Goal: Task Accomplishment & Management: Manage account settings

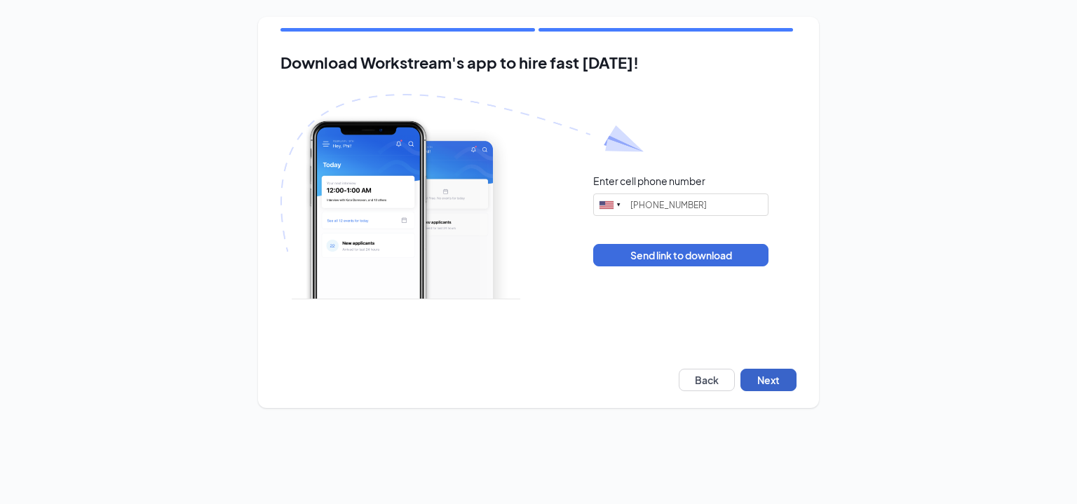
click at [765, 372] on button "Next" at bounding box center [769, 380] width 56 height 22
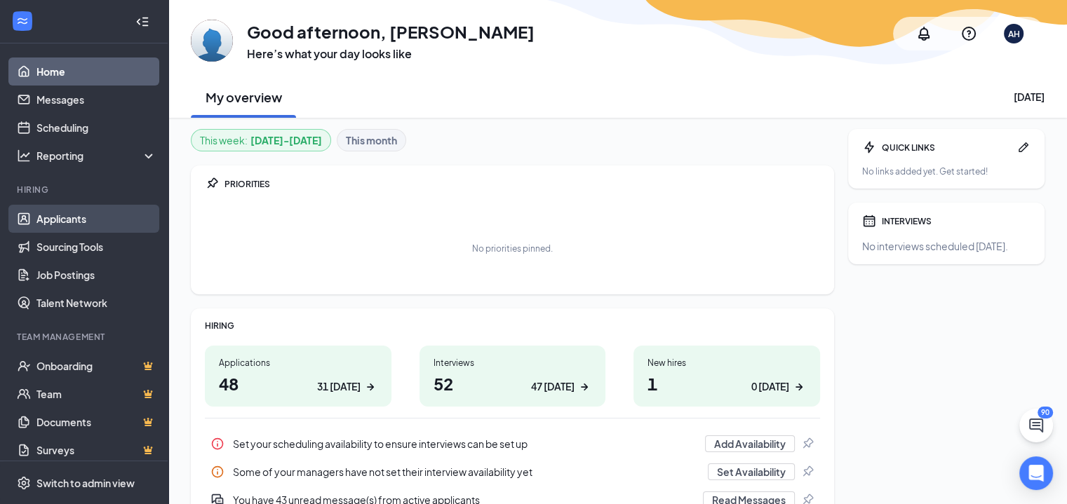
click at [77, 218] on link "Applicants" at bounding box center [96, 219] width 120 height 28
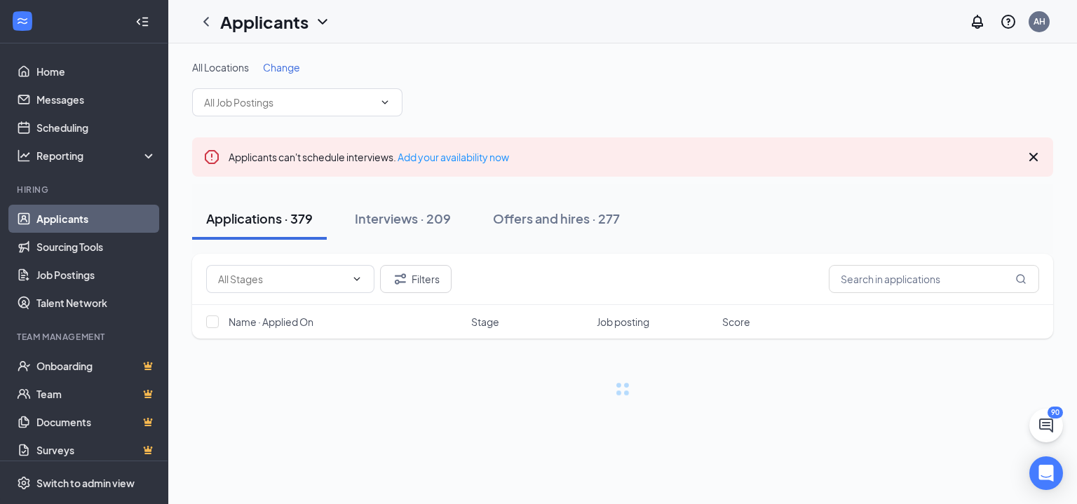
click at [285, 69] on span "Change" at bounding box center [281, 67] width 37 height 13
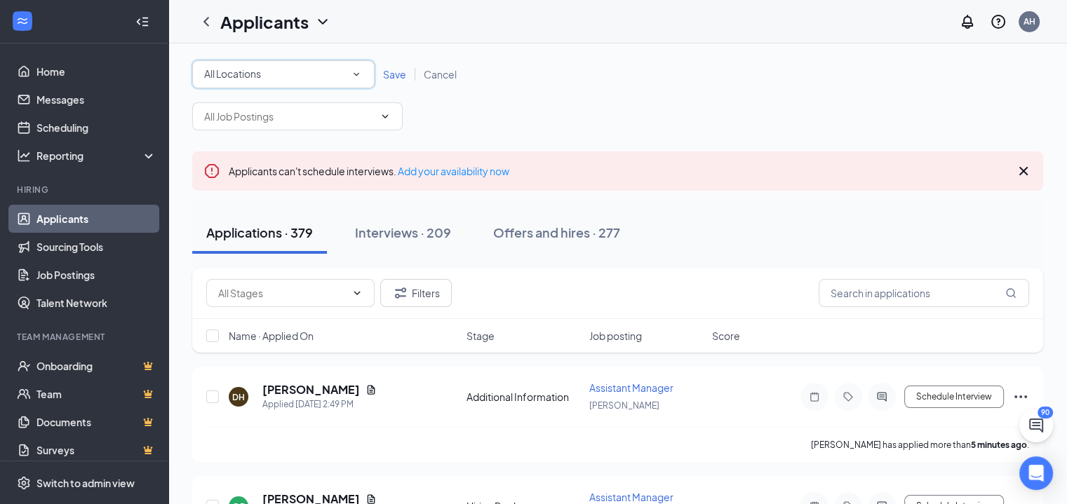
click at [296, 66] on div "All Locations" at bounding box center [283, 74] width 158 height 17
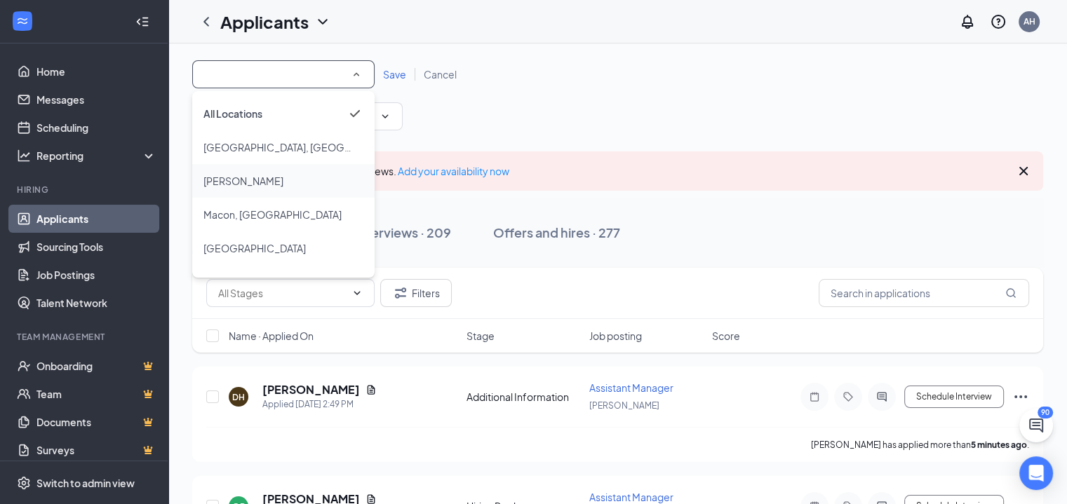
click at [247, 184] on div "[PERSON_NAME]" at bounding box center [283, 181] width 160 height 17
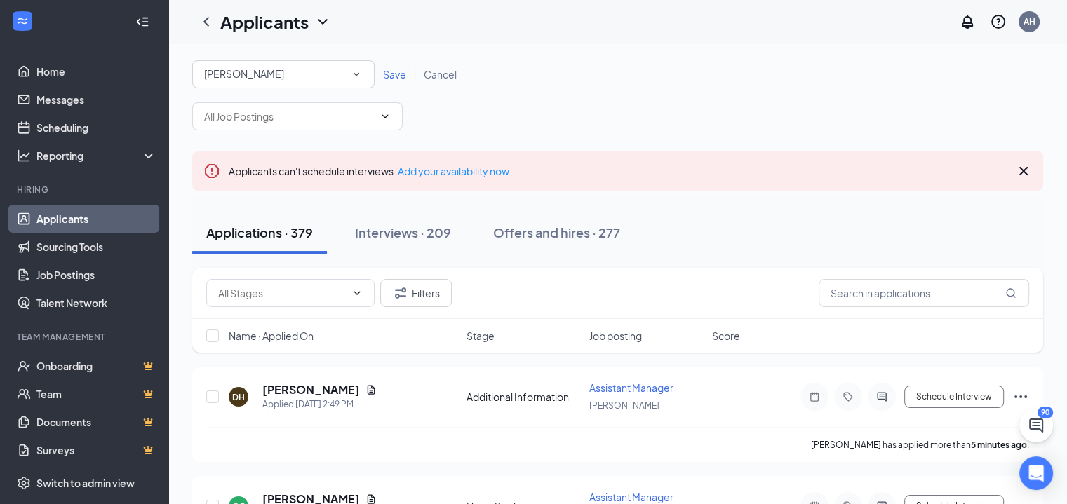
click at [399, 72] on span "Save" at bounding box center [394, 74] width 23 height 13
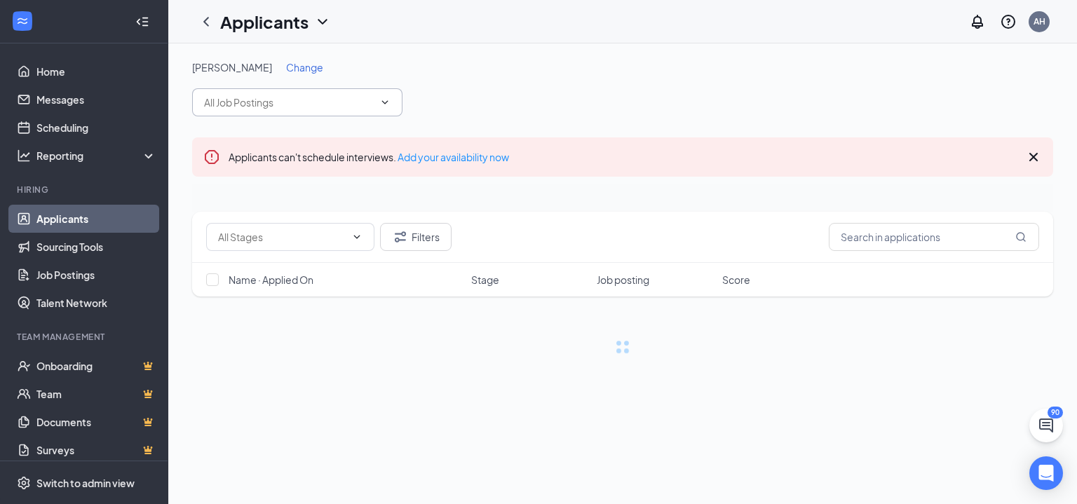
click at [333, 102] on input "text" at bounding box center [289, 102] width 170 height 15
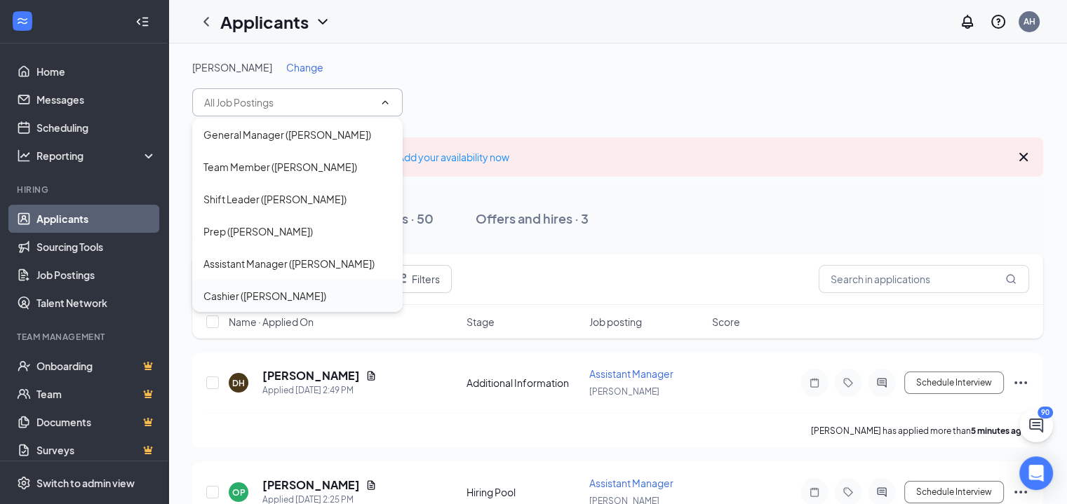
click at [252, 291] on div "Cashier ([PERSON_NAME])" at bounding box center [264, 295] width 123 height 15
type input "Cashier ([PERSON_NAME])"
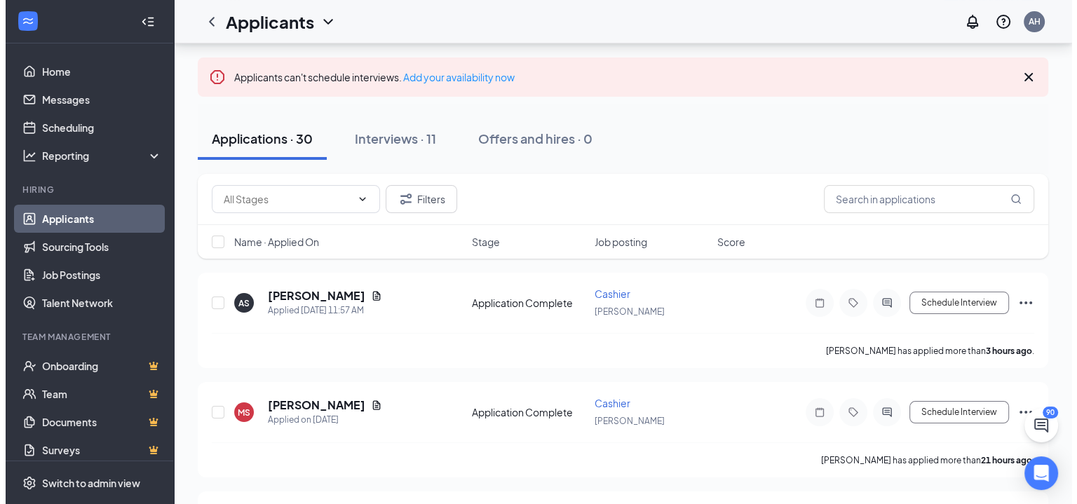
scroll to position [70, 0]
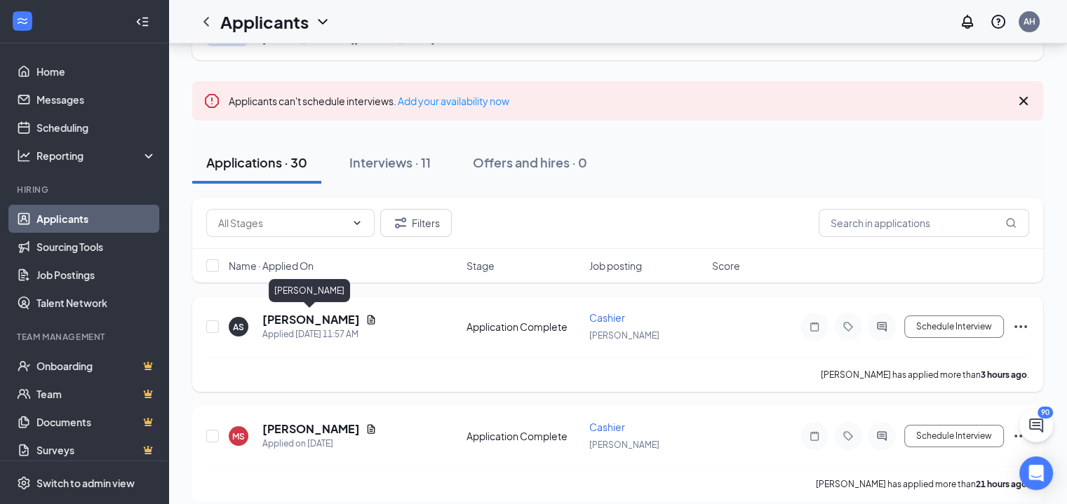
click at [320, 320] on h5 "[PERSON_NAME]" at bounding box center [310, 319] width 97 height 15
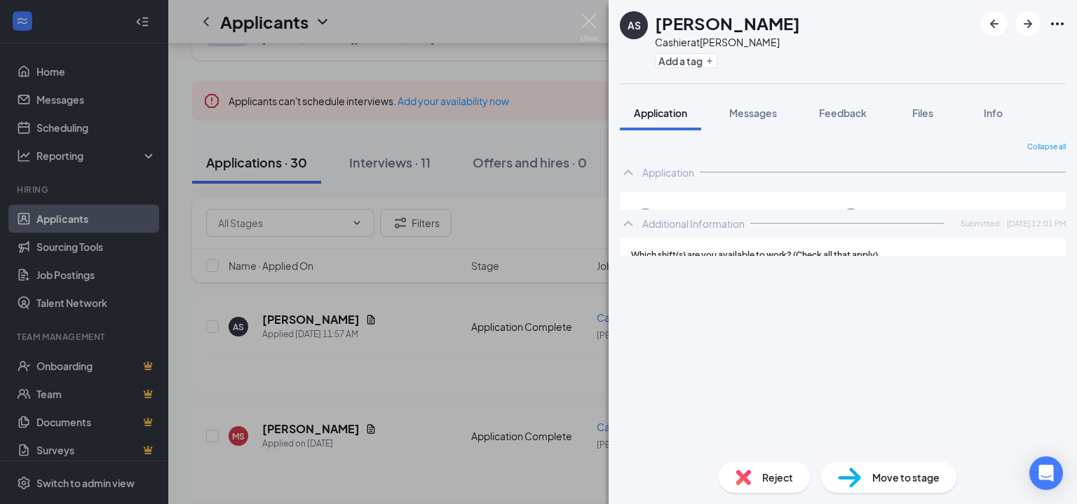
click at [903, 478] on span "Move to stage" at bounding box center [905, 477] width 67 height 15
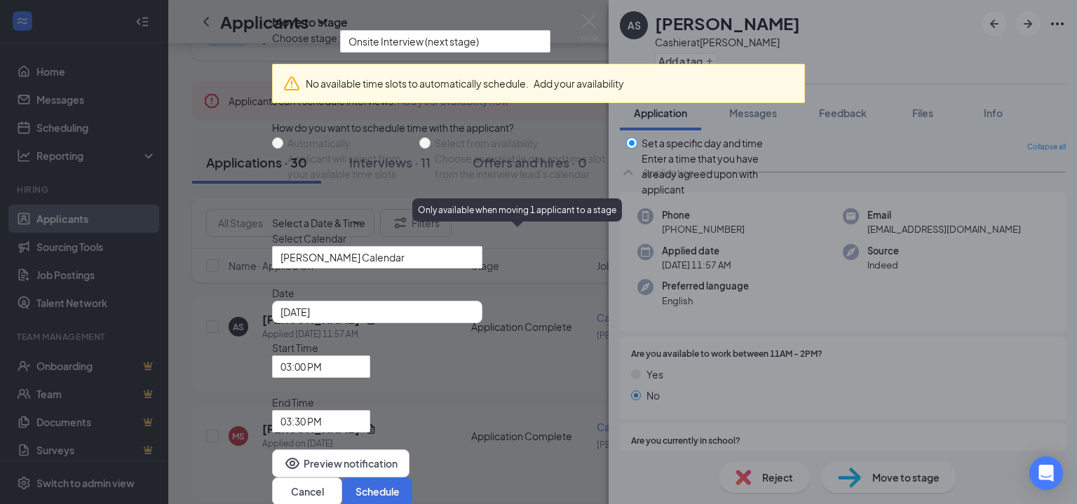
click at [446, 151] on div "Select from availability" at bounding box center [525, 142] width 180 height 15
click at [272, 11] on icon "Cross" at bounding box center [272, 11] width 0 height 0
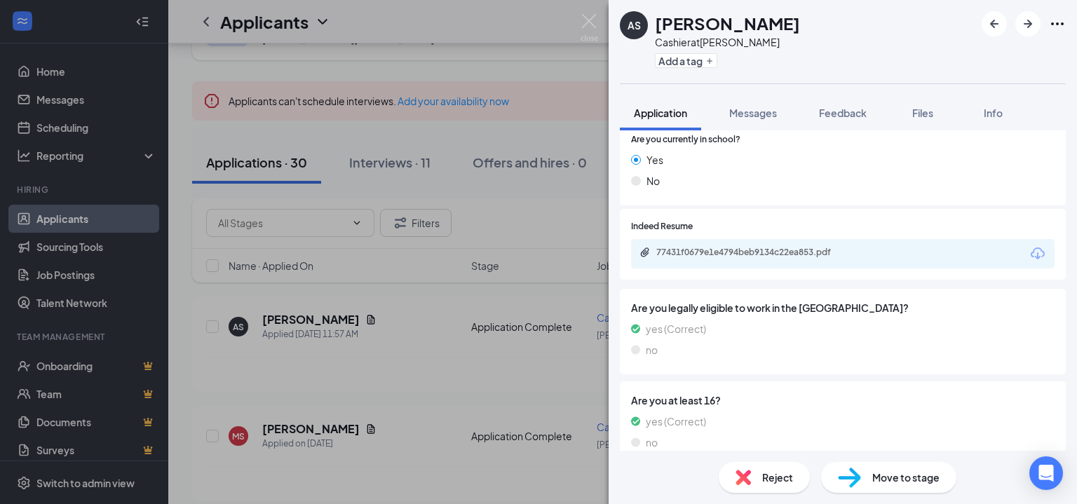
scroll to position [281, 0]
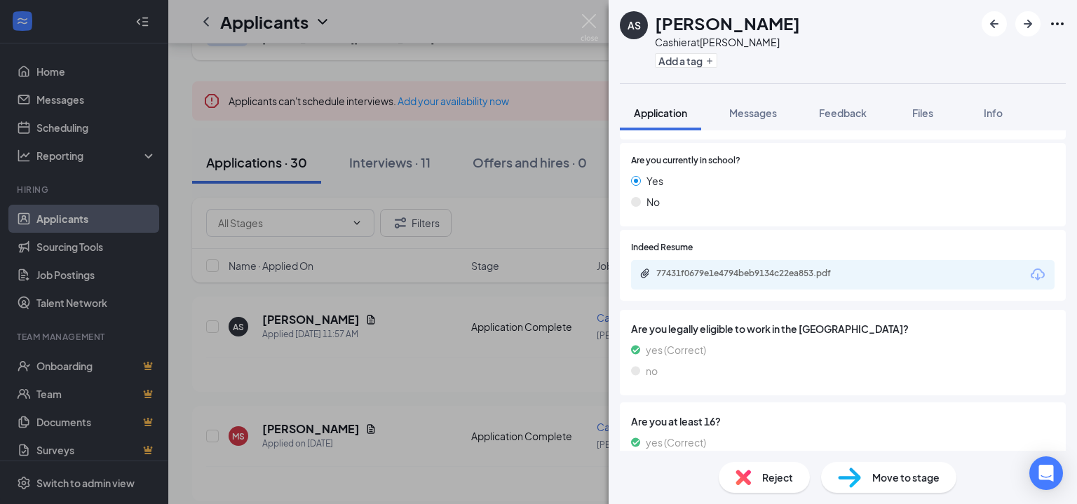
click at [866, 474] on div "Move to stage" at bounding box center [888, 477] width 135 height 31
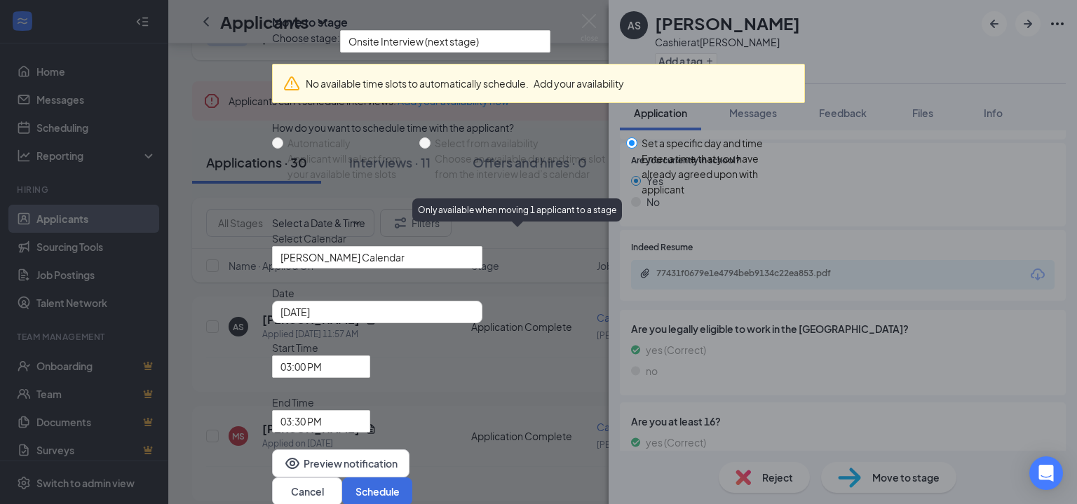
click at [440, 182] on span "Select from availability Choose an available day and time slot from the intervi…" at bounding box center [526, 158] width 190 height 46
click at [272, 11] on icon "Cross" at bounding box center [272, 11] width 0 height 0
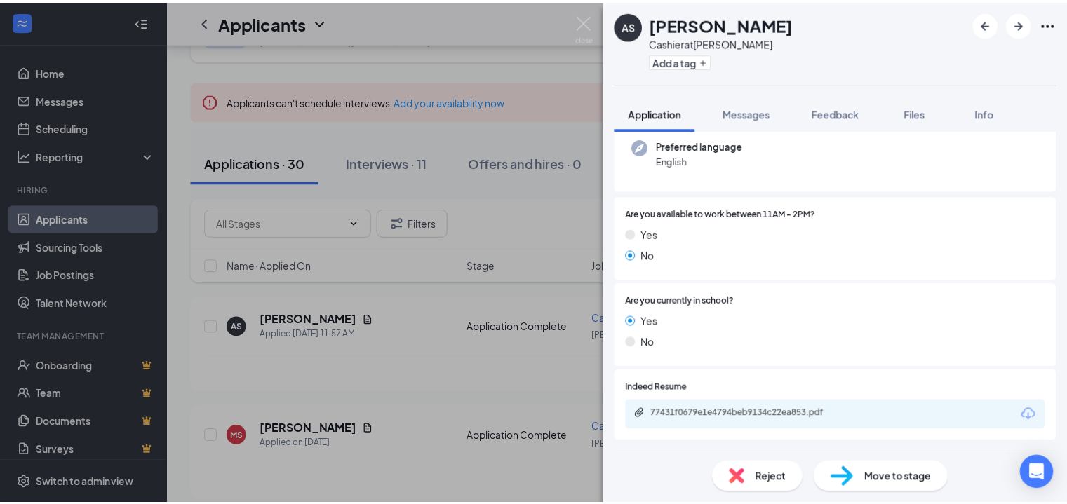
scroll to position [0, 0]
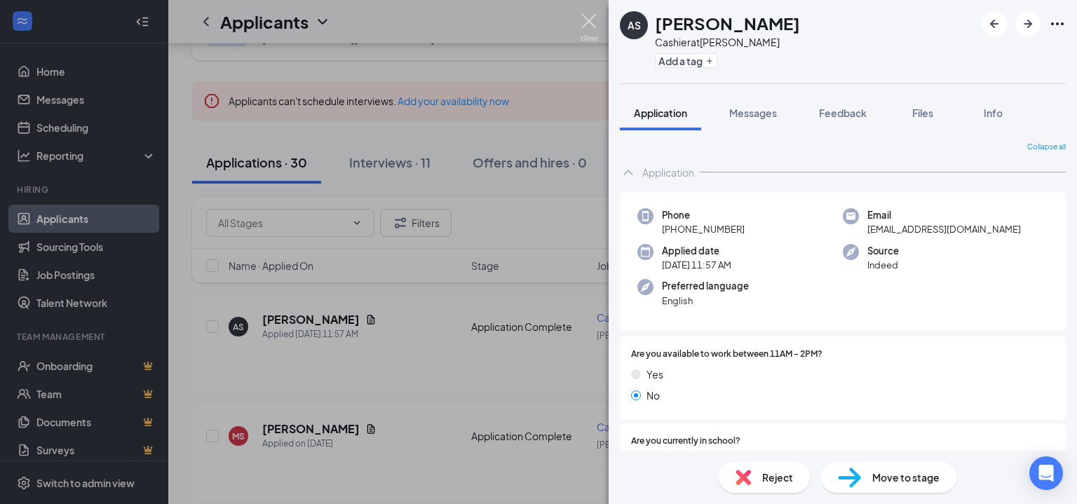
drag, startPoint x: 590, startPoint y: 30, endPoint x: 425, endPoint y: 131, distance: 193.3
click at [589, 30] on img at bounding box center [590, 27] width 18 height 27
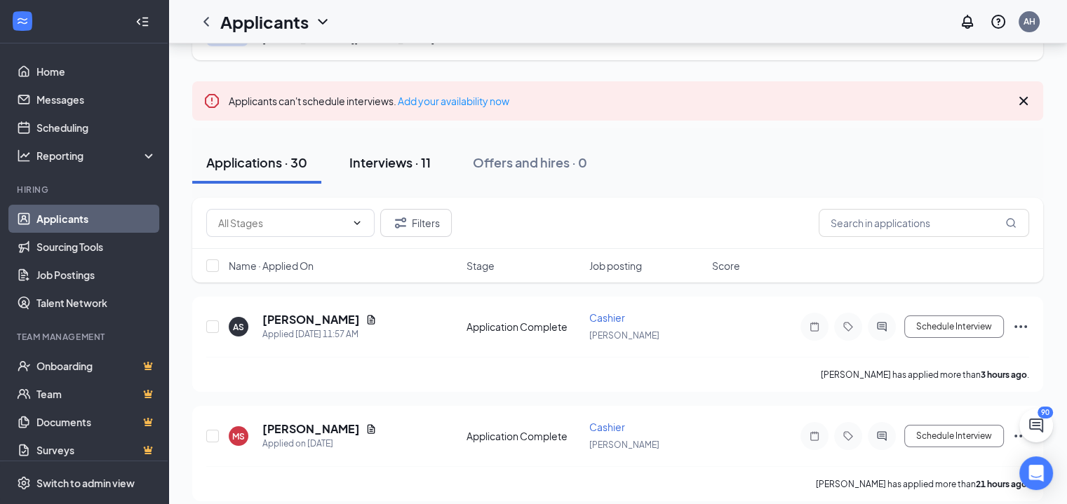
click at [405, 169] on div "Interviews · 11" at bounding box center [389, 163] width 81 height 18
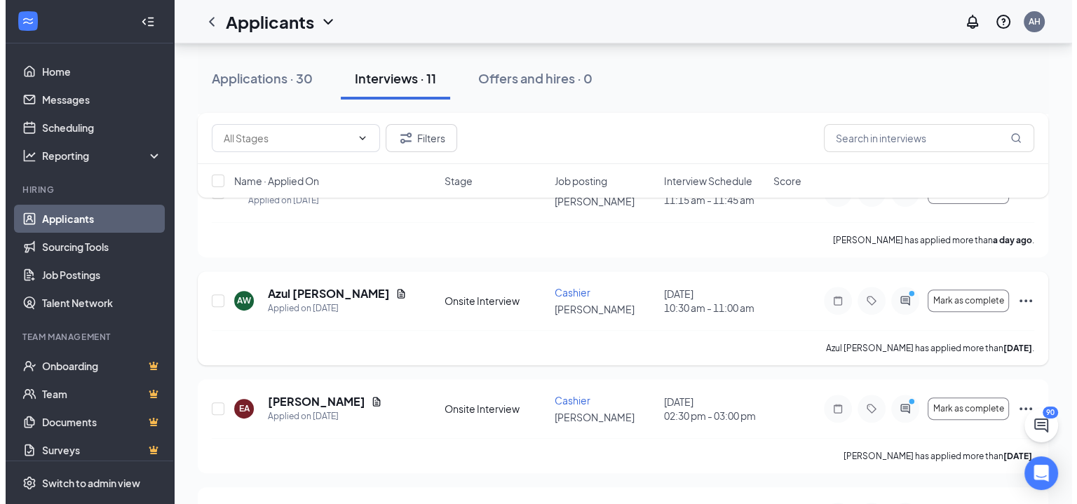
scroll to position [421, 0]
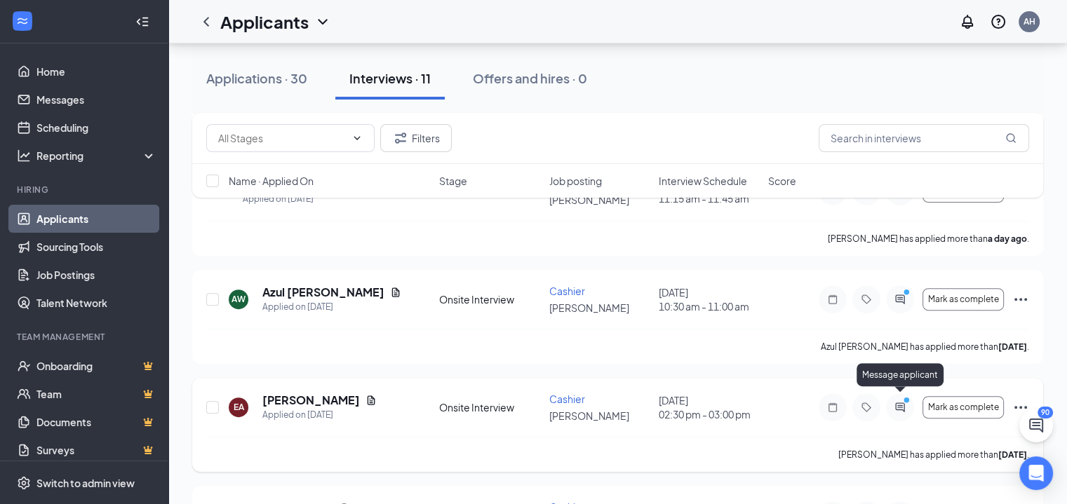
click at [902, 400] on icon "PrimaryDot" at bounding box center [908, 401] width 17 height 11
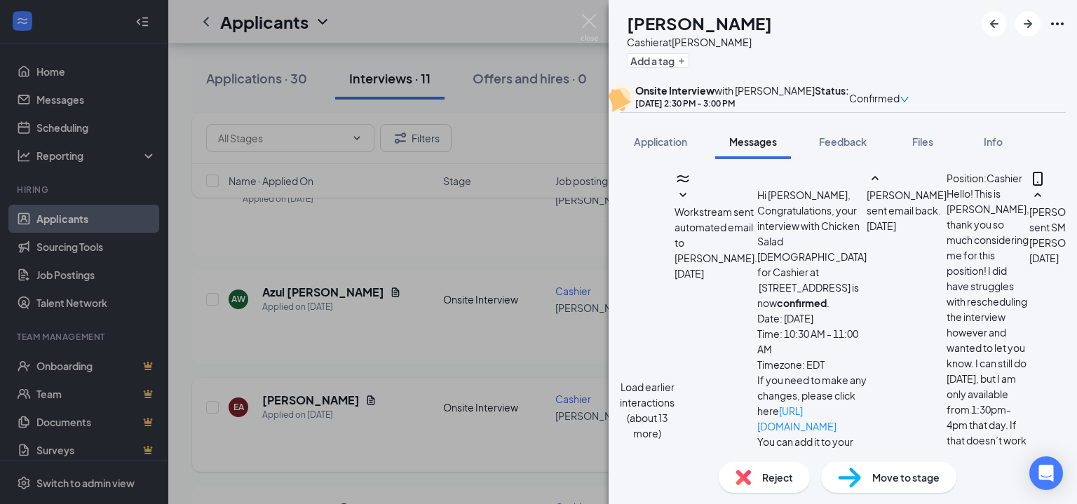
scroll to position [951, 0]
click at [348, 338] on div "EA Emely Aguirre Cashier at Dalton Add a tag Onsite Interview with Brooke Sande…" at bounding box center [538, 252] width 1077 height 504
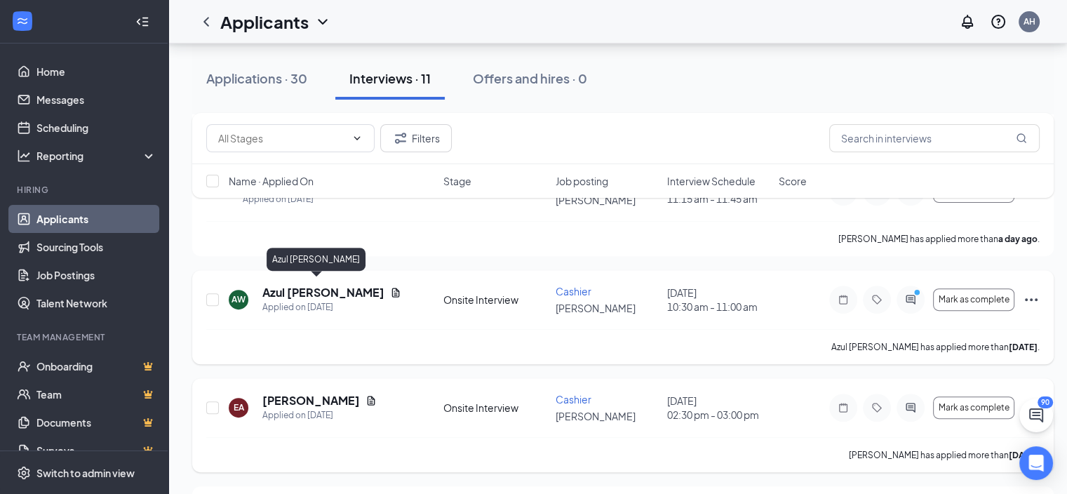
click at [307, 291] on h5 "Azul [PERSON_NAME]" at bounding box center [323, 292] width 122 height 15
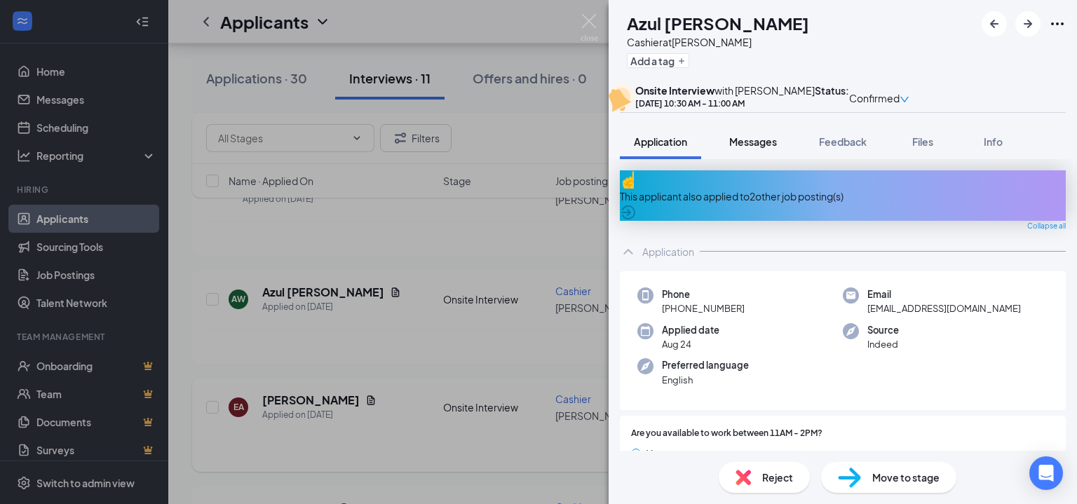
click at [754, 148] on span "Messages" at bounding box center [753, 141] width 48 height 13
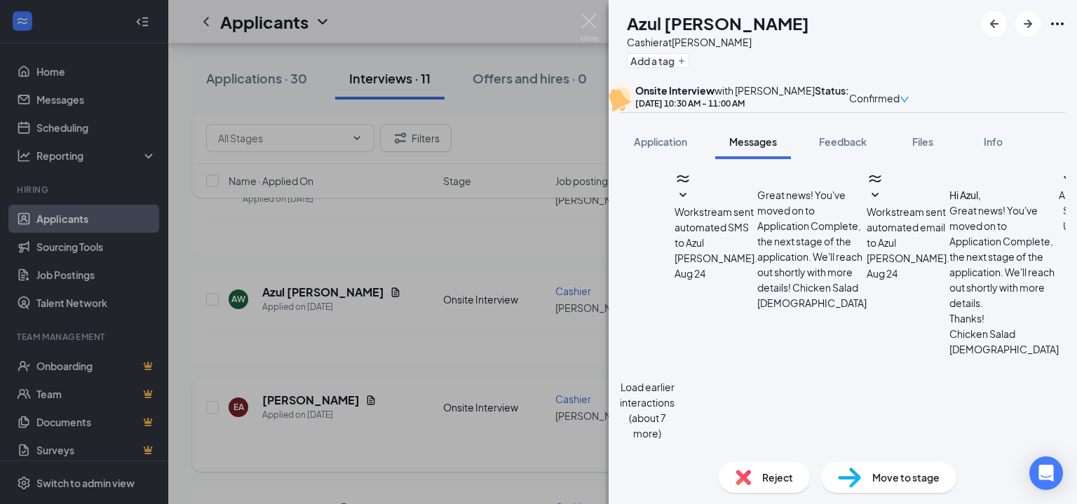
scroll to position [656, 0]
drag, startPoint x: 785, startPoint y: 247, endPoint x: 845, endPoint y: 262, distance: 61.4
copy span "Thank you for the quick response, we are looking forward to meeting you! The ma…"
click at [586, 27] on img at bounding box center [590, 27] width 18 height 27
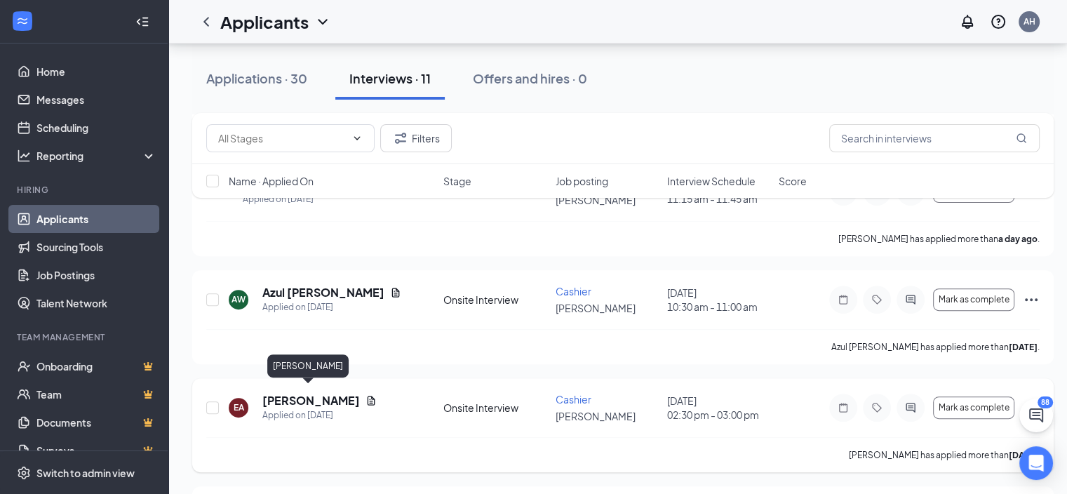
click at [299, 393] on h5 "[PERSON_NAME]" at bounding box center [310, 400] width 97 height 15
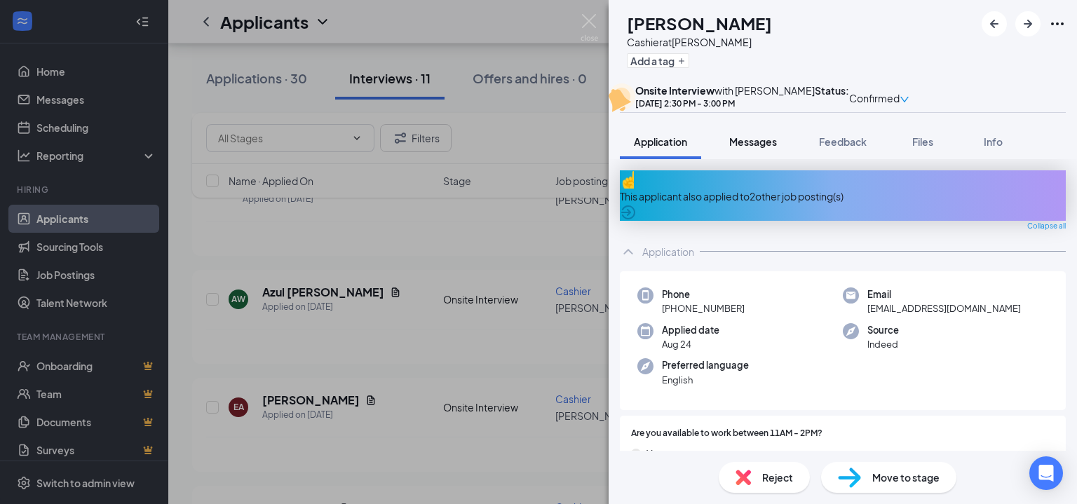
click at [741, 148] on span "Messages" at bounding box center [753, 141] width 48 height 13
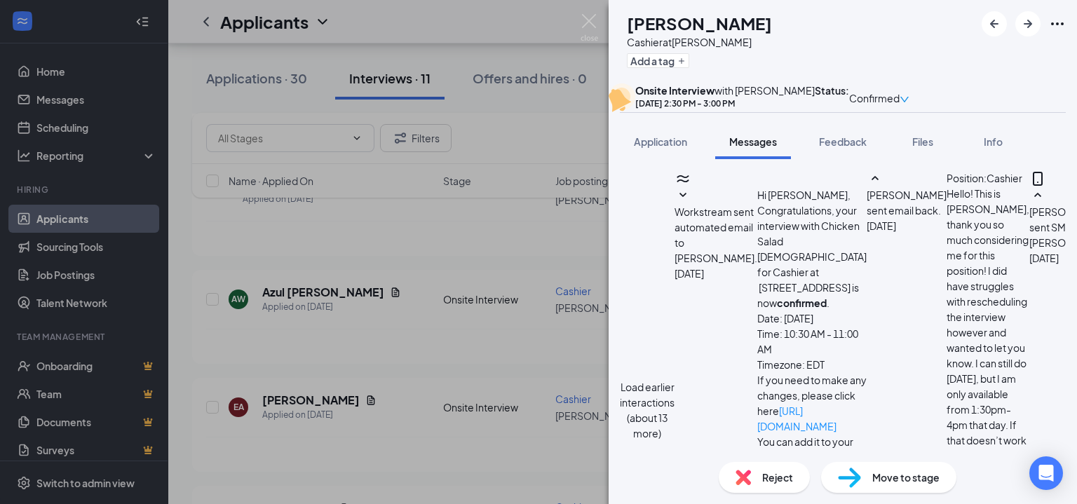
scroll to position [951, 0]
paste textarea "Thank you for the quick response, we are looking forward to meeting you! The ma…"
type textarea "Thank you for the quick response, we are looking forward to meeting you! The ma…"
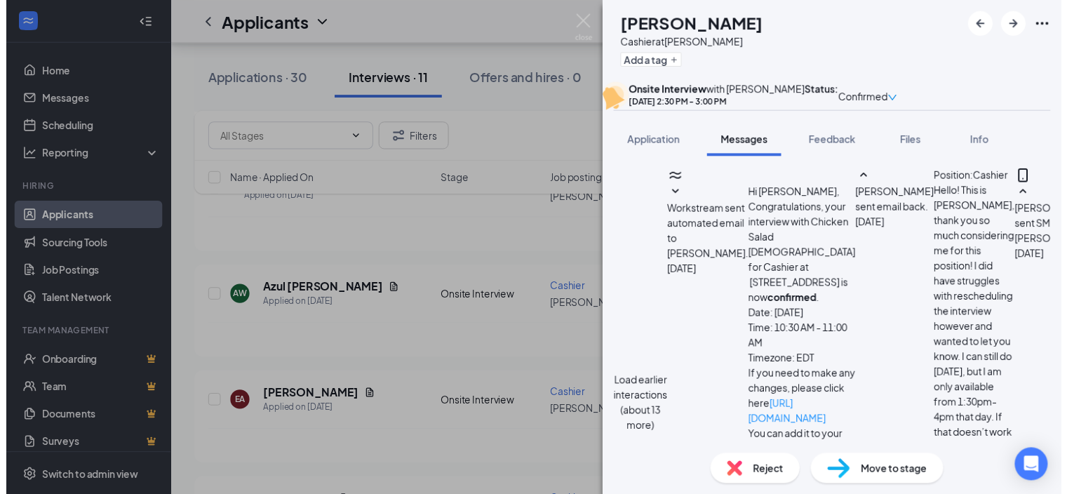
scroll to position [1133, 0]
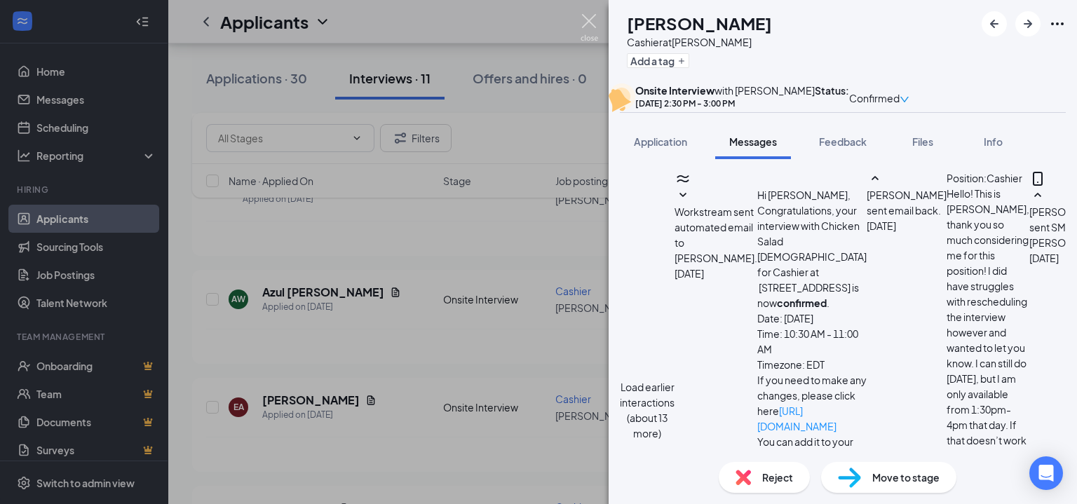
click at [585, 24] on img at bounding box center [590, 27] width 18 height 27
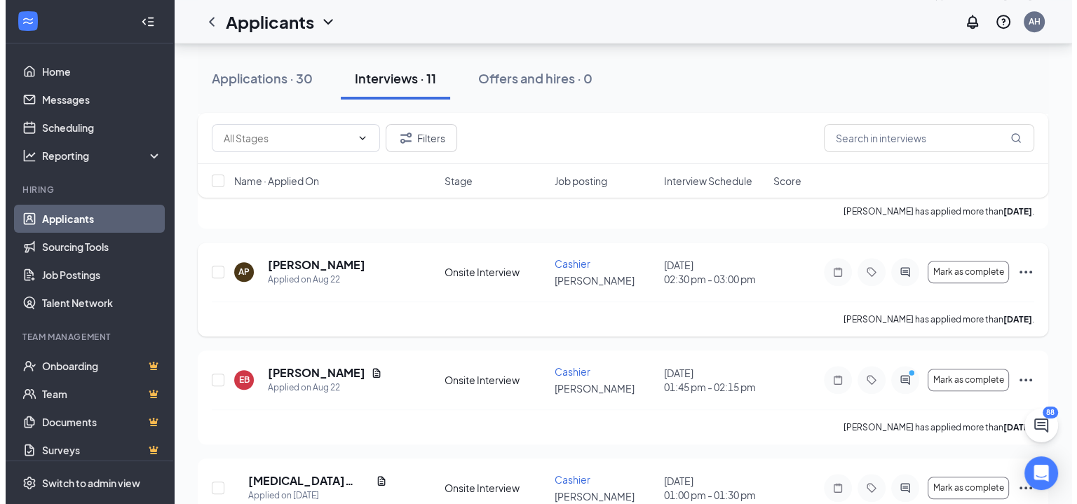
scroll to position [1036, 0]
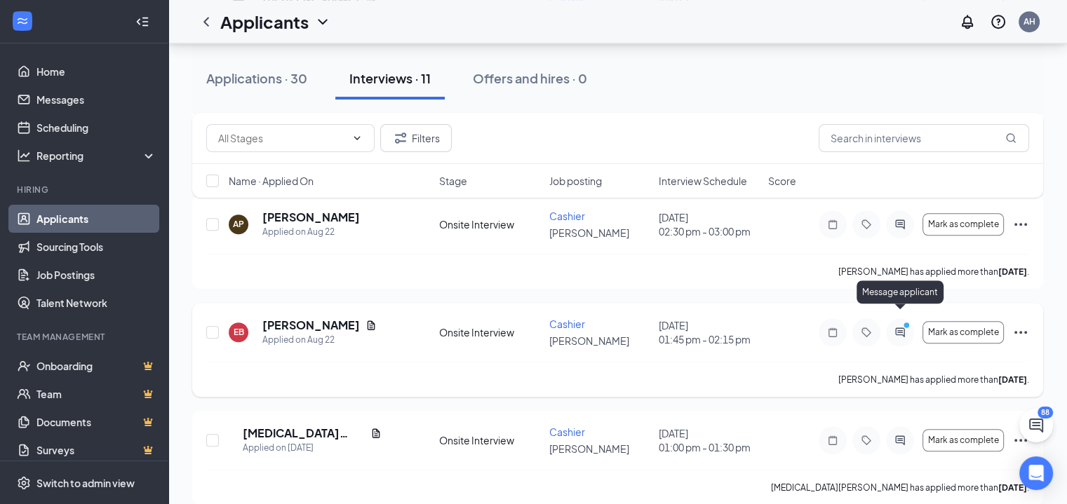
click at [900, 321] on icon "PrimaryDot" at bounding box center [908, 326] width 17 height 11
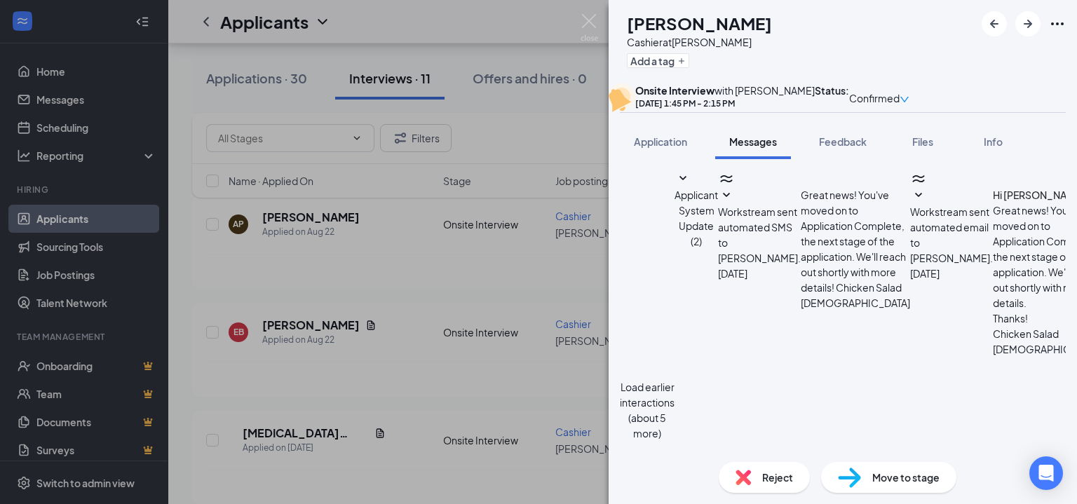
scroll to position [527, 0]
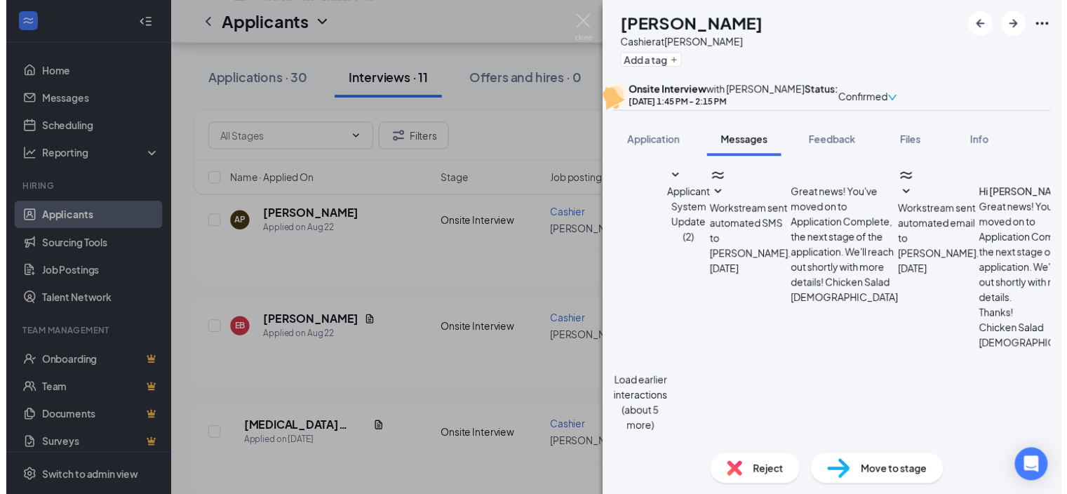
scroll to position [527, 0]
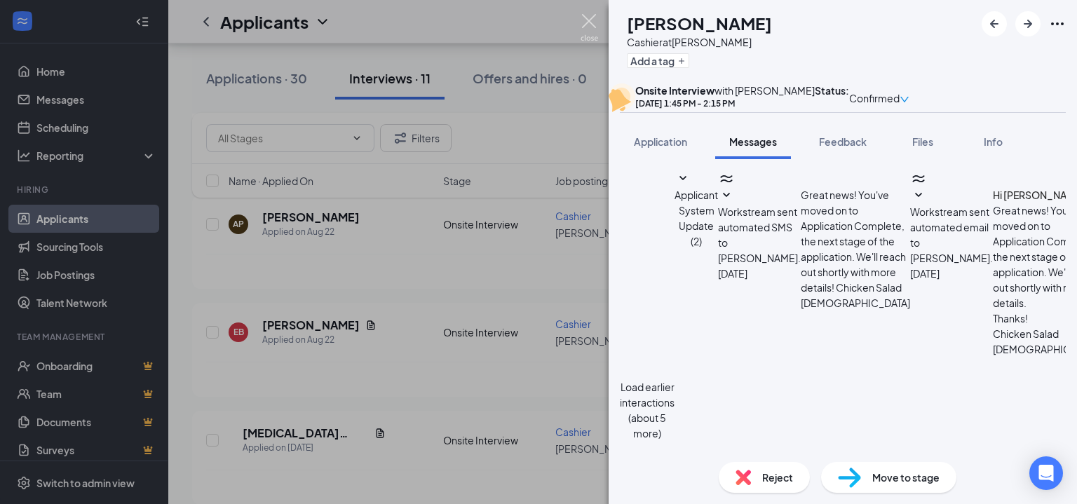
click at [594, 25] on img at bounding box center [590, 27] width 18 height 27
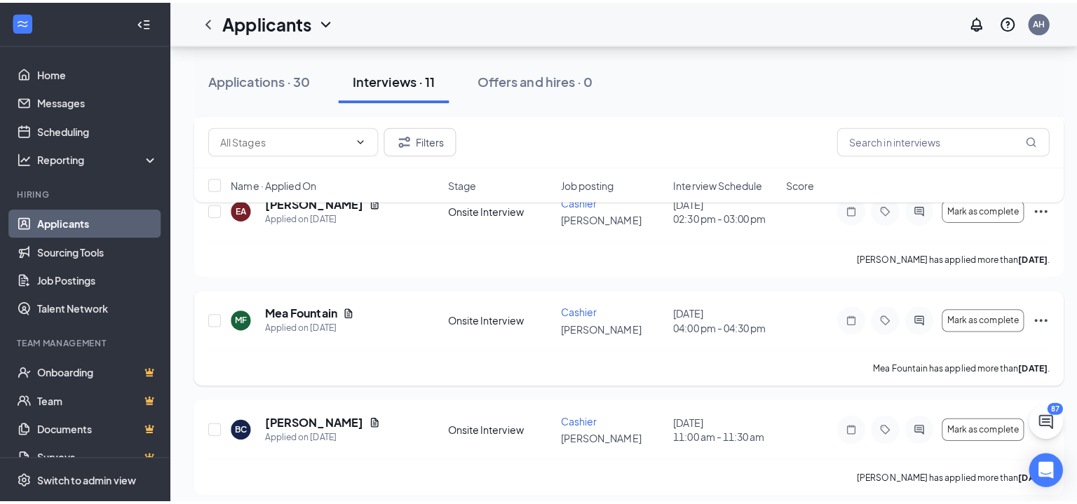
scroll to position [696, 0]
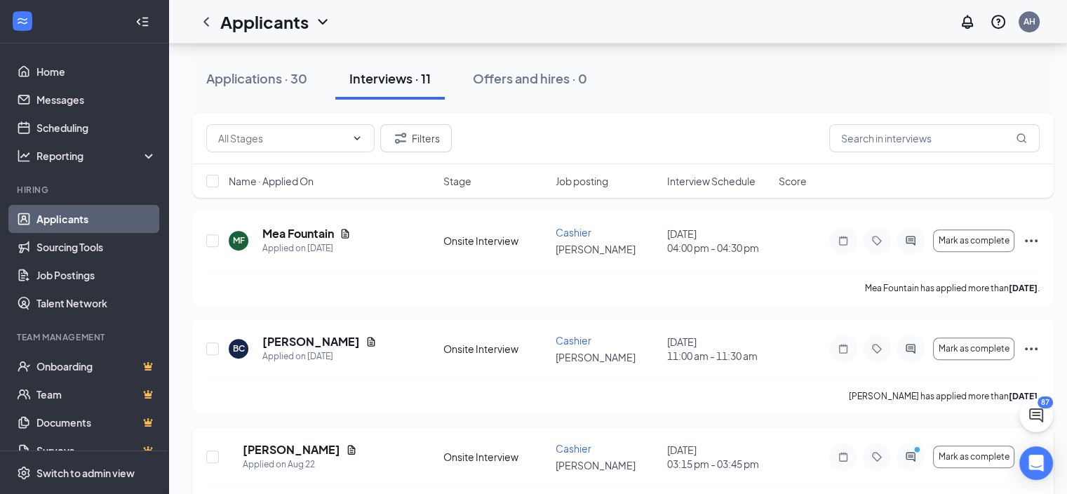
click at [913, 450] on div at bounding box center [910, 457] width 28 height 28
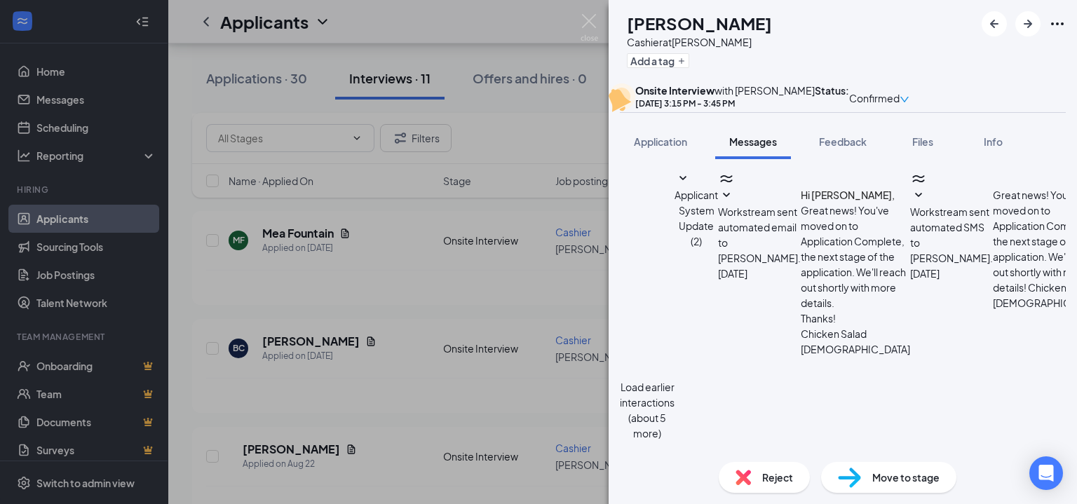
scroll to position [541, 0]
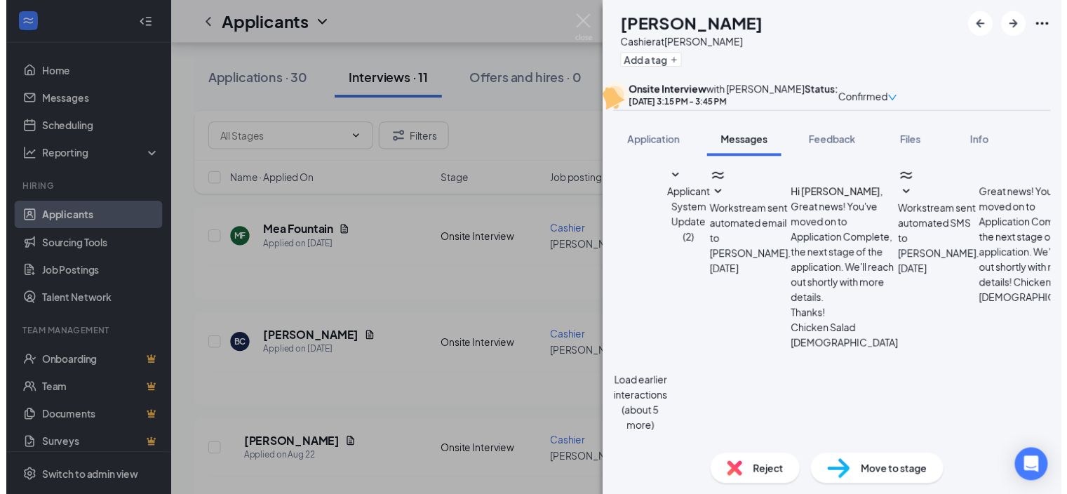
scroll to position [541, 0]
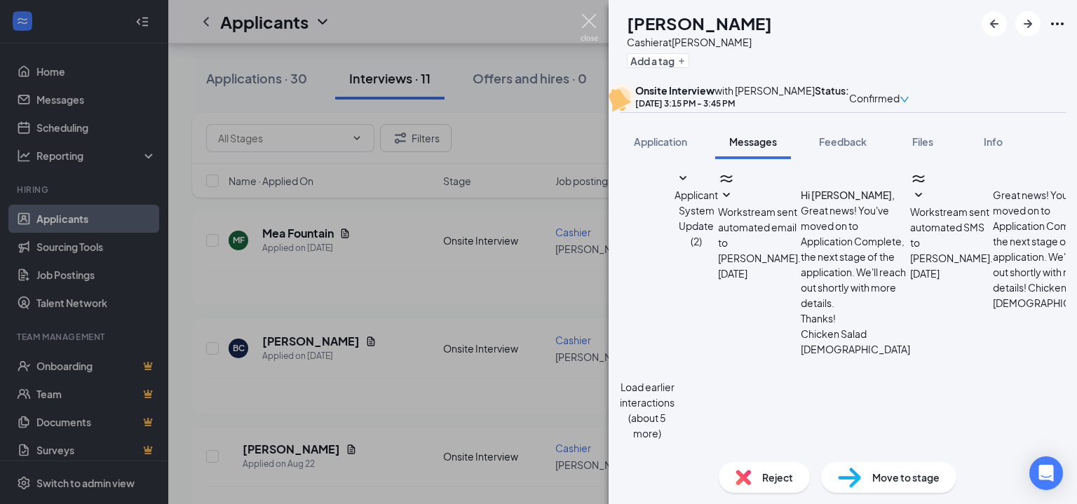
click at [597, 22] on img at bounding box center [590, 27] width 18 height 27
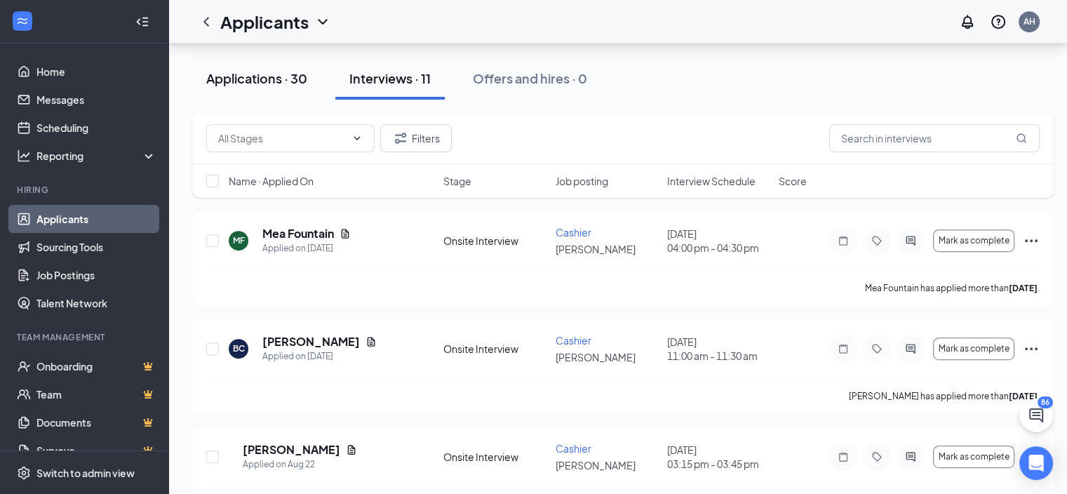
click at [266, 67] on button "Applications · 30" at bounding box center [256, 79] width 129 height 42
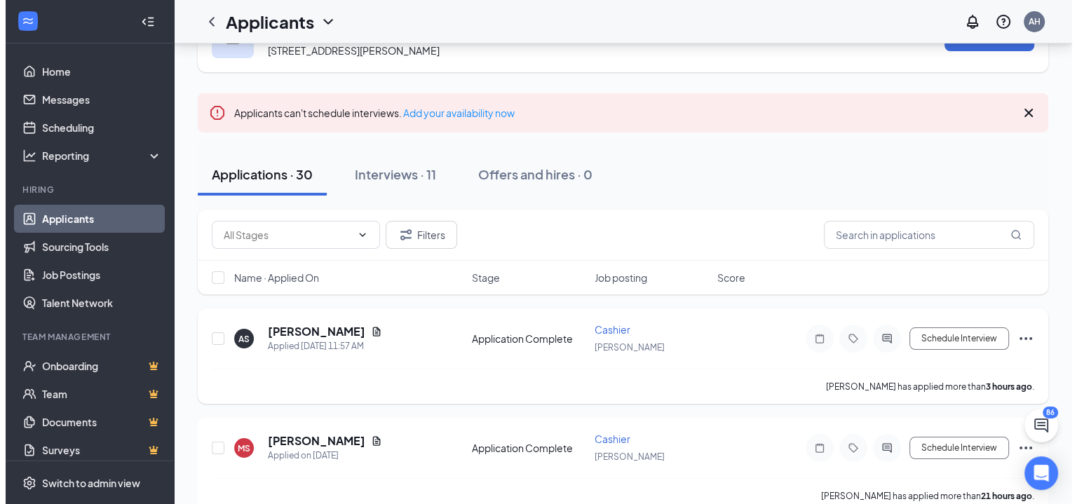
scroll to position [140, 0]
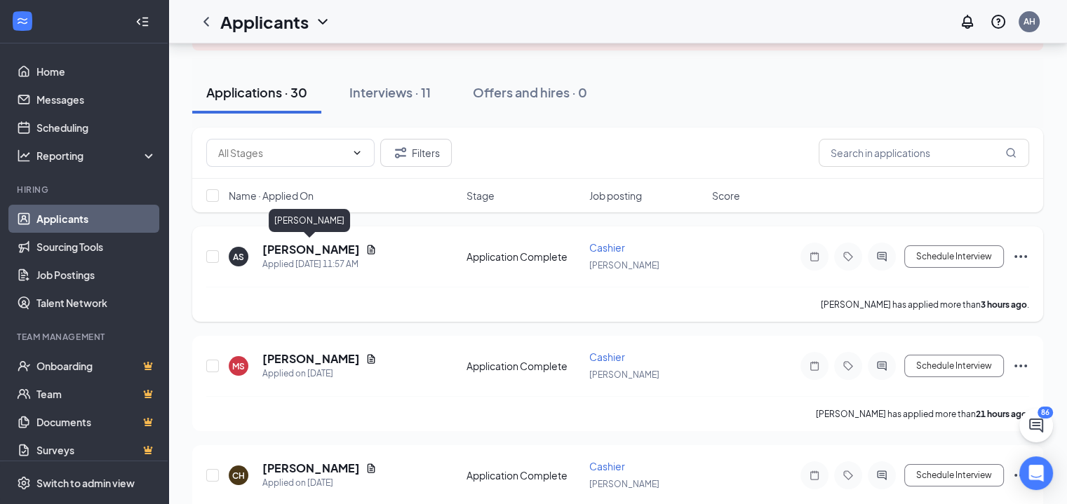
click at [295, 249] on h5 "[PERSON_NAME]" at bounding box center [310, 249] width 97 height 15
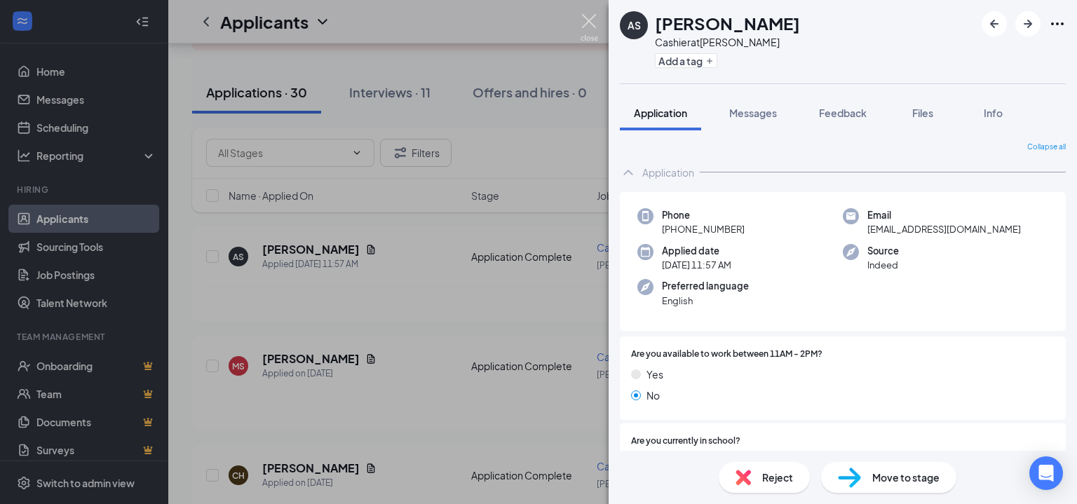
drag, startPoint x: 589, startPoint y: 25, endPoint x: 523, endPoint y: 121, distance: 117.1
click at [589, 25] on img at bounding box center [590, 27] width 18 height 27
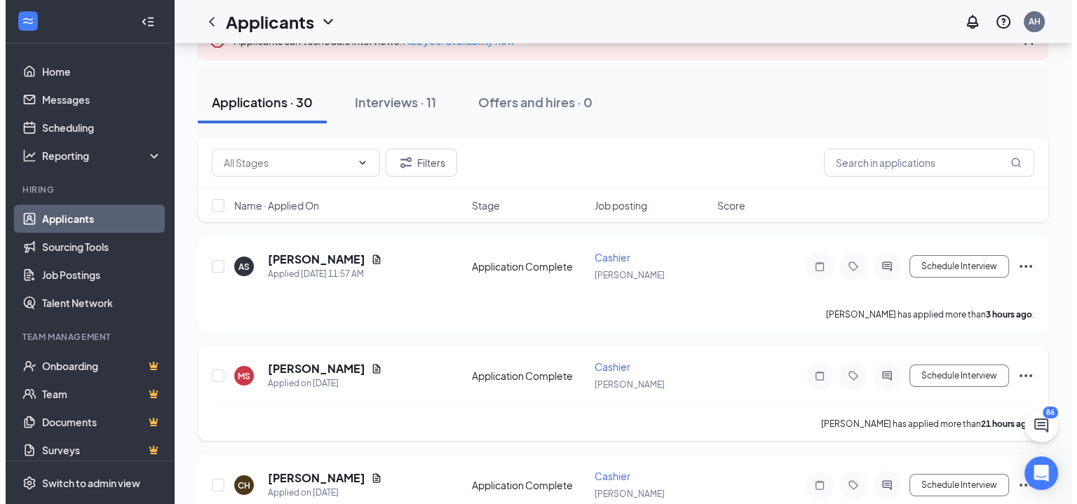
scroll to position [140, 0]
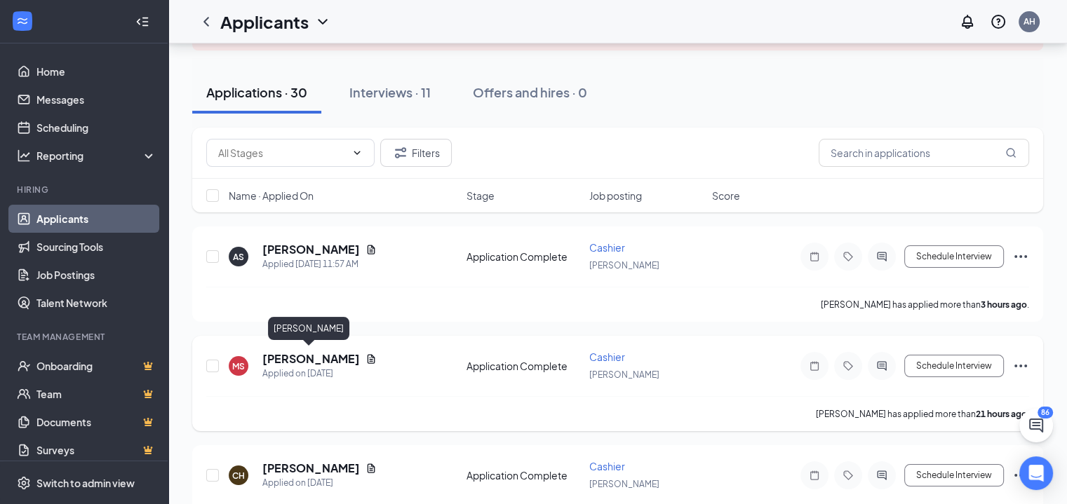
click at [325, 362] on h5 "[PERSON_NAME]" at bounding box center [310, 358] width 97 height 15
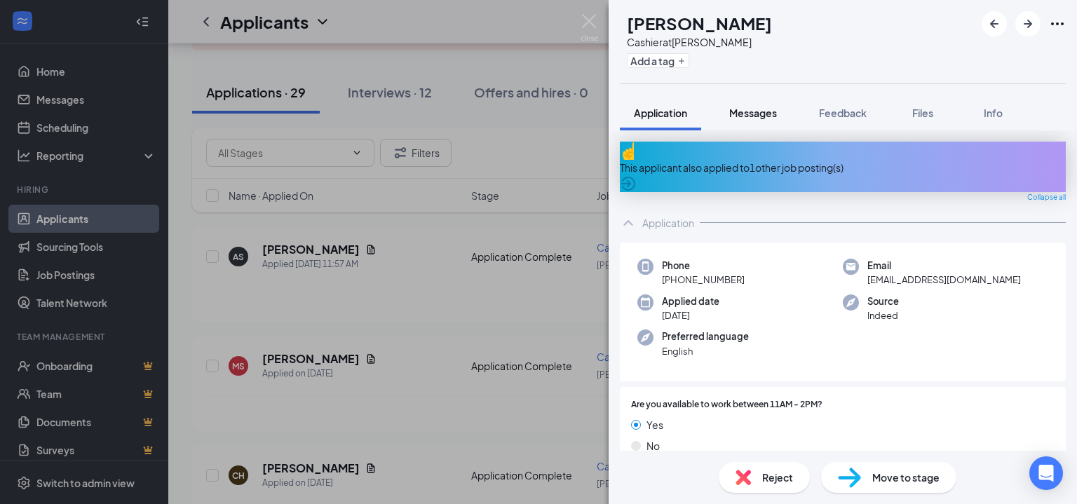
click at [741, 109] on span "Messages" at bounding box center [753, 113] width 48 height 13
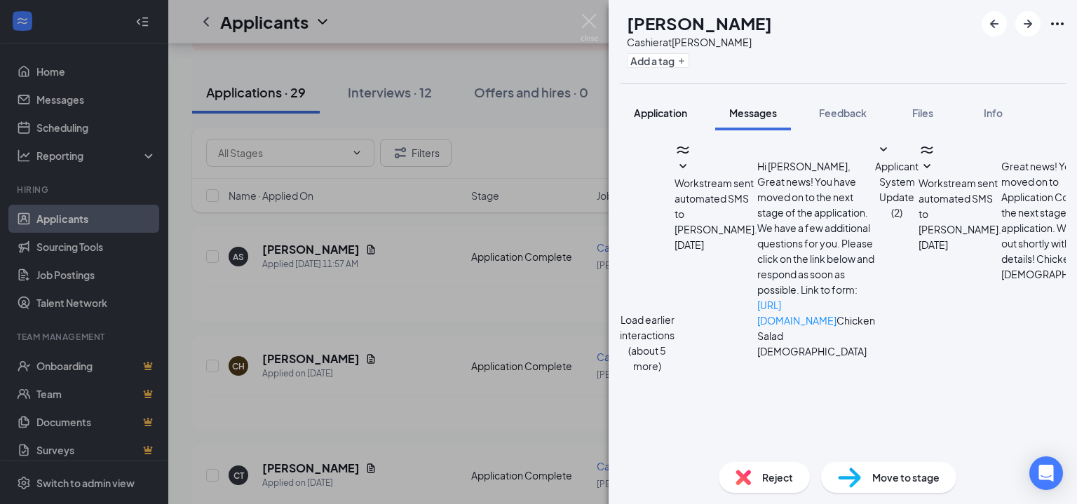
click at [656, 124] on button "Application" at bounding box center [660, 112] width 81 height 35
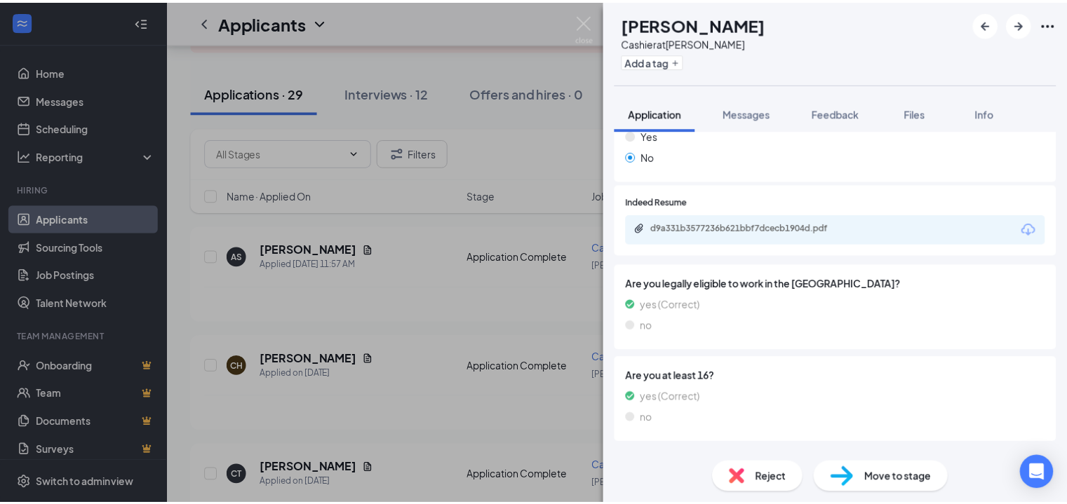
scroll to position [373, 0]
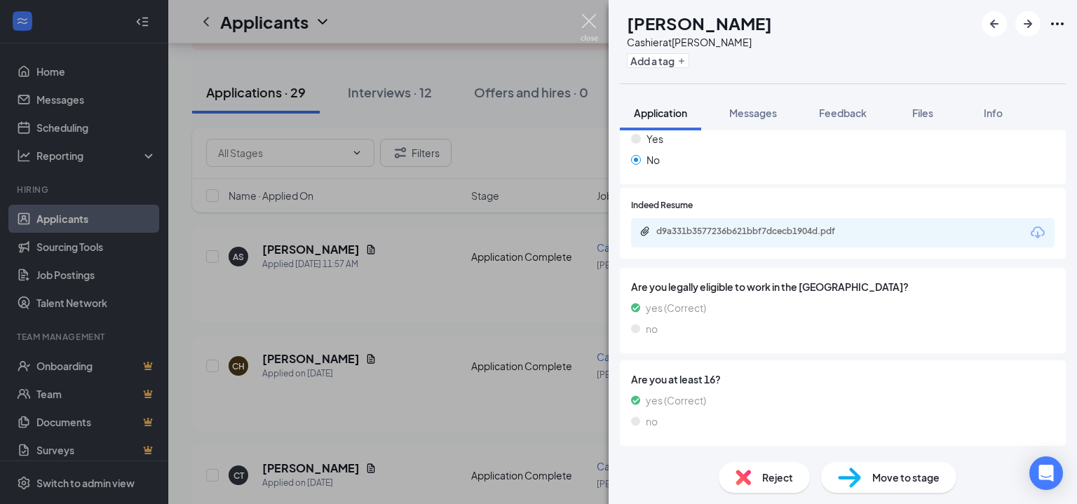
click at [586, 26] on img at bounding box center [590, 27] width 18 height 27
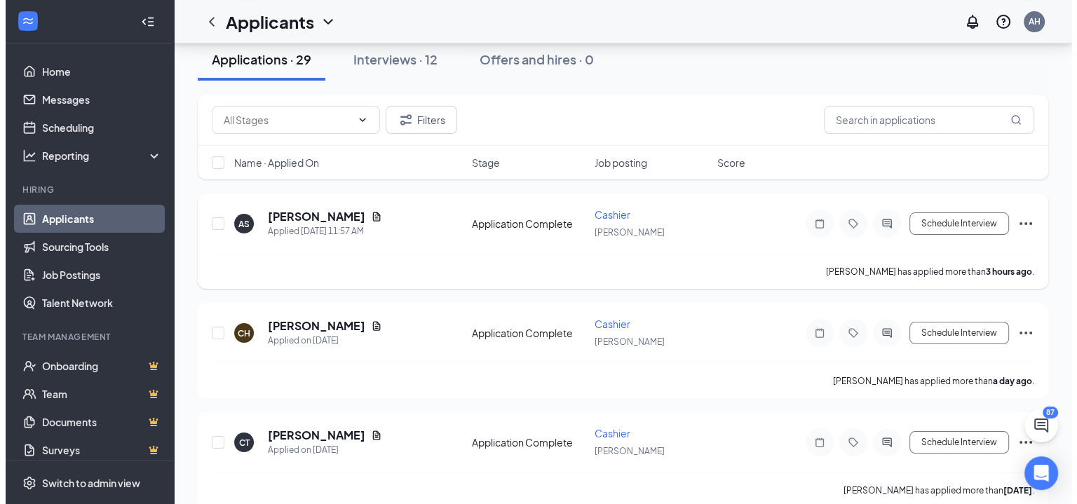
scroll to position [140, 0]
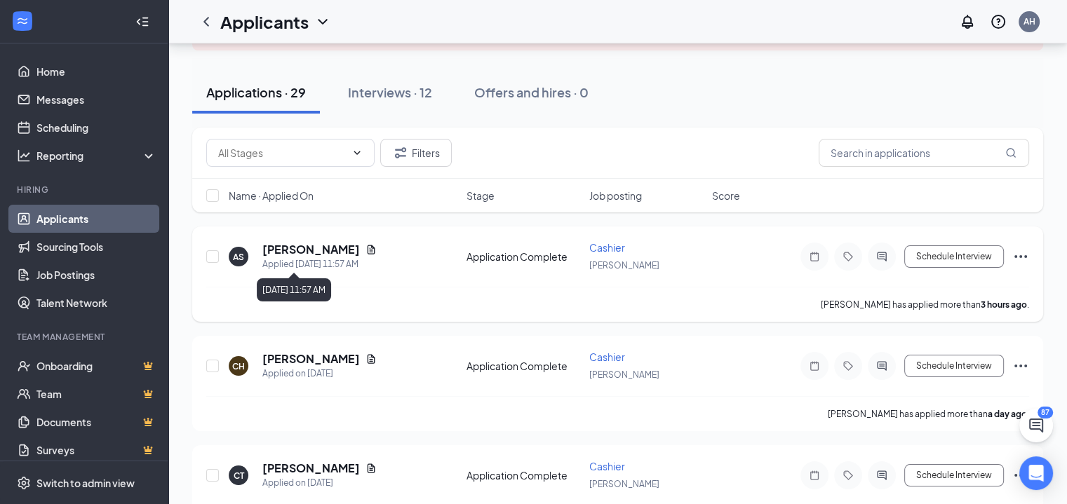
click at [295, 257] on div "Applied [DATE] 11:57 AM" at bounding box center [319, 264] width 114 height 14
click at [299, 249] on h5 "[PERSON_NAME]" at bounding box center [310, 249] width 97 height 15
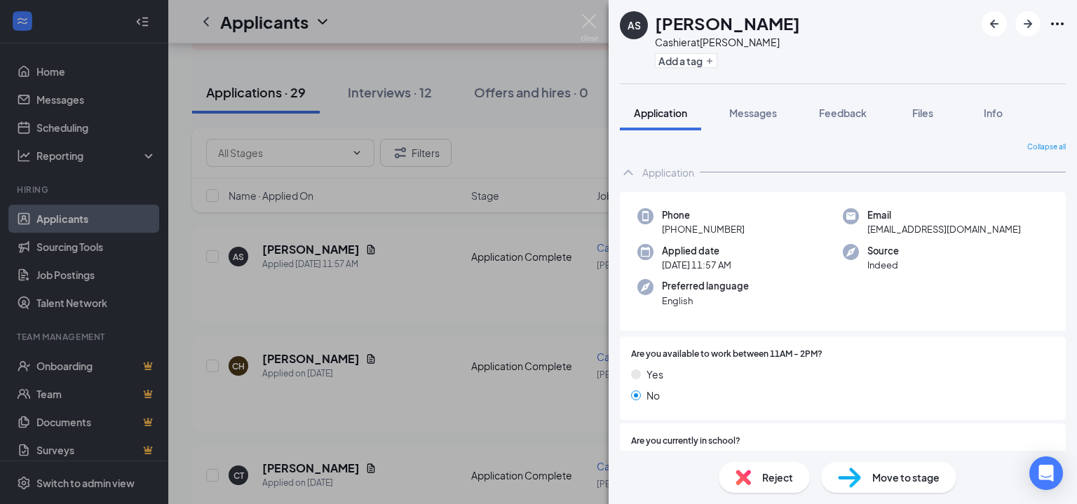
click at [875, 469] on div "Move to stage" at bounding box center [888, 477] width 135 height 31
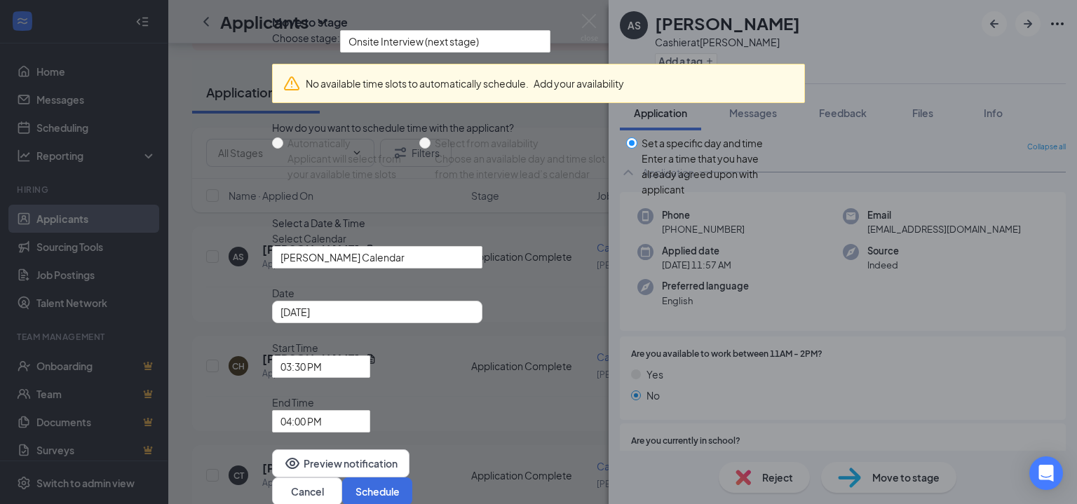
scroll to position [73, 0]
click at [272, 11] on icon "Cross" at bounding box center [272, 11] width 0 height 0
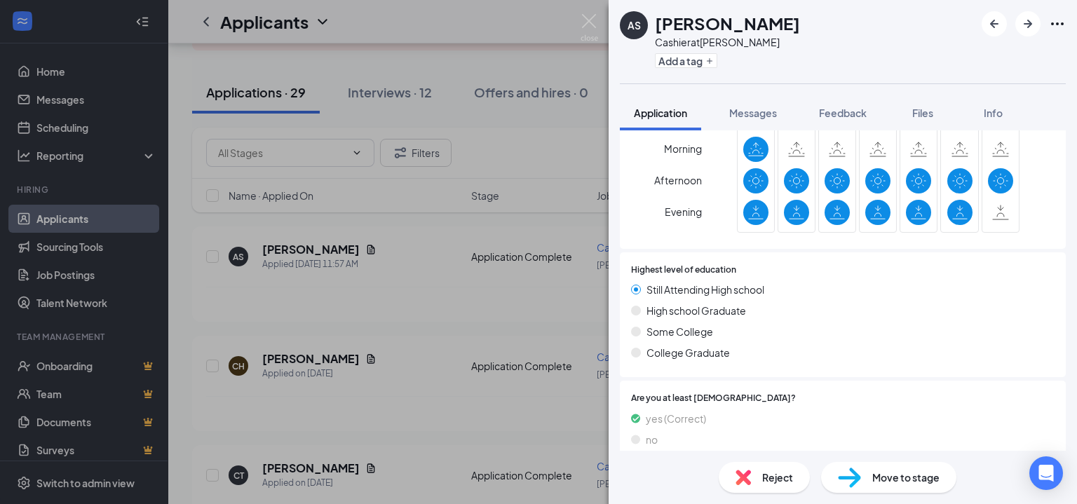
scroll to position [825, 0]
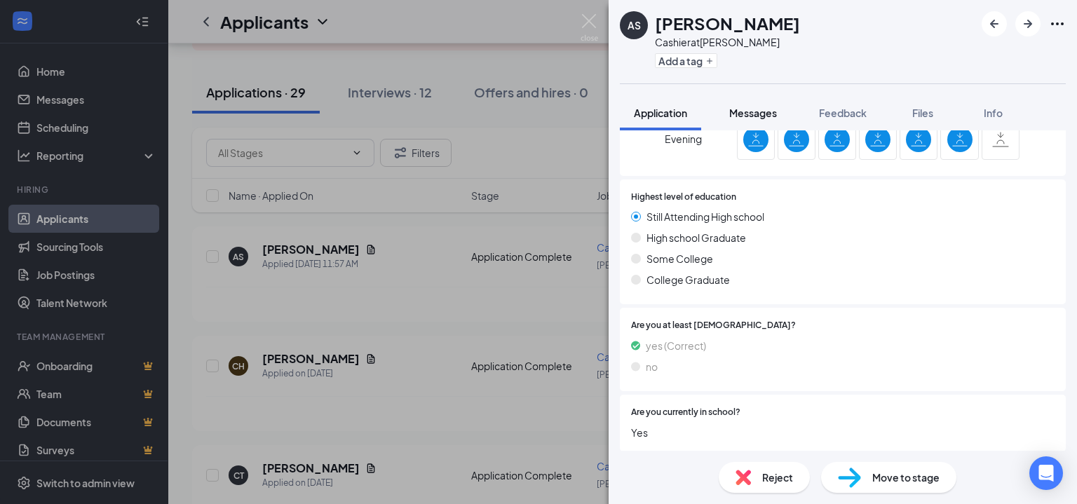
click at [748, 114] on span "Messages" at bounding box center [753, 113] width 48 height 13
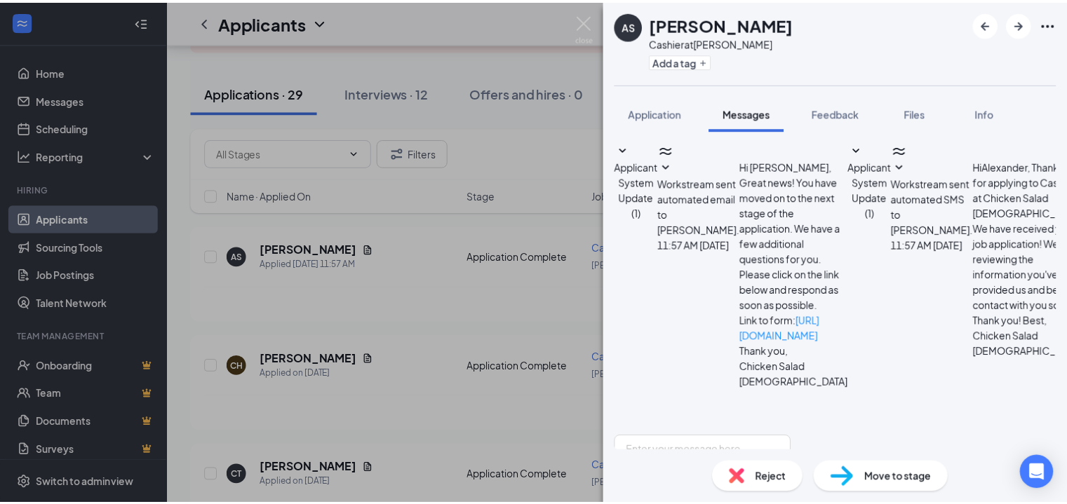
scroll to position [116, 0]
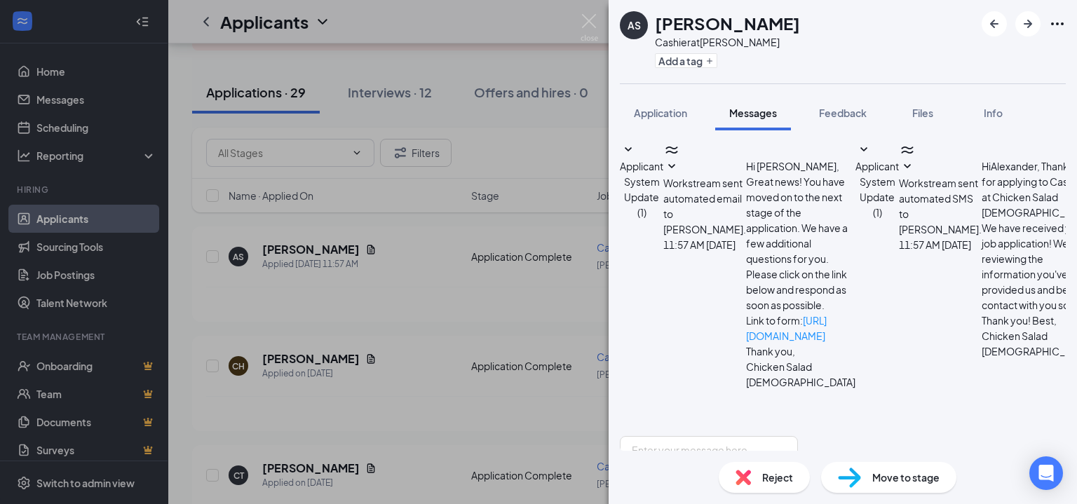
click at [580, 31] on div "AS Alexander Sane Cashier at Dalton Add a tag Application Messages Feedback Fil…" at bounding box center [538, 252] width 1077 height 504
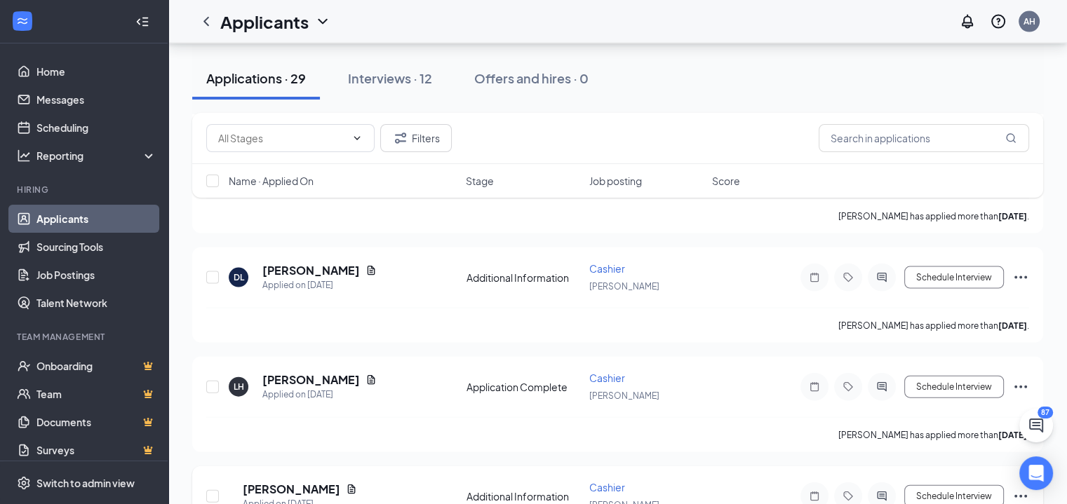
scroll to position [2993, 0]
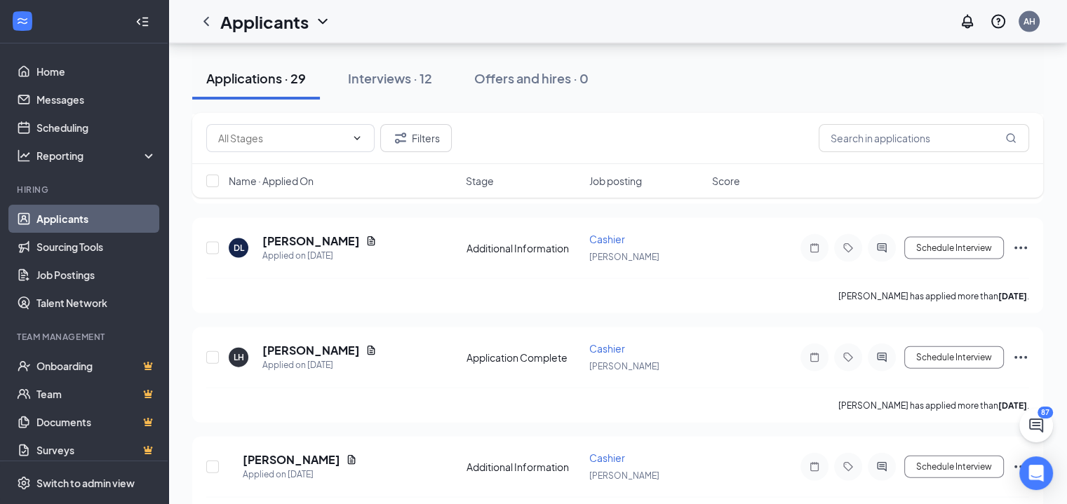
click at [373, 75] on div "Interviews · 12" at bounding box center [390, 78] width 84 height 18
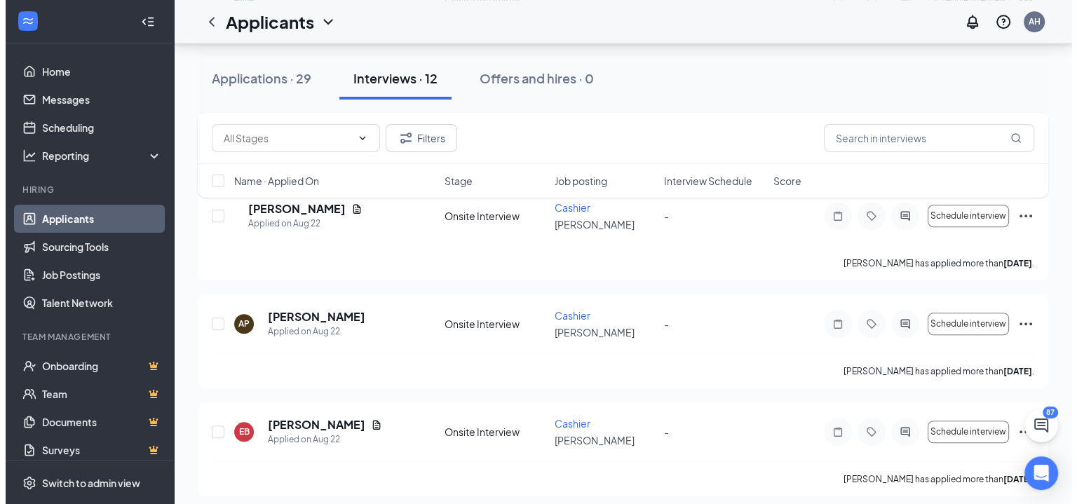
scroll to position [1142, 0]
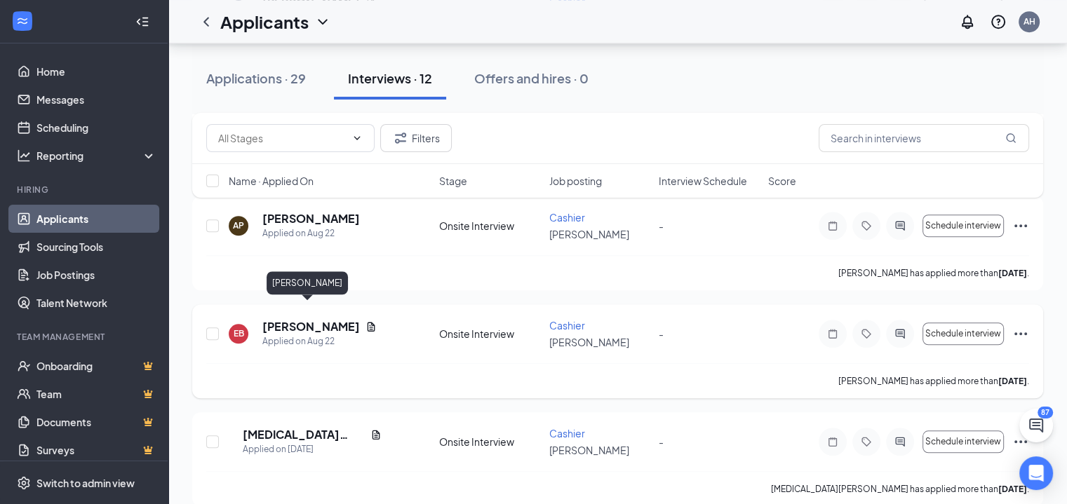
click at [286, 319] on h5 "[PERSON_NAME]" at bounding box center [310, 326] width 97 height 15
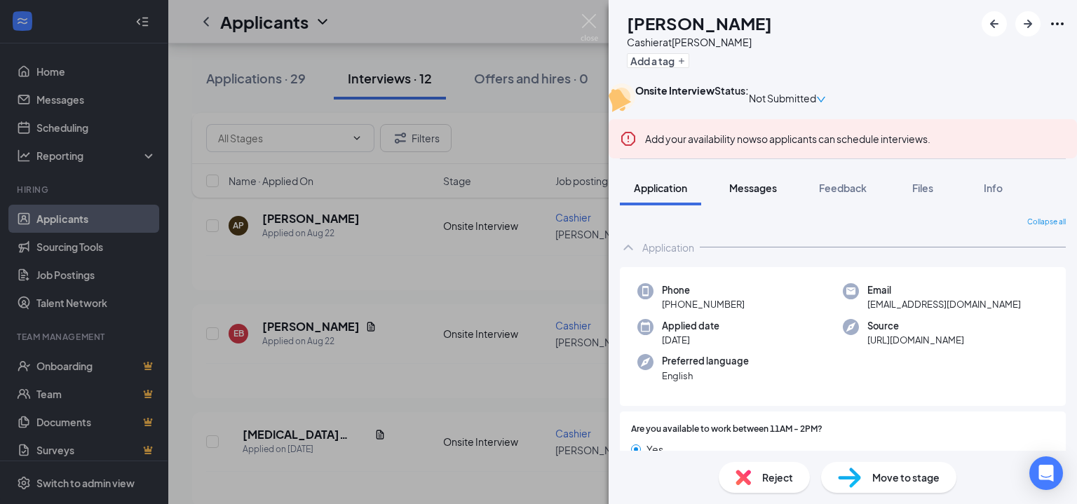
click at [747, 194] on span "Messages" at bounding box center [753, 188] width 48 height 13
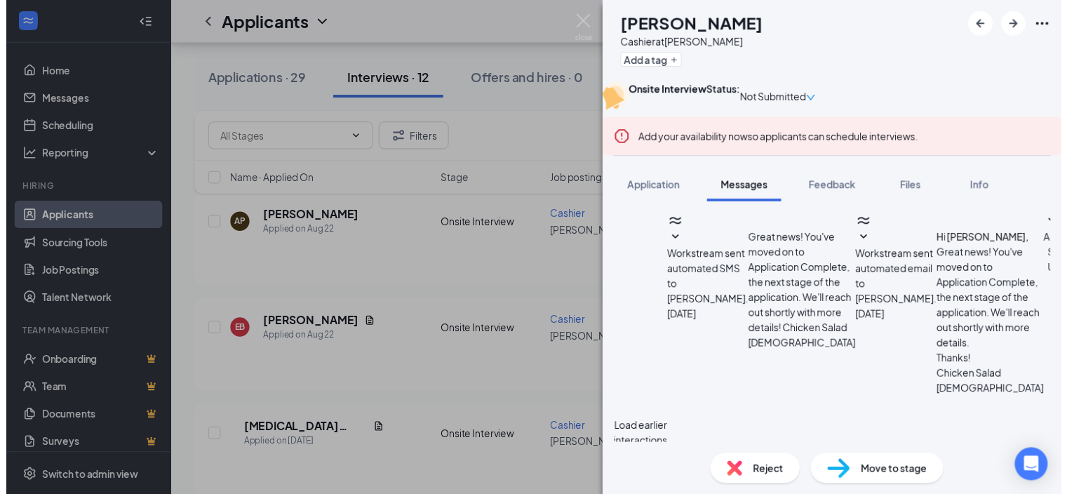
scroll to position [504, 0]
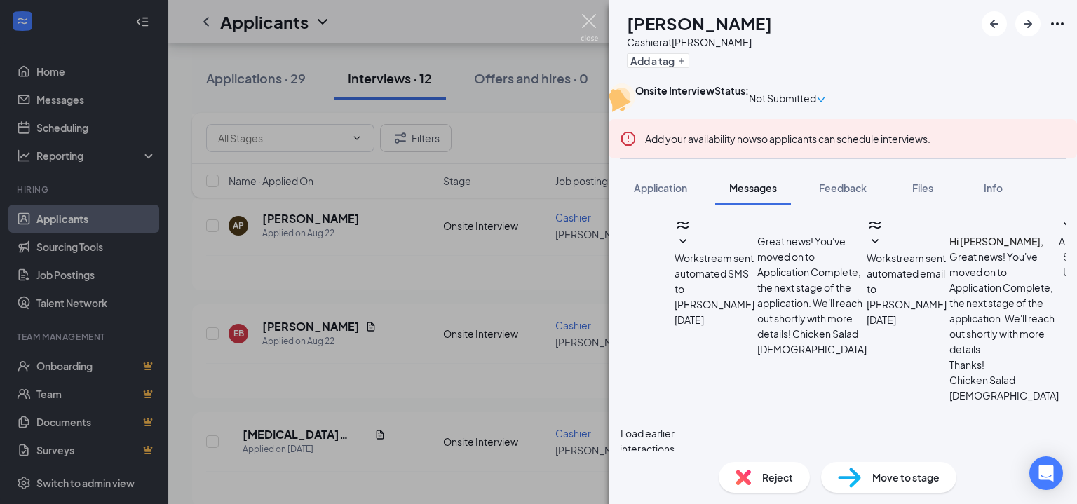
click at [584, 22] on img at bounding box center [590, 27] width 18 height 27
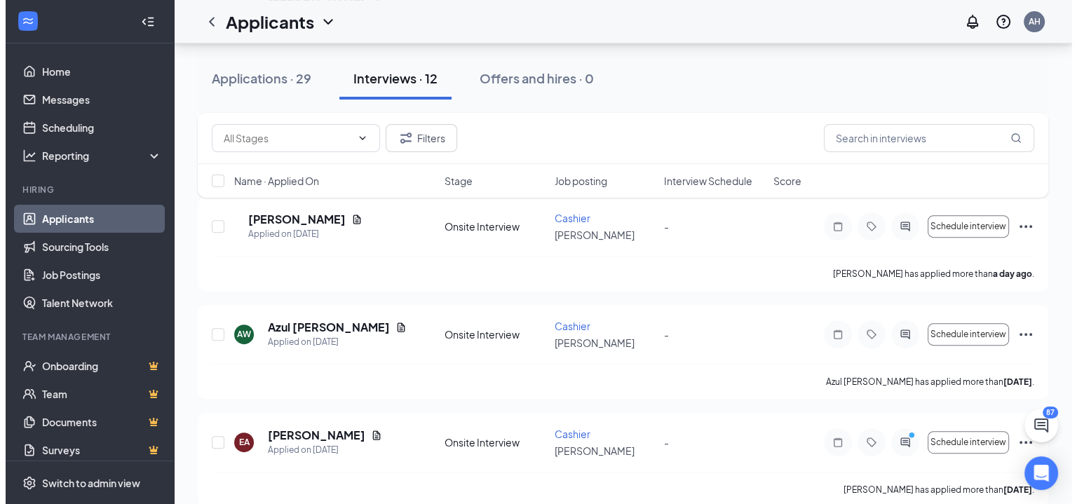
scroll to position [581, 0]
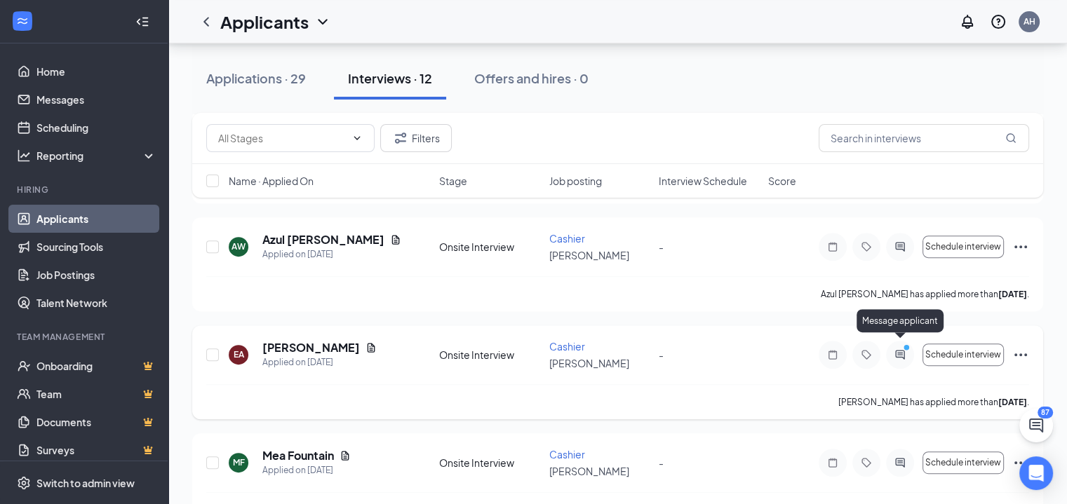
click at [903, 350] on icon "ActiveChat" at bounding box center [899, 354] width 9 height 9
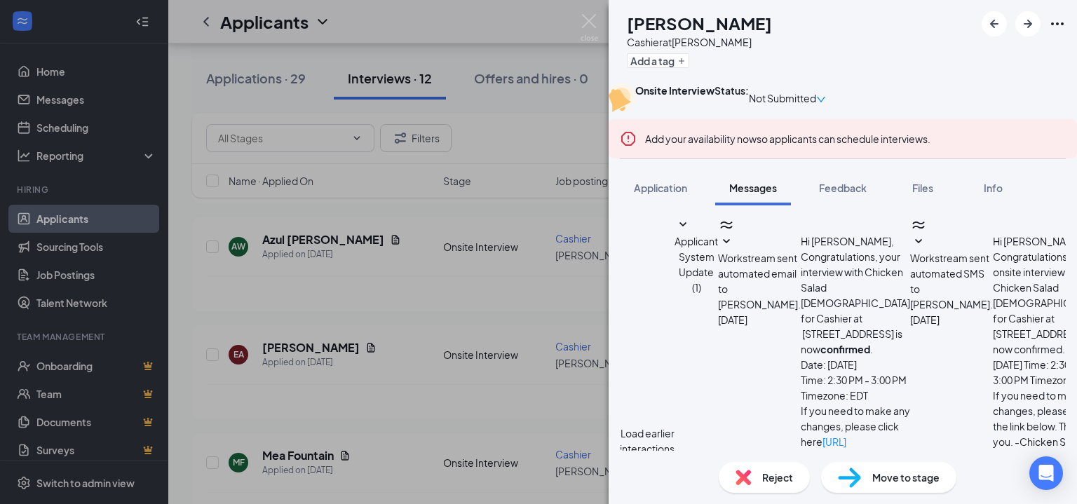
scroll to position [898, 0]
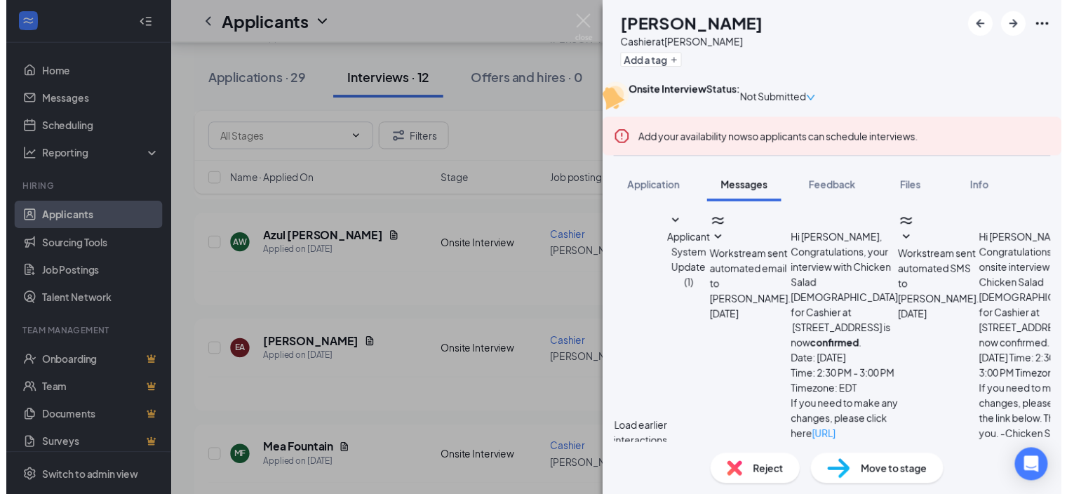
scroll to position [898, 0]
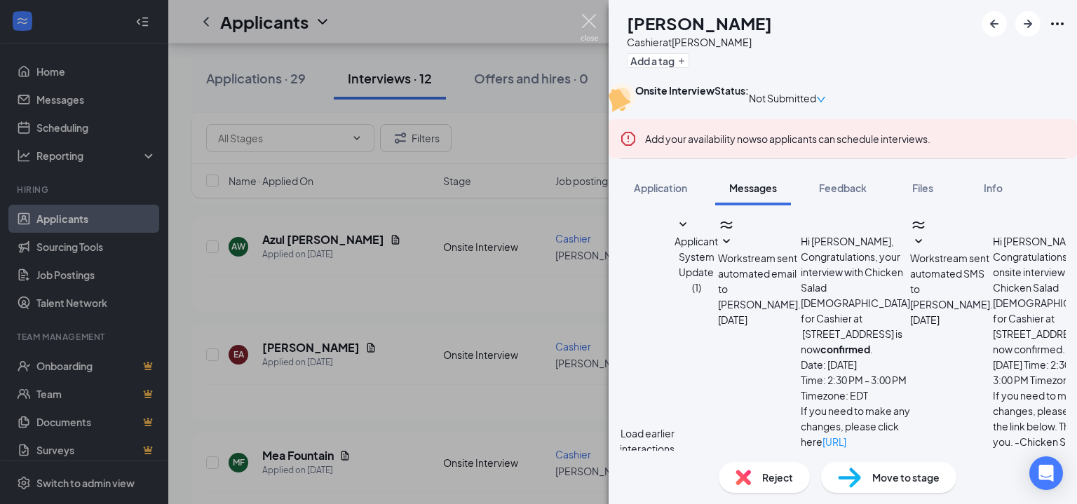
click at [597, 25] on img at bounding box center [590, 27] width 18 height 27
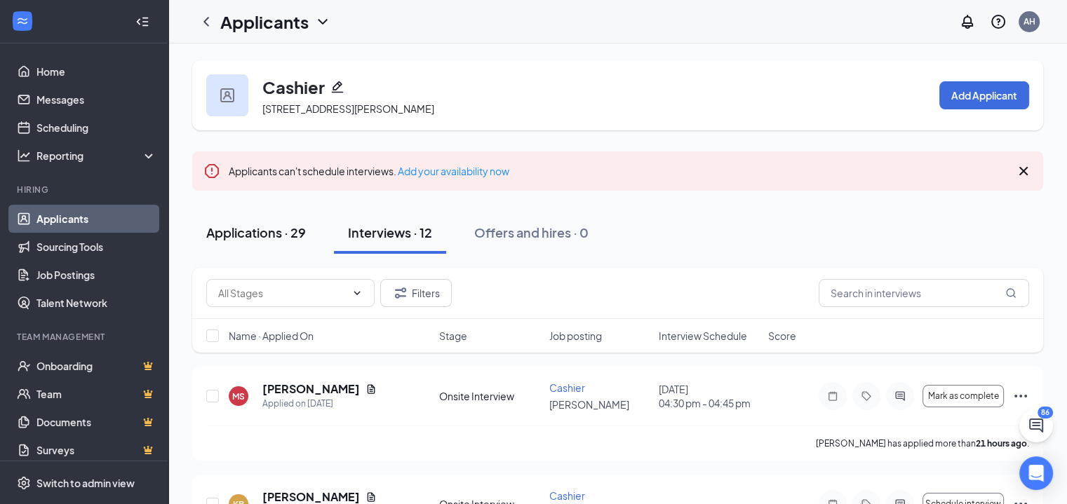
click at [302, 232] on div "Applications · 29" at bounding box center [256, 233] width 100 height 18
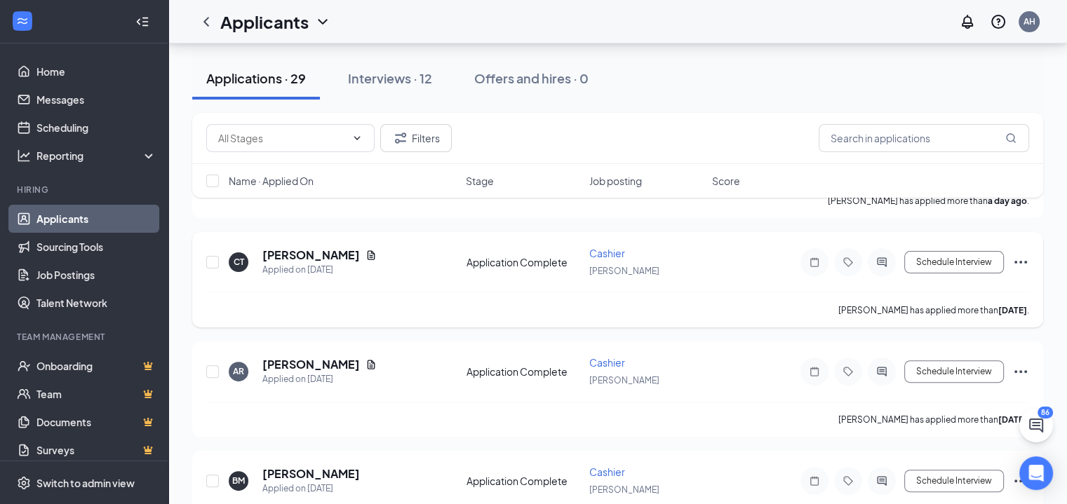
scroll to position [328, 0]
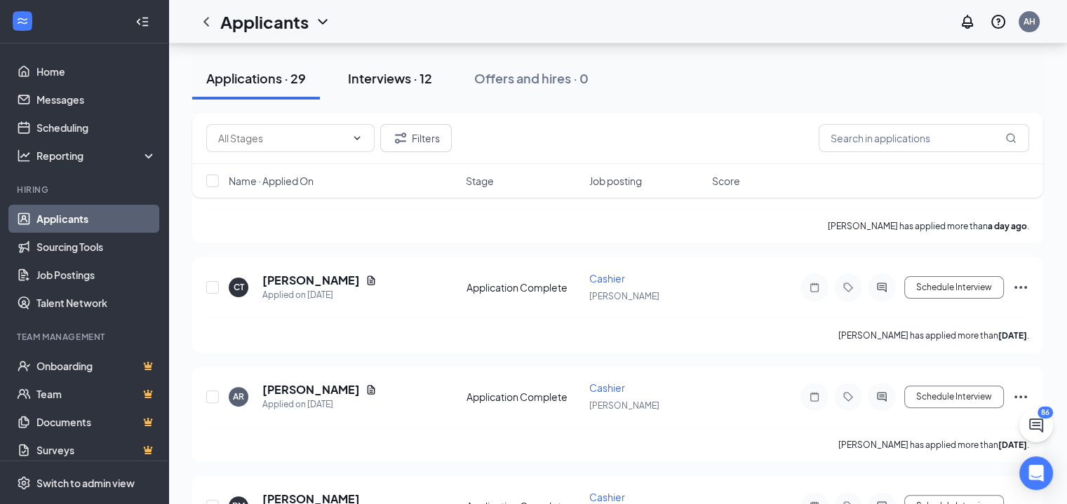
click at [422, 86] on div "Interviews · 12" at bounding box center [390, 78] width 84 height 18
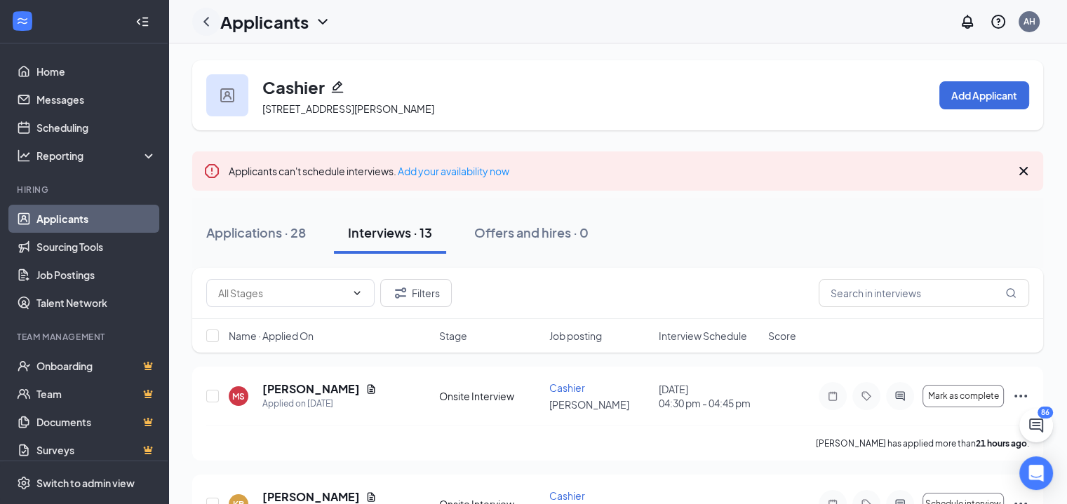
click at [203, 23] on icon "ChevronLeft" at bounding box center [206, 21] width 17 height 17
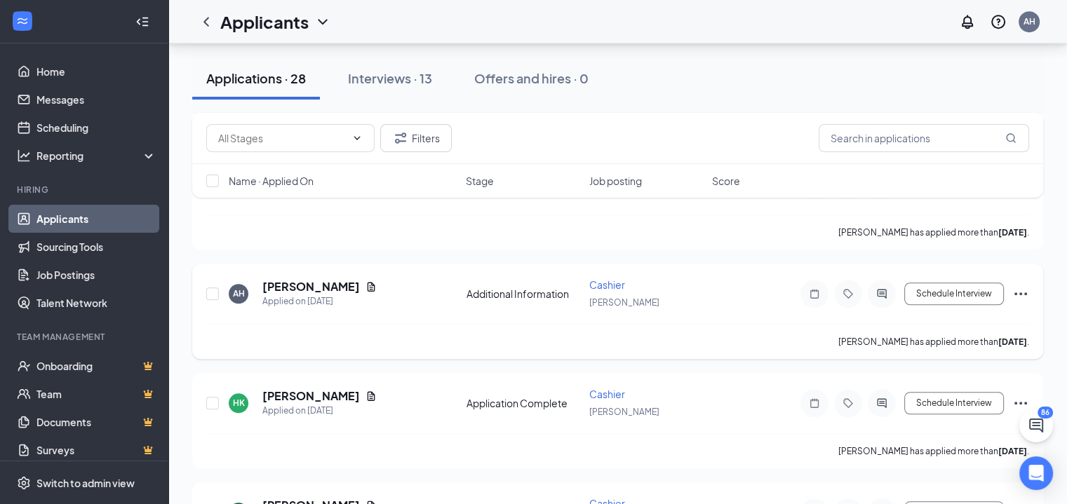
scroll to position [1122, 0]
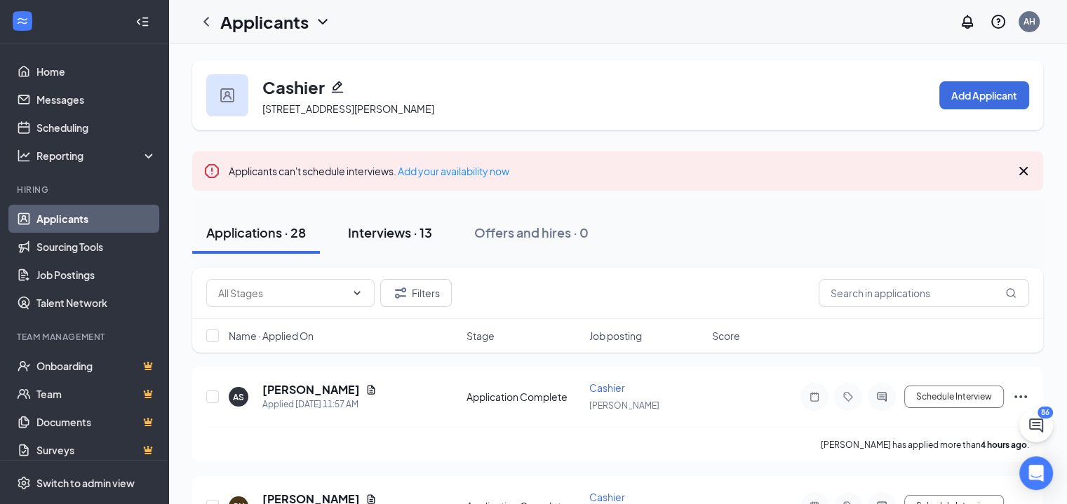
drag, startPoint x: 410, startPoint y: 229, endPoint x: 431, endPoint y: 238, distance: 23.6
click at [410, 229] on div "Interviews · 13" at bounding box center [390, 233] width 84 height 18
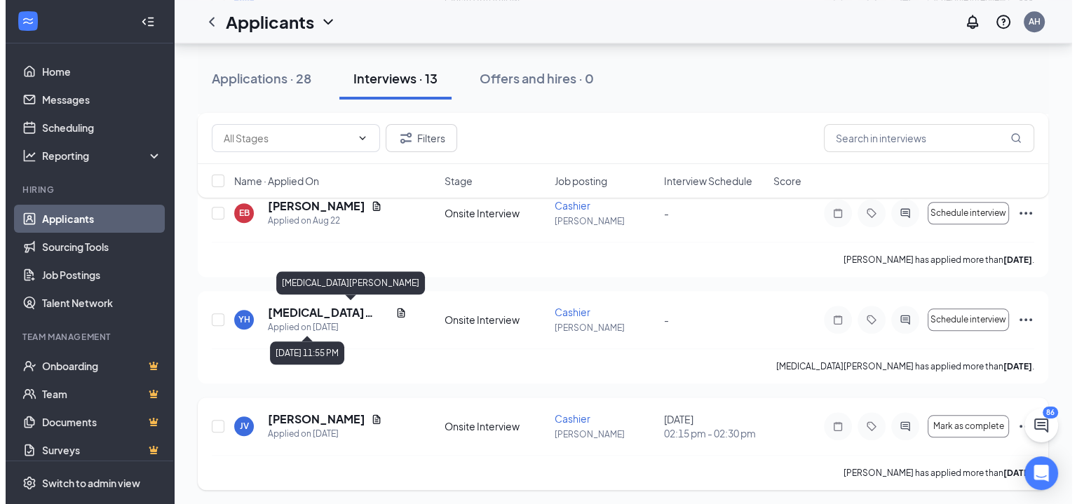
scroll to position [1248, 0]
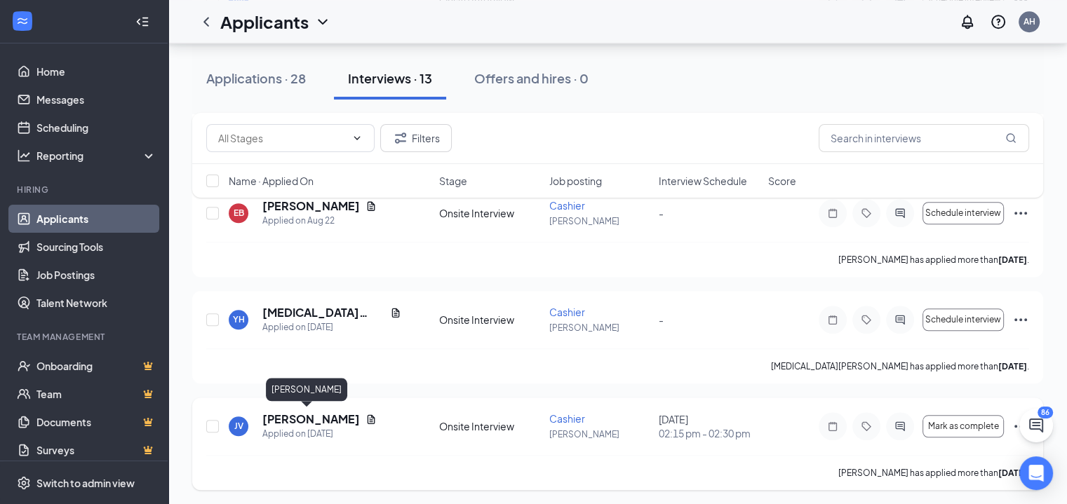
click at [295, 418] on h5 "[PERSON_NAME]" at bounding box center [310, 419] width 97 height 15
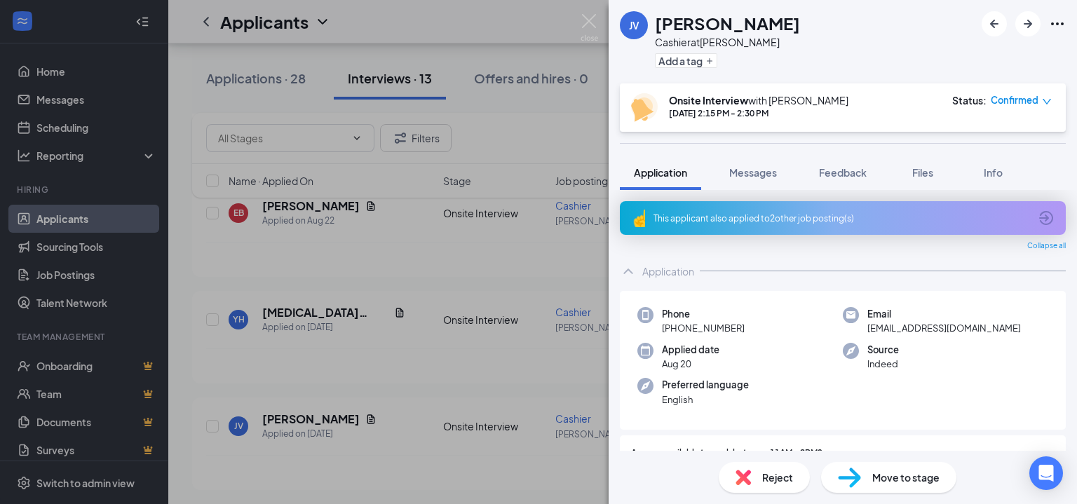
click at [711, 15] on h1 "[PERSON_NAME]" at bounding box center [727, 23] width 145 height 24
copy h1 "[PERSON_NAME]"
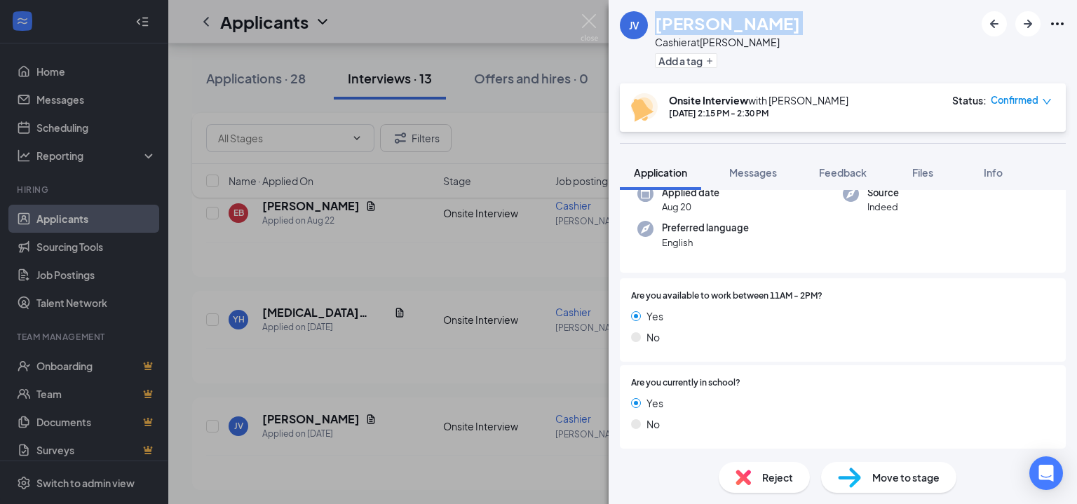
scroll to position [210, 0]
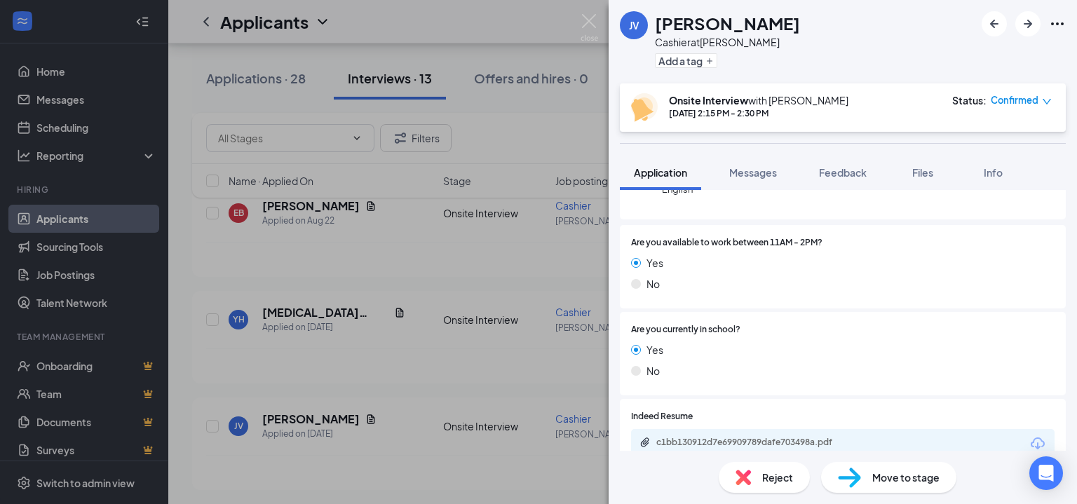
click at [909, 475] on span "Move to stage" at bounding box center [905, 477] width 67 height 15
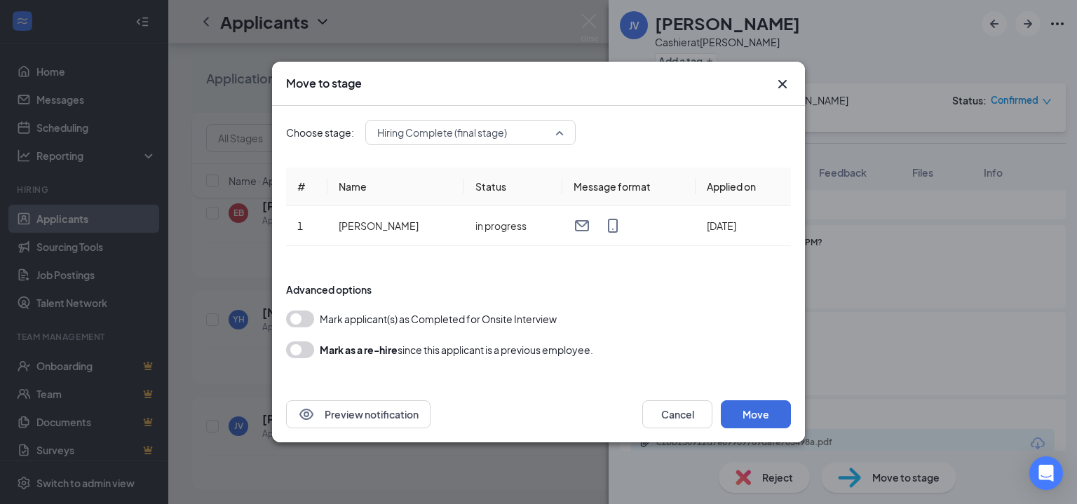
click at [546, 126] on span "Hiring Complete (final stage)" at bounding box center [464, 132] width 174 height 21
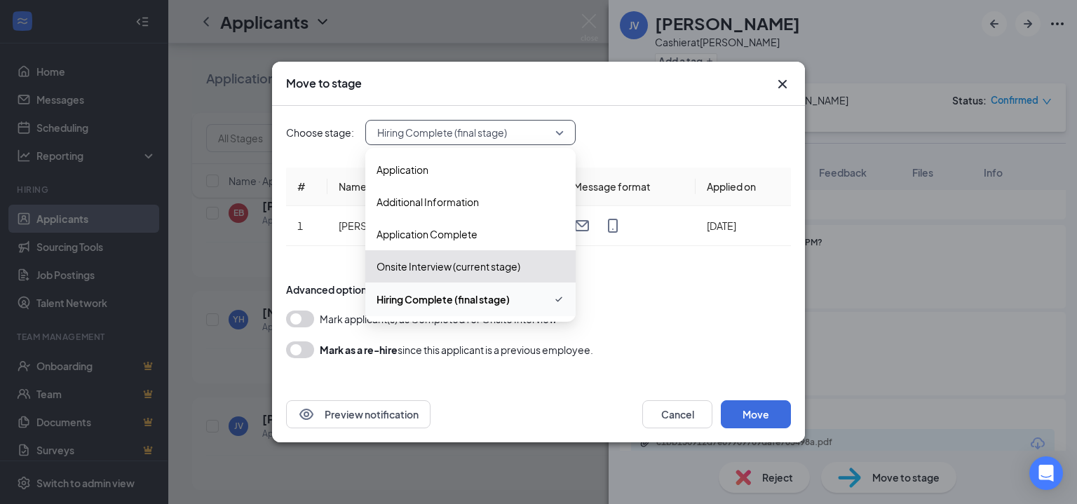
click at [779, 87] on icon "Cross" at bounding box center [782, 84] width 8 height 8
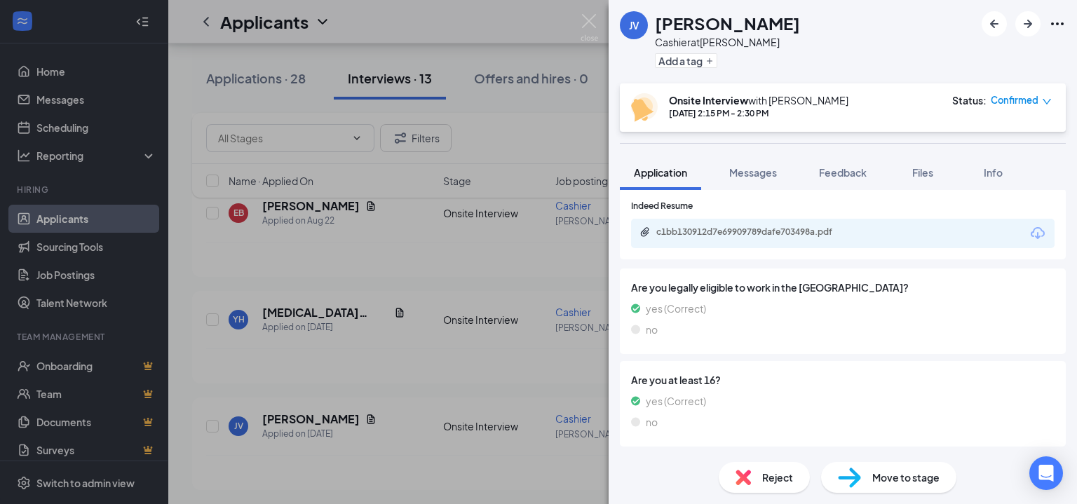
scroll to position [475, 0]
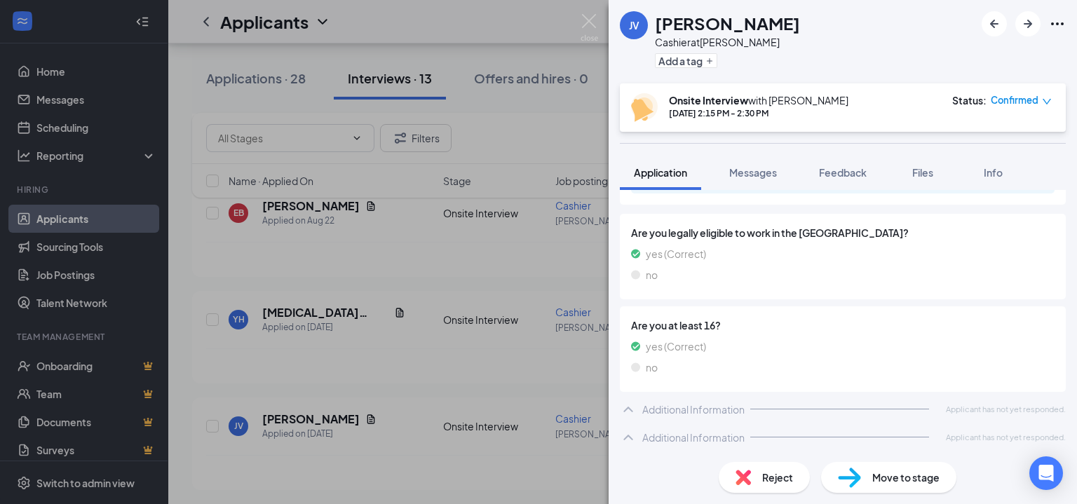
click at [731, 412] on div "Additional Information" at bounding box center [693, 410] width 102 height 14
click at [721, 435] on div "Additional Information" at bounding box center [693, 438] width 102 height 14
click at [704, 413] on div "Additional Information" at bounding box center [693, 410] width 102 height 14
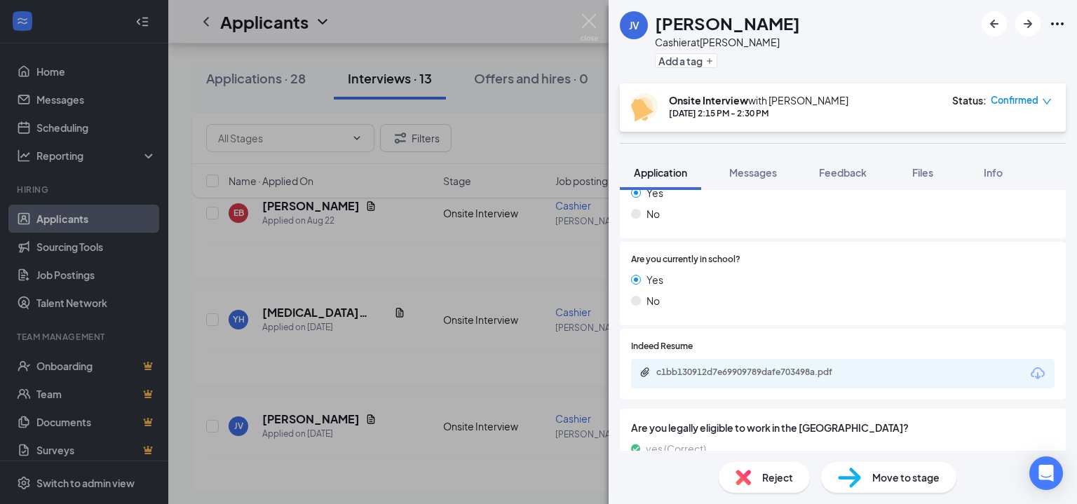
scroll to position [351, 0]
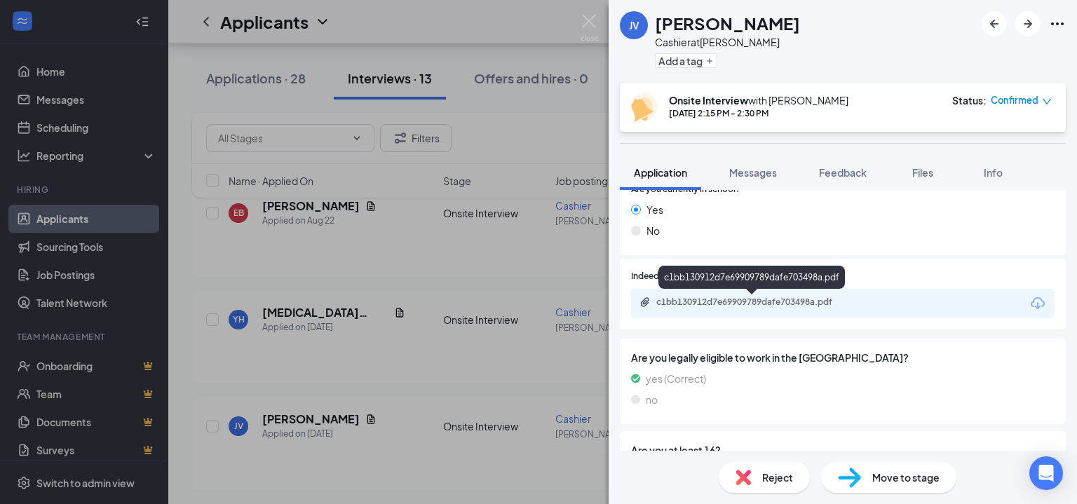
click at [738, 305] on div "c1bb130912d7e69909789dafe703498a.pdf" at bounding box center [754, 302] width 196 height 11
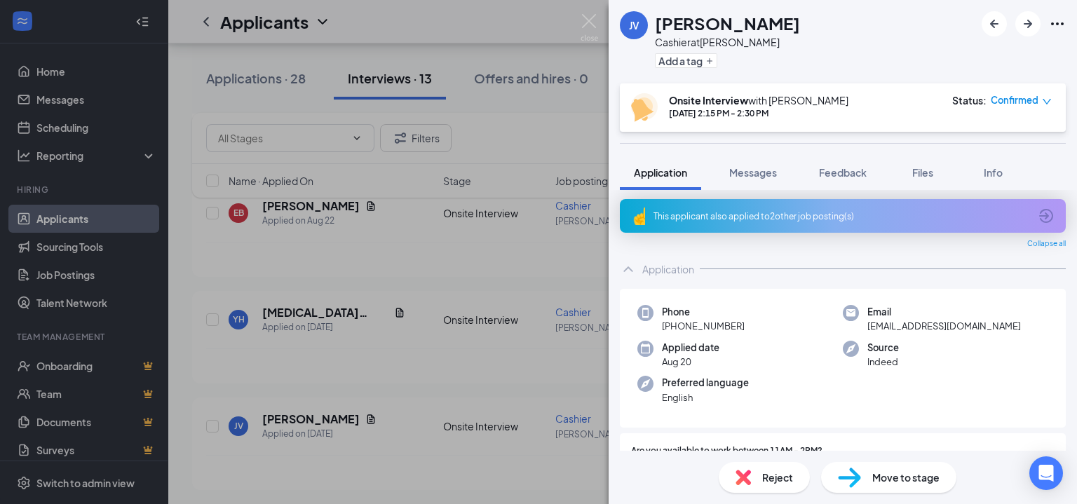
scroll to position [0, 0]
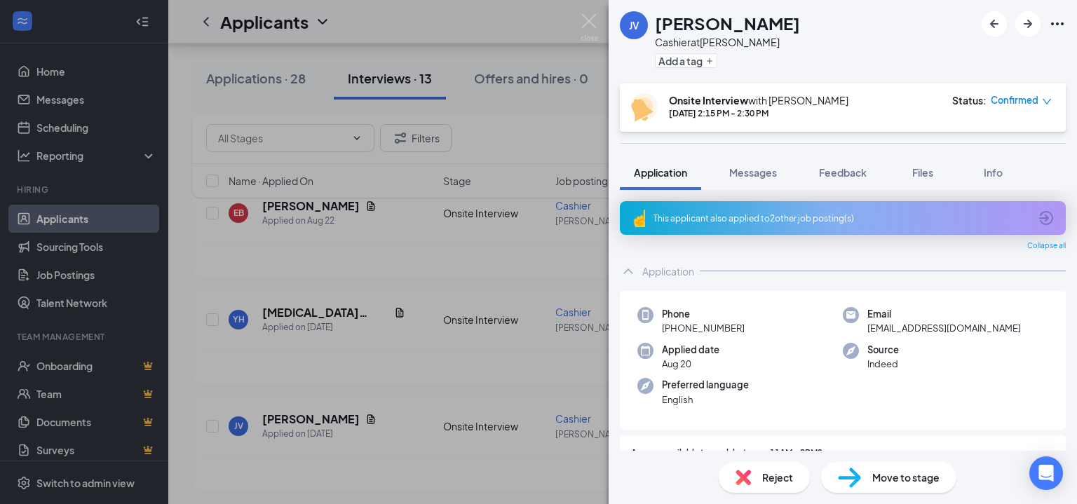
click at [907, 327] on span "[EMAIL_ADDRESS][DOMAIN_NAME]" at bounding box center [944, 328] width 154 height 14
click at [910, 327] on span "[EMAIL_ADDRESS][DOMAIN_NAME]" at bounding box center [944, 328] width 154 height 14
click at [910, 329] on span "[EMAIL_ADDRESS][DOMAIN_NAME]" at bounding box center [944, 328] width 154 height 14
click at [910, 328] on span "[EMAIL_ADDRESS][DOMAIN_NAME]" at bounding box center [944, 328] width 154 height 14
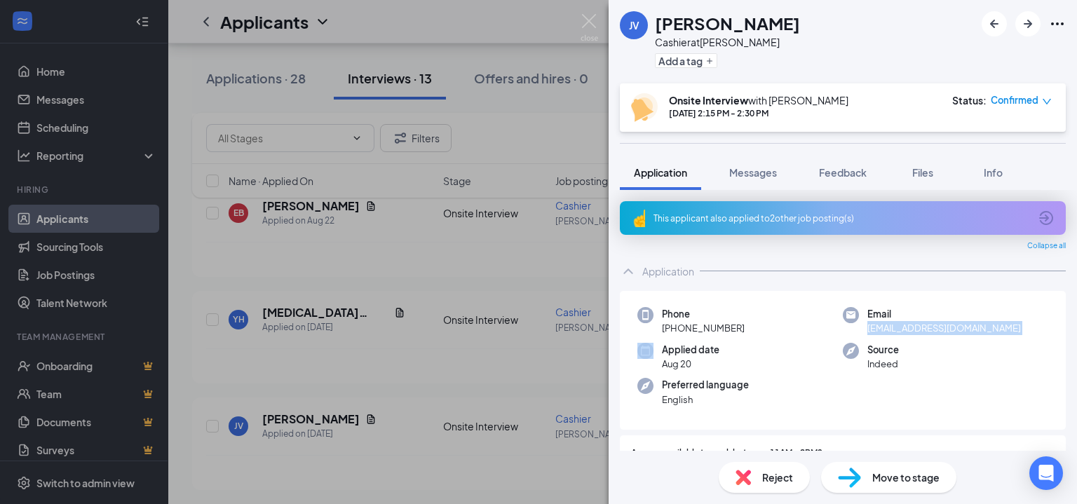
click at [910, 328] on span "[EMAIL_ADDRESS][DOMAIN_NAME]" at bounding box center [944, 328] width 154 height 14
copy span "[EMAIL_ADDRESS][DOMAIN_NAME]"
drag, startPoint x: 675, startPoint y: 327, endPoint x: 752, endPoint y: 327, distance: 76.4
click at [752, 327] on div "Phone [PHONE_NUMBER]" at bounding box center [739, 321] width 205 height 29
copy span "[PHONE_NUMBER]"
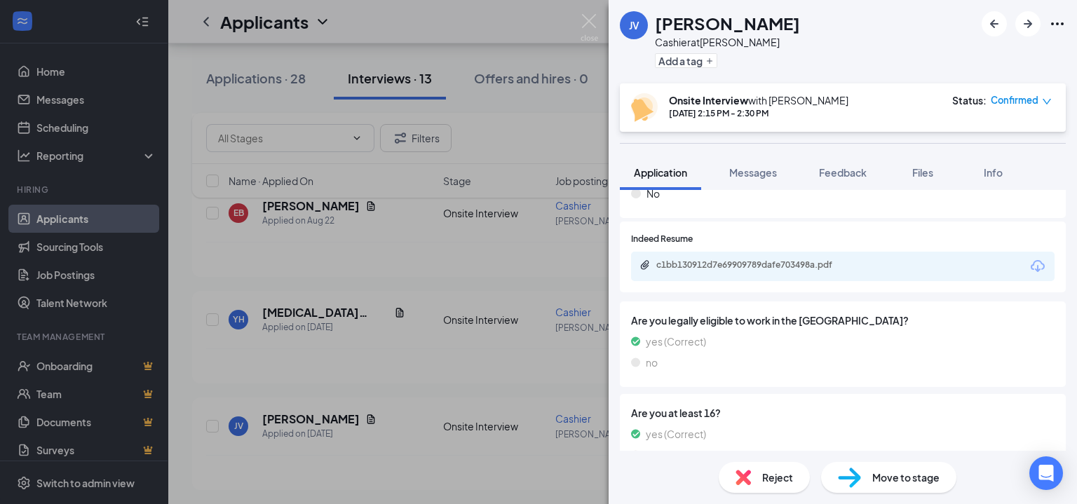
scroll to position [475, 0]
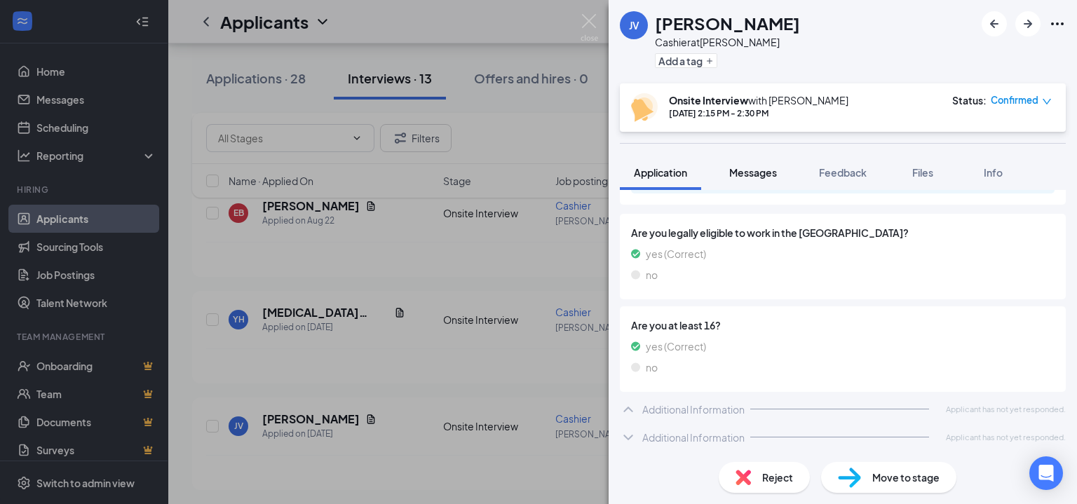
click at [754, 179] on button "Messages" at bounding box center [753, 172] width 76 height 35
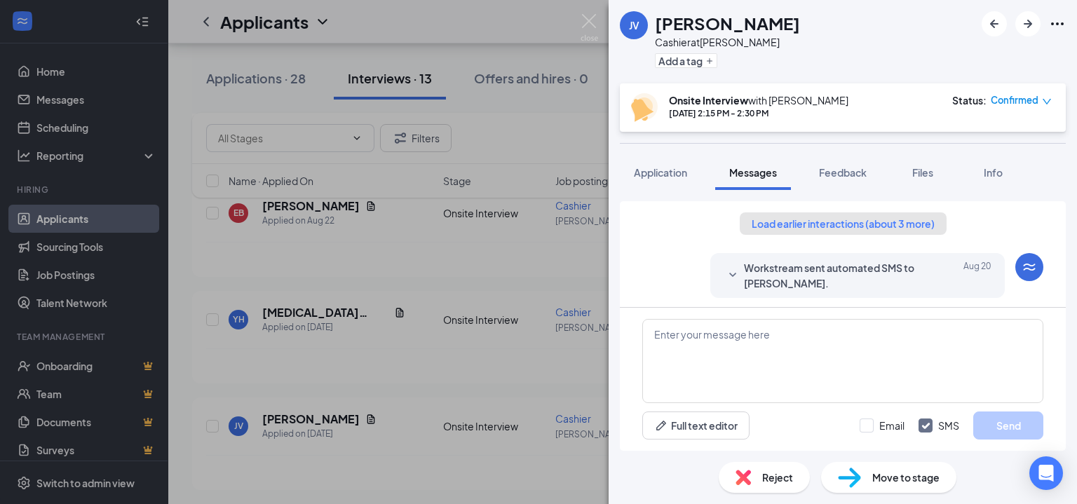
click at [828, 225] on button "Load earlier interactions (about 3 more)" at bounding box center [843, 223] width 207 height 22
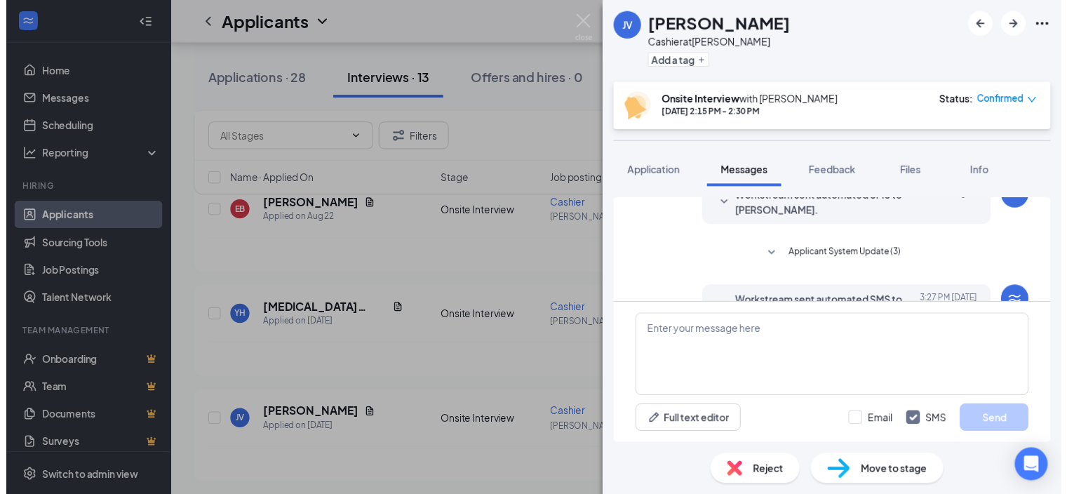
scroll to position [502, 0]
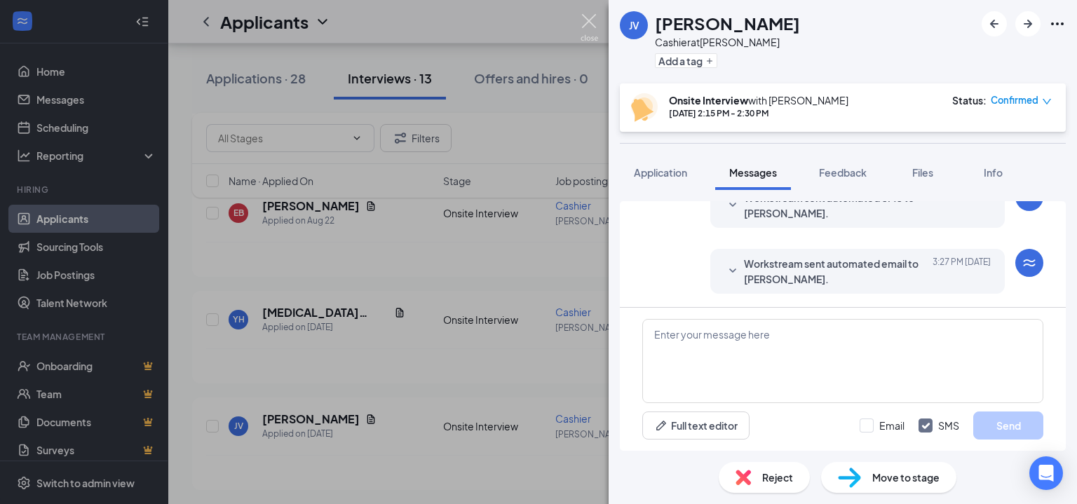
click at [590, 18] on img at bounding box center [590, 27] width 18 height 27
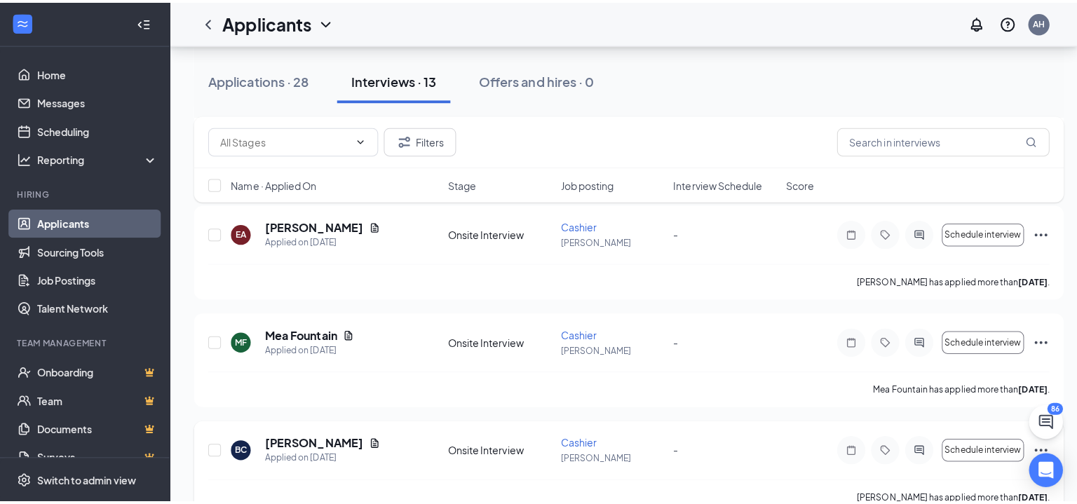
scroll to position [628, 0]
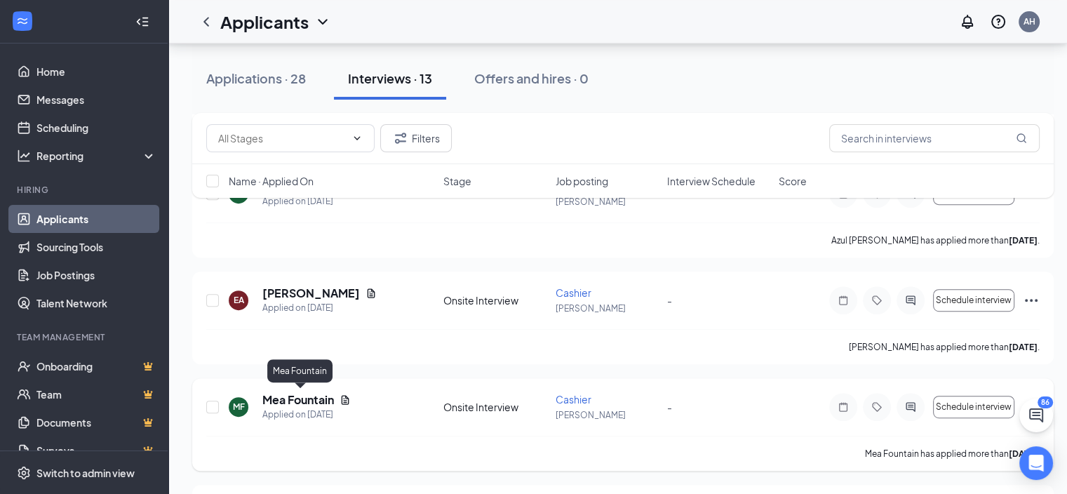
click at [308, 398] on h5 "Mea Fountain" at bounding box center [298, 399] width 72 height 15
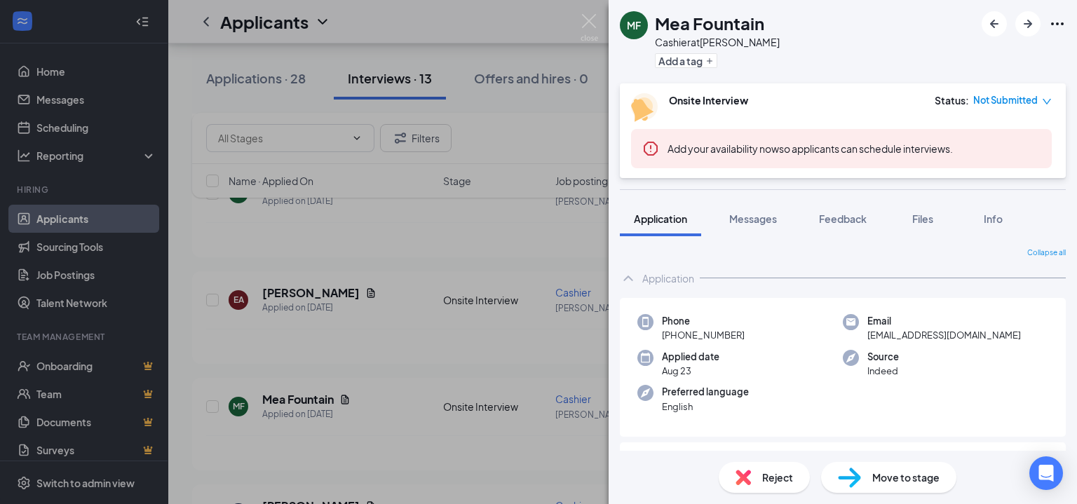
click at [1028, 103] on span "Not Submitted" at bounding box center [1005, 100] width 65 height 14
click at [1044, 98] on icon "down" at bounding box center [1047, 102] width 10 height 10
click at [1047, 99] on icon "down" at bounding box center [1047, 102] width 10 height 10
click at [836, 109] on div "Onsite Interview Status : Not Submitted" at bounding box center [841, 107] width 421 height 29
click at [1048, 100] on icon "down" at bounding box center [1047, 102] width 10 height 10
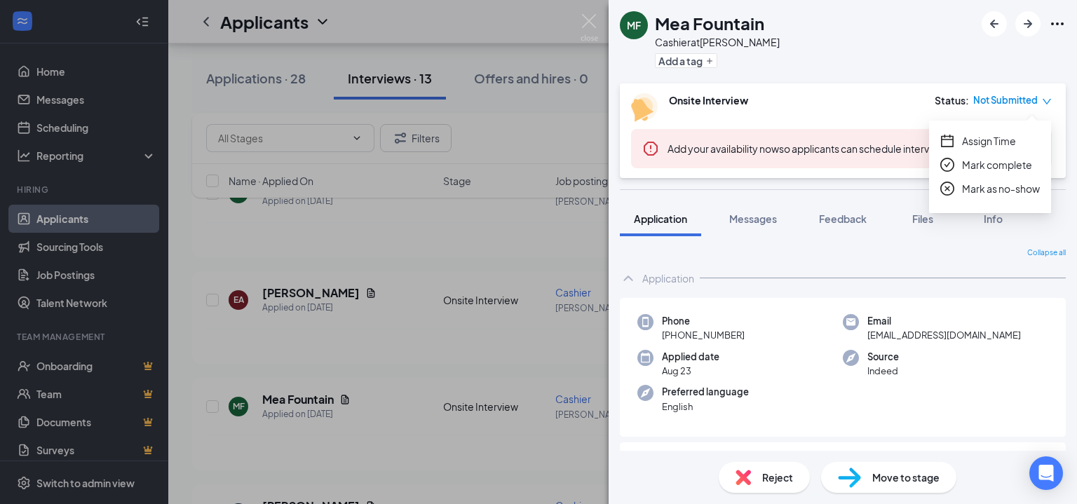
click at [973, 138] on span "Assign Time" at bounding box center [989, 140] width 54 height 15
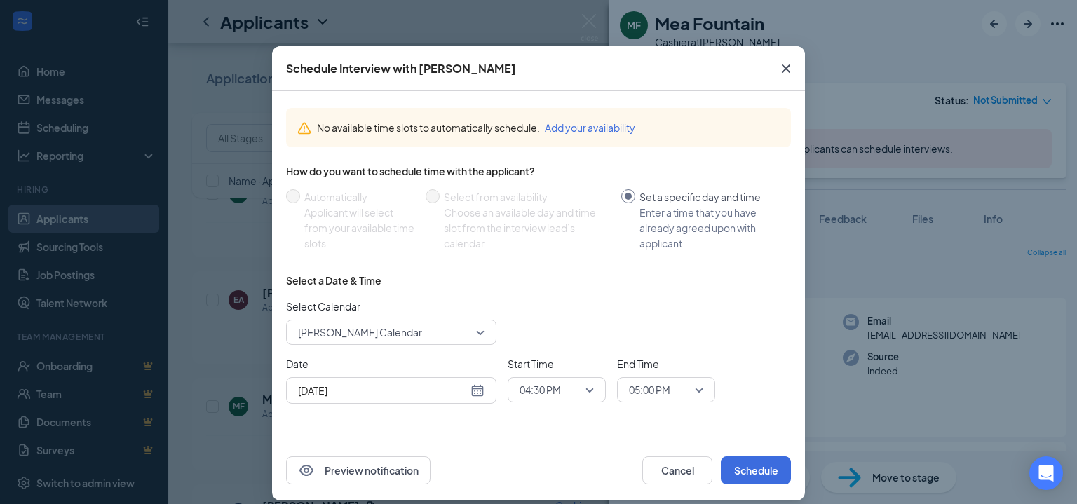
scroll to position [36, 0]
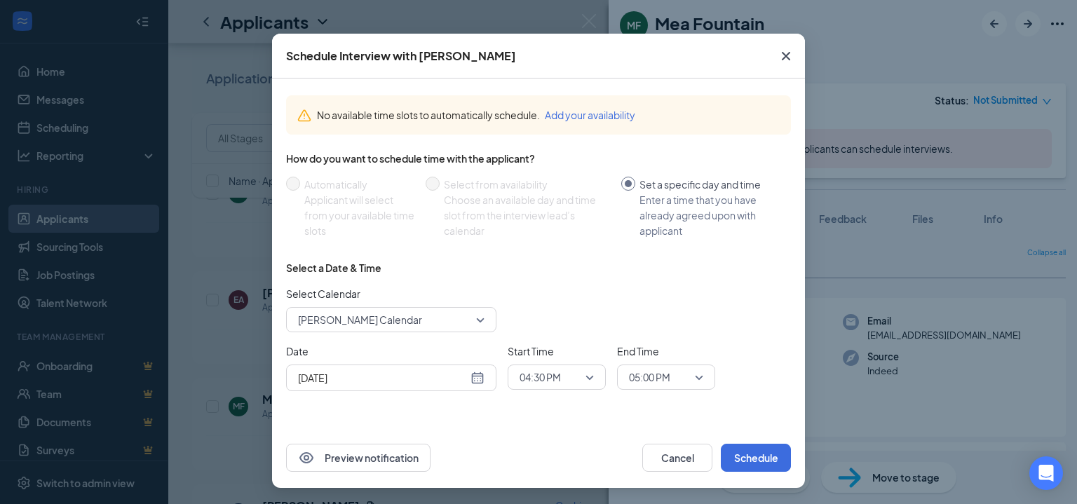
click at [469, 375] on div "[DATE]" at bounding box center [391, 377] width 187 height 15
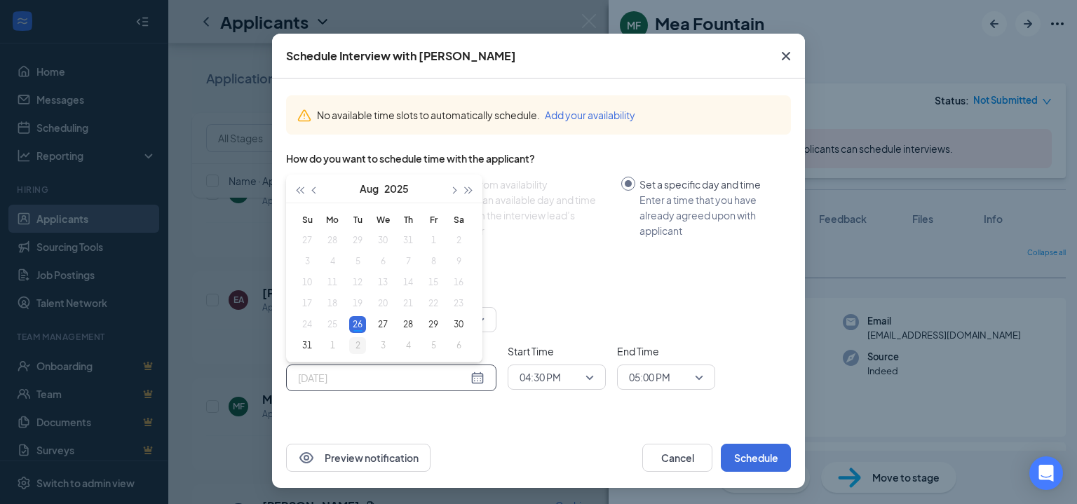
type input "[DATE]"
click at [351, 346] on div "2" at bounding box center [357, 345] width 17 height 17
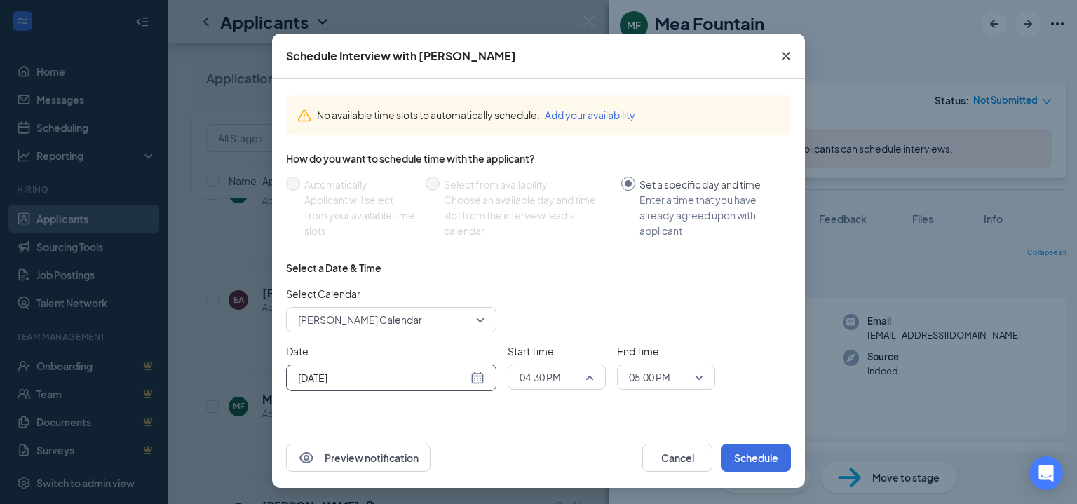
click at [588, 381] on span "04:30 PM" at bounding box center [557, 377] width 74 height 21
click at [547, 263] on span "10:30 AM" at bounding box center [539, 265] width 41 height 15
click at [693, 370] on span "05:00 PM" at bounding box center [666, 377] width 74 height 21
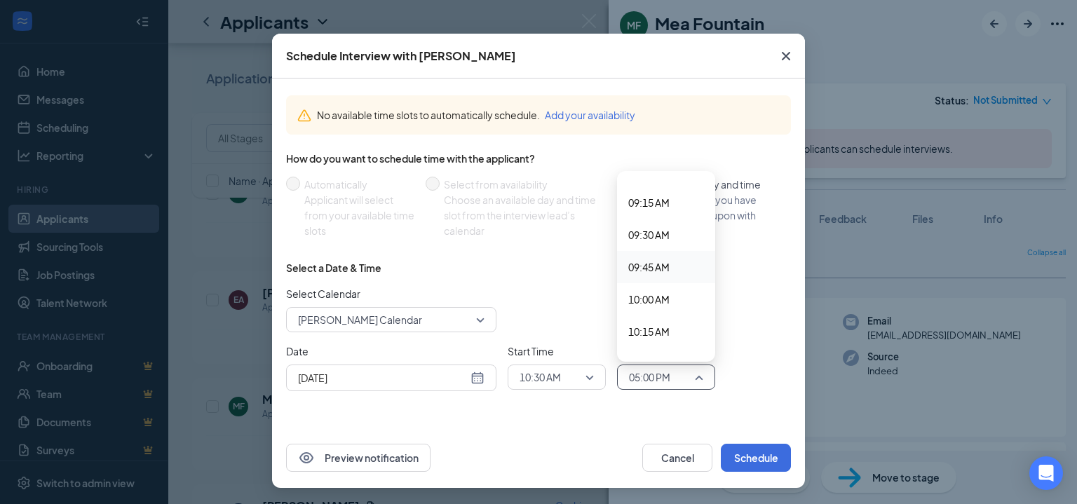
scroll to position [1206, 0]
click at [654, 308] on span "10:15 AM" at bounding box center [648, 309] width 41 height 15
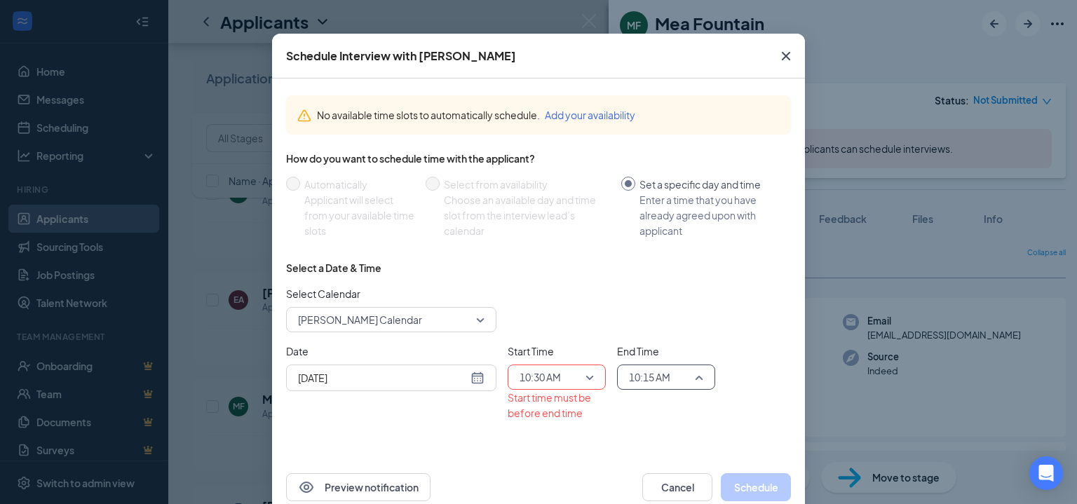
click at [661, 370] on span "10:15 AM" at bounding box center [649, 377] width 41 height 21
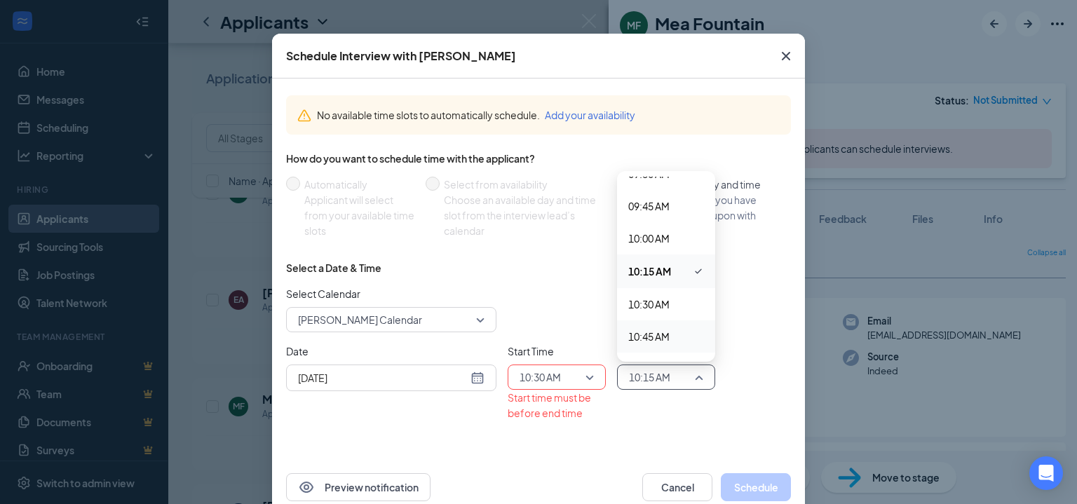
scroll to position [1276, 0]
click at [655, 299] on span "10:45 AM" at bounding box center [648, 304] width 41 height 15
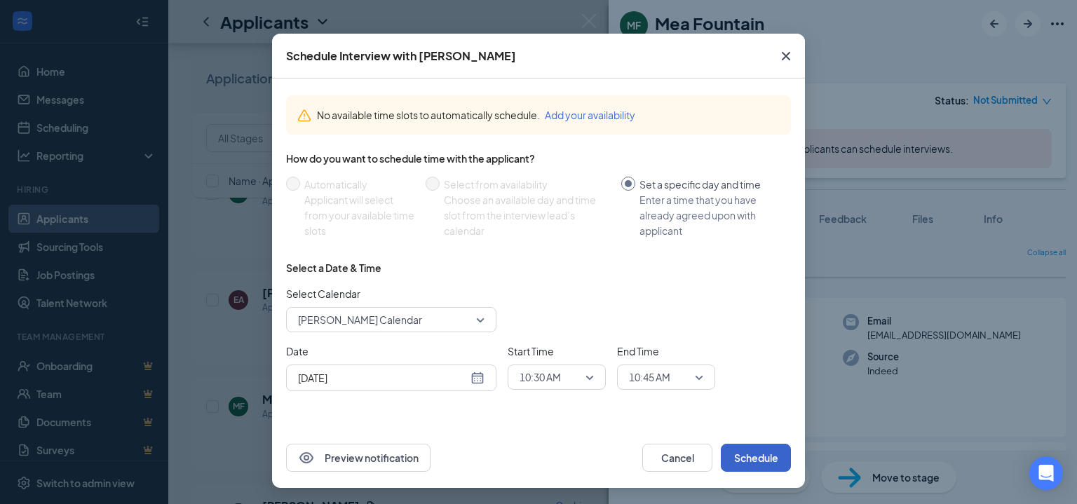
click at [745, 449] on button "Schedule" at bounding box center [756, 458] width 70 height 28
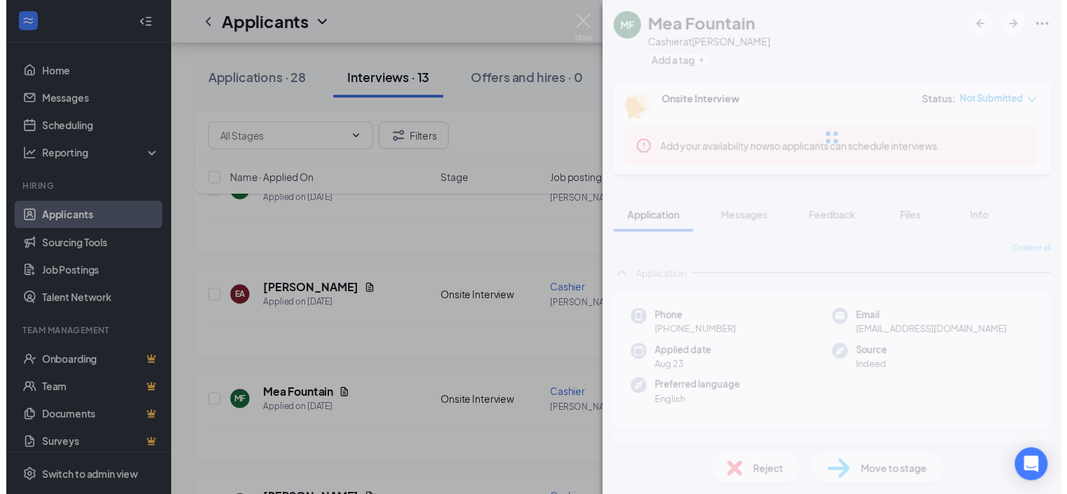
scroll to position [0, 0]
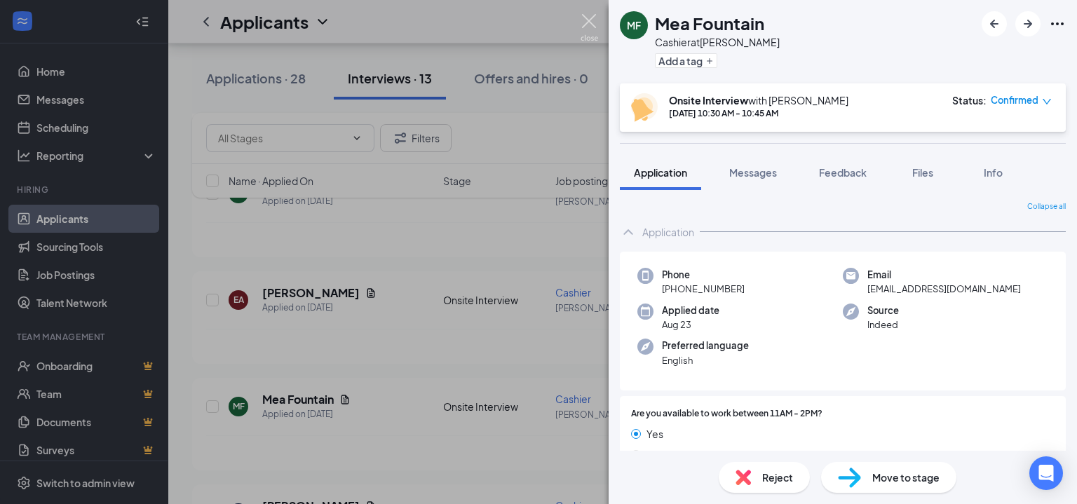
click at [586, 28] on img at bounding box center [590, 27] width 18 height 27
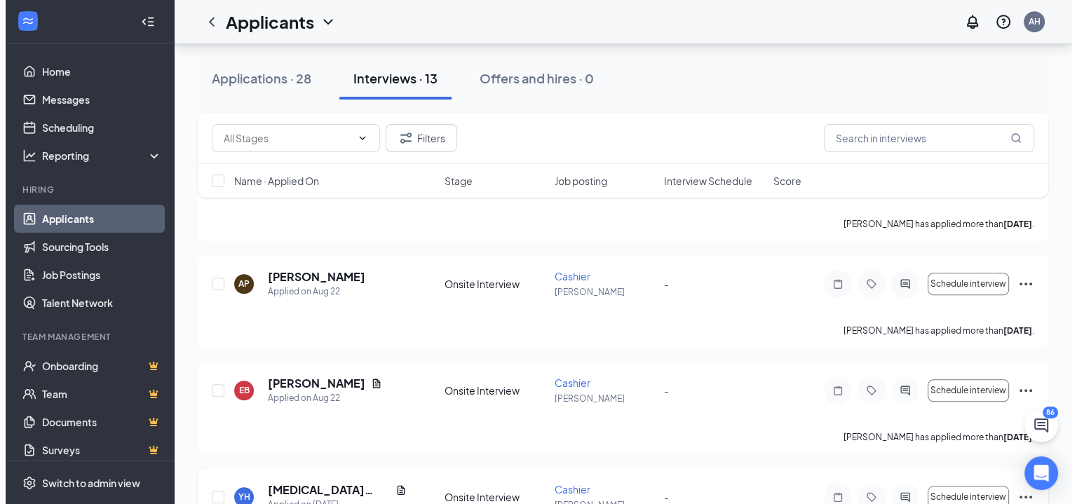
scroll to position [1248, 0]
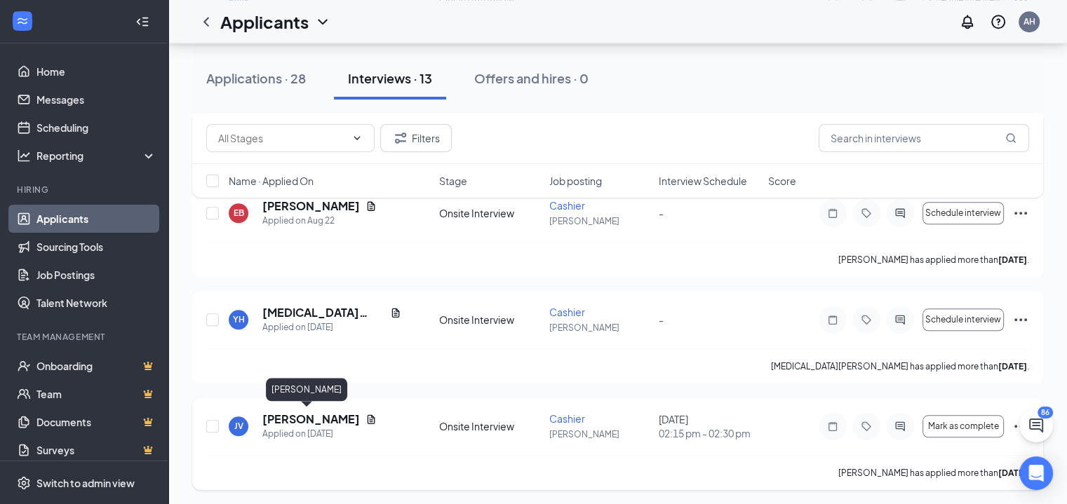
click at [312, 414] on h5 "[PERSON_NAME]" at bounding box center [310, 419] width 97 height 15
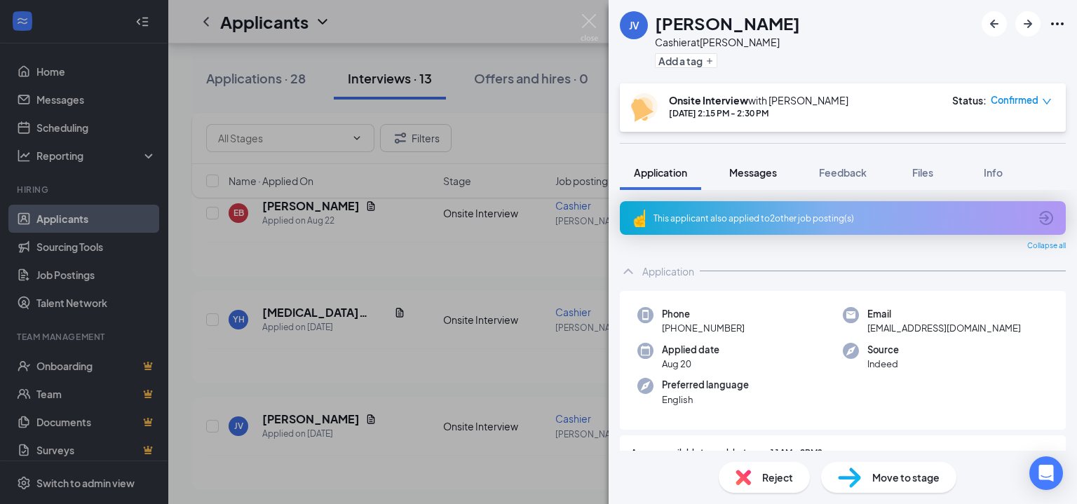
click at [769, 170] on span "Messages" at bounding box center [753, 172] width 48 height 13
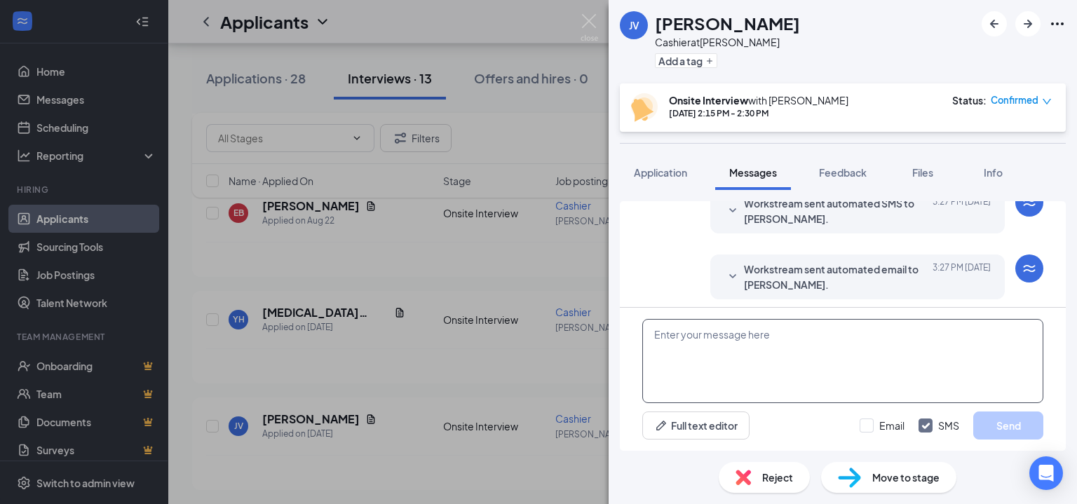
click at [743, 358] on textarea at bounding box center [842, 361] width 401 height 84
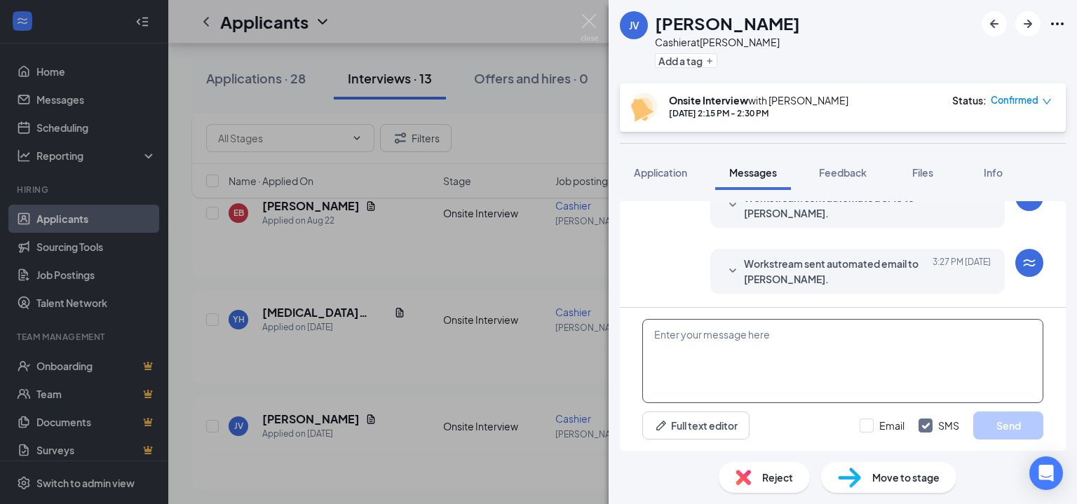
paste textarea "[PHONE_NUMBER]"
type textarea "[PHONE_NUMBER]"
drag, startPoint x: 752, startPoint y: 336, endPoint x: 634, endPoint y: 333, distance: 117.8
click at [635, 333] on div "[PHONE_NUMBER] Full text editor Email SMS Send" at bounding box center [843, 379] width 446 height 143
paste textarea "Hi! You have been moved into the interview process. You will see a specific tim…"
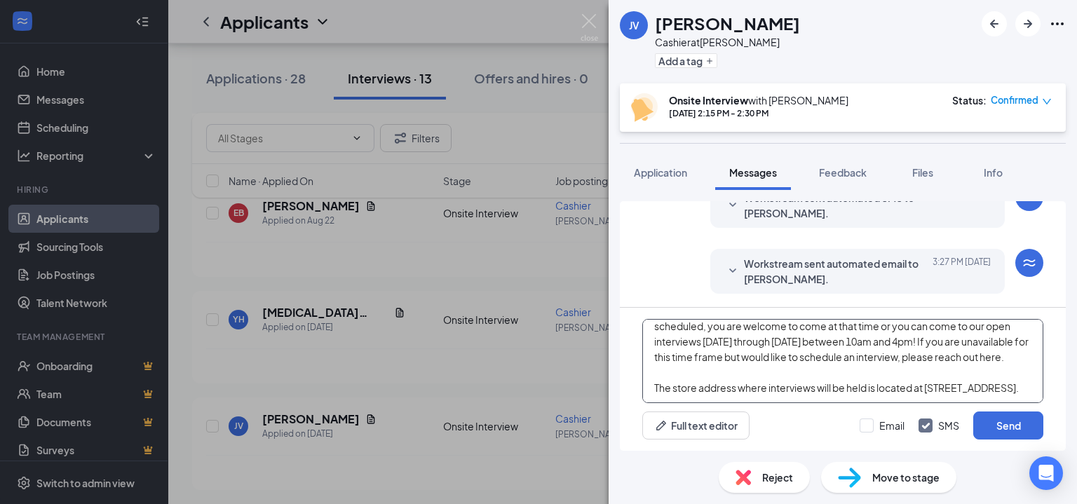
scroll to position [54, 0]
type textarea "Hi! You have been moved into the interview process. You will see a specific tim…"
click at [996, 426] on button "Send" at bounding box center [1008, 426] width 70 height 28
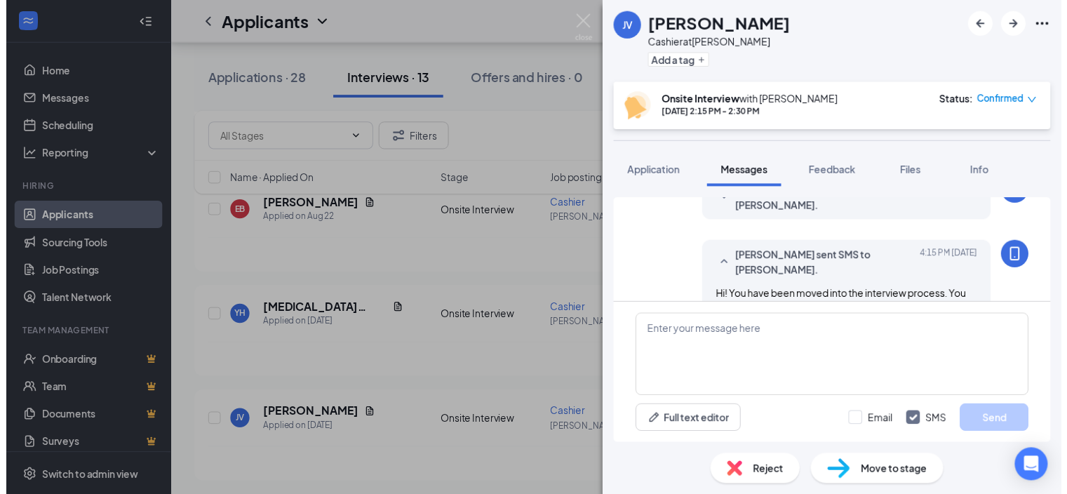
scroll to position [500, 0]
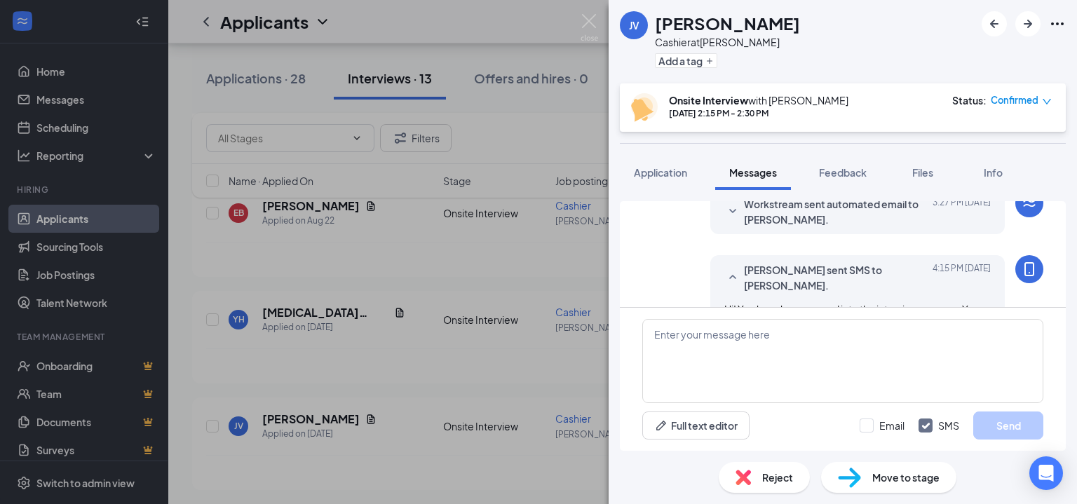
drag, startPoint x: 925, startPoint y: 280, endPoint x: 713, endPoint y: 295, distance: 213.0
click at [710, 295] on div "[PERSON_NAME] sent SMS to [PERSON_NAME]. [DATE] 4:15 PM Hi! You have been moved…" at bounding box center [857, 351] width 295 height 192
copy span "Hi! You have been moved into the interview process. You will see a specific tim…"
click at [588, 22] on img at bounding box center [590, 27] width 18 height 27
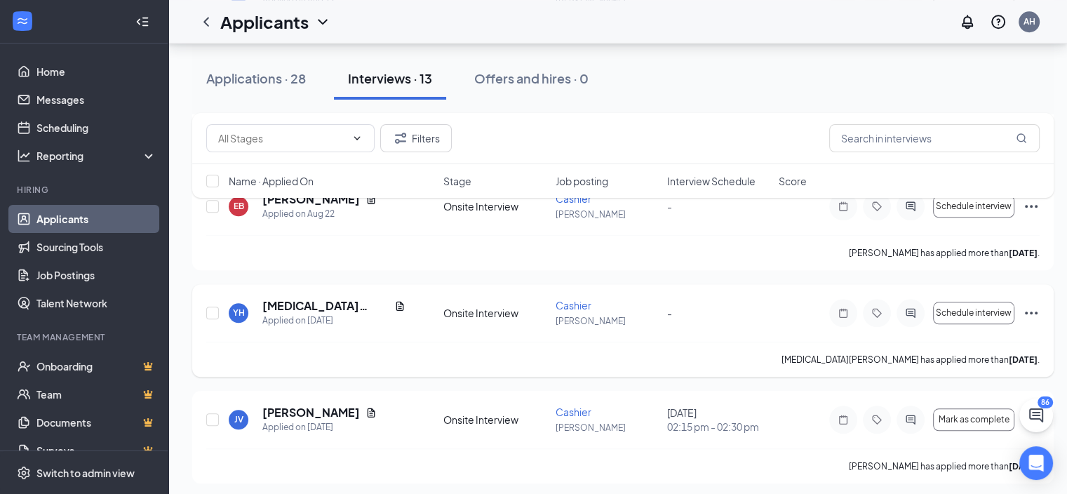
scroll to position [1260, 0]
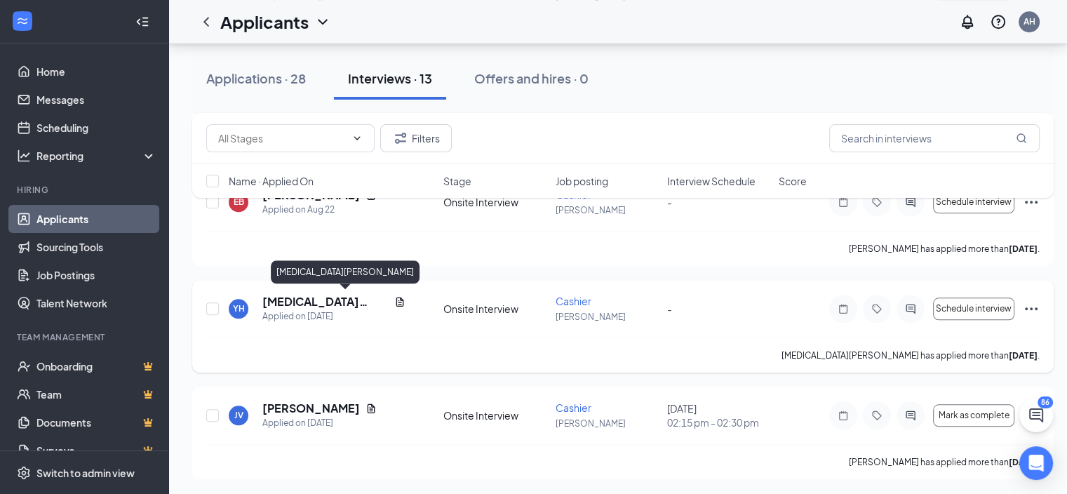
click at [339, 299] on h5 "[MEDICAL_DATA][PERSON_NAME]" at bounding box center [325, 301] width 126 height 15
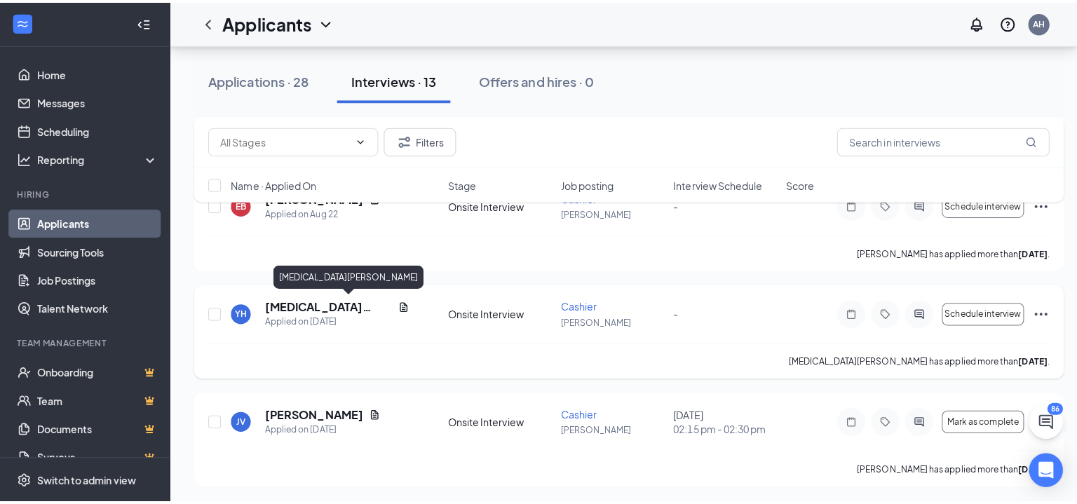
scroll to position [1248, 0]
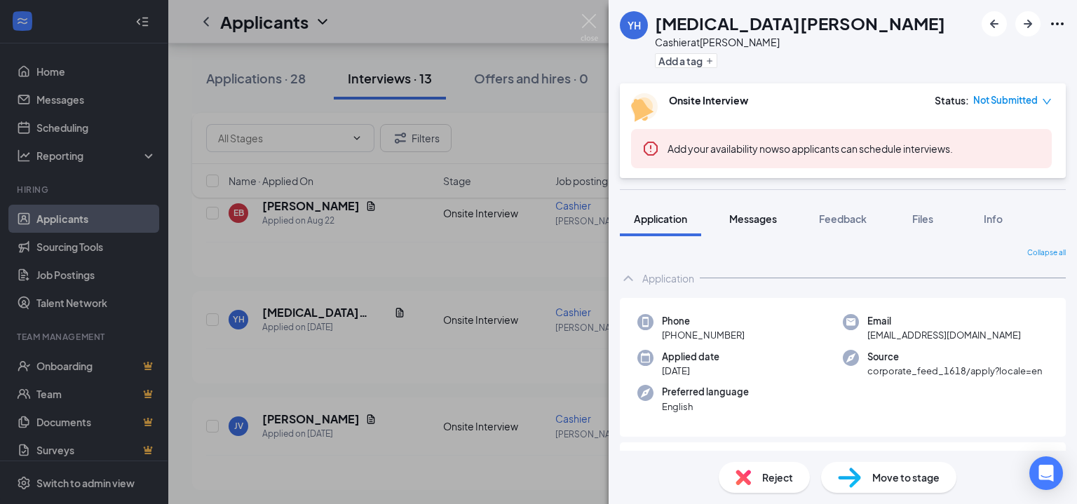
click at [763, 209] on button "Messages" at bounding box center [753, 218] width 76 height 35
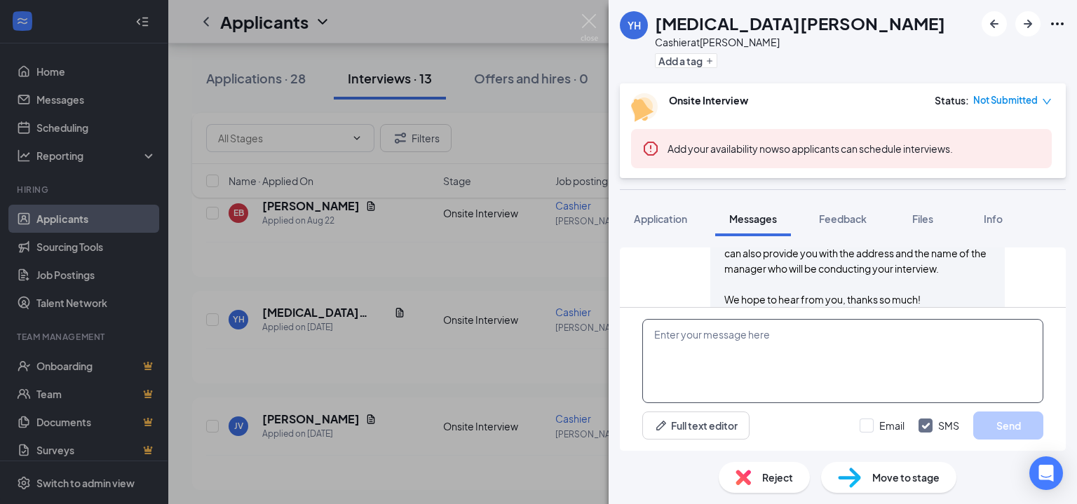
scroll to position [537, 0]
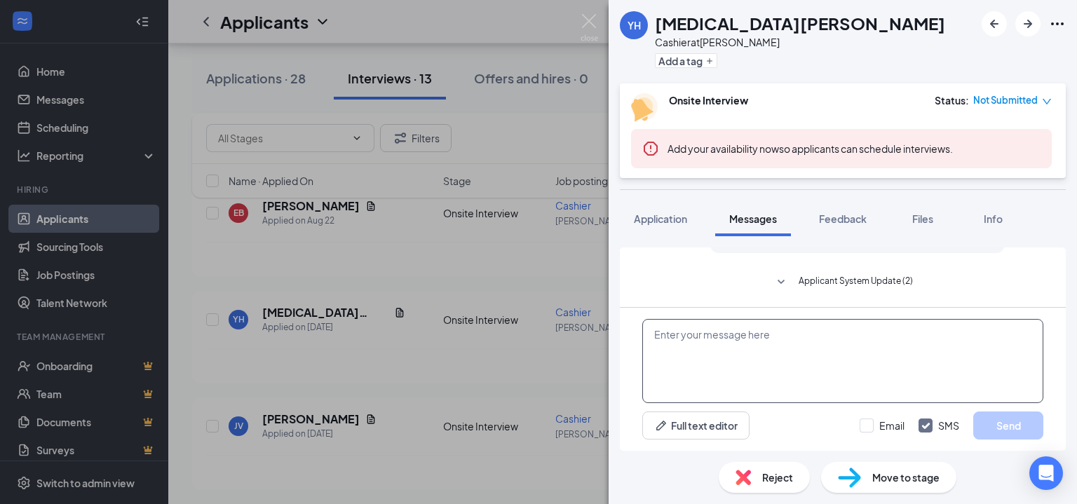
click at [826, 334] on textarea at bounding box center [842, 361] width 401 height 84
paste textarea "Hi! You have been moved into the interview process. You will see a specific tim…"
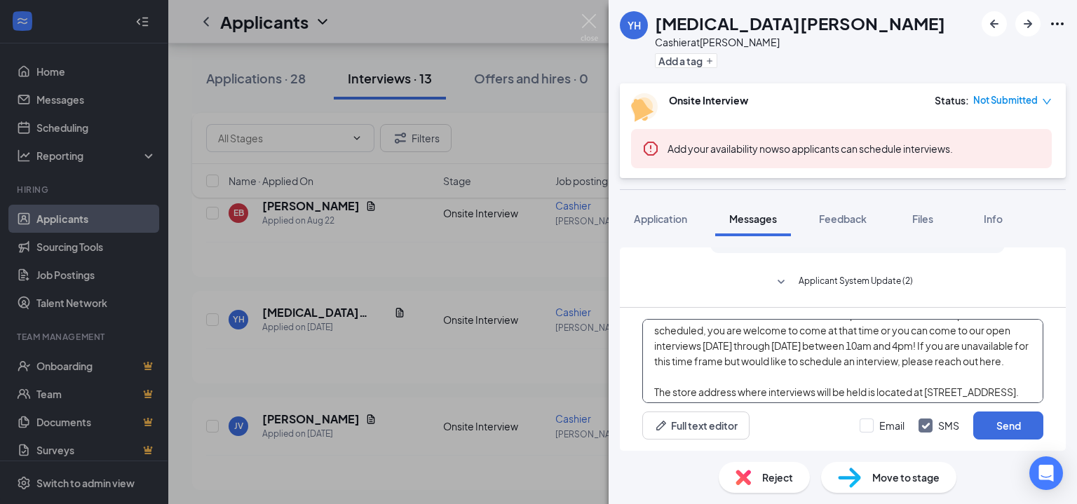
scroll to position [0, 0]
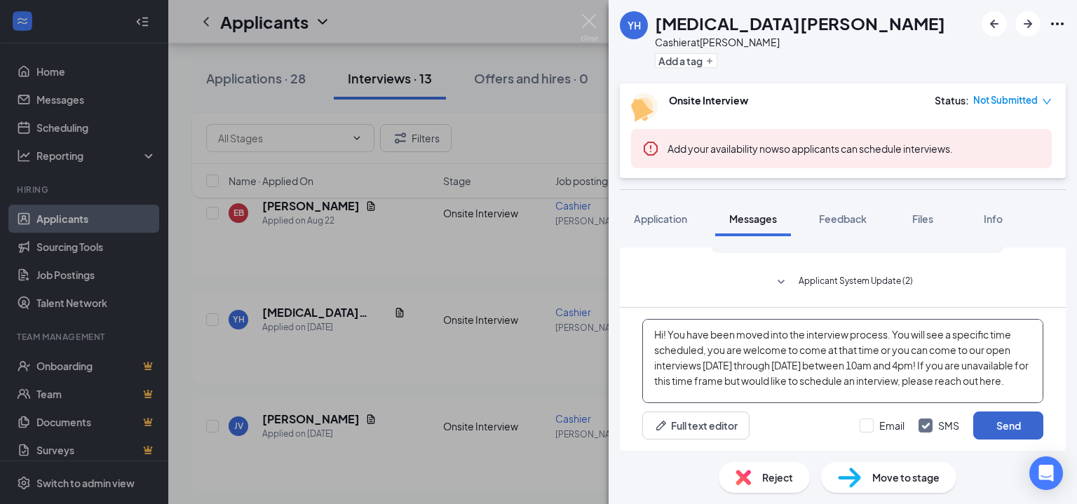
type textarea "Hi! You have been moved into the interview process. You will see a specific tim…"
click at [1024, 433] on button "Send" at bounding box center [1008, 426] width 70 height 28
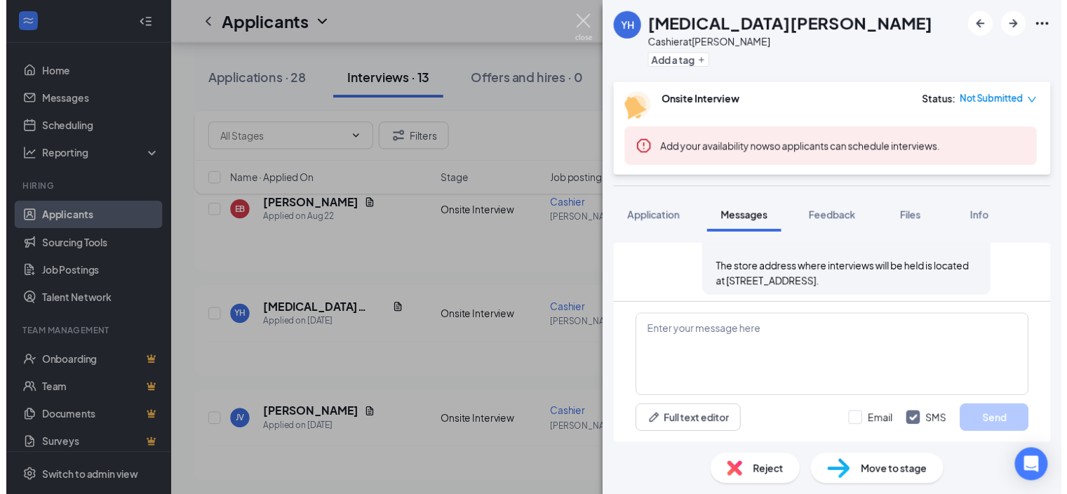
scroll to position [750, 0]
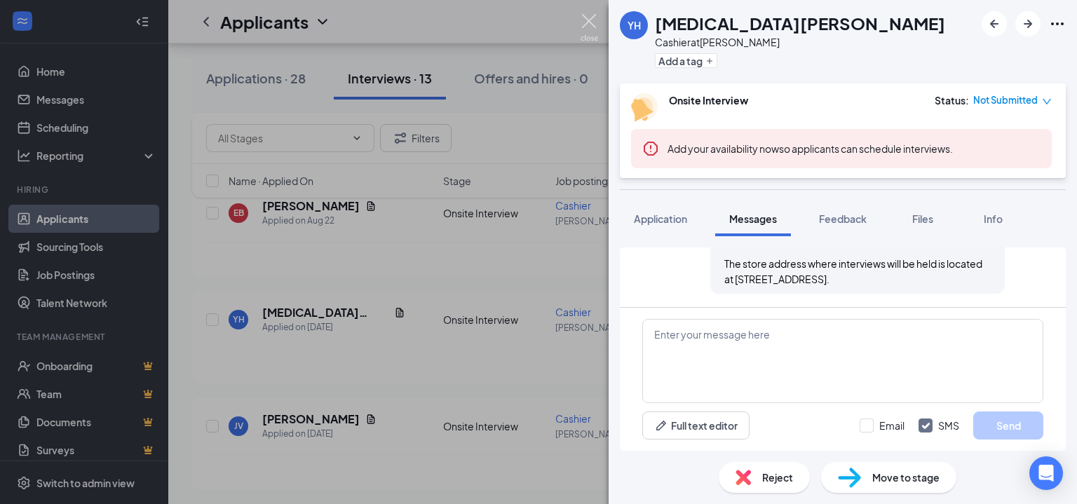
click at [583, 22] on img at bounding box center [590, 27] width 18 height 27
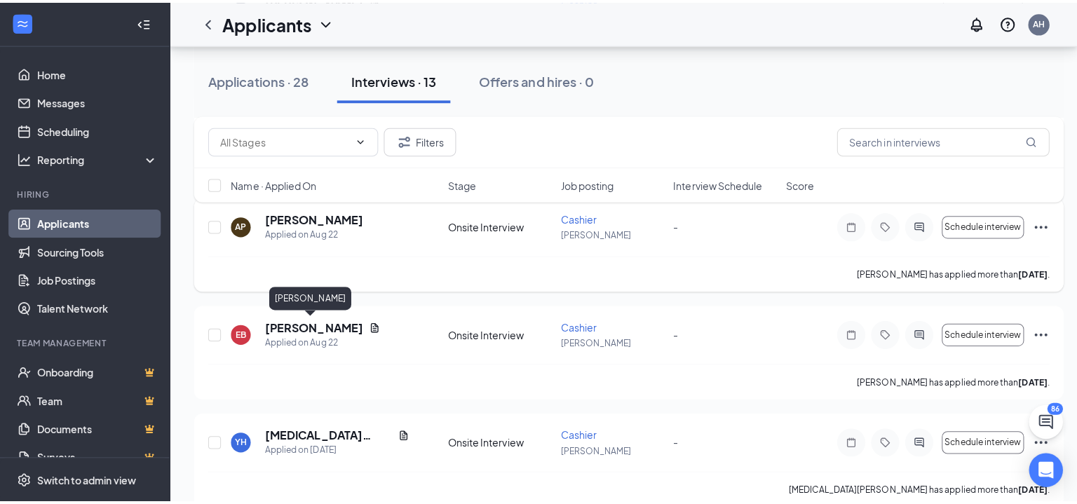
scroll to position [1108, 0]
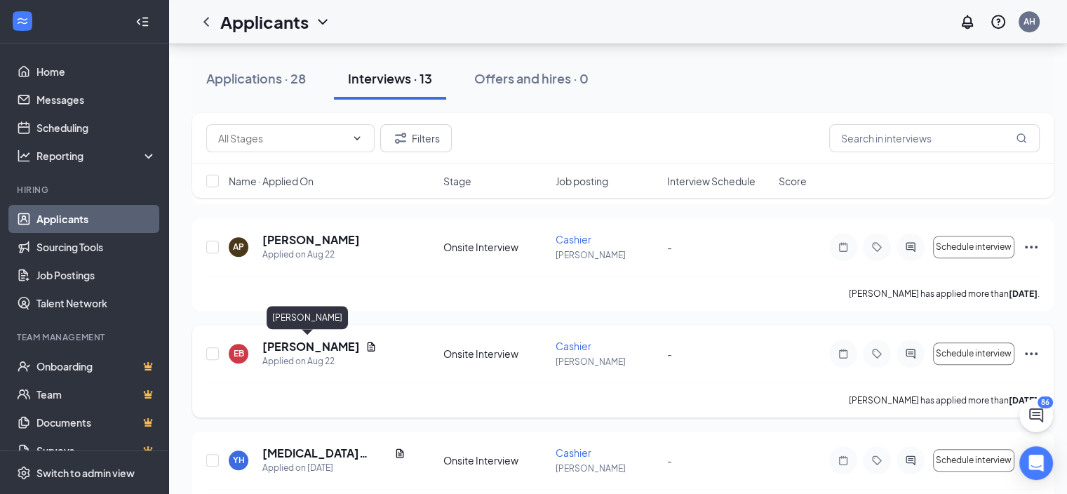
click at [314, 347] on h5 "[PERSON_NAME]" at bounding box center [310, 346] width 97 height 15
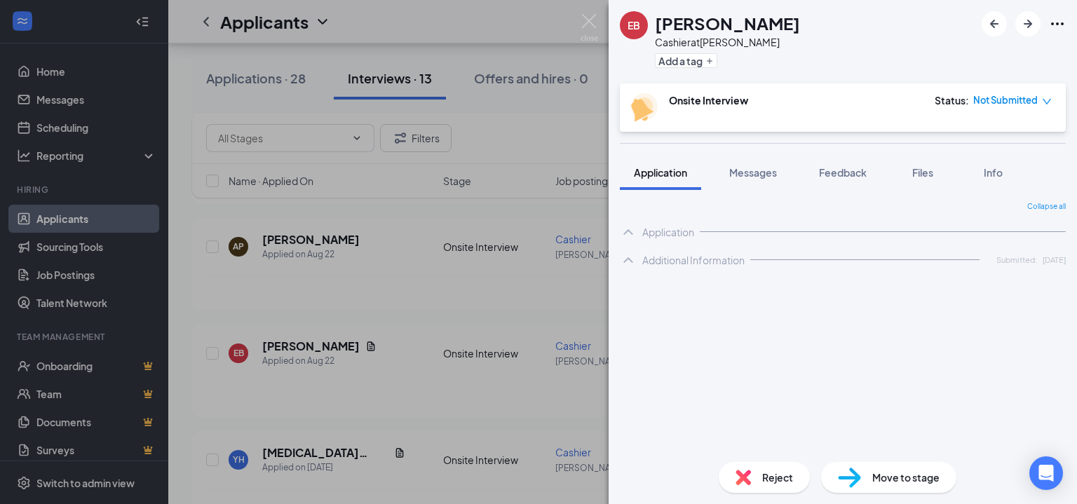
click at [769, 181] on div "EB [PERSON_NAME] at [PERSON_NAME] Add a tag Onsite Interview Status : Not Submi…" at bounding box center [843, 252] width 468 height 504
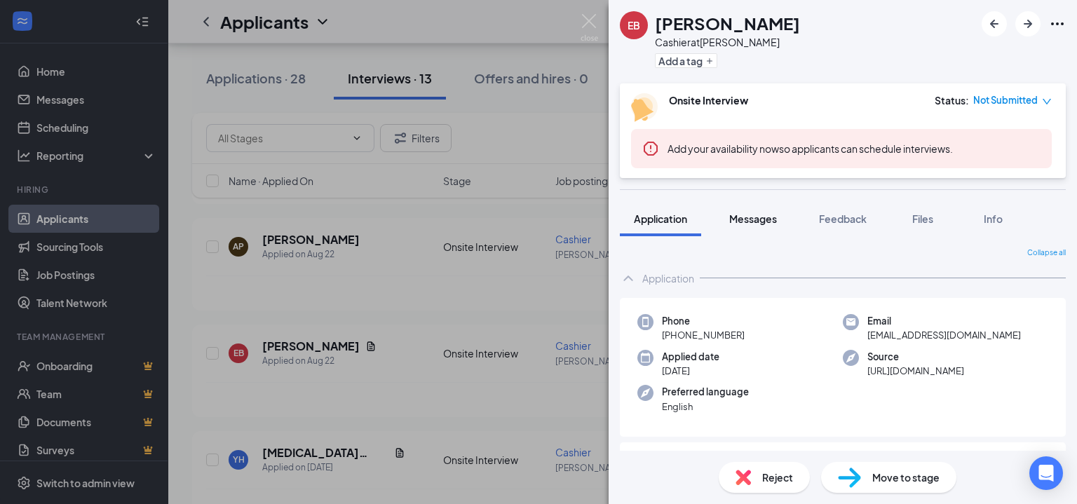
click at [752, 230] on button "Messages" at bounding box center [753, 218] width 76 height 35
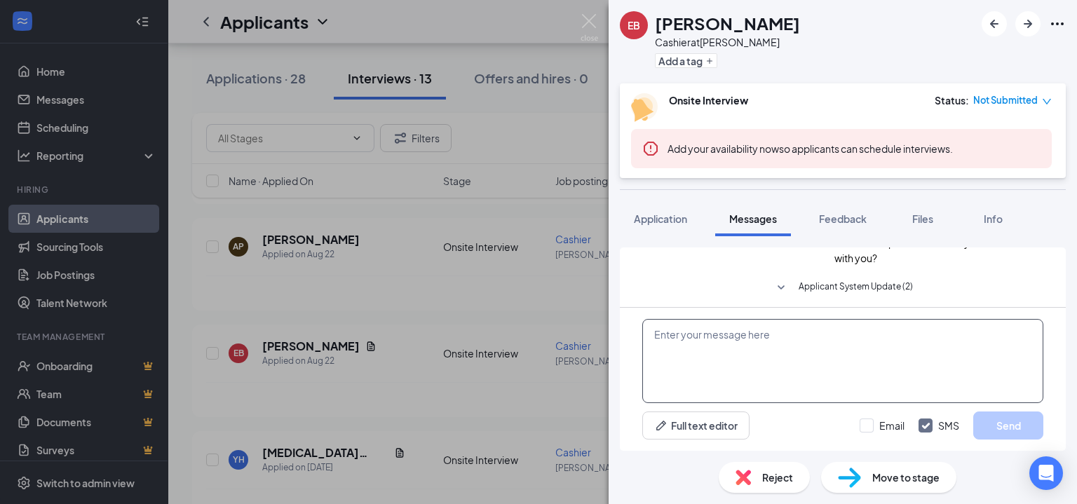
click at [725, 361] on textarea at bounding box center [842, 361] width 401 height 84
paste textarea "Hi! You have been moved into the interview process. You will see a specific tim…"
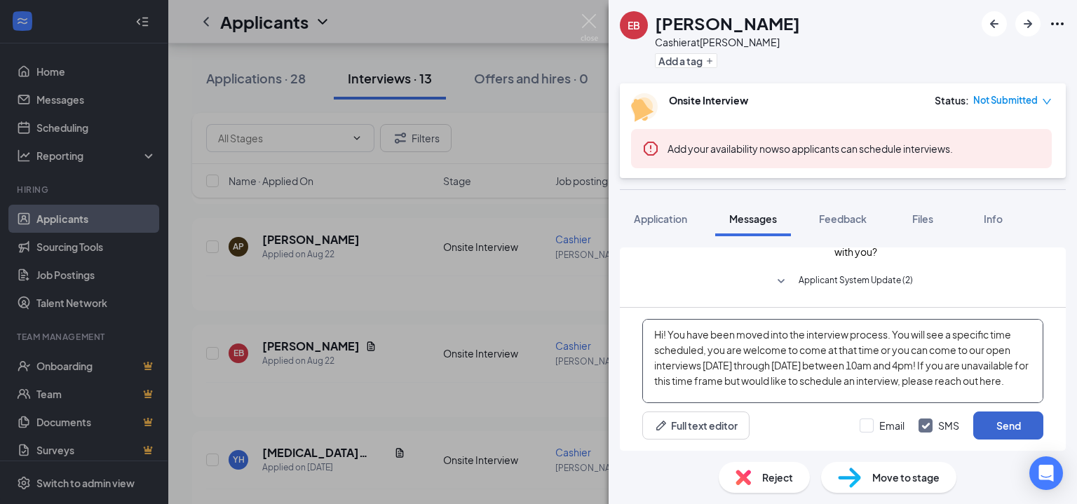
type textarea "Hi! You have been moved into the interview process. You will see a specific tim…"
click at [990, 424] on button "Send" at bounding box center [1008, 426] width 70 height 28
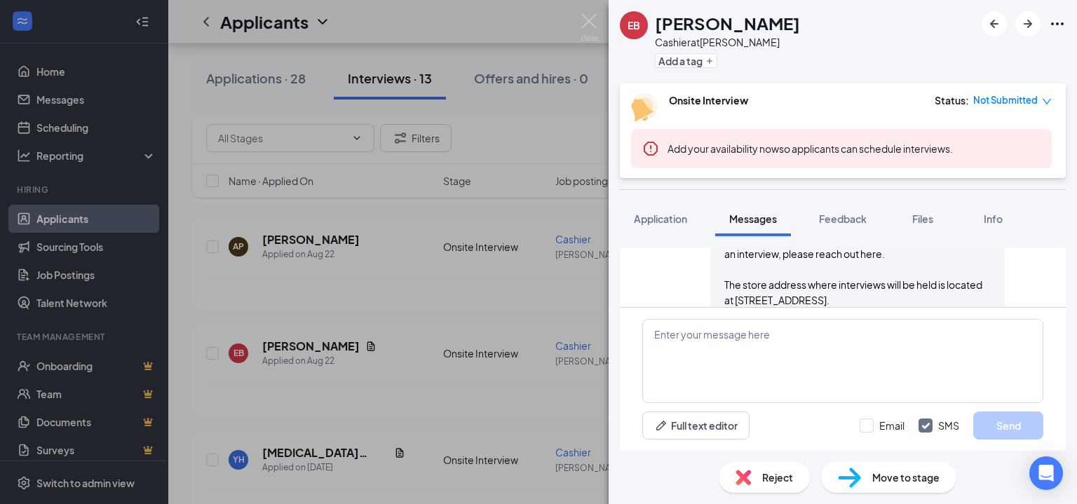
scroll to position [773, 0]
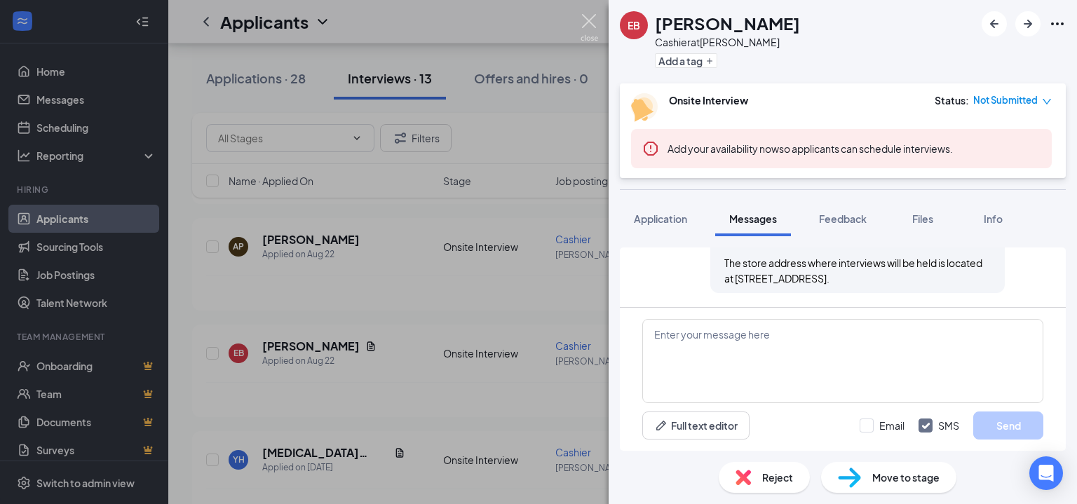
click at [586, 17] on img at bounding box center [590, 27] width 18 height 27
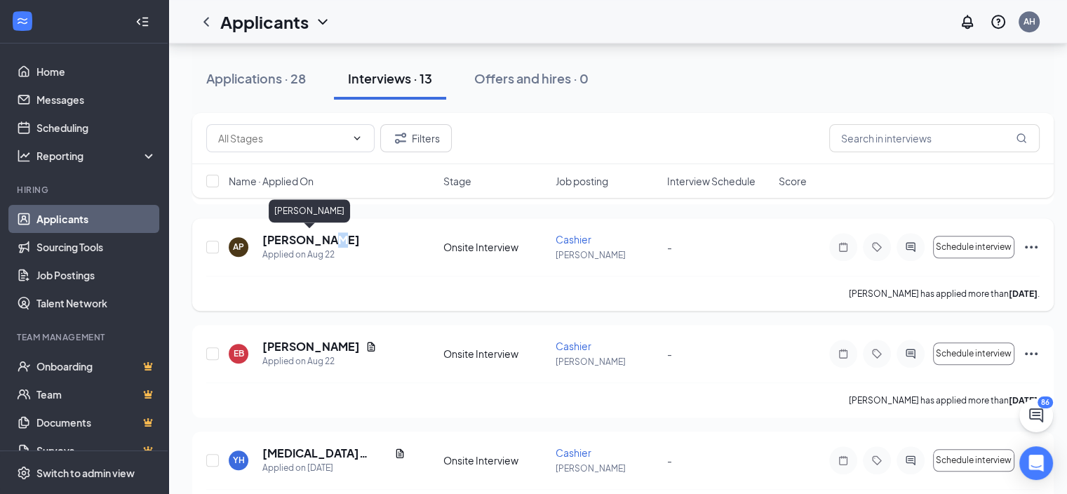
click at [325, 243] on h5 "[PERSON_NAME]" at bounding box center [310, 239] width 97 height 15
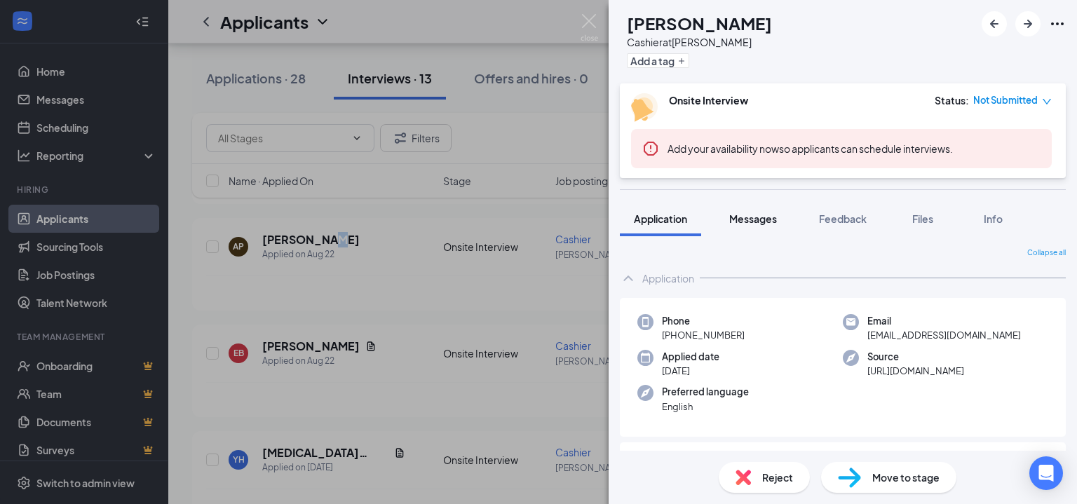
click at [762, 212] on div "Messages" at bounding box center [753, 219] width 48 height 14
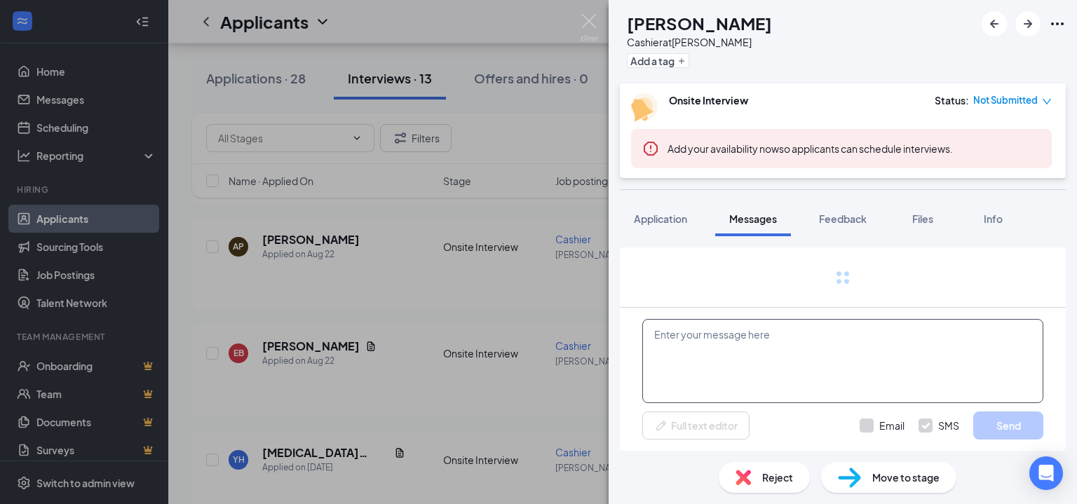
click at [774, 370] on textarea at bounding box center [842, 361] width 401 height 84
paste textarea "Hi! You have been moved into the interview process. You will see a specific tim…"
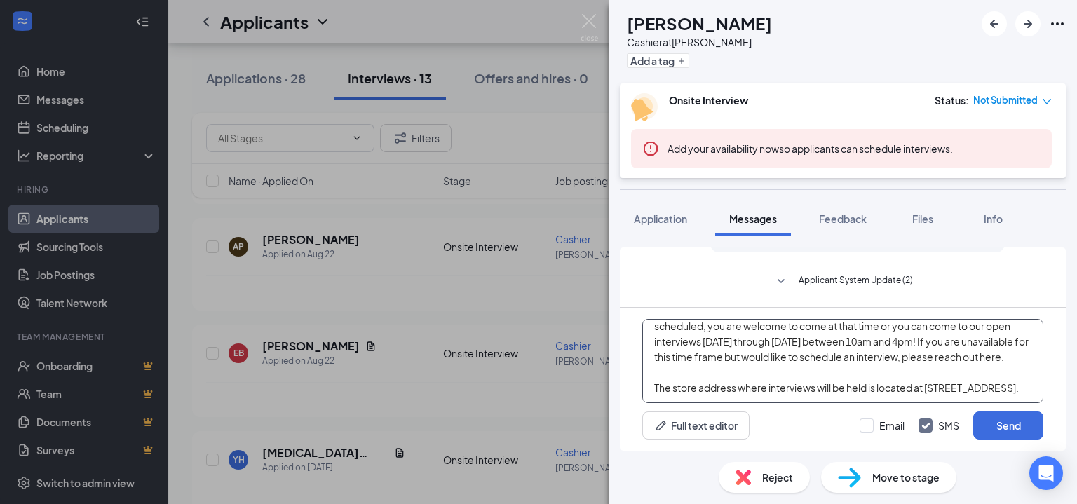
scroll to position [54, 0]
type textarea "Hi! You have been moved into the interview process. You will see a specific tim…"
click at [1024, 421] on button "Send" at bounding box center [1008, 426] width 70 height 28
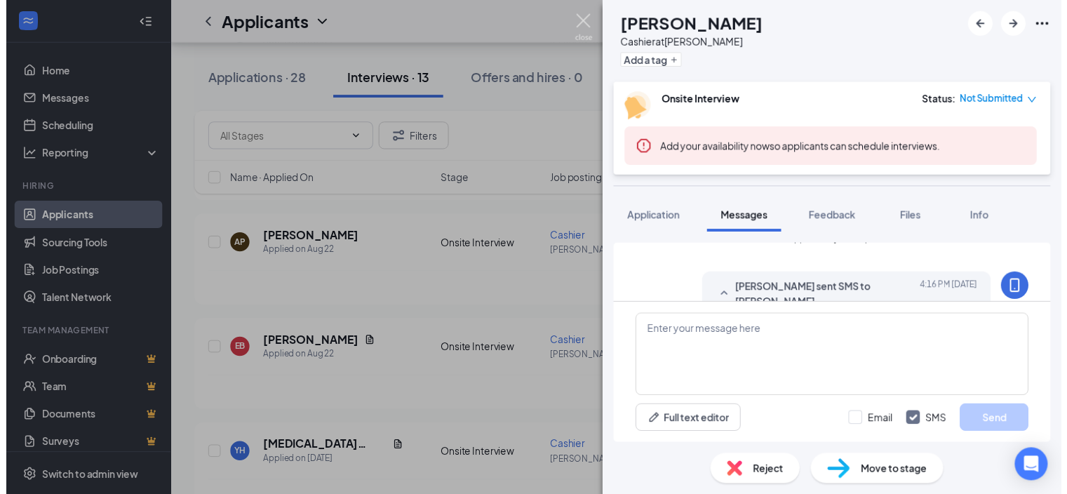
scroll to position [853, 0]
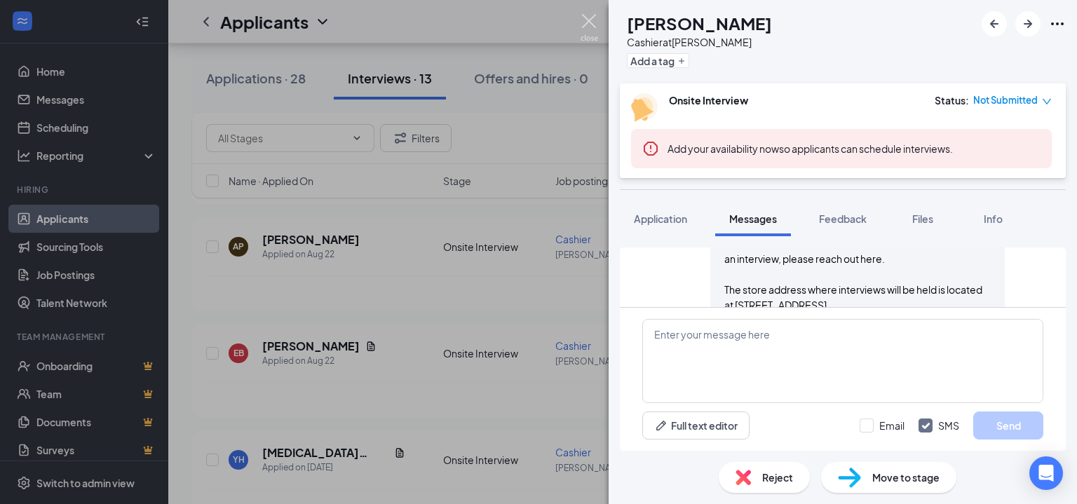
click at [588, 22] on img at bounding box center [590, 27] width 18 height 27
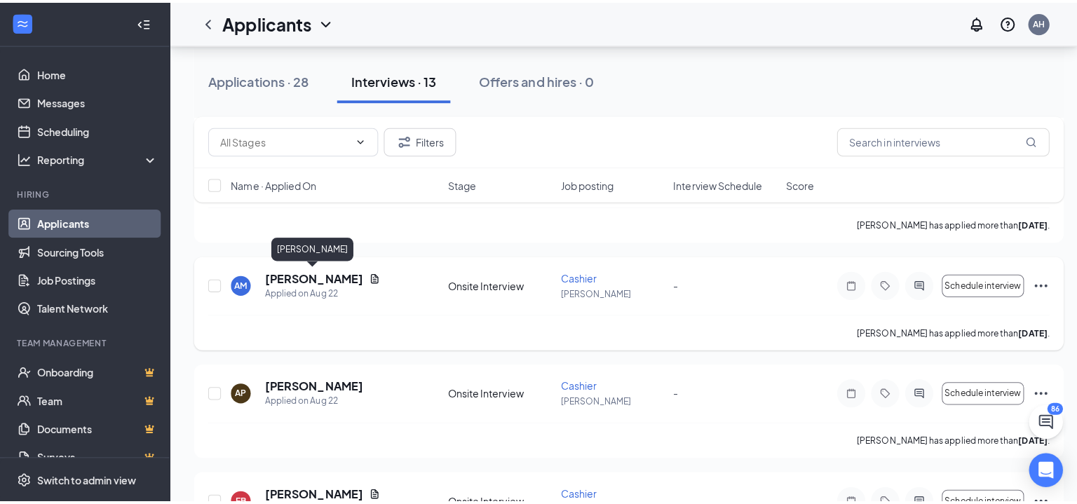
scroll to position [898, 0]
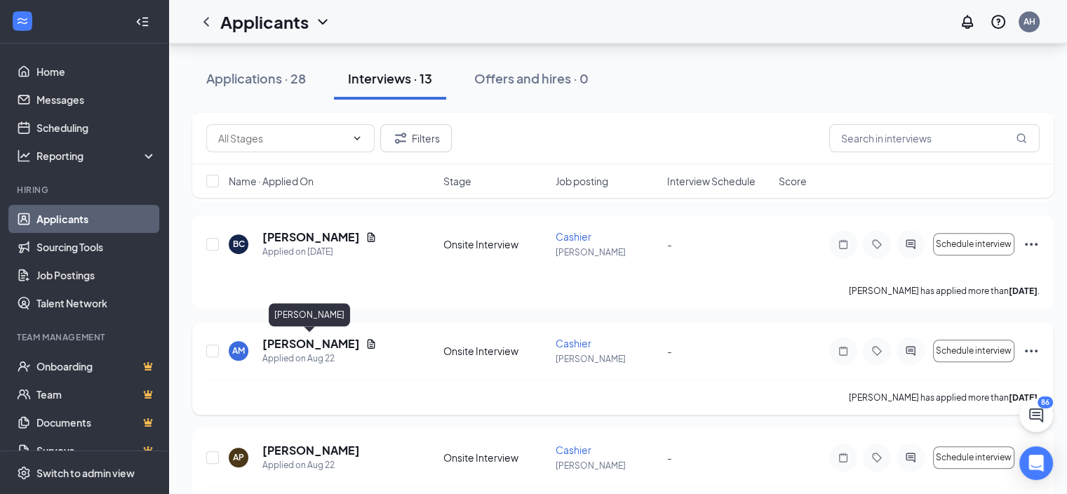
click at [328, 342] on h5 "[PERSON_NAME]" at bounding box center [310, 343] width 97 height 15
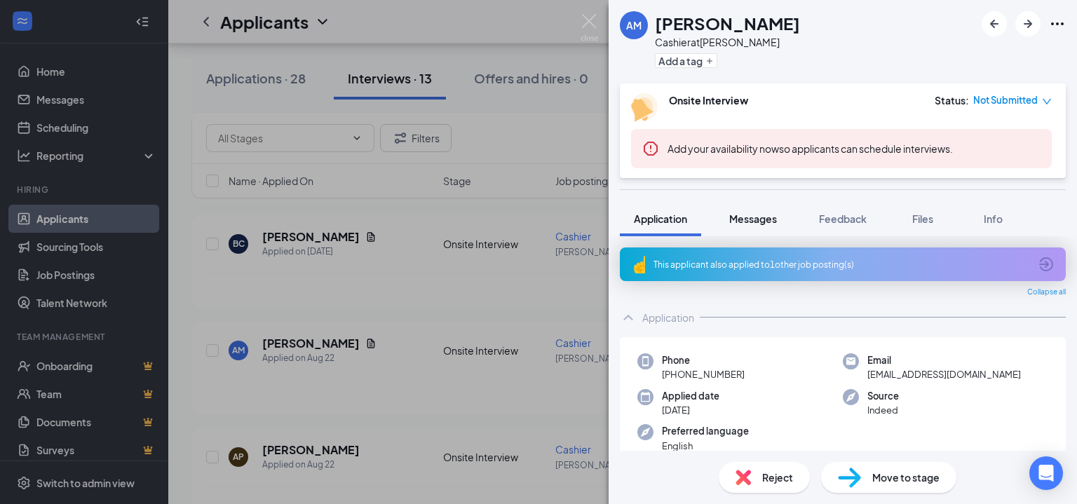
click at [741, 166] on div "Add your availability now so applicants can schedule interviews." at bounding box center [841, 148] width 421 height 39
click at [754, 212] on span "Messages" at bounding box center [753, 218] width 48 height 13
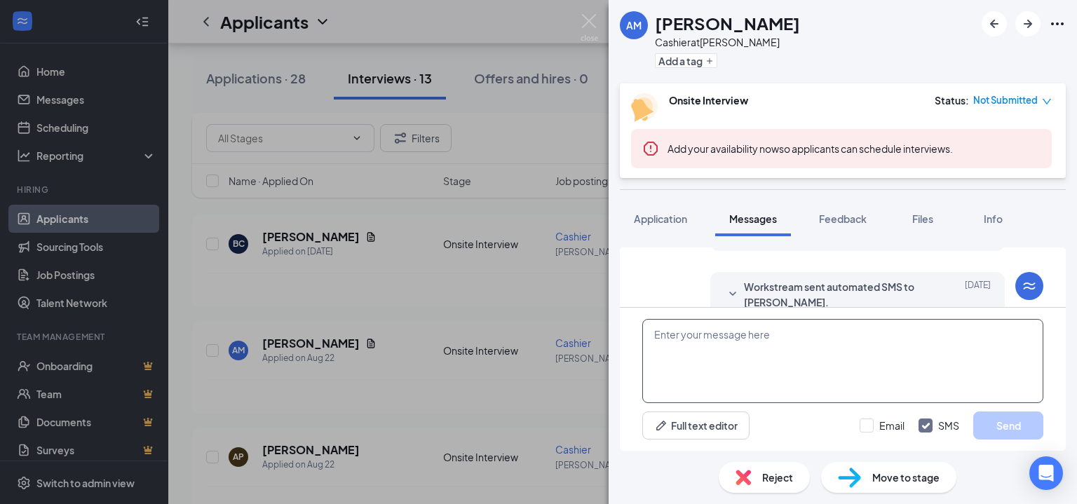
click at [773, 367] on textarea at bounding box center [842, 361] width 401 height 84
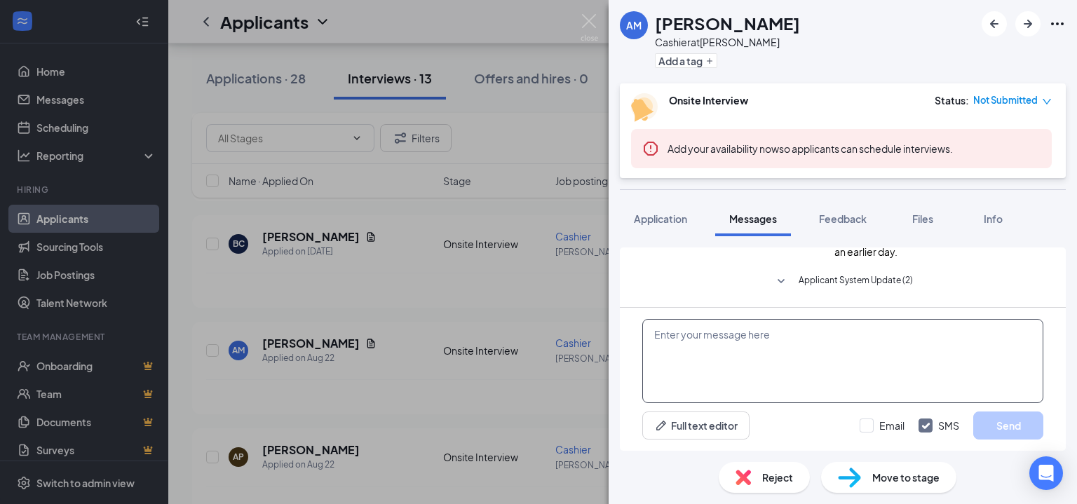
scroll to position [588, 0]
click at [797, 334] on textarea at bounding box center [842, 361] width 401 height 84
click at [713, 338] on textarea at bounding box center [842, 361] width 401 height 84
paste textarea "Hi! You have been moved into the interview process. You will see a specific tim…"
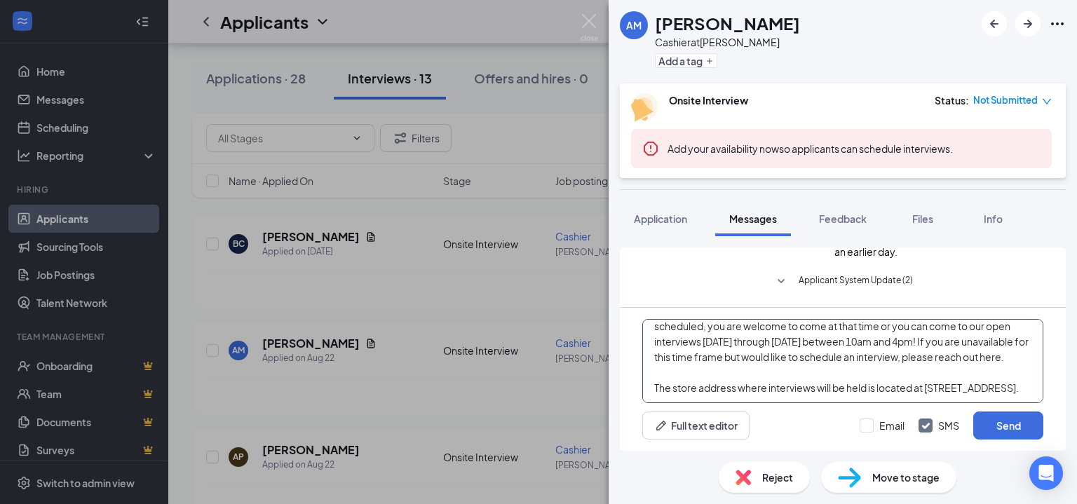
scroll to position [54, 0]
type textarea "Hi! You have been moved into the interview process. You will see a specific tim…"
click at [1024, 435] on button "Send" at bounding box center [1008, 426] width 70 height 28
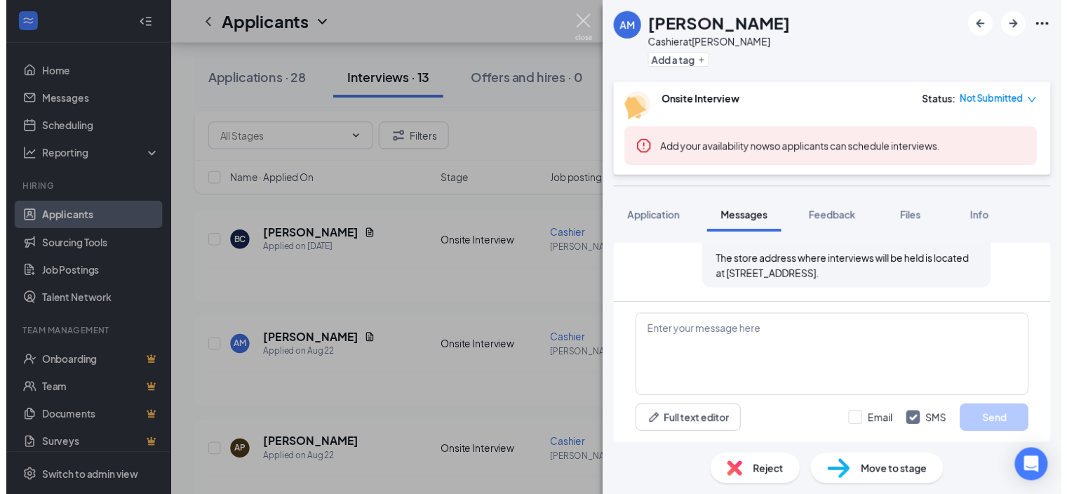
scroll to position [801, 0]
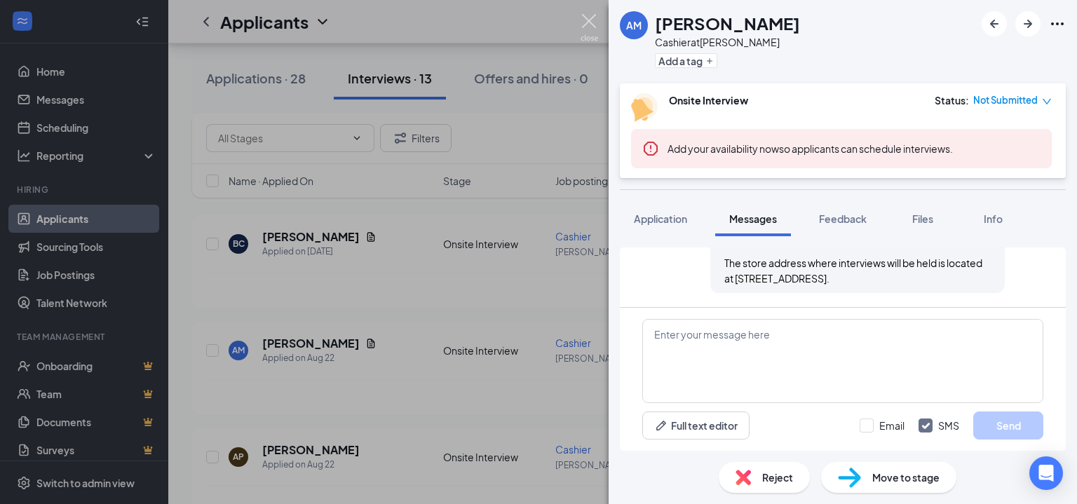
click at [586, 22] on img at bounding box center [590, 27] width 18 height 27
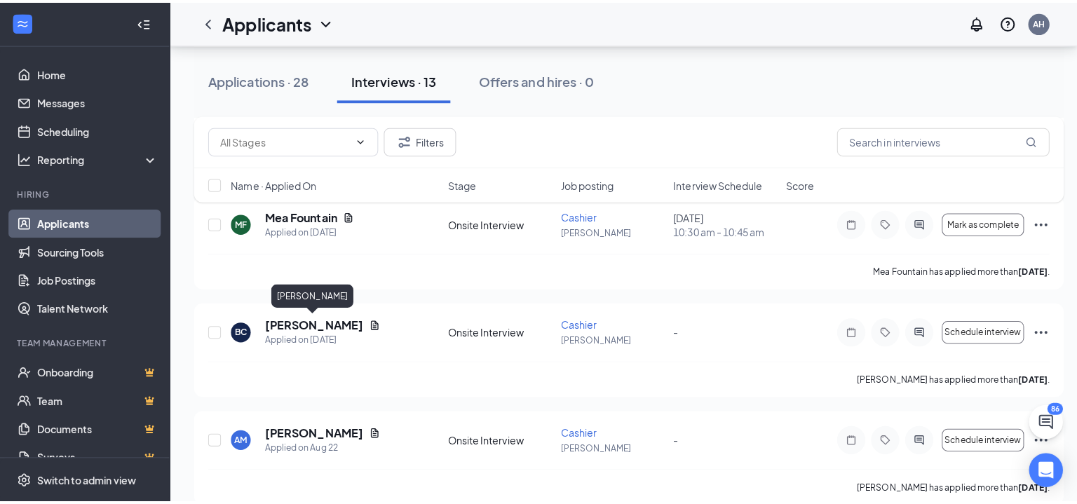
scroll to position [757, 0]
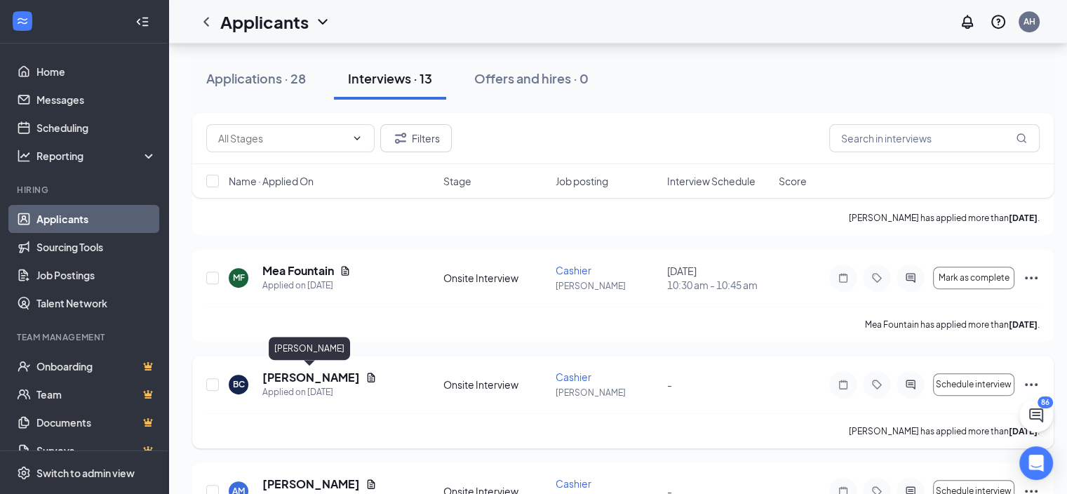
click at [335, 378] on h5 "[PERSON_NAME]" at bounding box center [310, 377] width 97 height 15
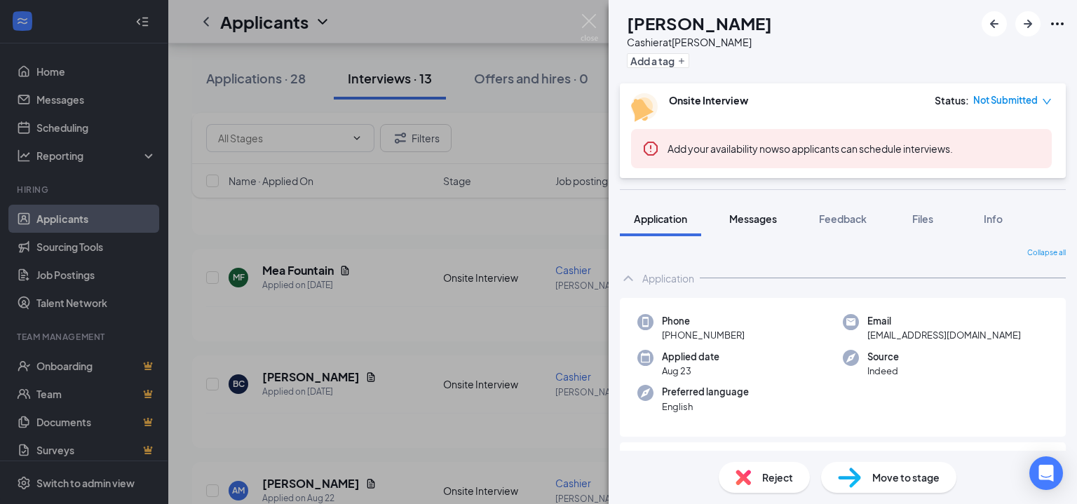
click at [748, 214] on span "Messages" at bounding box center [753, 218] width 48 height 13
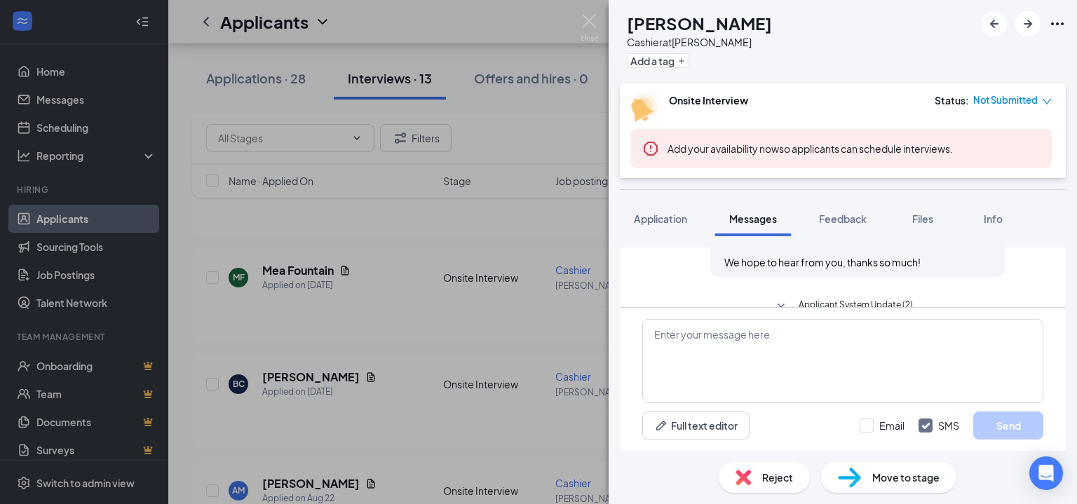
scroll to position [537, 0]
click at [741, 350] on textarea at bounding box center [842, 361] width 401 height 84
paste textarea "Hi! You have been moved into the interview process. You will see a specific tim…"
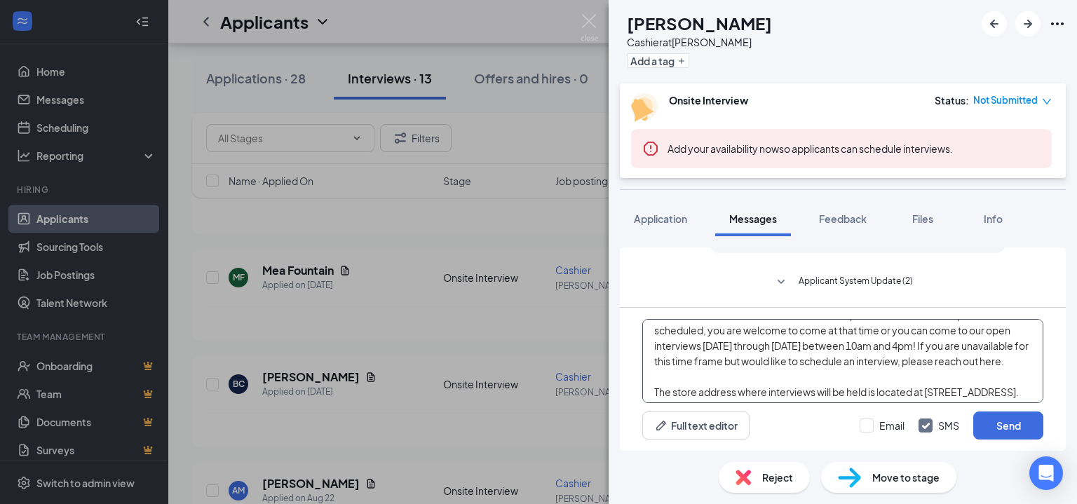
scroll to position [0, 0]
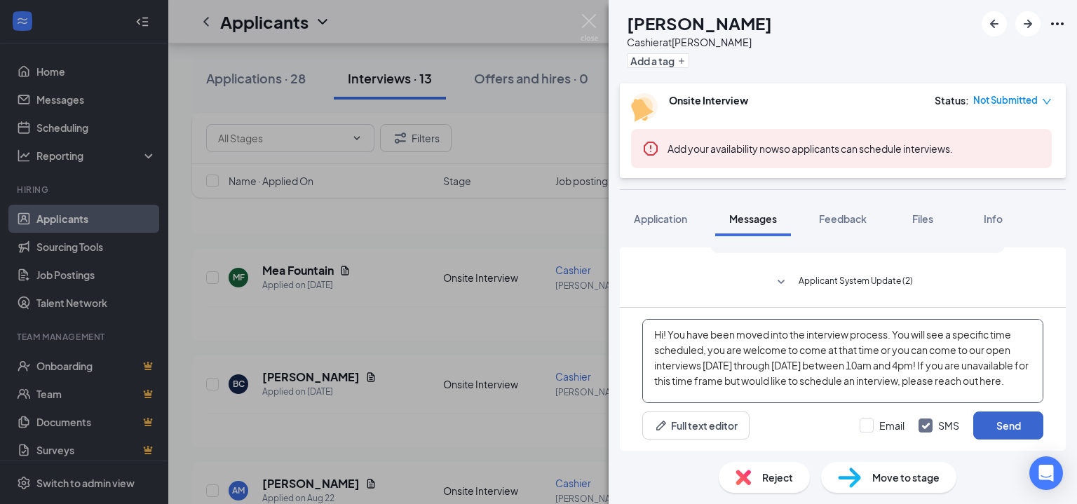
type textarea "Hi! You have been moved into the interview process. You will see a specific tim…"
click at [978, 418] on button "Send" at bounding box center [1008, 426] width 70 height 28
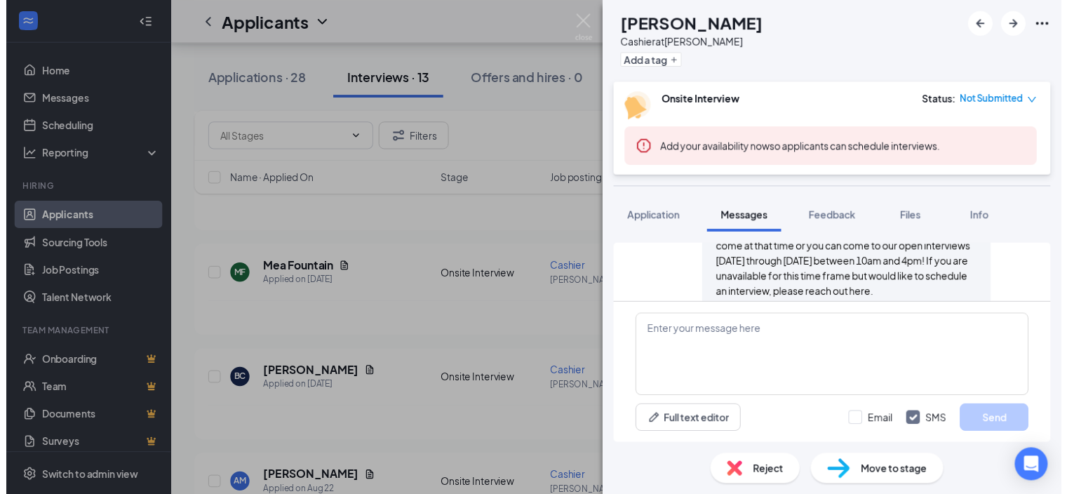
scroll to position [750, 0]
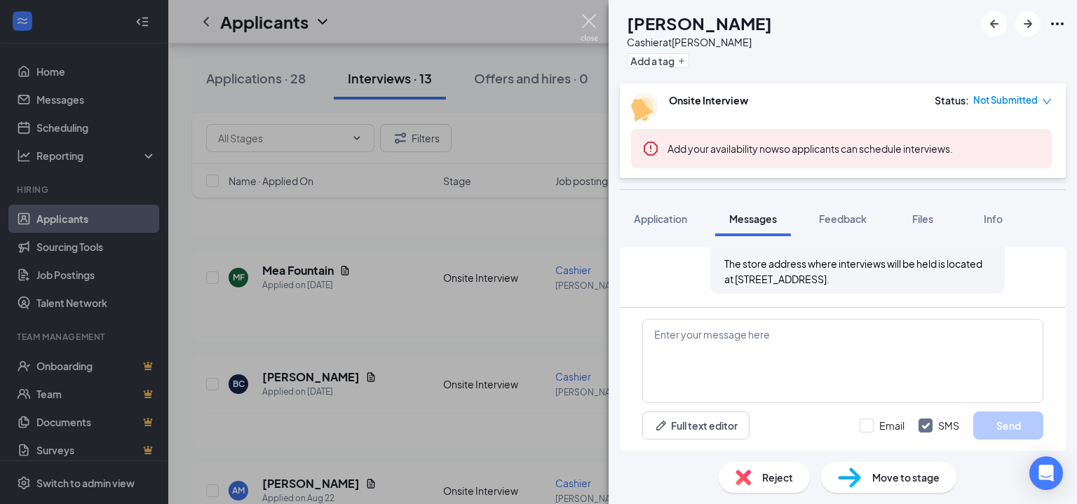
click at [588, 22] on img at bounding box center [590, 27] width 18 height 27
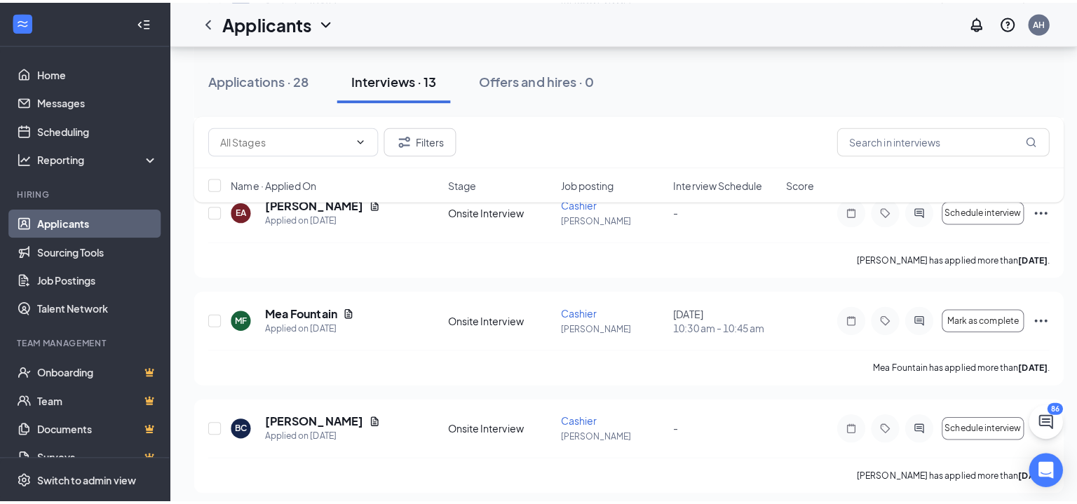
scroll to position [687, 0]
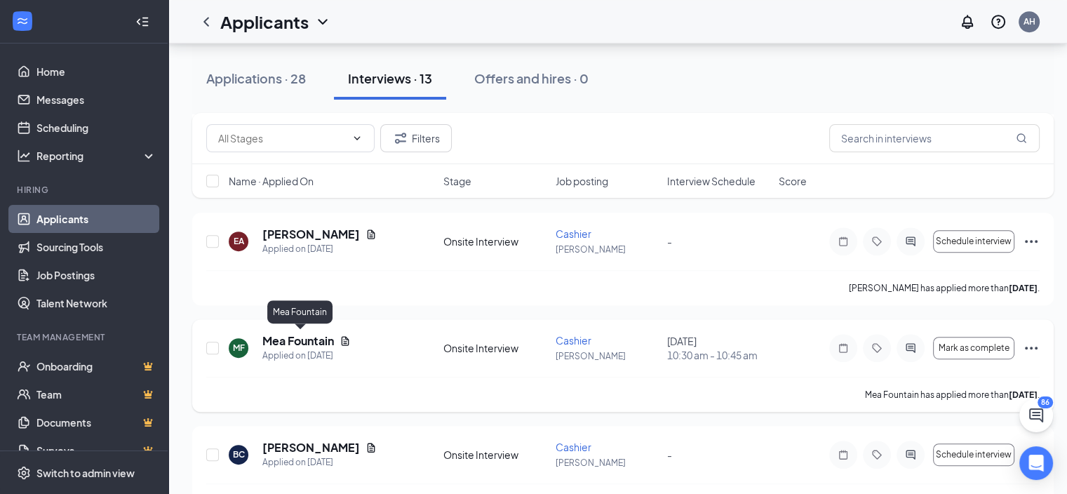
click at [304, 333] on h5 "Mea Fountain" at bounding box center [298, 340] width 72 height 15
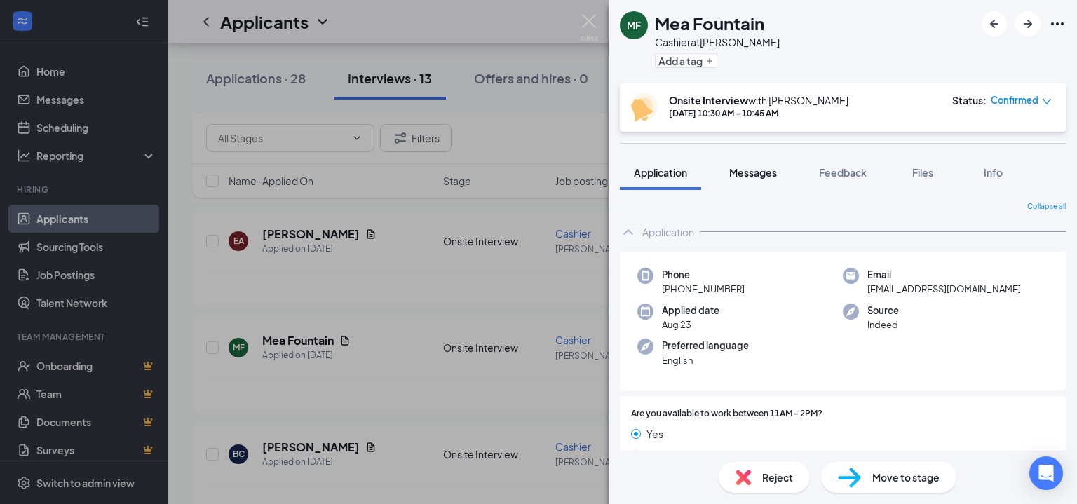
click at [741, 171] on span "Messages" at bounding box center [753, 172] width 48 height 13
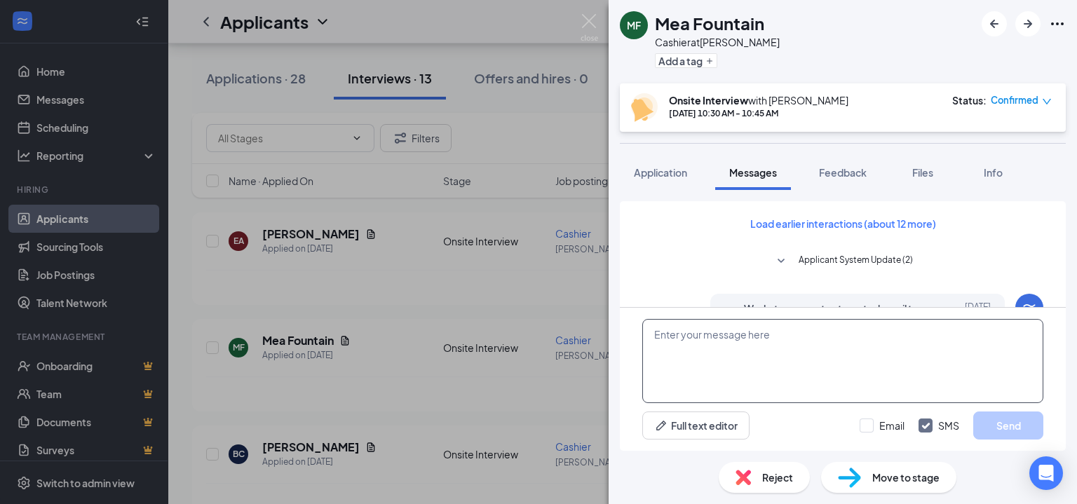
click at [736, 356] on textarea at bounding box center [842, 361] width 401 height 84
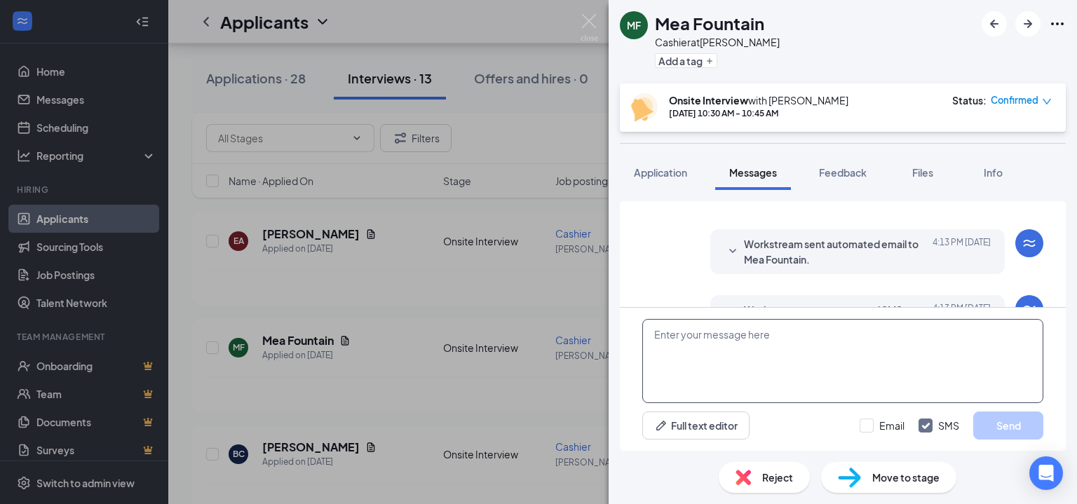
scroll to position [436, 0]
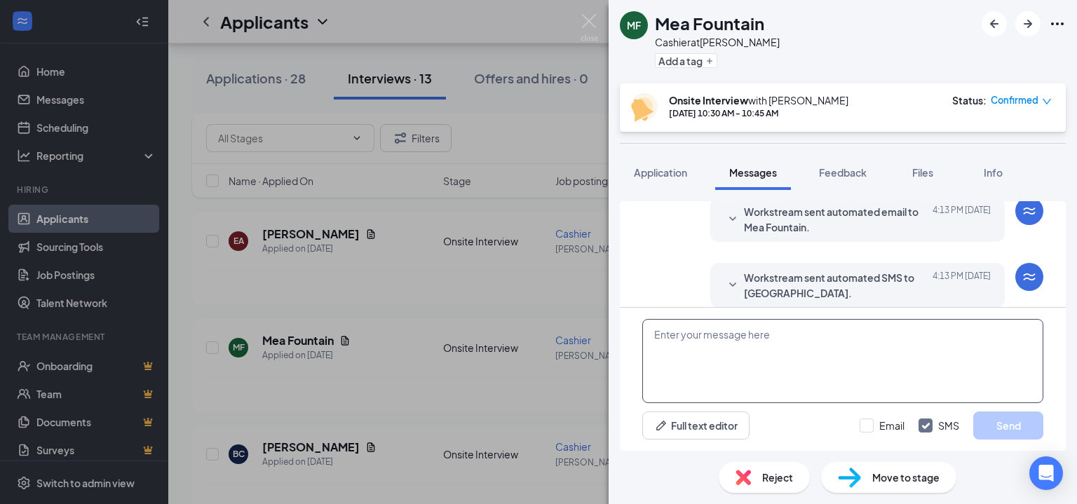
paste textarea "Hi! You have been moved into the interview process. You will see a specific tim…"
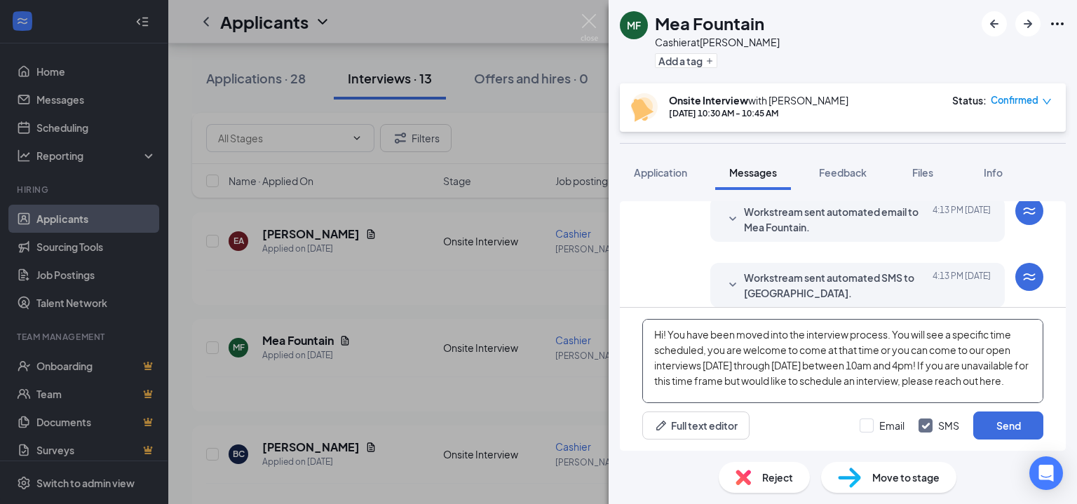
scroll to position [45, 0]
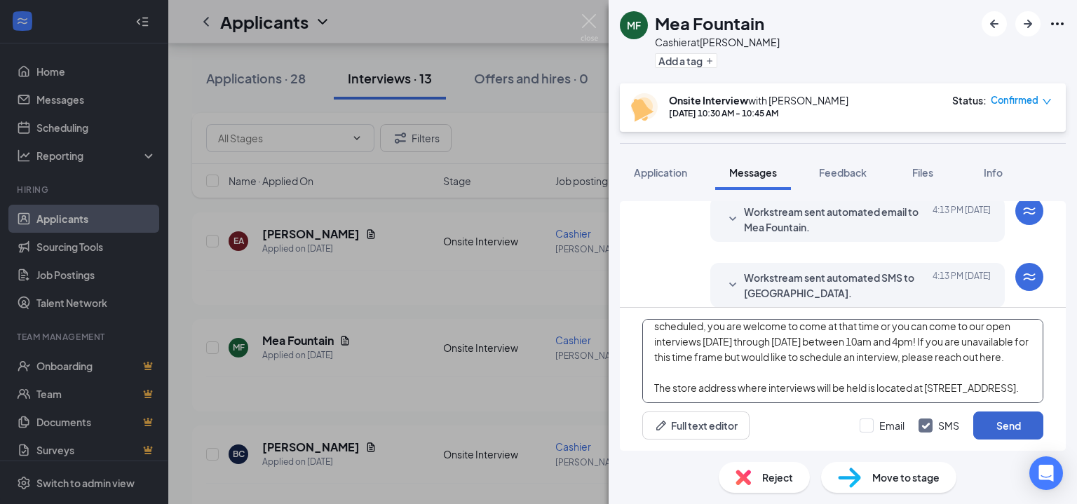
type textarea "Hi! You have been moved into the interview process. You will see a specific tim…"
click at [994, 416] on button "Send" at bounding box center [1008, 426] width 70 height 28
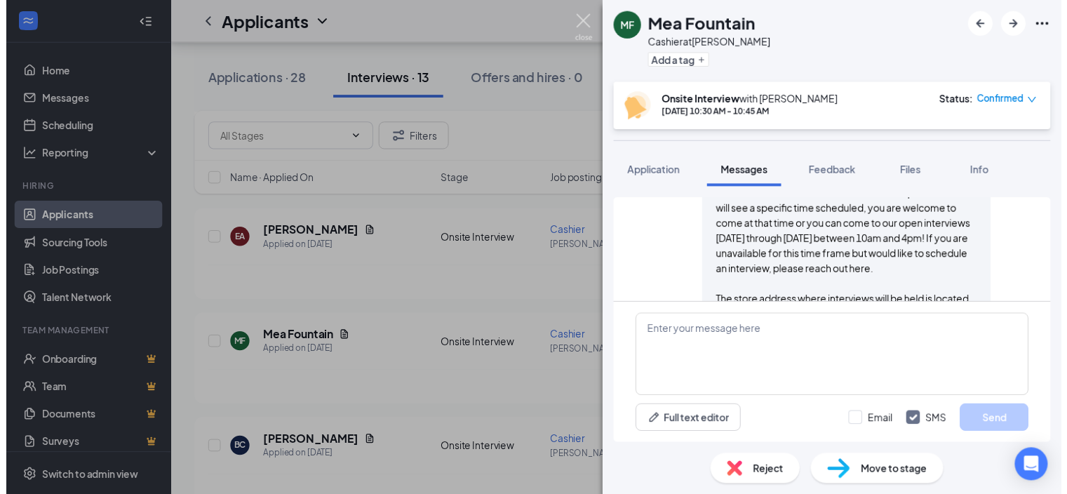
scroll to position [635, 0]
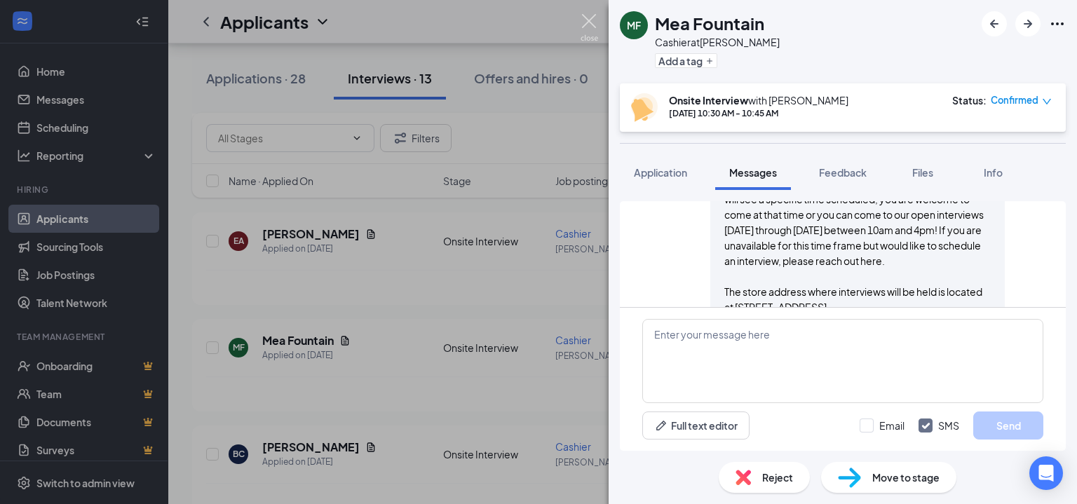
click at [588, 21] on img at bounding box center [590, 27] width 18 height 27
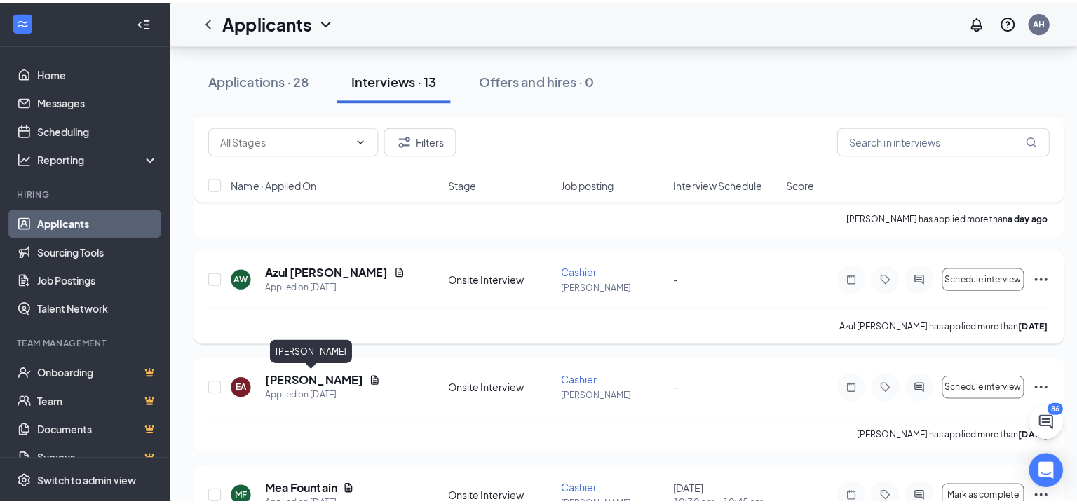
scroll to position [547, 0]
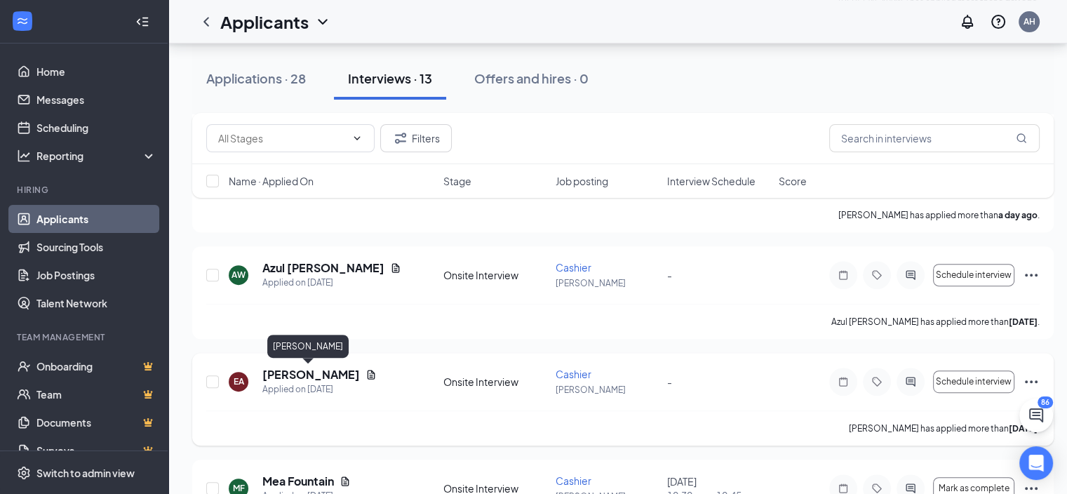
click at [325, 372] on h5 "[PERSON_NAME]" at bounding box center [310, 374] width 97 height 15
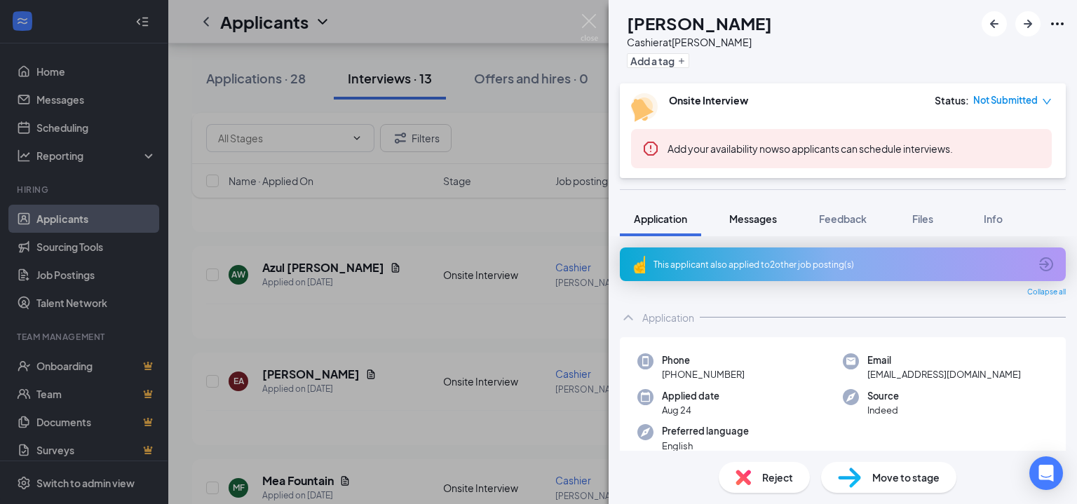
click at [752, 217] on span "Messages" at bounding box center [753, 218] width 48 height 13
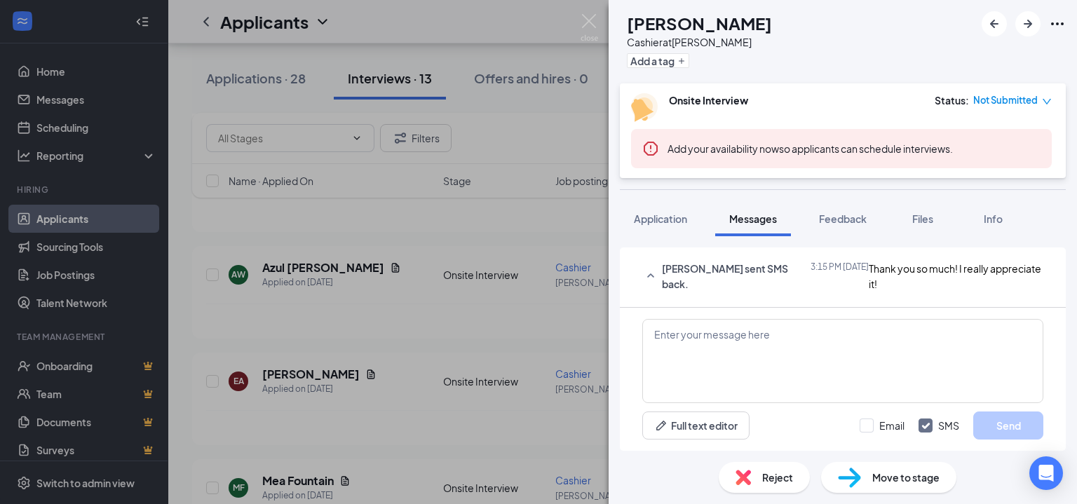
scroll to position [898, 0]
click at [747, 338] on textarea at bounding box center [842, 361] width 401 height 84
paste textarea "Hi! You have been moved into the interview process. You will see a specific tim…"
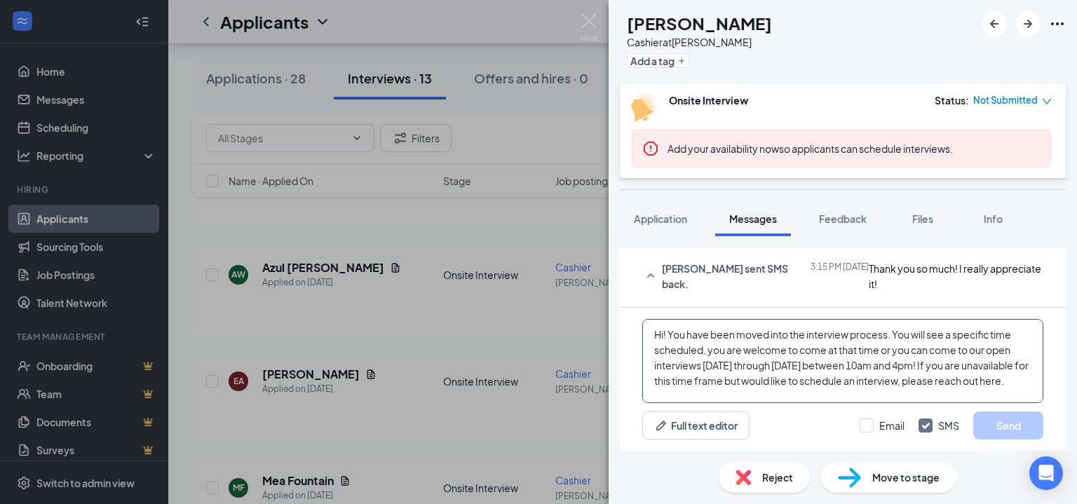
scroll to position [45, 0]
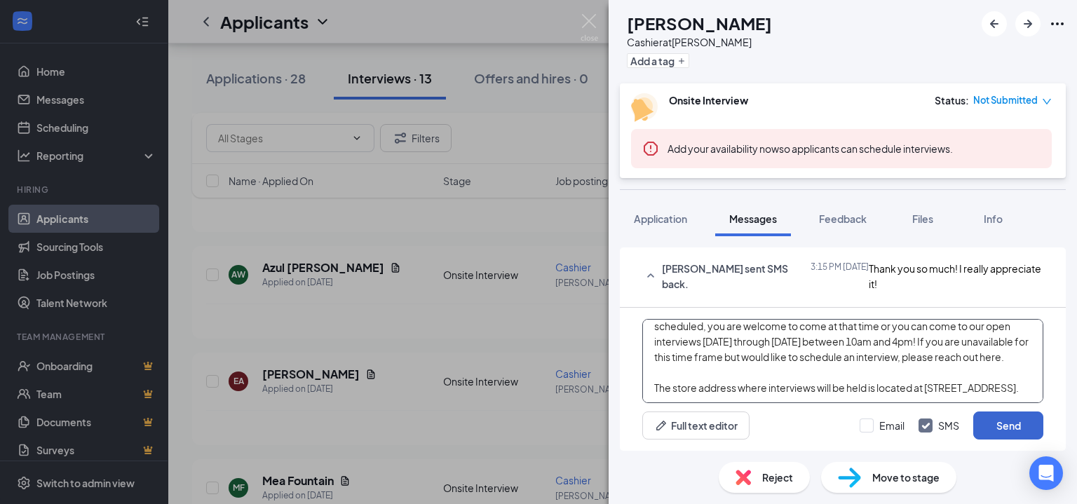
type textarea "Hi! You have been moved into the interview process. You will see a specific tim…"
click at [999, 414] on button "Send" at bounding box center [1008, 426] width 70 height 28
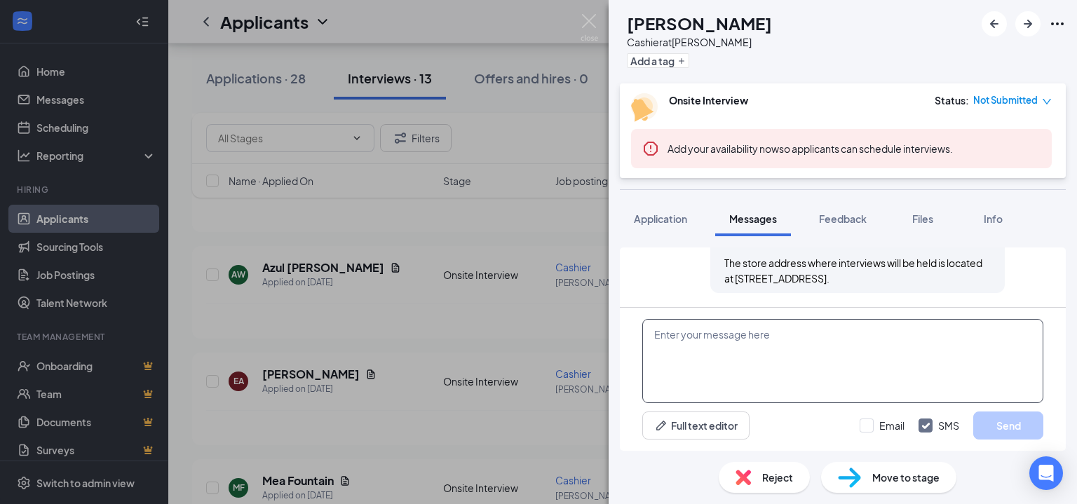
scroll to position [1111, 0]
click at [739, 358] on textarea at bounding box center [842, 361] width 401 height 84
type textarea "You are so very welcome!"
click at [990, 428] on button "Send" at bounding box center [1008, 426] width 70 height 28
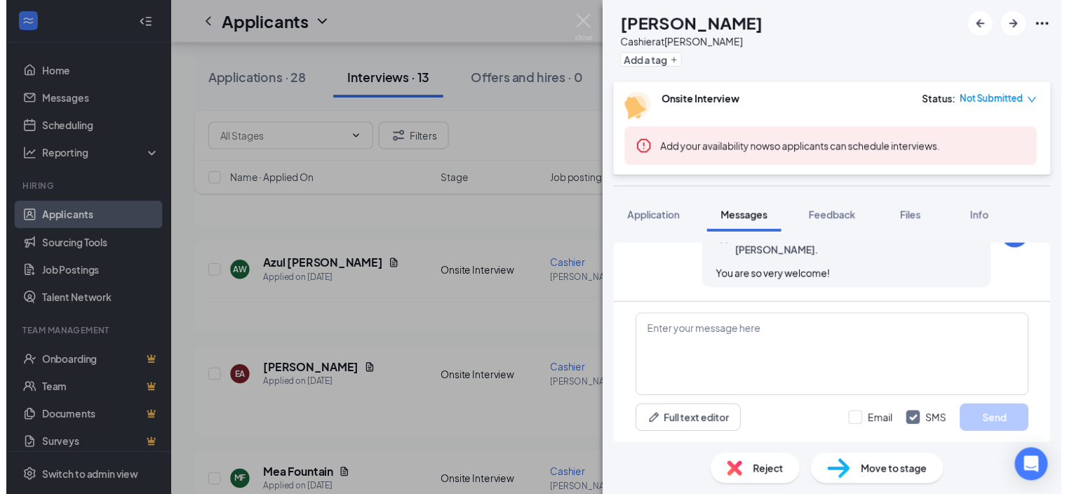
scroll to position [1201, 0]
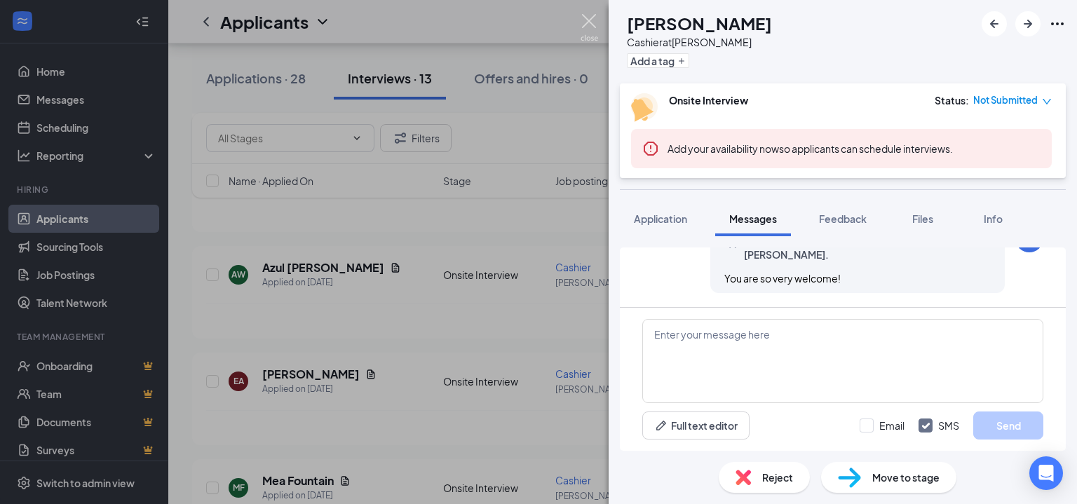
click at [589, 20] on img at bounding box center [590, 27] width 18 height 27
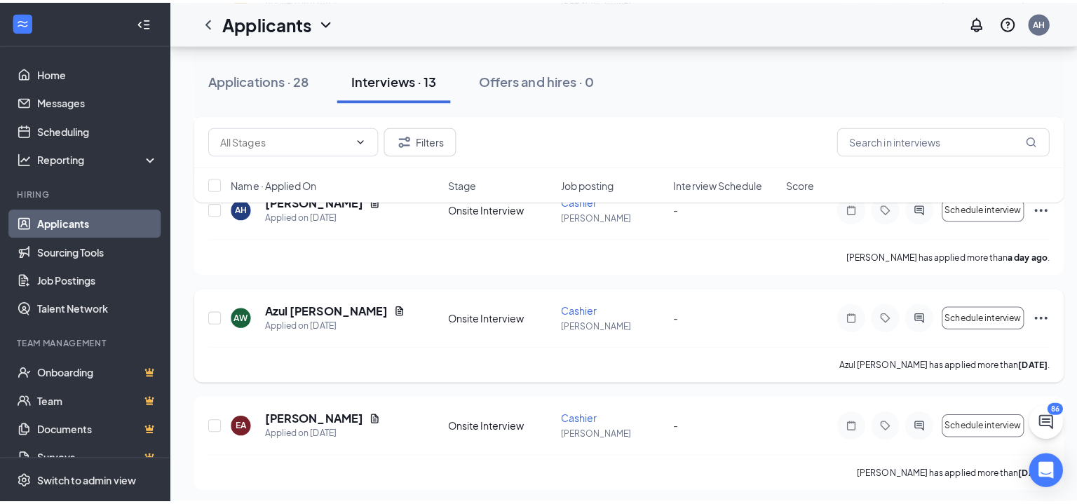
scroll to position [477, 0]
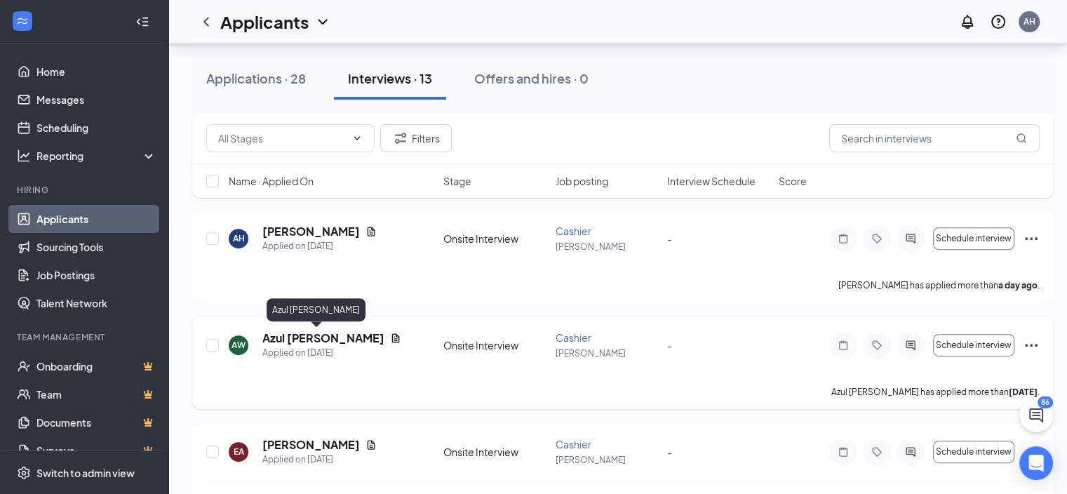
click at [302, 338] on h5 "Azul [PERSON_NAME]" at bounding box center [323, 337] width 122 height 15
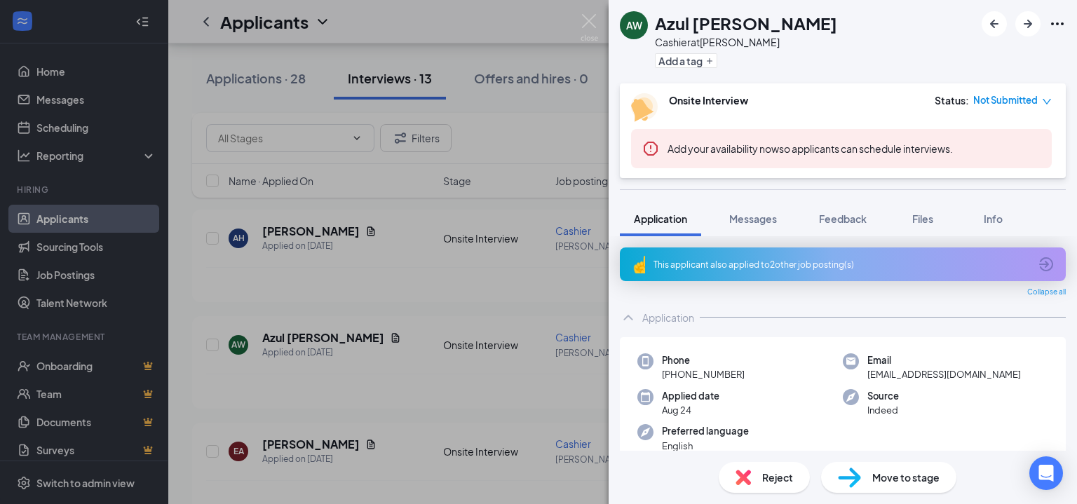
click at [741, 181] on div "AW Azul [PERSON_NAME] Cashier at [PERSON_NAME] Add a tag Onsite Interview Statu…" at bounding box center [843, 252] width 468 height 504
click at [747, 225] on div "Messages" at bounding box center [753, 219] width 48 height 14
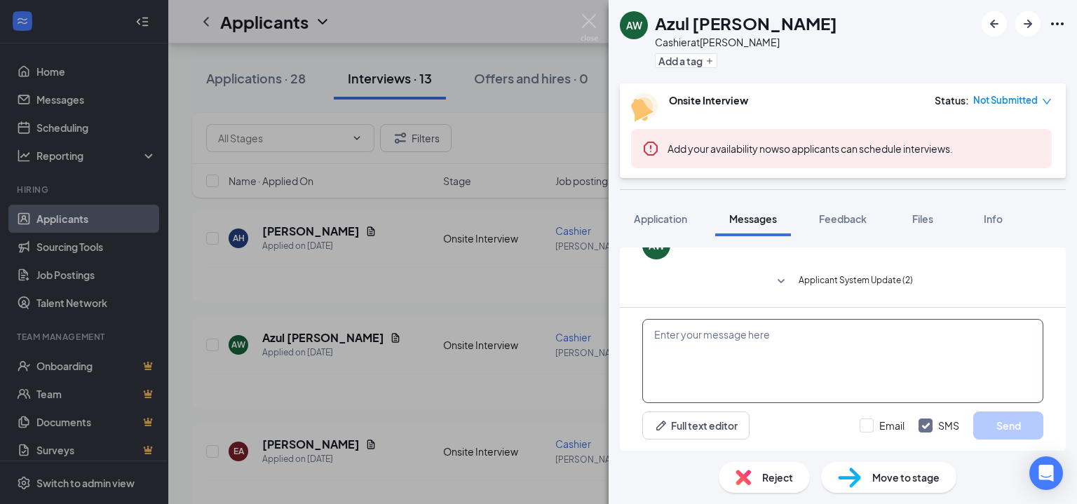
scroll to position [670, 0]
paste textarea "Hi! You have been moved into the interview process. You will see a specific tim…"
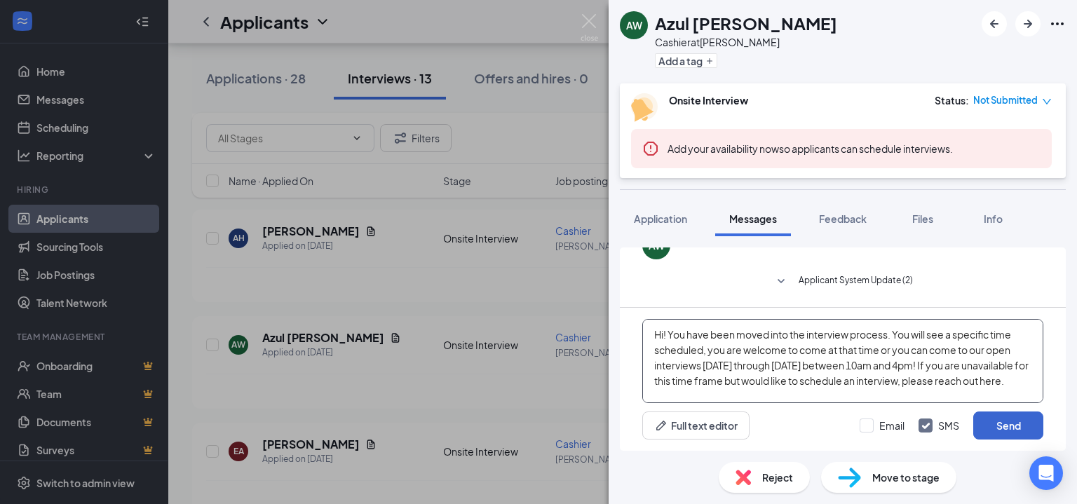
type textarea "Hi! You have been moved into the interview process. You will see a specific tim…"
click at [999, 419] on button "Send" at bounding box center [1008, 426] width 70 height 28
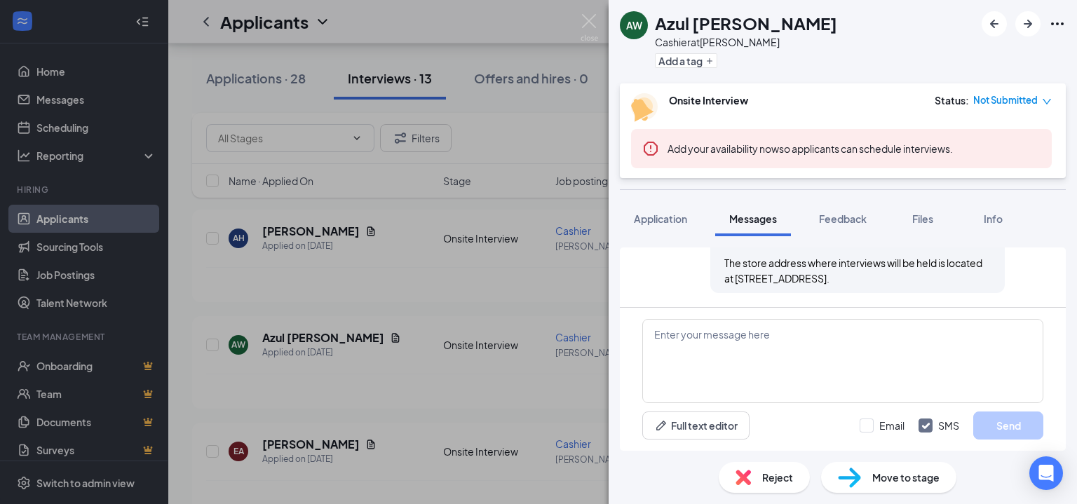
scroll to position [870, 0]
click at [771, 365] on textarea at bounding box center [842, 361] width 401 height 84
type textarea "You're welcome !"
click at [1004, 433] on button "Send" at bounding box center [1008, 426] width 70 height 28
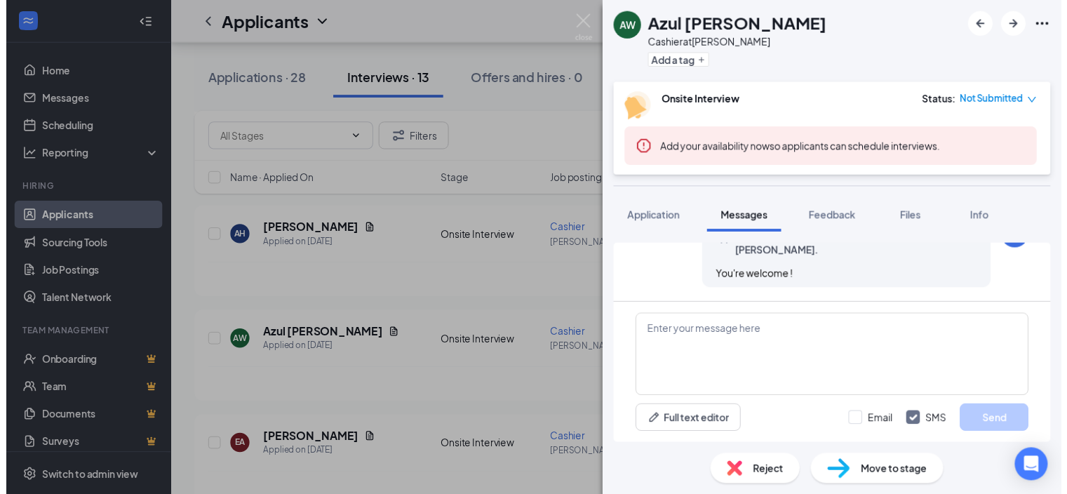
scroll to position [945, 0]
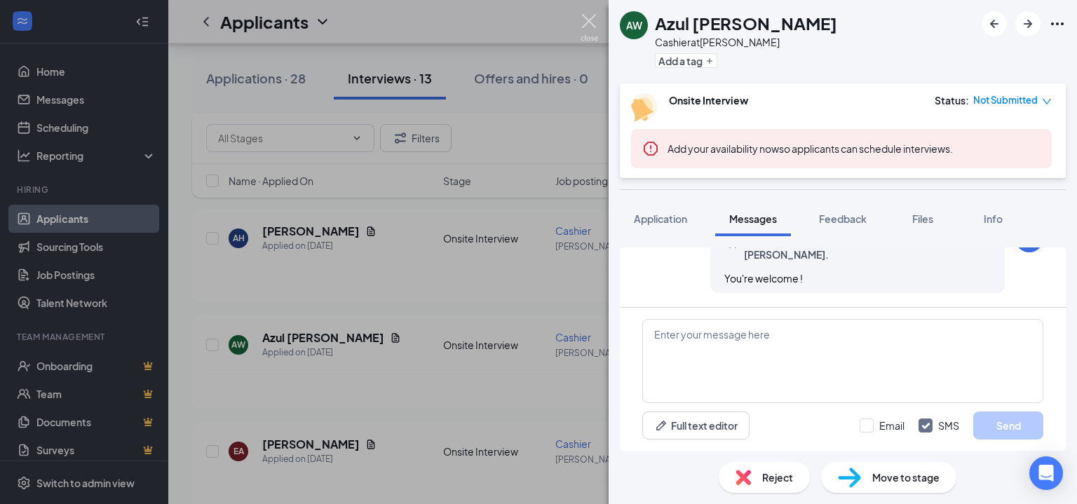
click at [588, 22] on img at bounding box center [590, 27] width 18 height 27
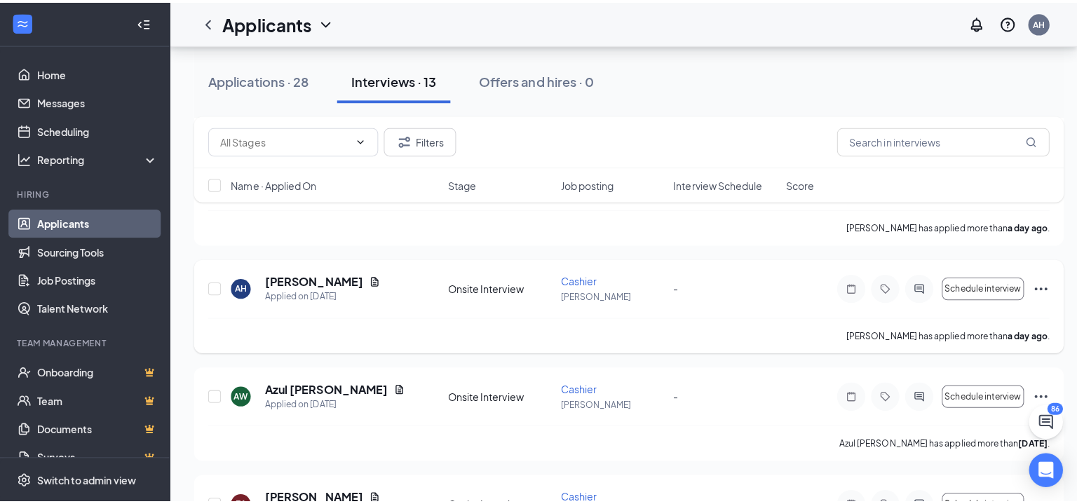
scroll to position [407, 0]
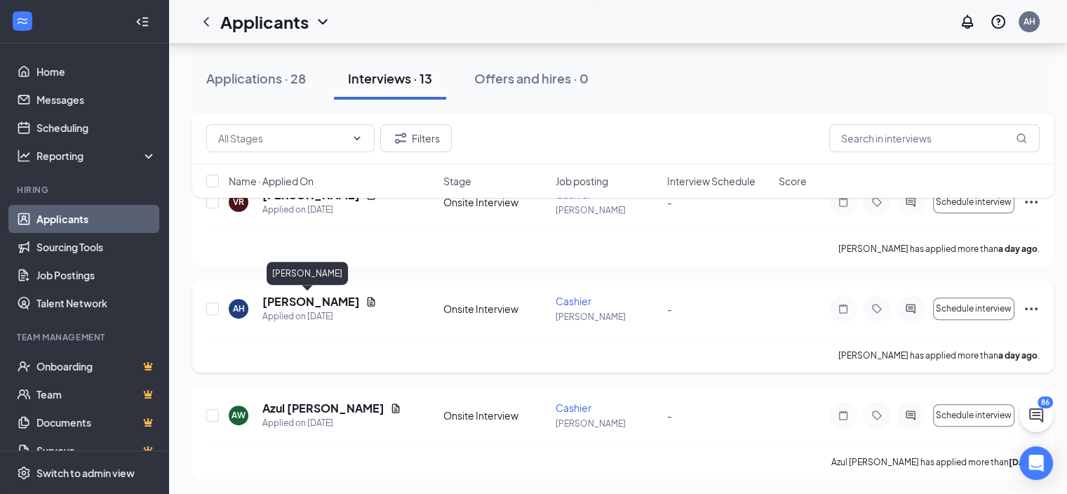
click at [302, 299] on h5 "[PERSON_NAME]" at bounding box center [310, 301] width 97 height 15
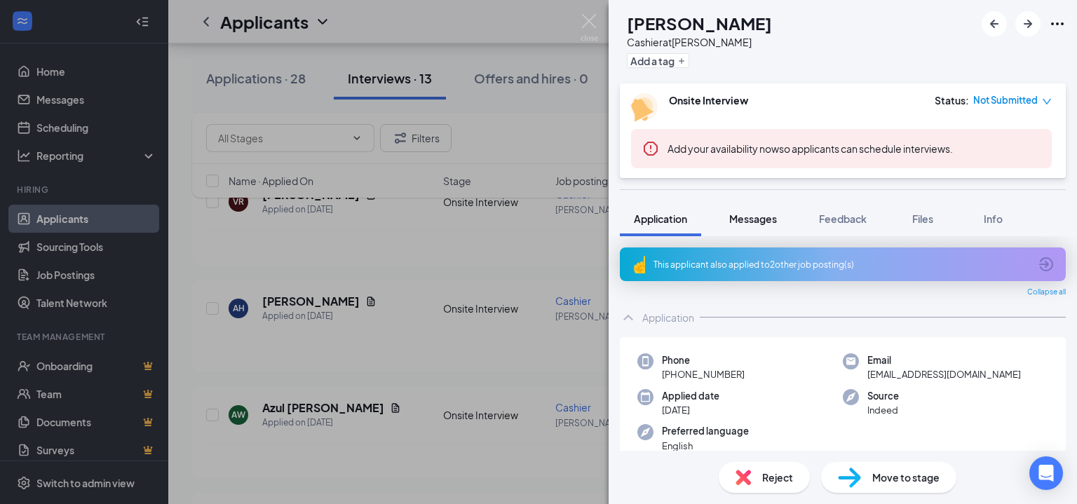
click at [756, 215] on span "Messages" at bounding box center [753, 218] width 48 height 13
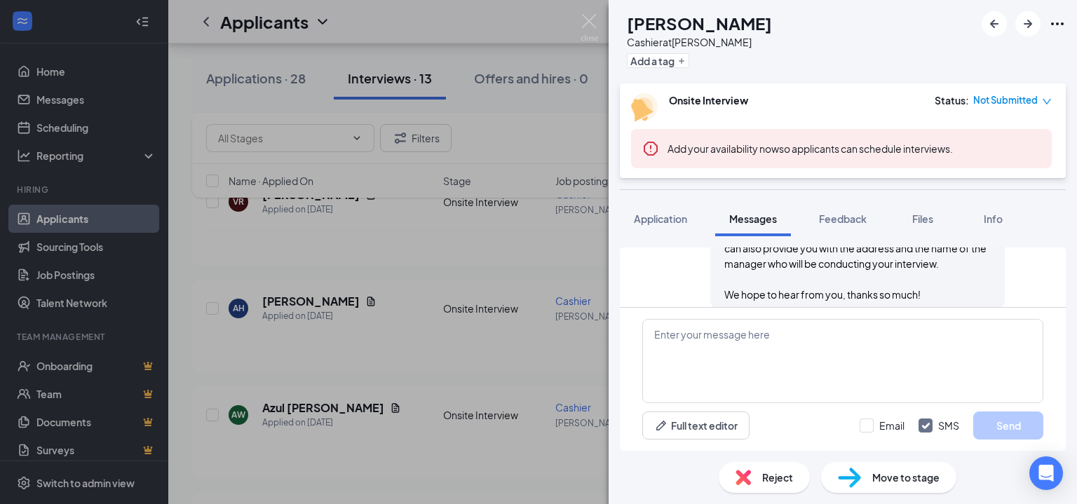
scroll to position [537, 0]
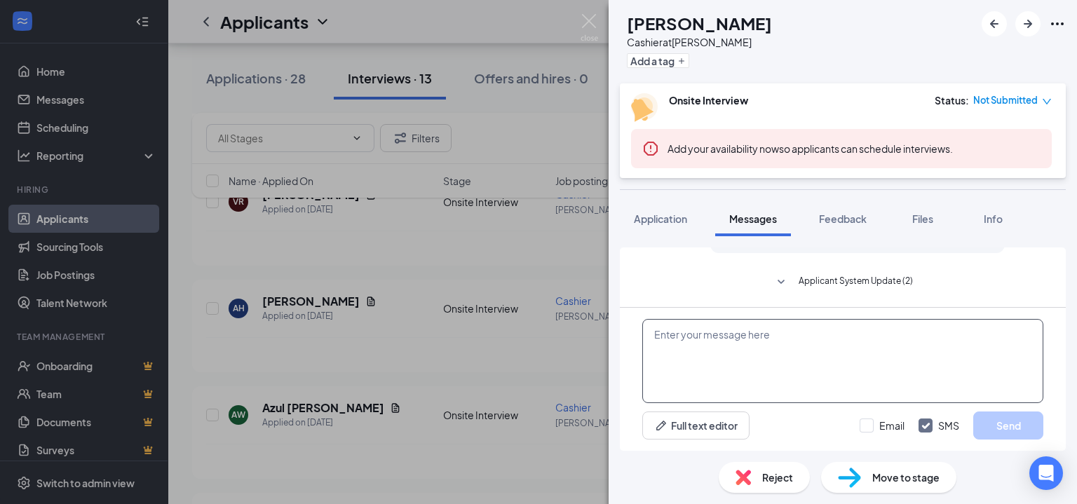
click at [813, 321] on textarea at bounding box center [842, 361] width 401 height 84
paste textarea "Hi! You have been moved into the interview process. You will see a specific tim…"
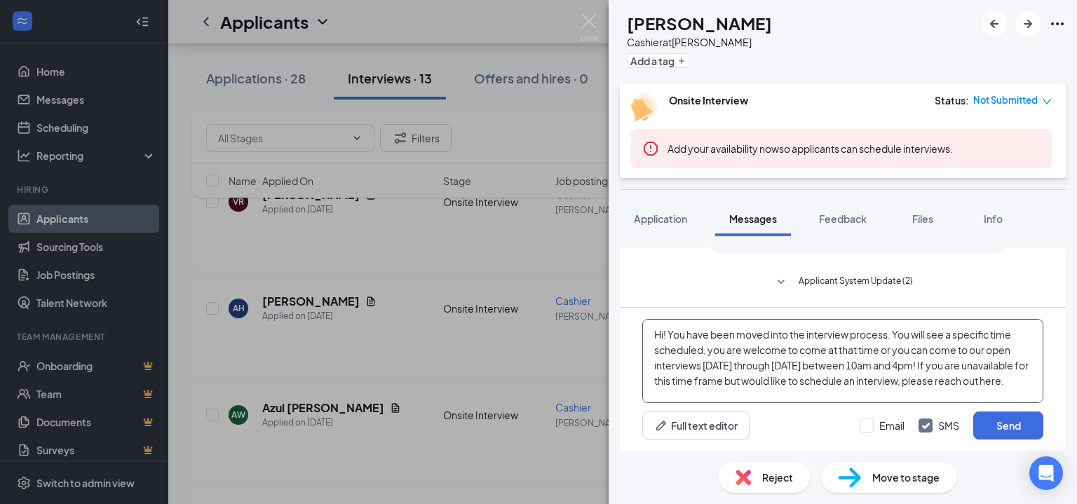
scroll to position [45, 0]
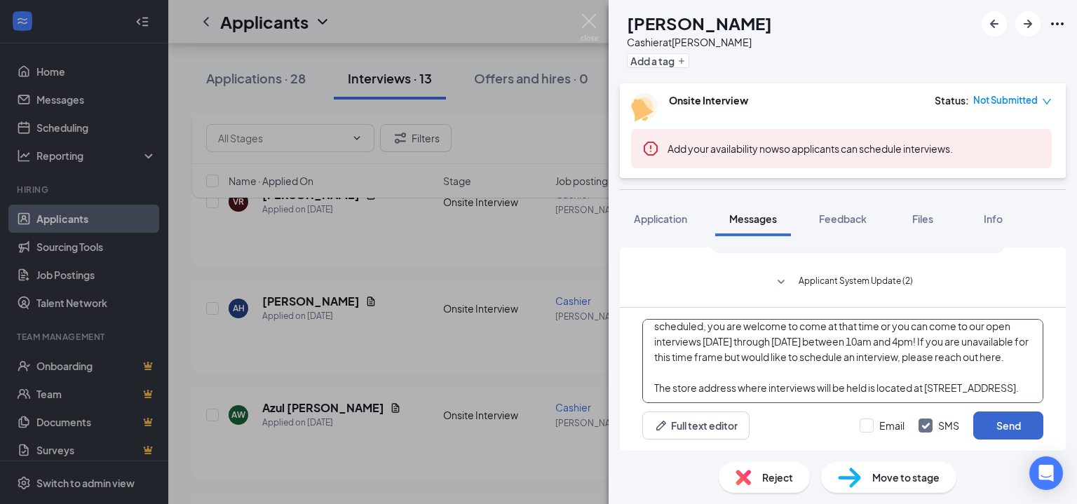
type textarea "Hi! You have been moved into the interview process. You will see a specific tim…"
click at [984, 422] on button "Send" at bounding box center [1008, 426] width 70 height 28
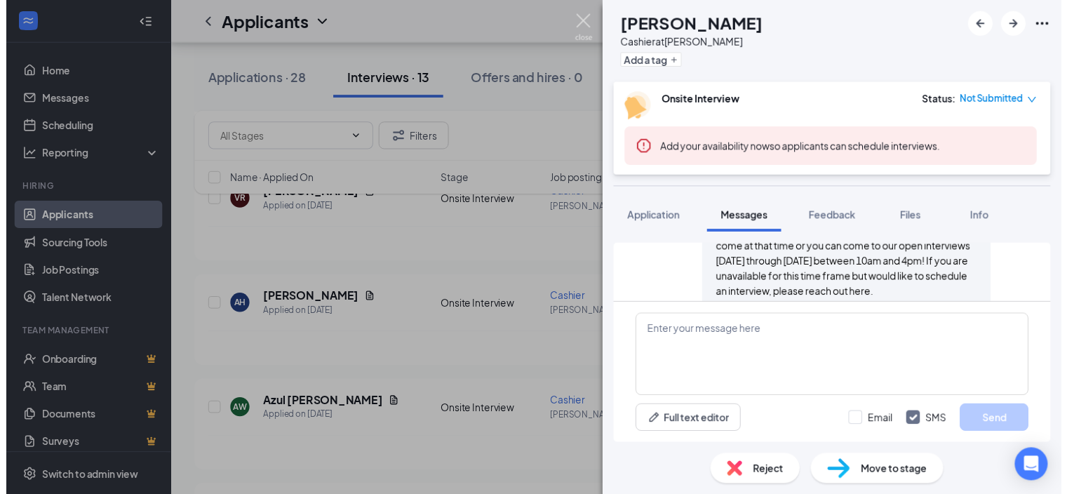
scroll to position [750, 0]
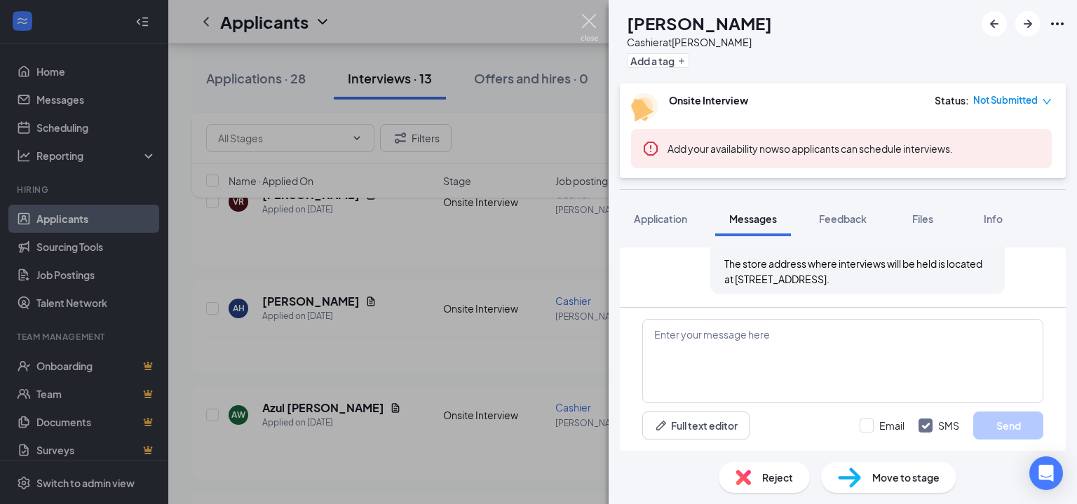
click at [592, 27] on img at bounding box center [590, 27] width 18 height 27
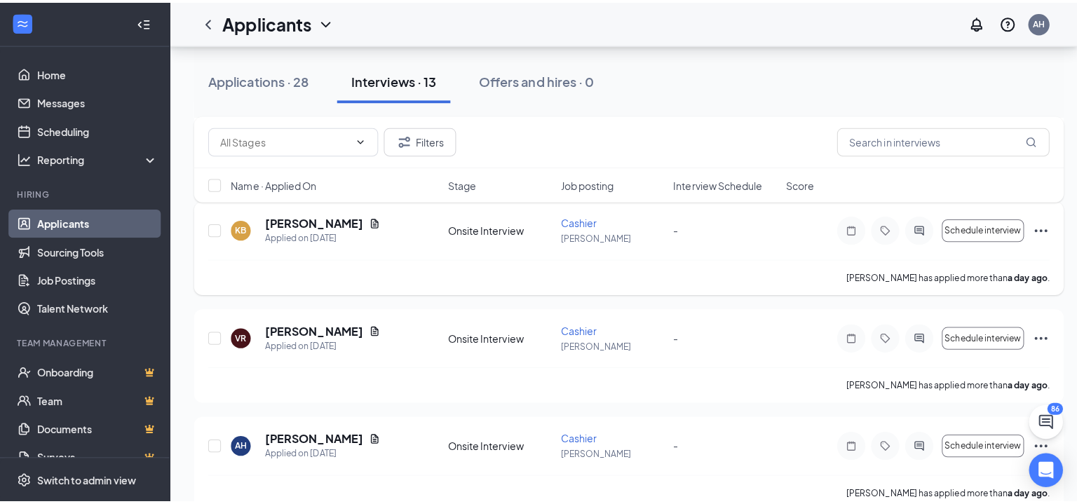
scroll to position [266, 0]
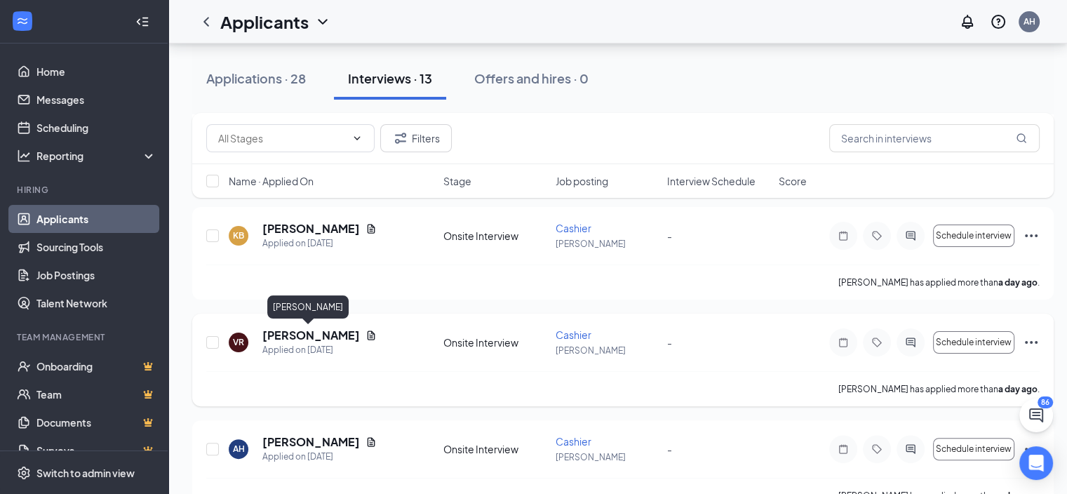
click at [300, 327] on h5 "[PERSON_NAME]" at bounding box center [310, 334] width 97 height 15
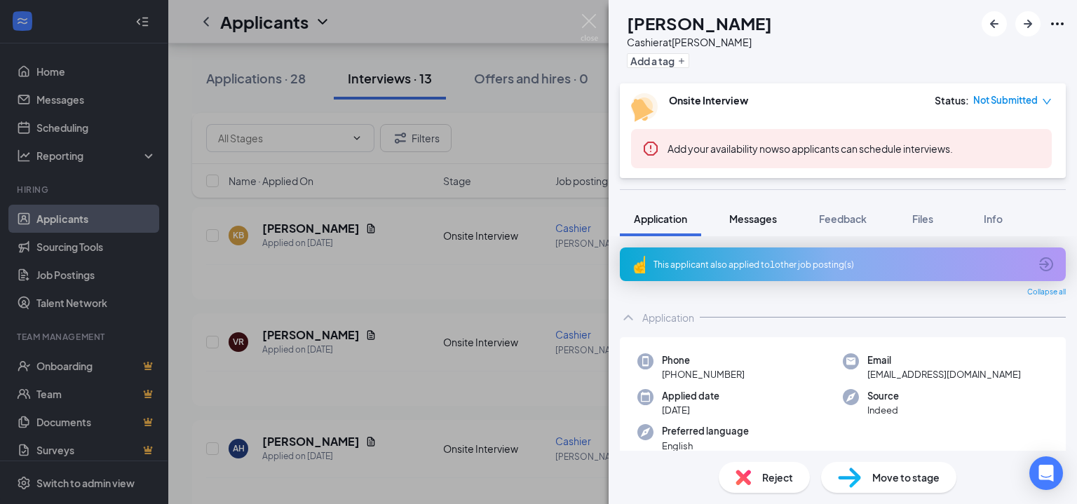
click at [741, 217] on span "Messages" at bounding box center [753, 218] width 48 height 13
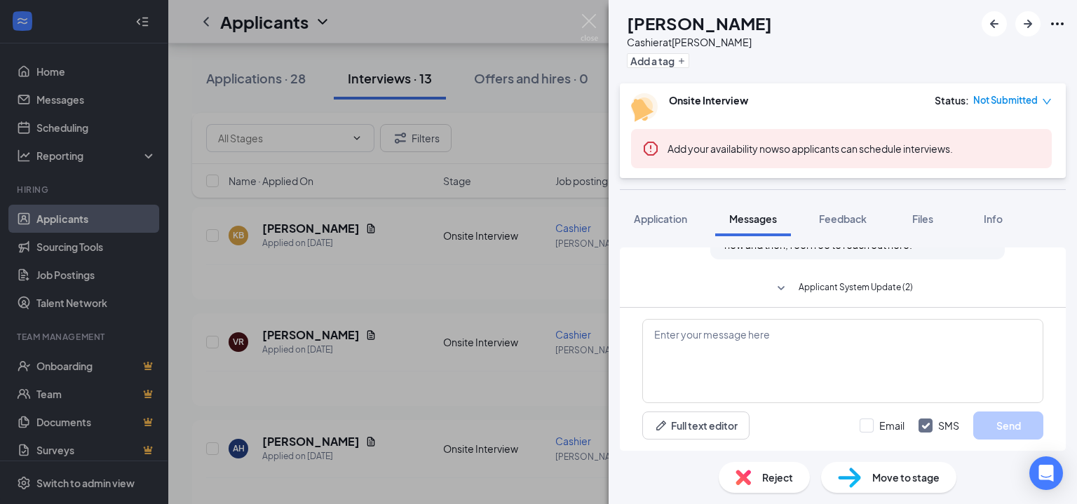
scroll to position [661, 0]
click at [822, 366] on textarea at bounding box center [842, 361] width 401 height 84
paste textarea "Hi! You have been moved into the interview process. You will see a specific tim…"
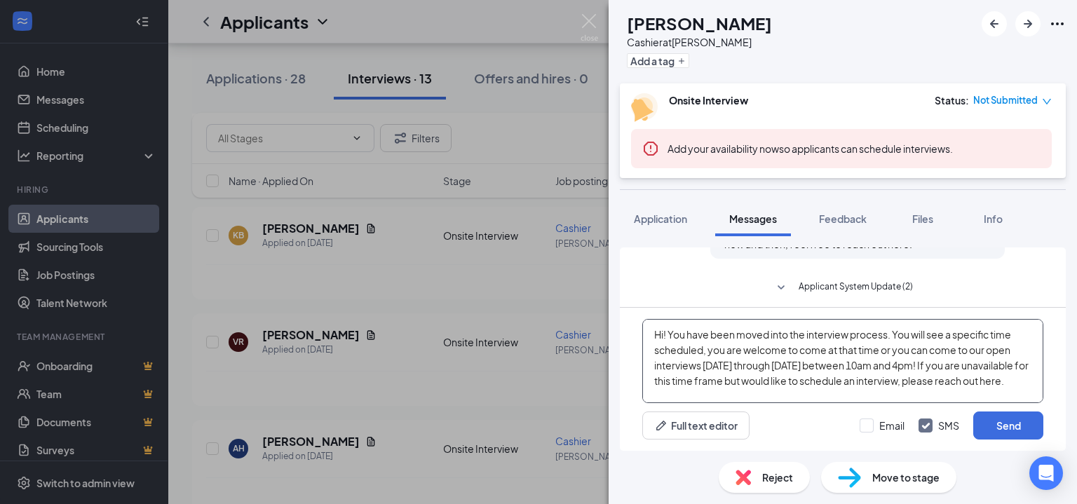
scroll to position [45, 0]
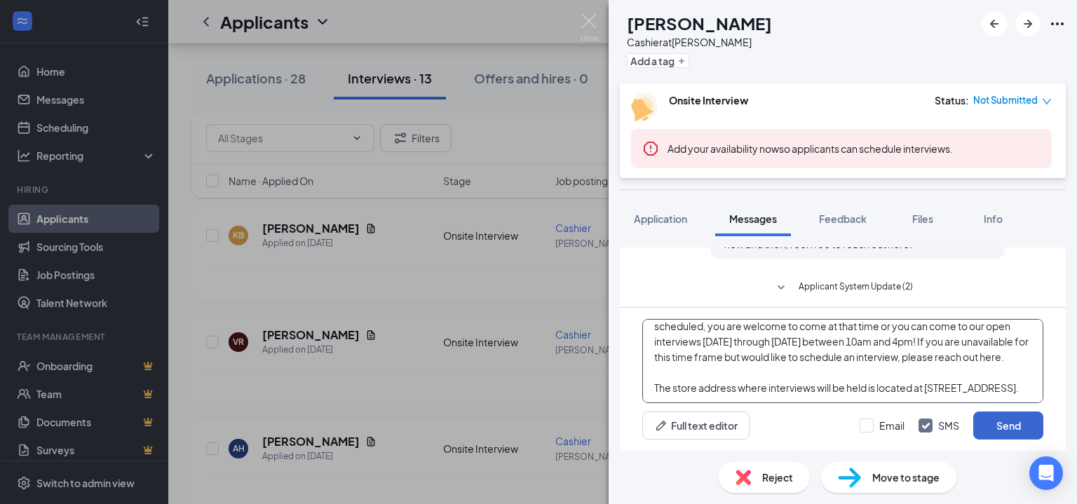
type textarea "Hi! You have been moved into the interview process. You will see a specific tim…"
click at [1007, 428] on button "Send" at bounding box center [1008, 426] width 70 height 28
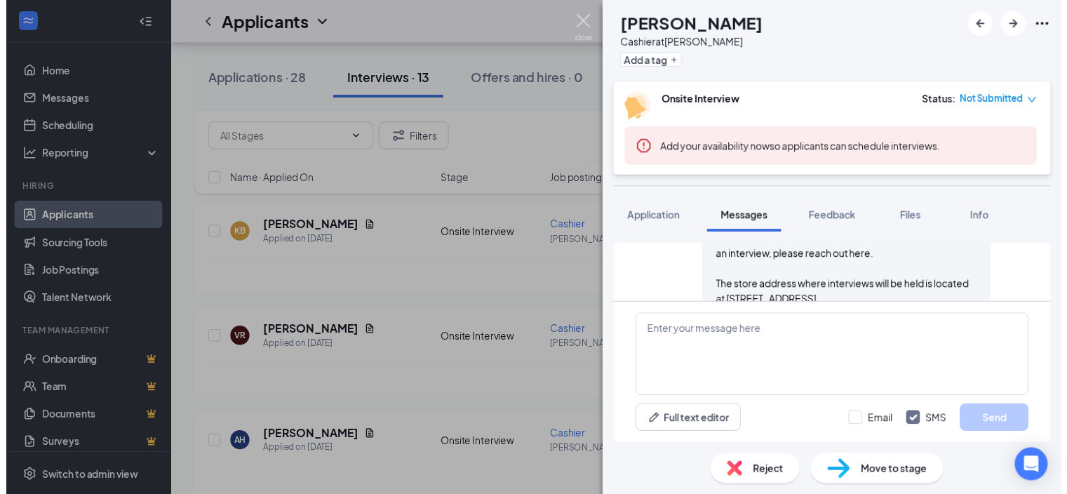
scroll to position [860, 0]
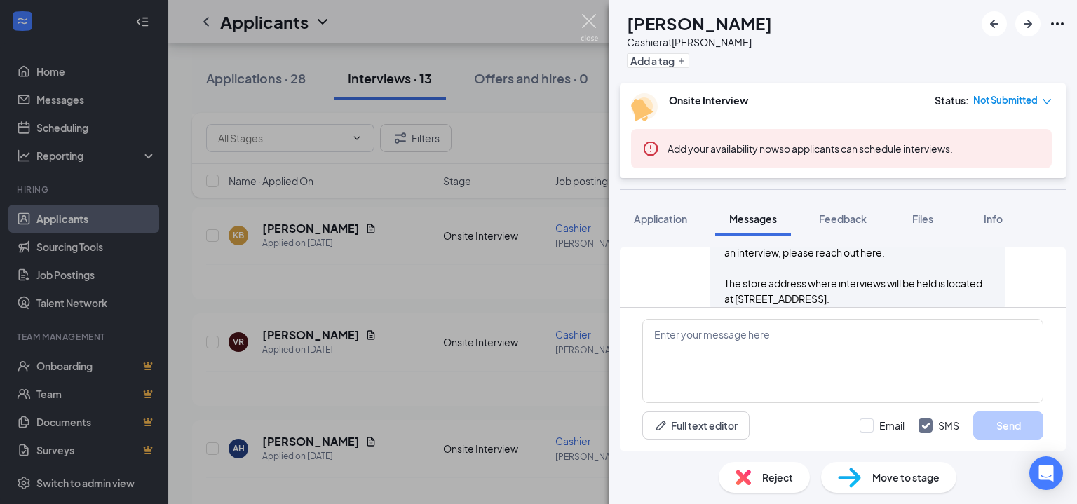
click at [588, 32] on img at bounding box center [590, 27] width 18 height 27
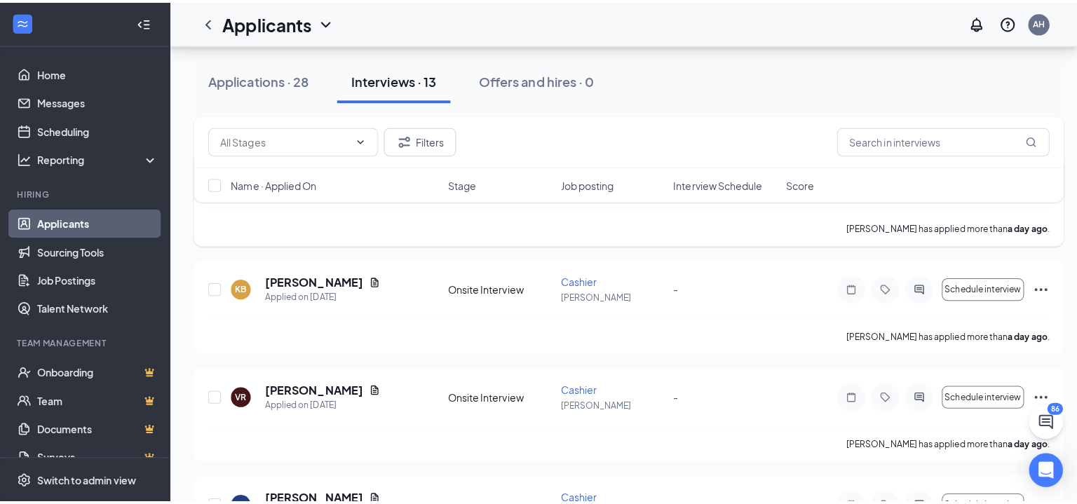
scroll to position [126, 0]
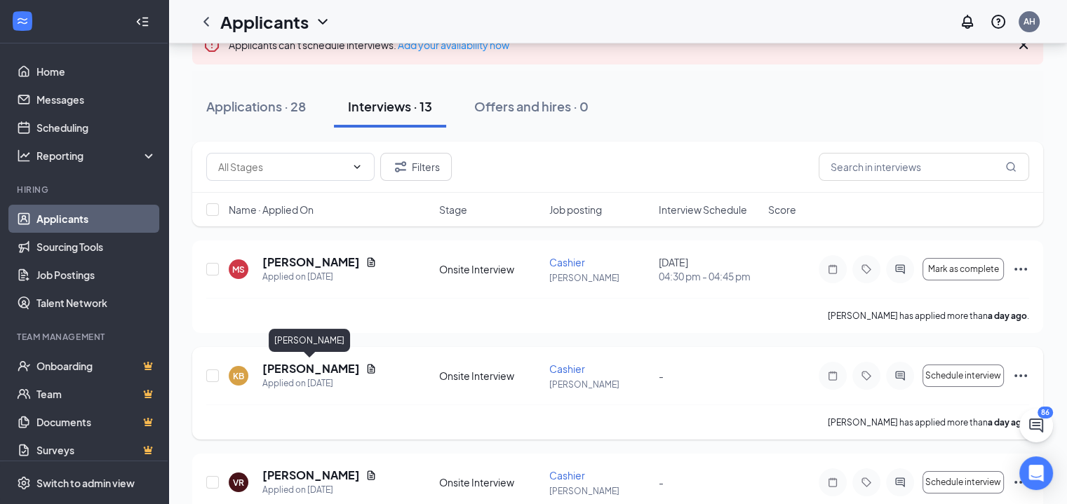
click at [311, 370] on h5 "[PERSON_NAME]" at bounding box center [310, 368] width 97 height 15
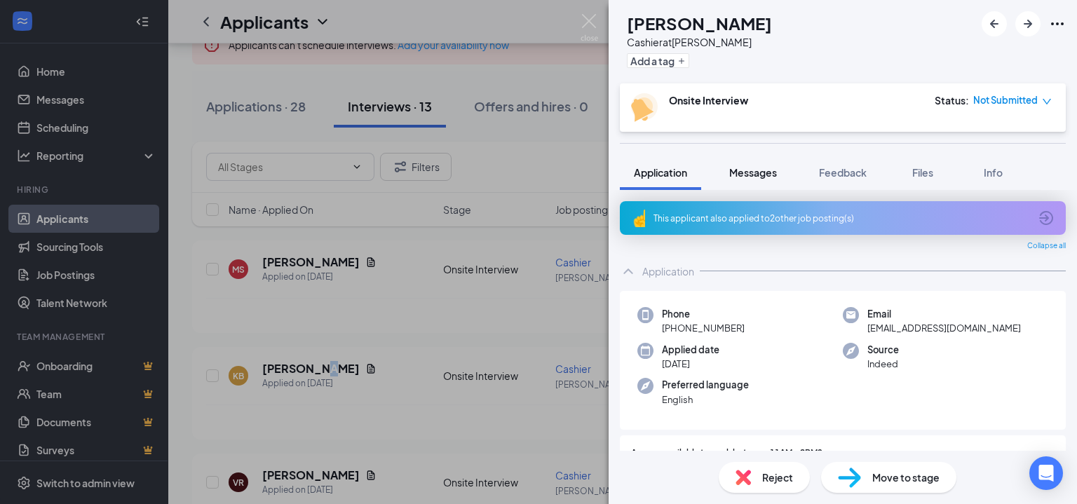
click at [762, 173] on div "KB [PERSON_NAME] Cashier at [PERSON_NAME] Add a tag Onsite Interview Status : N…" at bounding box center [843, 252] width 468 height 504
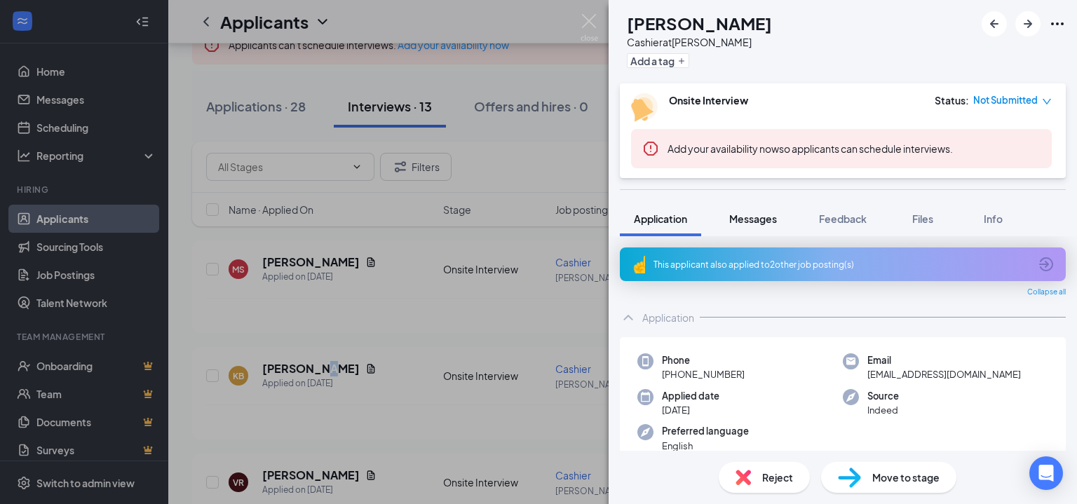
click at [761, 223] on span "Messages" at bounding box center [753, 218] width 48 height 13
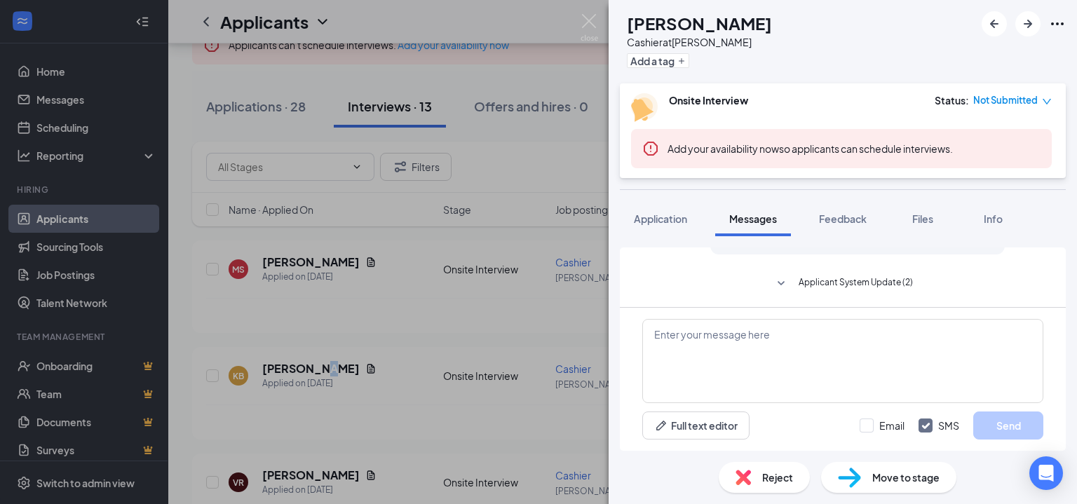
scroll to position [562, 0]
click at [668, 349] on textarea at bounding box center [842, 361] width 401 height 84
paste textarea "Hi! You have been moved into the interview process. You will see a specific tim…"
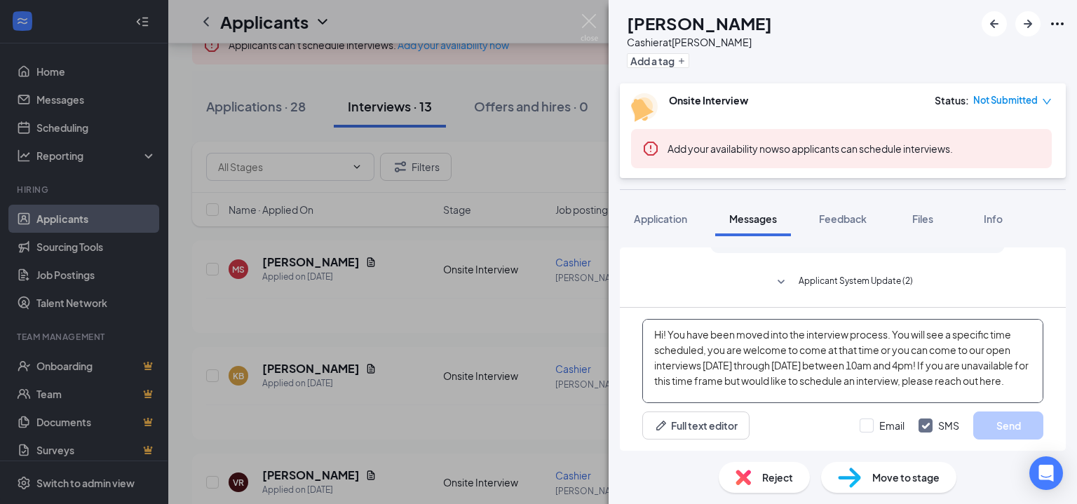
scroll to position [45, 0]
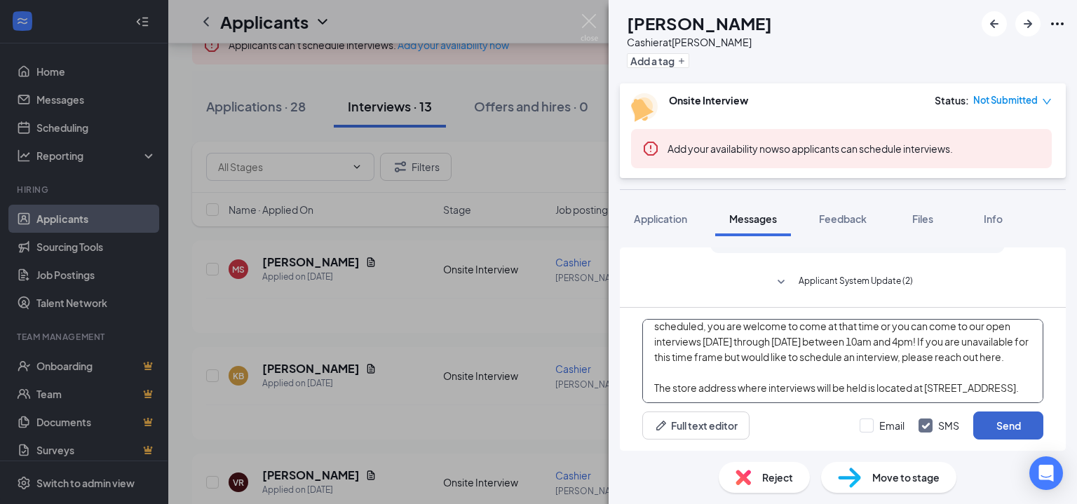
type textarea "Hi! You have been moved into the interview process. You will see a specific tim…"
click at [1029, 431] on button "Send" at bounding box center [1008, 426] width 70 height 28
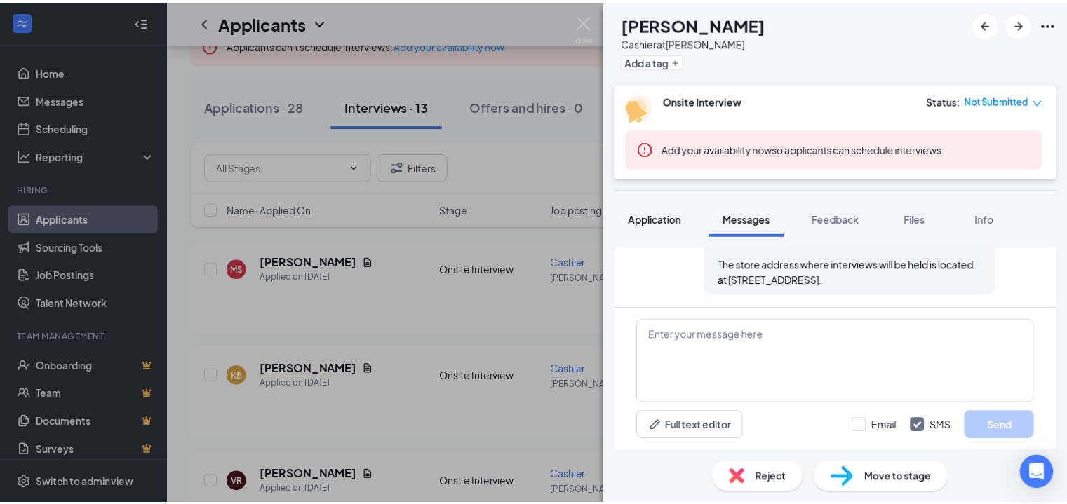
scroll to position [776, 0]
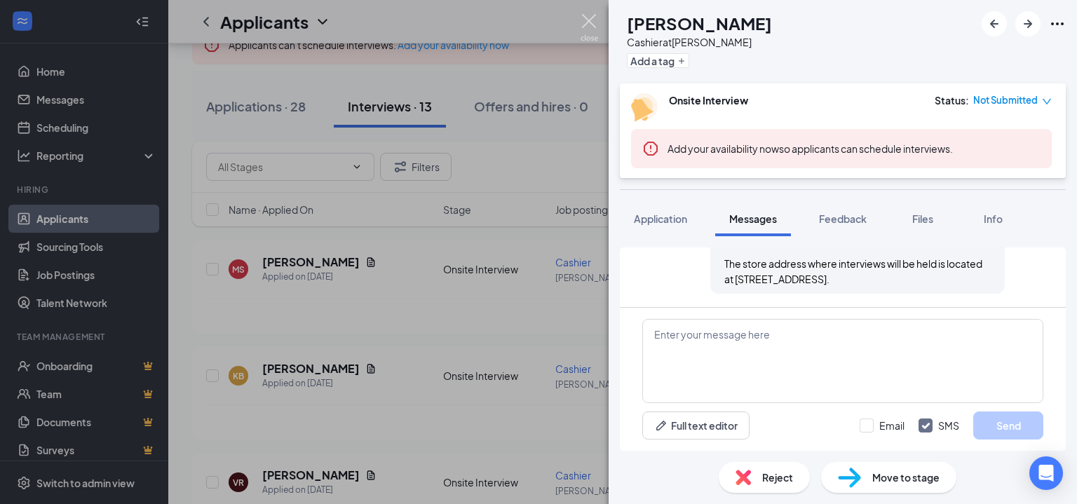
click at [588, 28] on img at bounding box center [590, 27] width 18 height 27
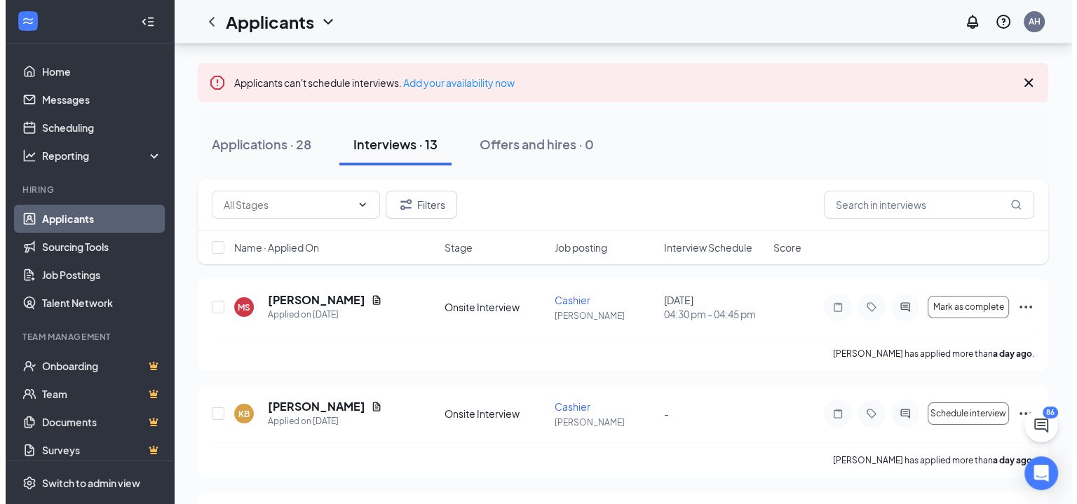
scroll to position [56, 0]
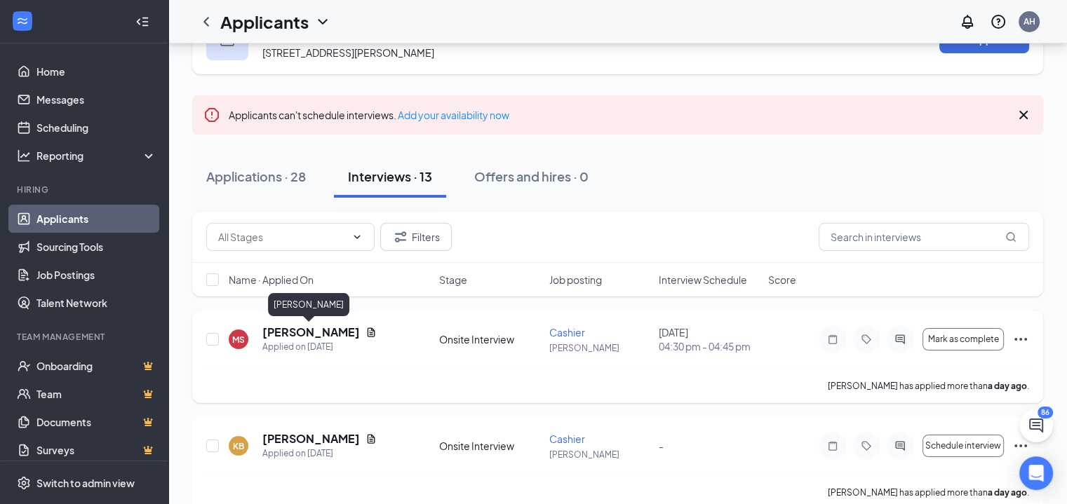
click at [327, 334] on h5 "[PERSON_NAME]" at bounding box center [310, 332] width 97 height 15
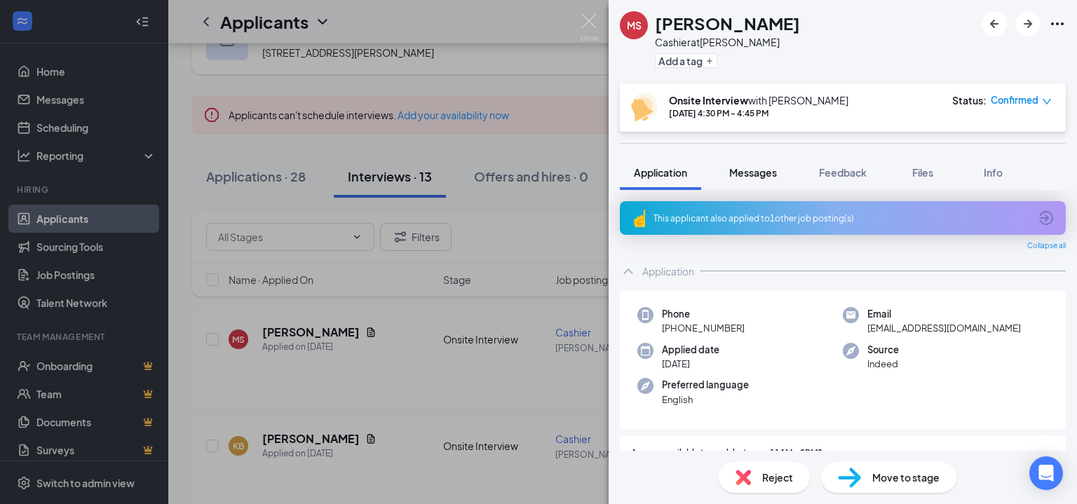
click at [740, 166] on div "Messages" at bounding box center [753, 173] width 48 height 14
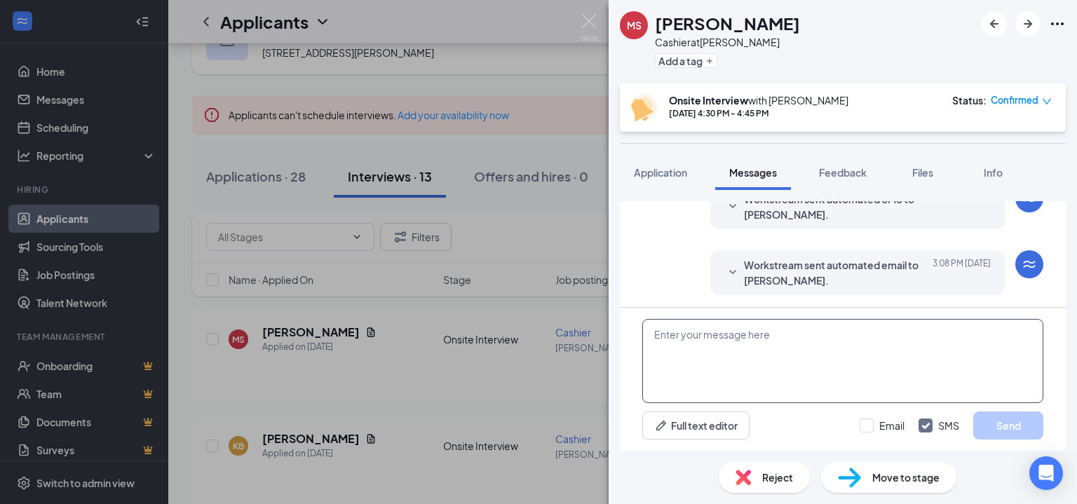
scroll to position [349, 0]
click at [715, 333] on textarea at bounding box center [842, 361] width 401 height 84
paste textarea "Hi! You have been moved into the interview process. You will see a specific tim…"
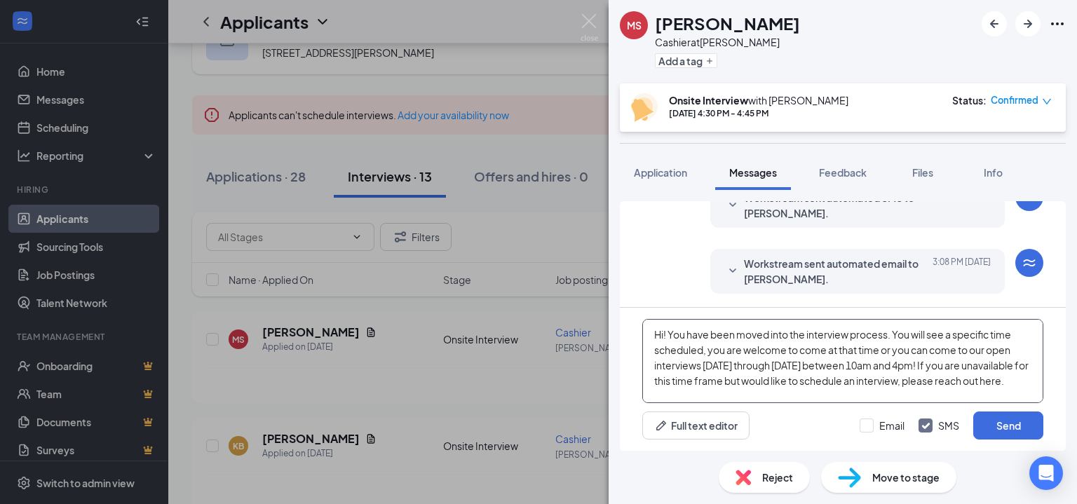
scroll to position [45, 0]
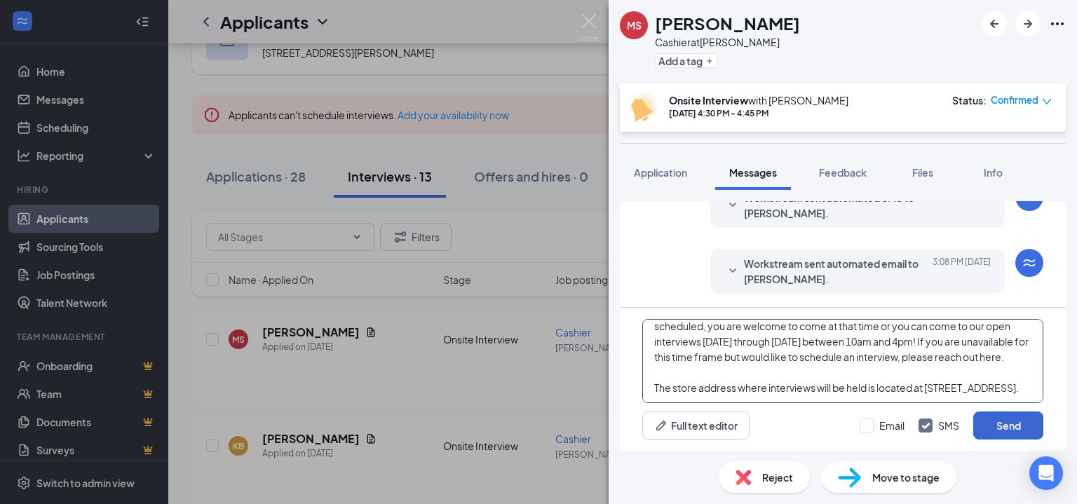
type textarea "Hi! You have been moved into the interview process. You will see a specific tim…"
click at [1013, 423] on button "Send" at bounding box center [1008, 426] width 70 height 28
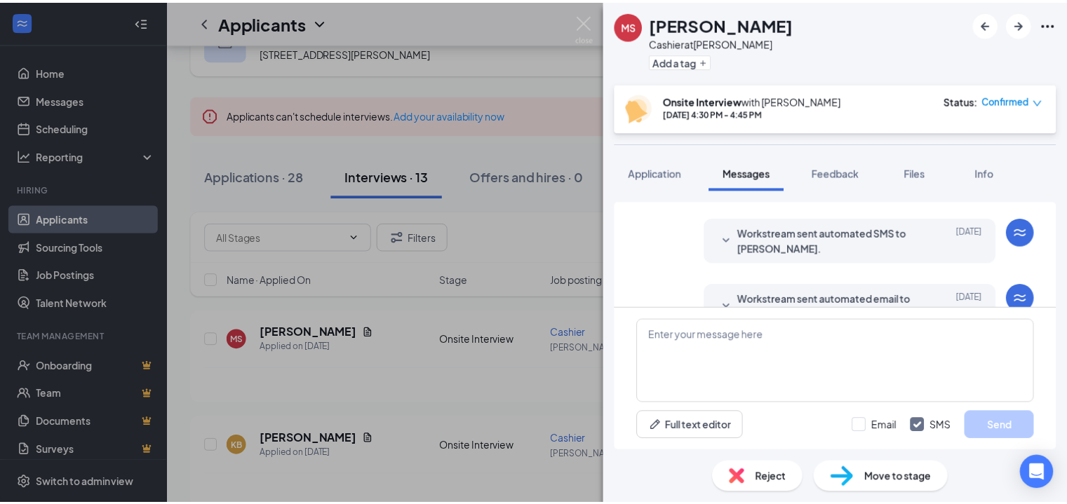
scroll to position [562, 0]
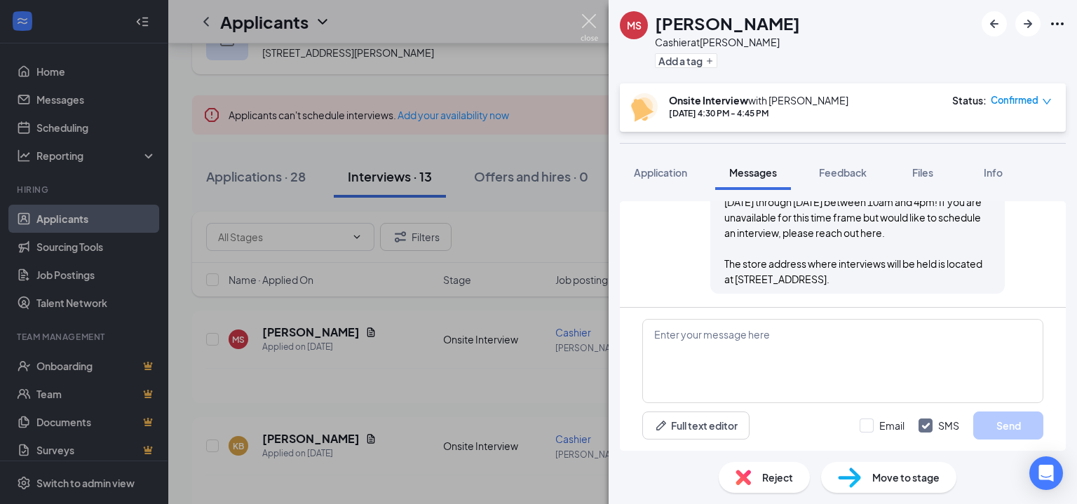
drag, startPoint x: 593, startPoint y: 22, endPoint x: 589, endPoint y: 46, distance: 23.4
click at [593, 23] on img at bounding box center [590, 27] width 18 height 27
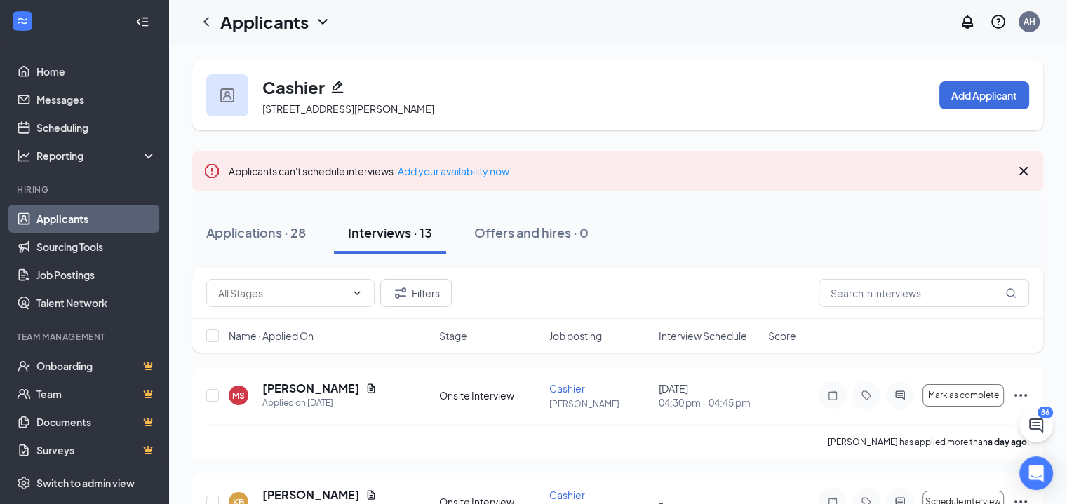
click at [612, 126] on div "Cashier [STREET_ADDRESS][PERSON_NAME] Add Applicant" at bounding box center [617, 95] width 851 height 70
click at [209, 19] on icon "ChevronLeft" at bounding box center [206, 21] width 17 height 17
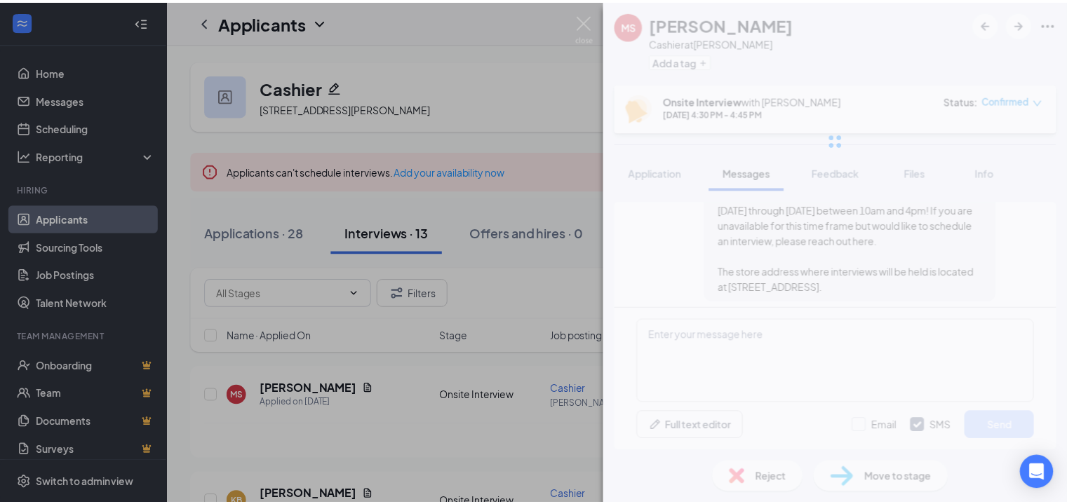
scroll to position [497, 0]
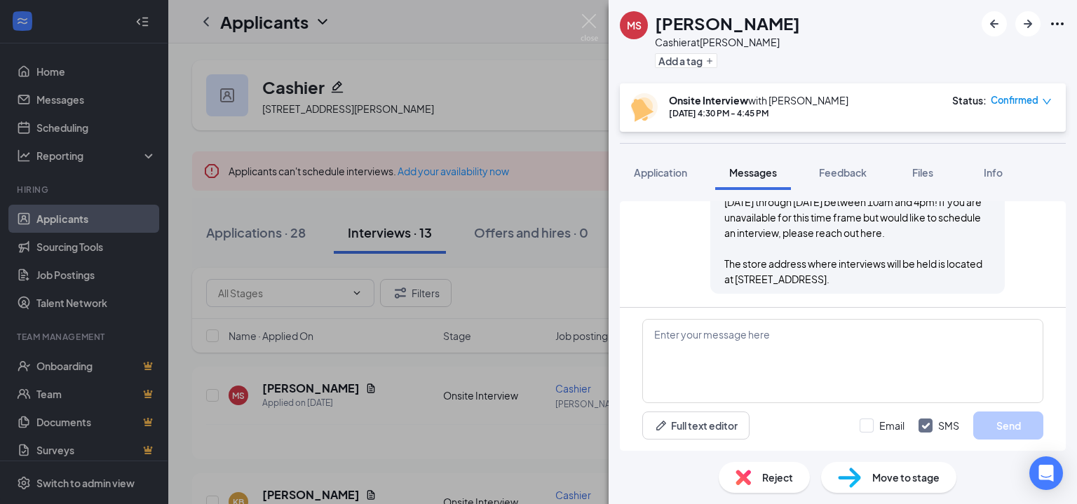
click at [459, 198] on div "MS [PERSON_NAME] Cashier at [PERSON_NAME] Add a tag Onsite Interview with [PERS…" at bounding box center [538, 252] width 1077 height 504
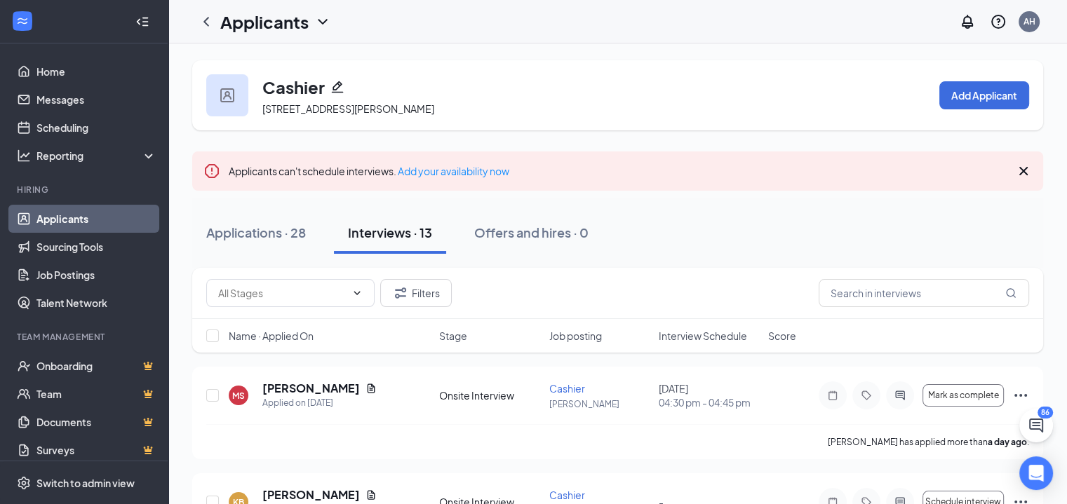
click at [521, 95] on div "Cashier [STREET_ADDRESS][PERSON_NAME] Add Applicant" at bounding box center [617, 95] width 851 height 70
click at [203, 18] on icon "ChevronLeft" at bounding box center [206, 21] width 17 height 17
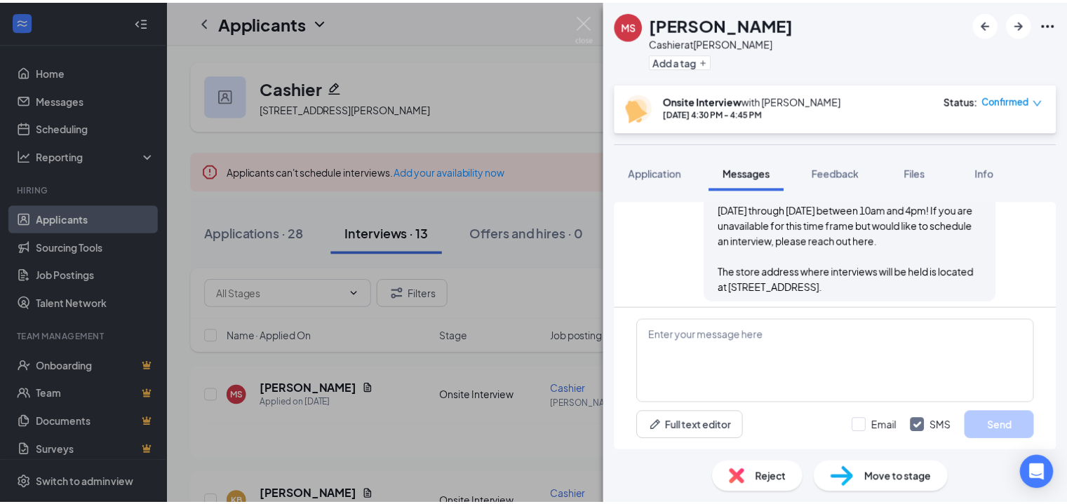
scroll to position [497, 0]
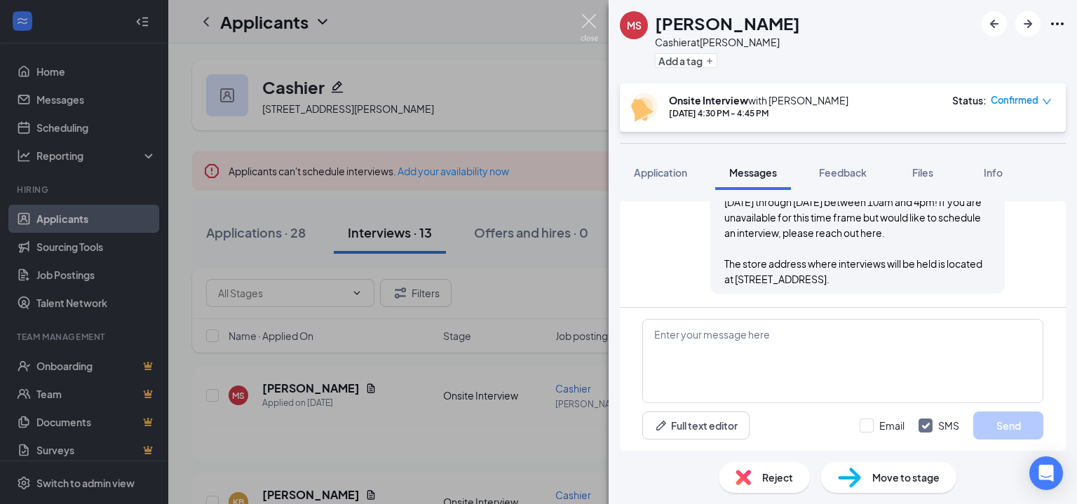
click at [593, 24] on img at bounding box center [590, 27] width 18 height 27
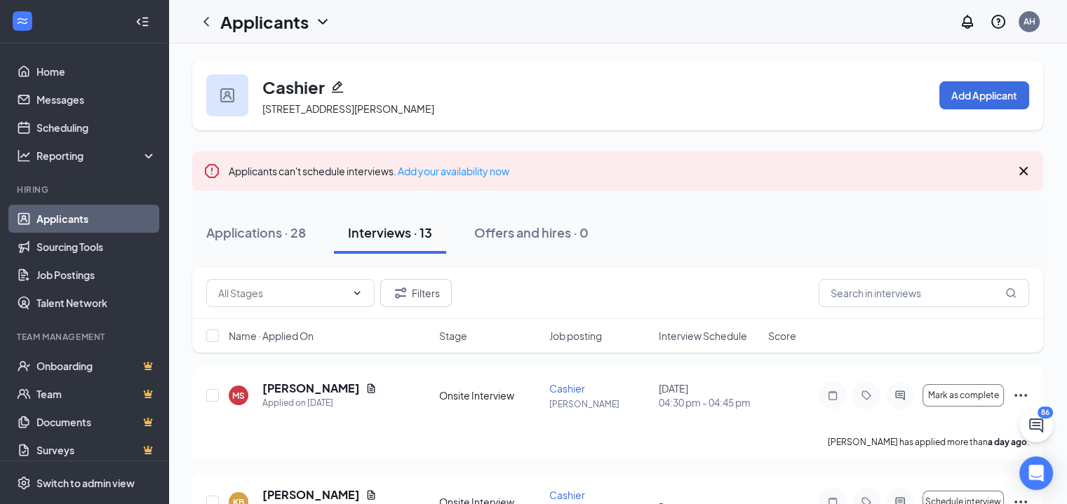
click at [93, 224] on link "Applicants" at bounding box center [96, 219] width 120 height 28
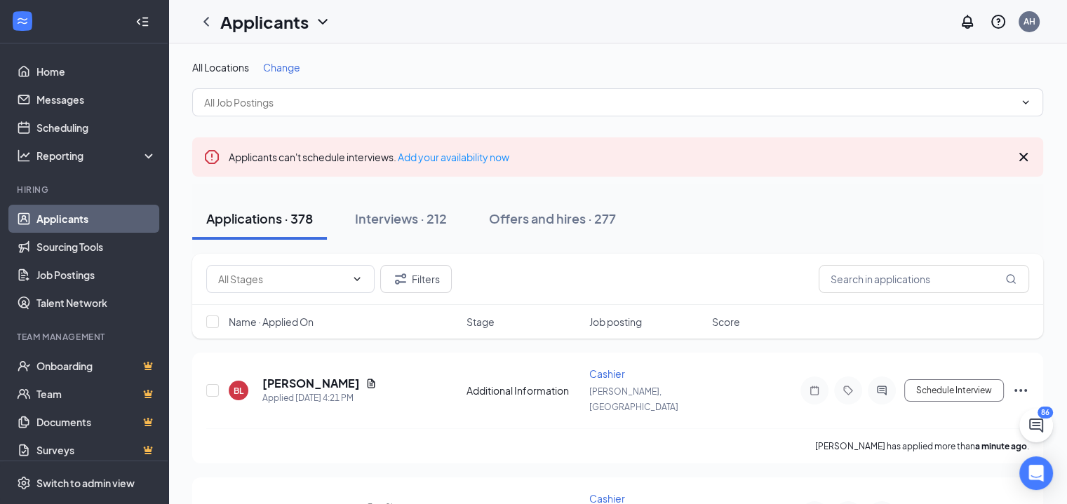
click at [284, 69] on span "Change" at bounding box center [281, 67] width 37 height 13
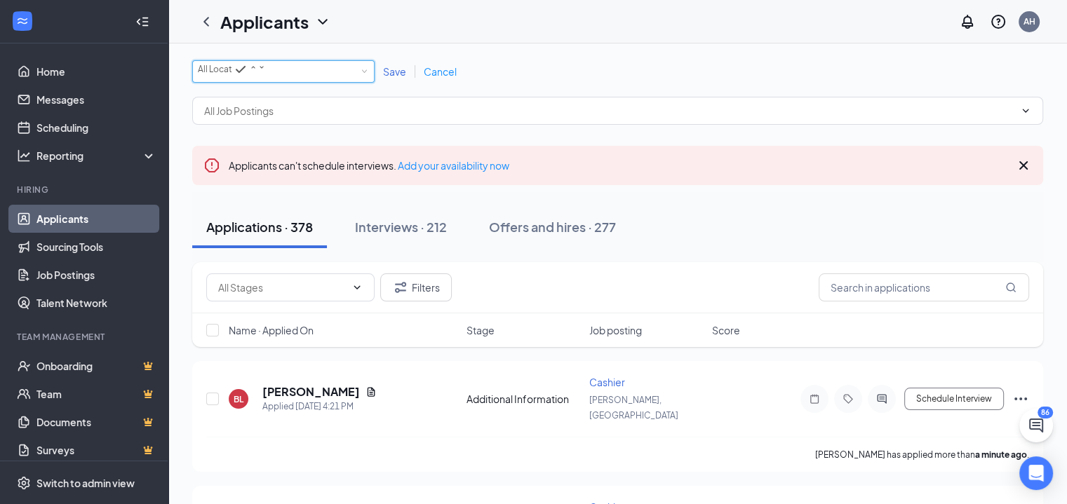
click at [249, 69] on span "All Locations" at bounding box center [223, 69] width 51 height 11
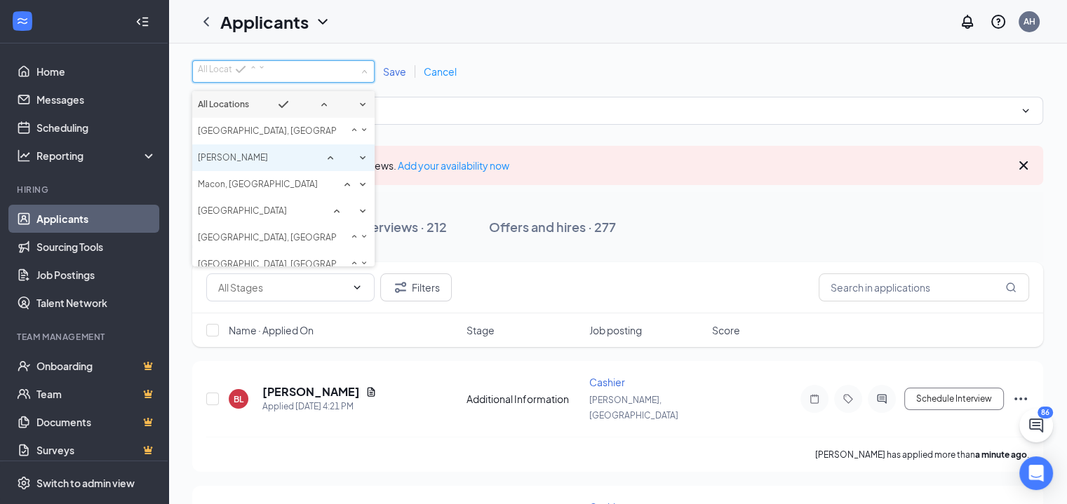
click at [241, 166] on div "[PERSON_NAME]" at bounding box center [283, 157] width 171 height 17
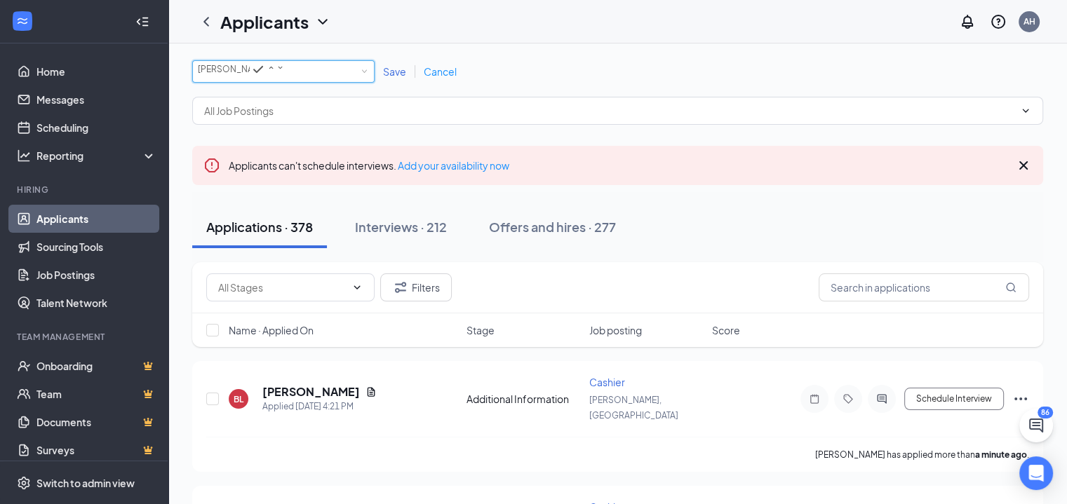
click at [393, 78] on span "Save" at bounding box center [394, 71] width 23 height 13
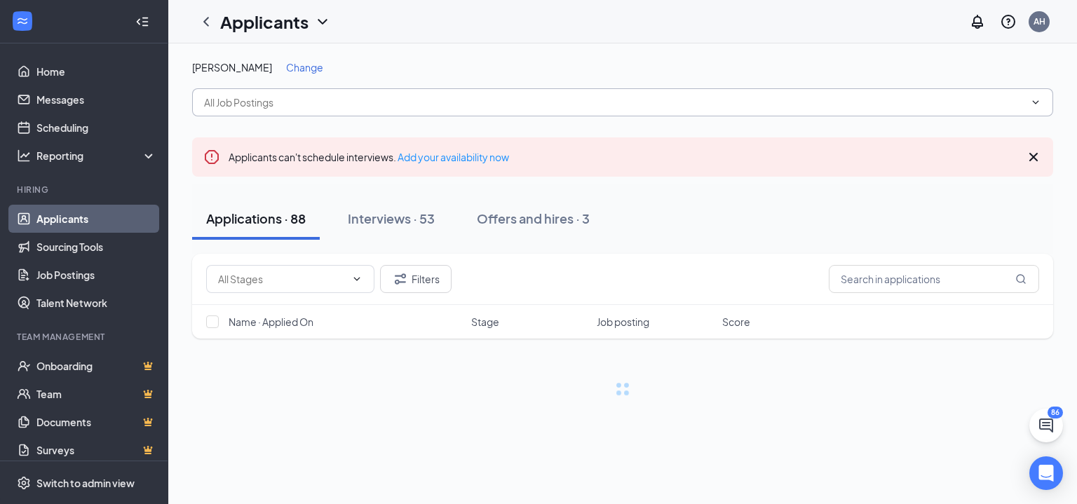
click at [342, 99] on input "text" at bounding box center [614, 102] width 821 height 15
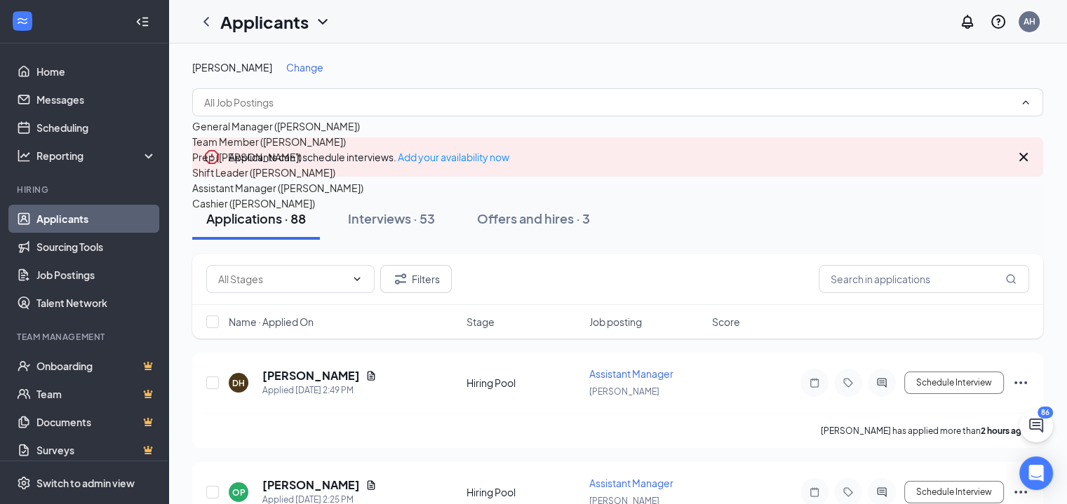
click at [266, 211] on div "Cashier ([PERSON_NAME])" at bounding box center [297, 203] width 210 height 15
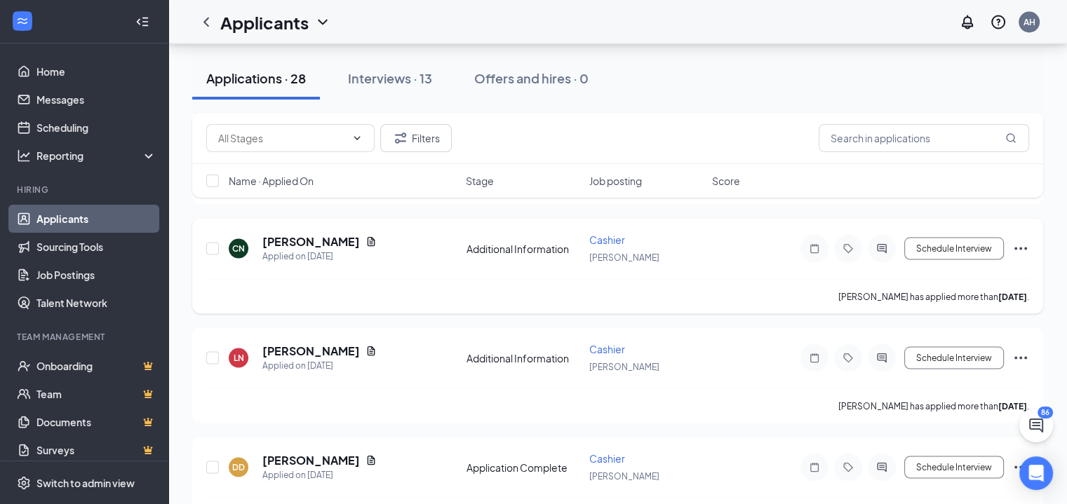
scroll to position [2885, 0]
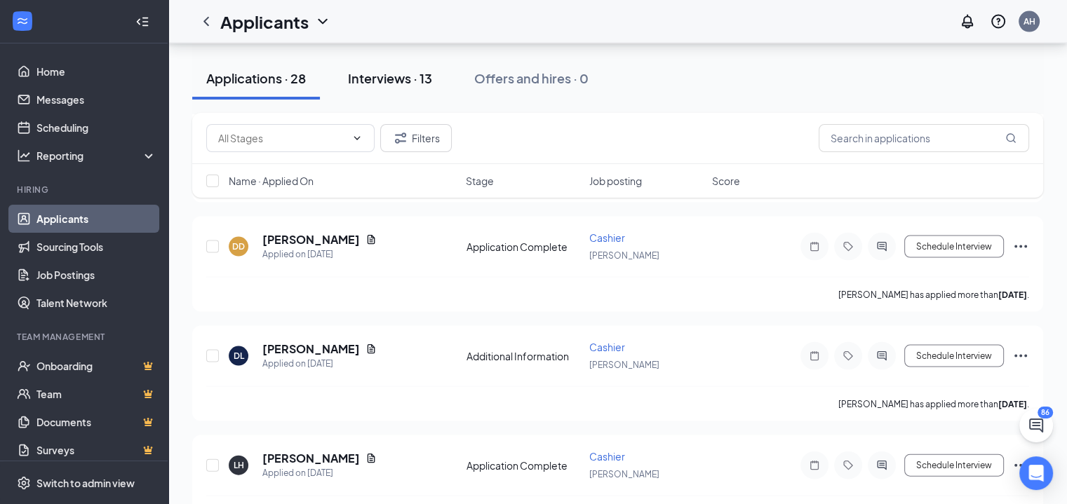
click at [380, 79] on div "Interviews · 13" at bounding box center [390, 78] width 84 height 18
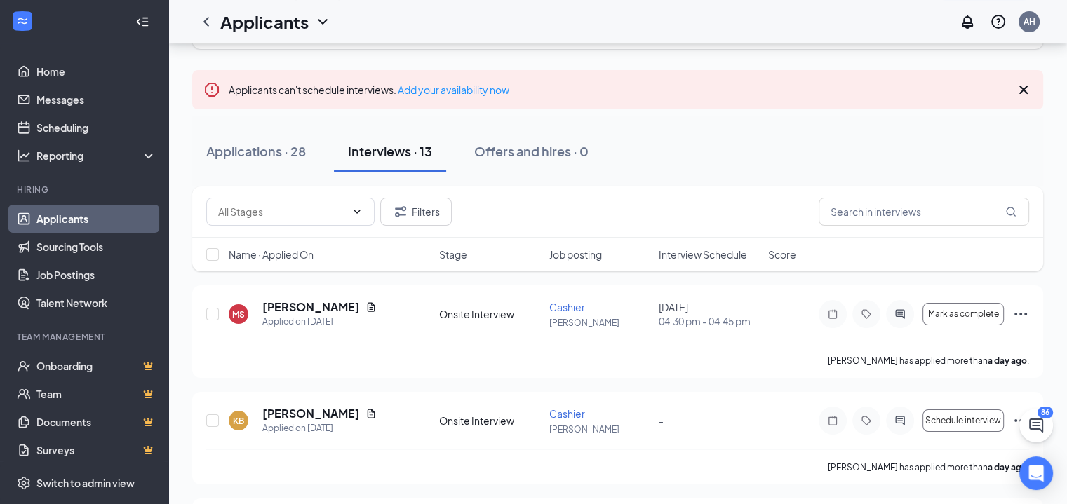
scroll to position [56, 0]
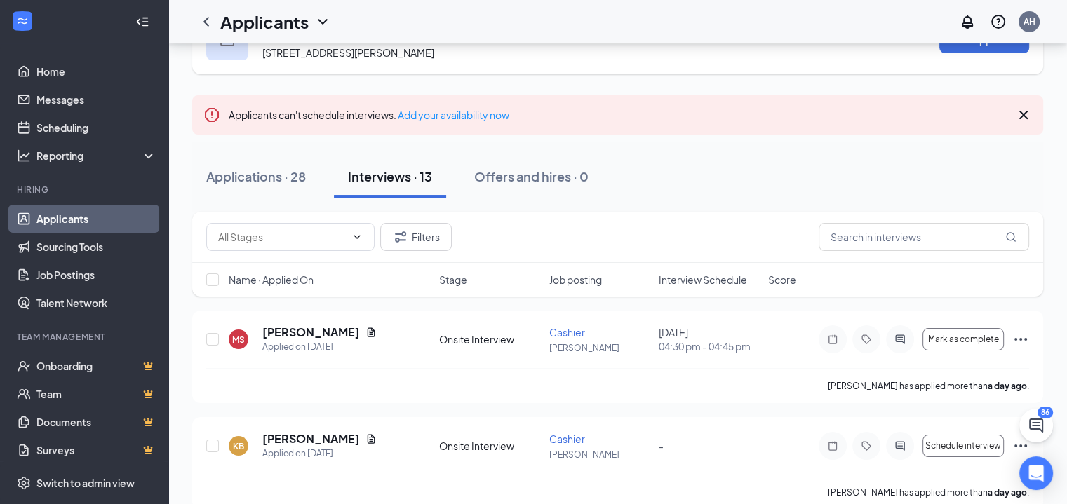
drag, startPoint x: 281, startPoint y: 185, endPoint x: 306, endPoint y: 180, distance: 25.7
click at [281, 184] on button "Applications · 28" at bounding box center [256, 177] width 128 height 42
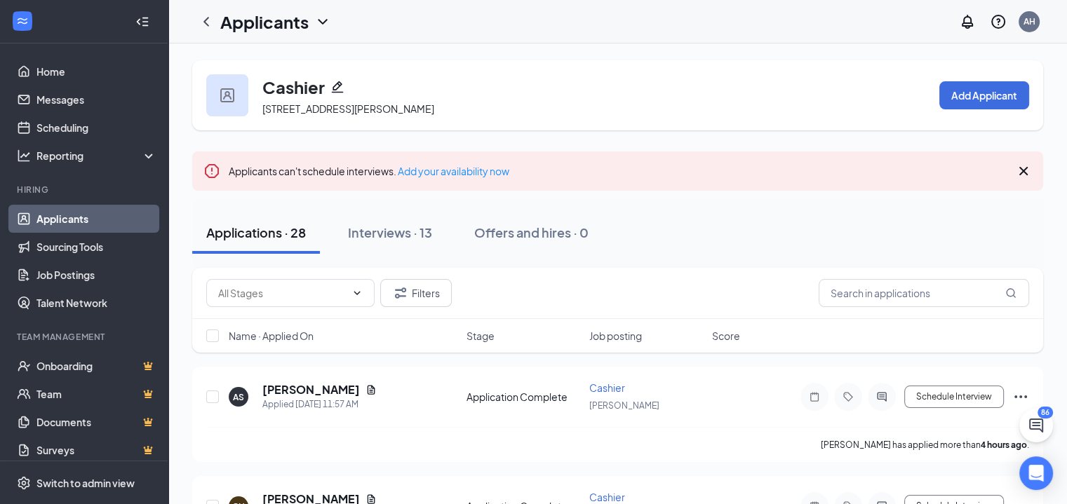
click at [83, 210] on link "Applicants" at bounding box center [96, 219] width 120 height 28
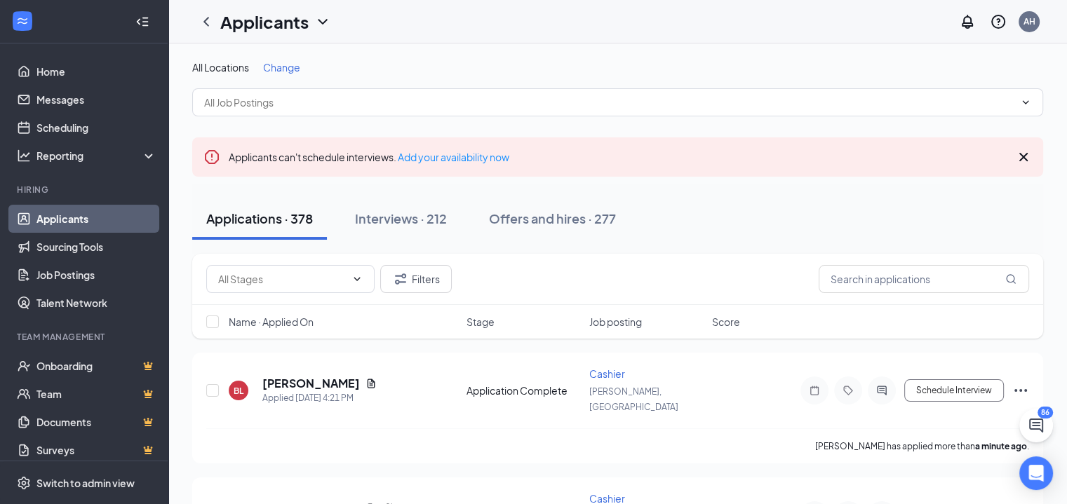
click at [296, 73] on div "Change" at bounding box center [281, 67] width 37 height 14
click at [295, 69] on span "Change" at bounding box center [281, 67] width 37 height 13
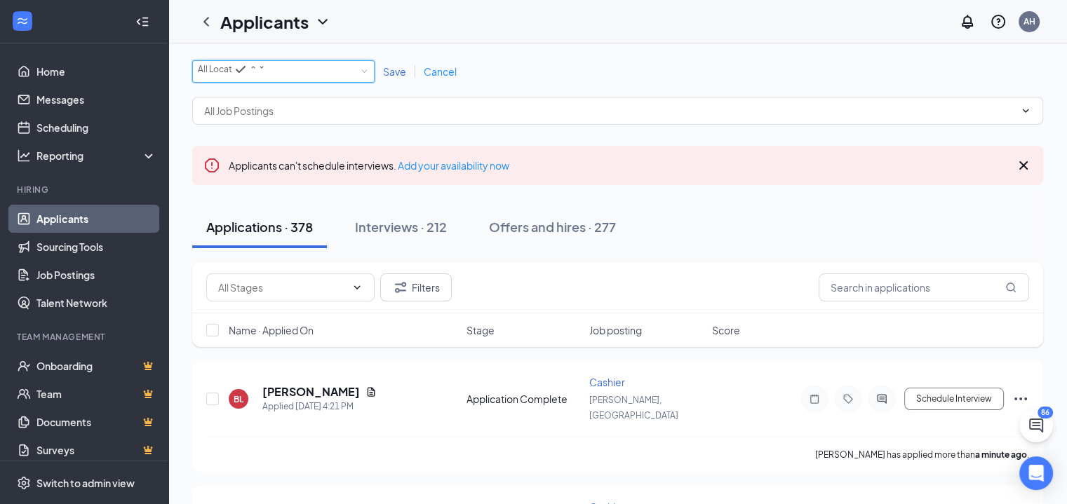
click at [256, 66] on div "All Locations" at bounding box center [232, 69] width 68 height 17
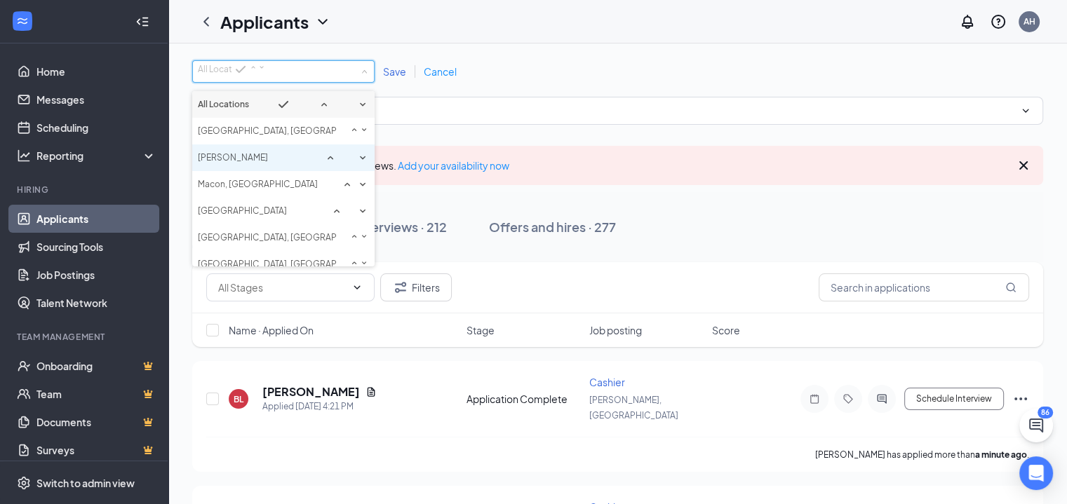
click at [241, 166] on div "[PERSON_NAME]" at bounding box center [283, 157] width 171 height 17
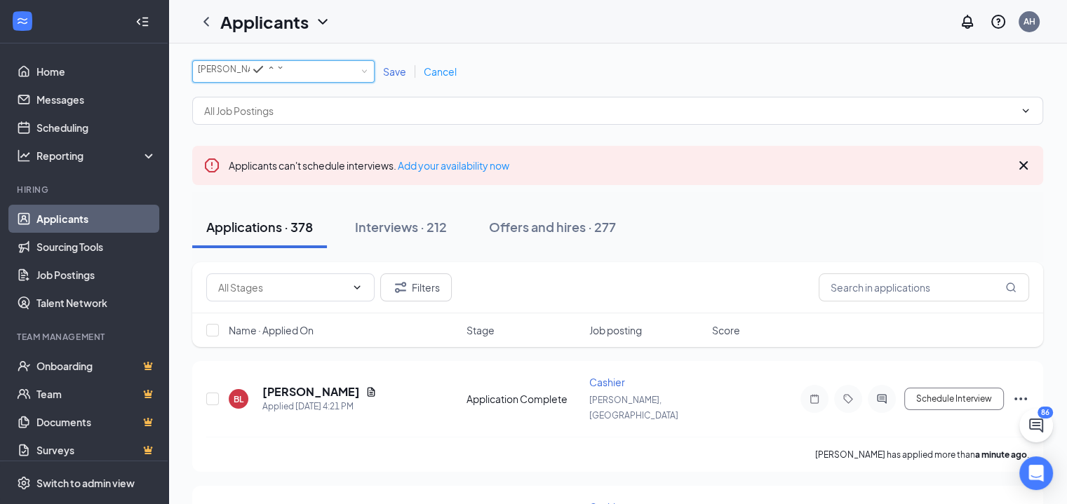
click at [389, 74] on span "Save" at bounding box center [394, 71] width 23 height 13
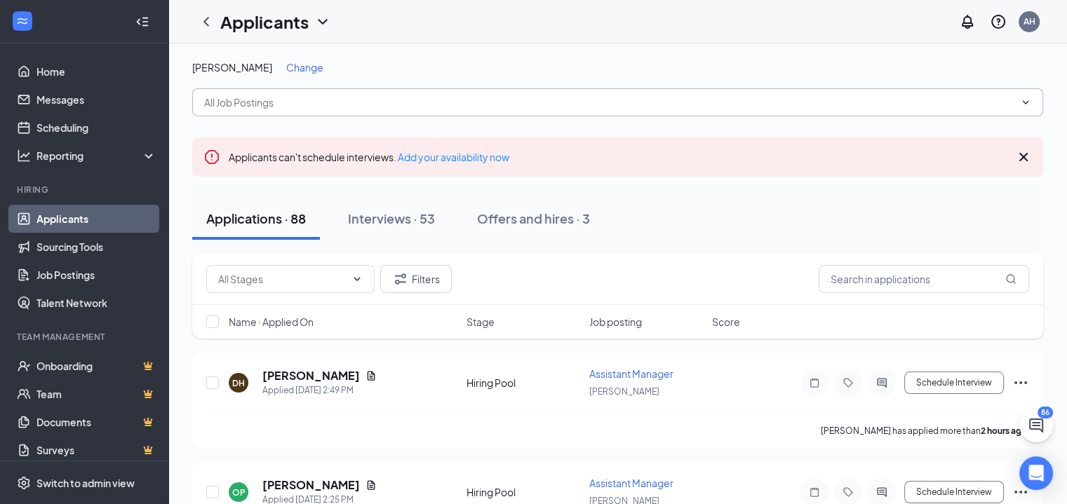
click at [321, 104] on input "text" at bounding box center [609, 102] width 810 height 15
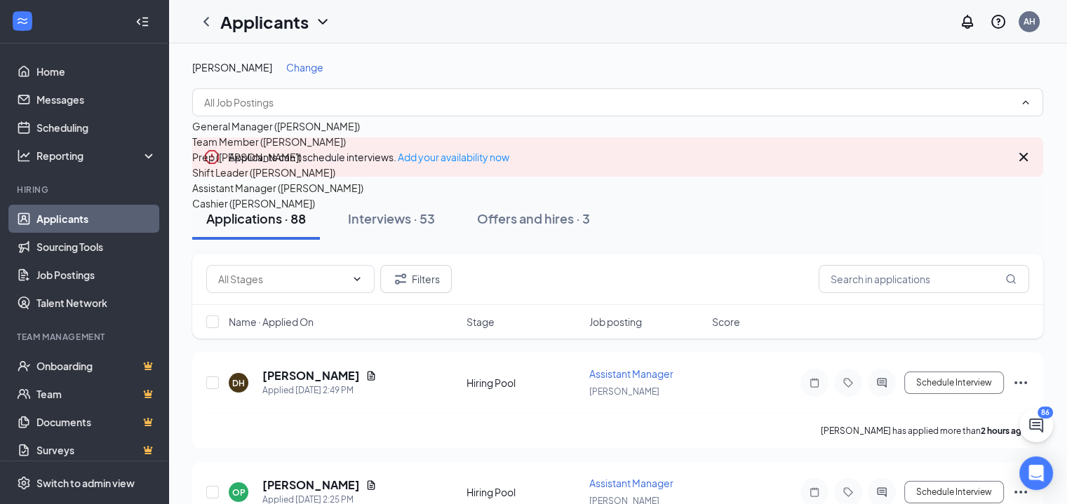
click at [266, 149] on div "Team Member ([PERSON_NAME])" at bounding box center [269, 141] width 154 height 15
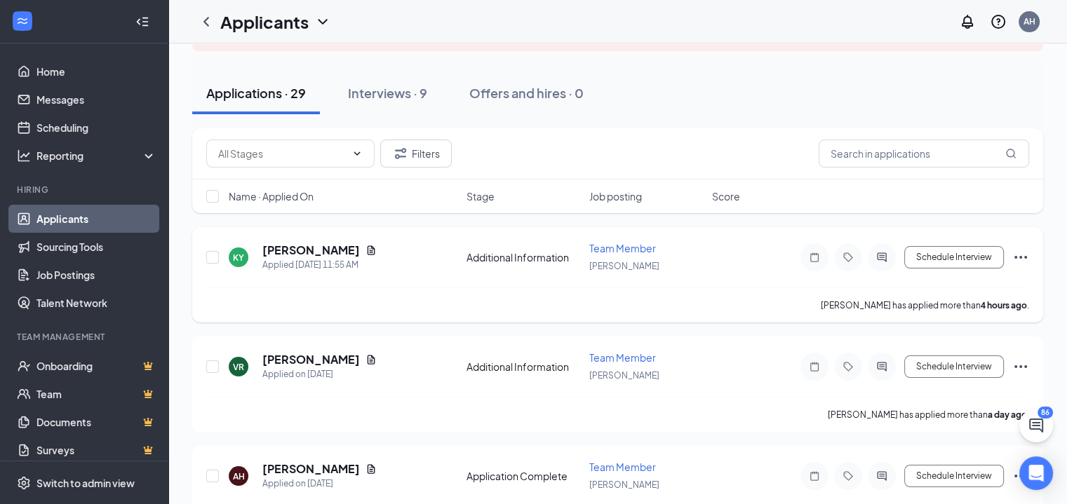
scroll to position [140, 0]
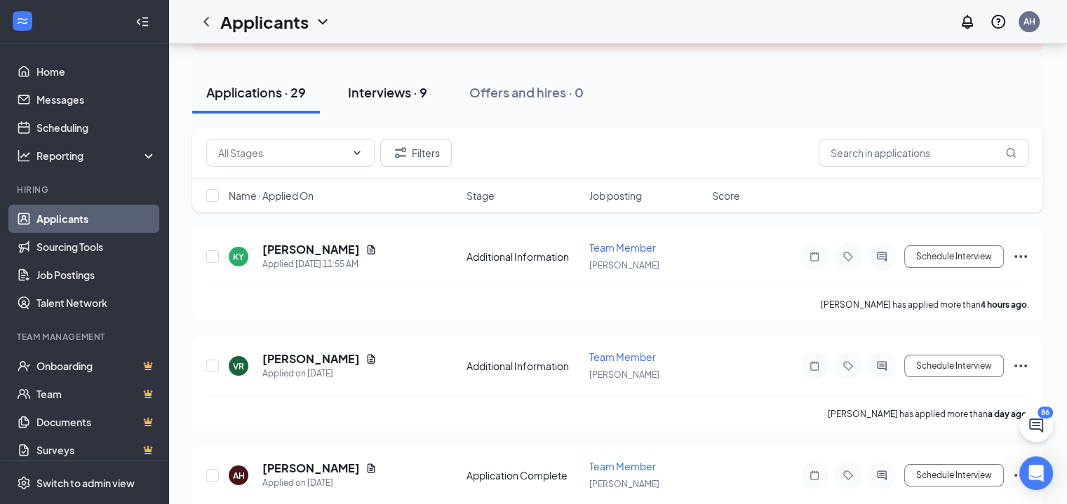
click at [379, 90] on div "Interviews · 9" at bounding box center [387, 92] width 79 height 18
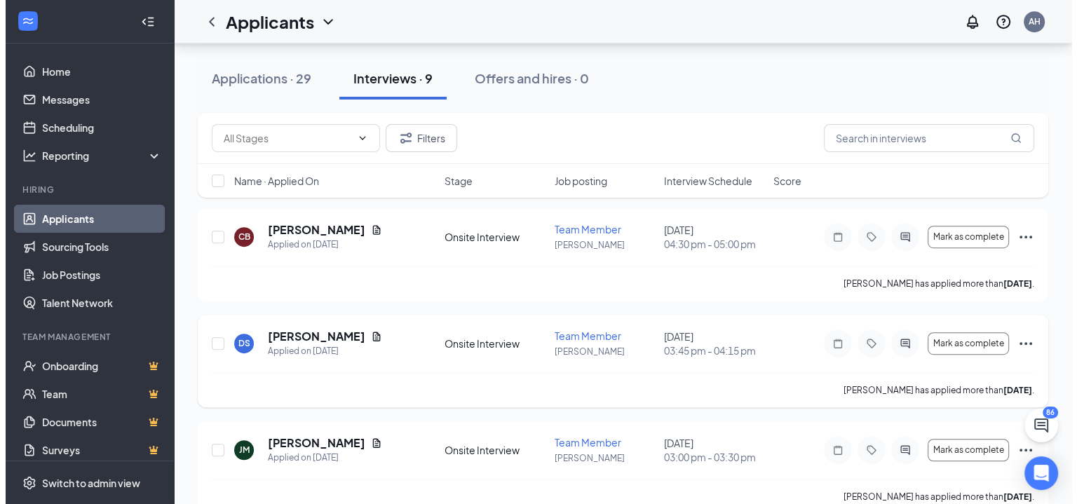
scroll to position [823, 0]
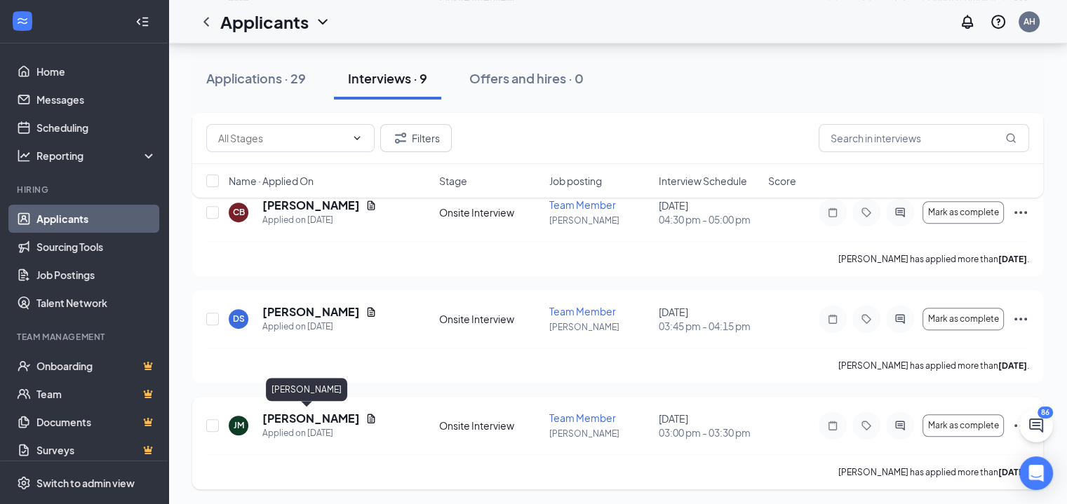
click at [288, 414] on h5 "[PERSON_NAME]" at bounding box center [310, 418] width 97 height 15
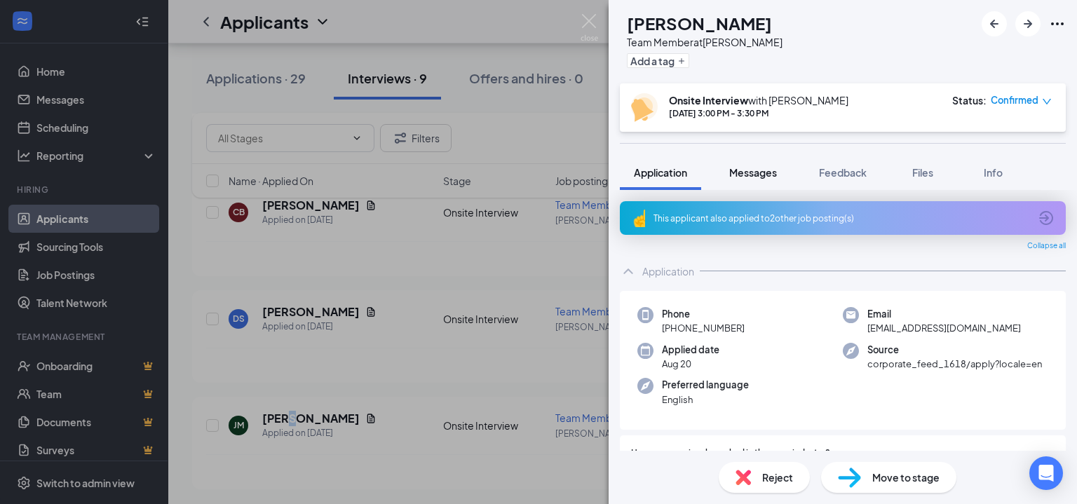
click at [755, 173] on span "Messages" at bounding box center [753, 172] width 48 height 13
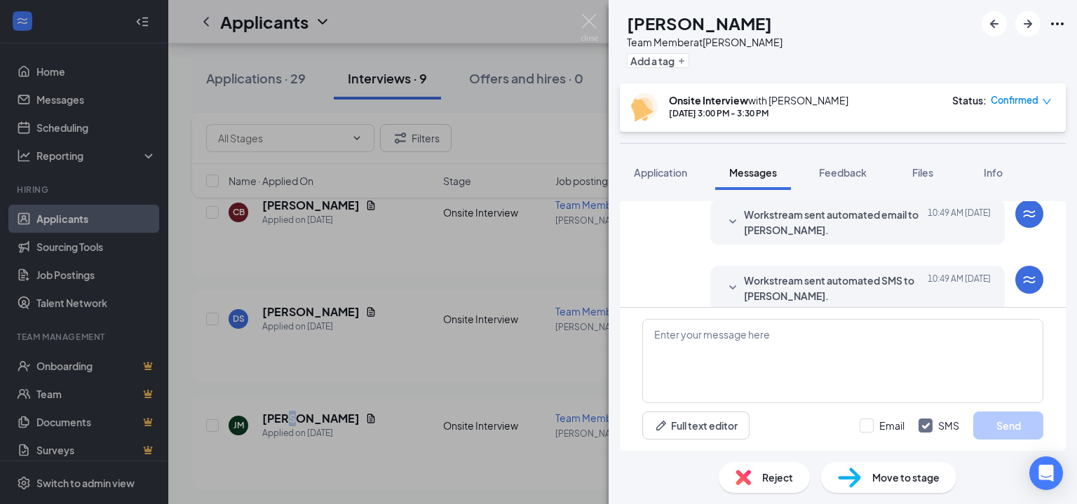
scroll to position [415, 0]
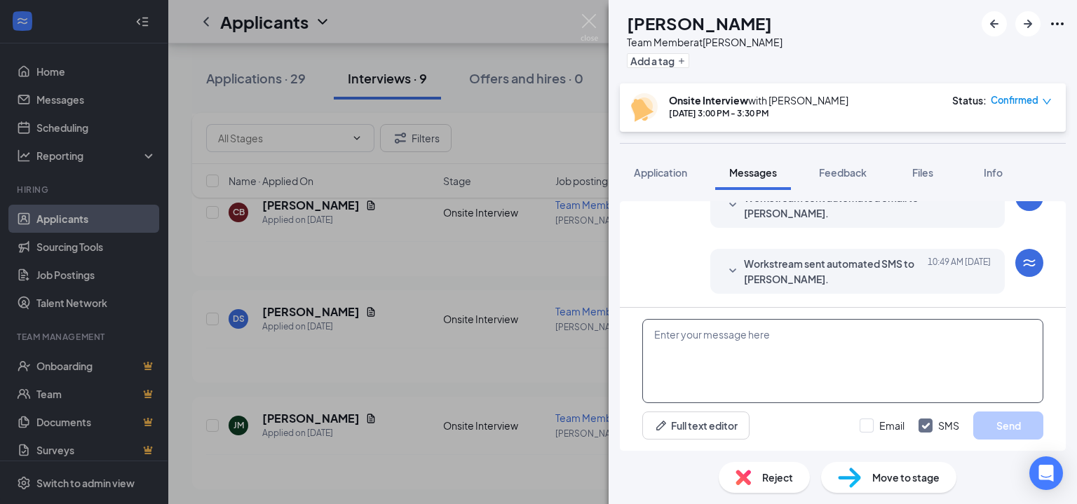
click at [742, 349] on textarea at bounding box center [842, 361] width 401 height 84
paste textarea ""Mea Fountain " Interviewing Night Shift Cashier [URL][DOMAIN_NAME] [DATE] 4:30…"
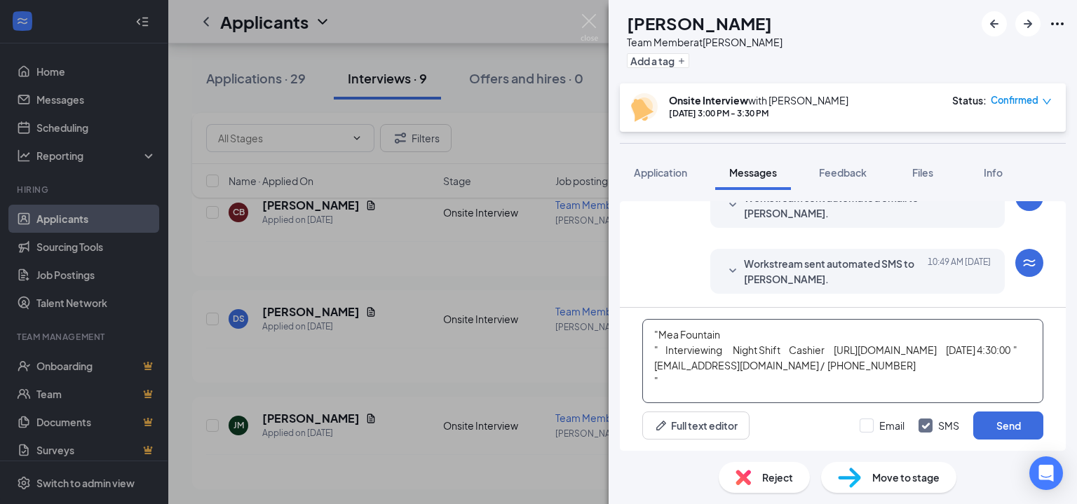
drag, startPoint x: 739, startPoint y: 386, endPoint x: 642, endPoint y: 333, distance: 110.5
click at [642, 333] on textarea ""Mea Fountain " Interviewing Night Shift Cashier [URL][DOMAIN_NAME] [DATE] 4:30…" at bounding box center [842, 361] width 401 height 84
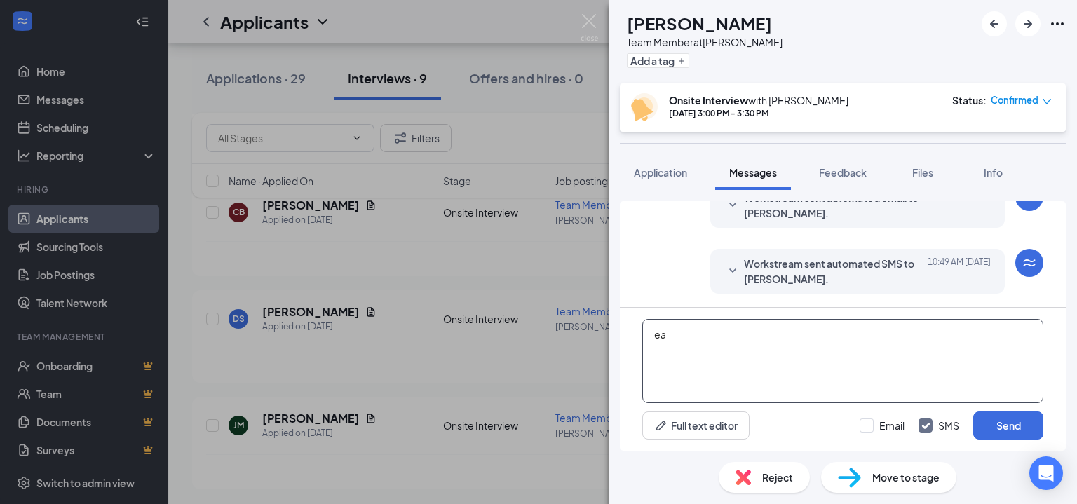
type textarea "e"
click at [224, 47] on div "[PERSON_NAME] Team Member at [PERSON_NAME] Add a tag Onsite Interview with [PER…" at bounding box center [538, 252] width 1077 height 504
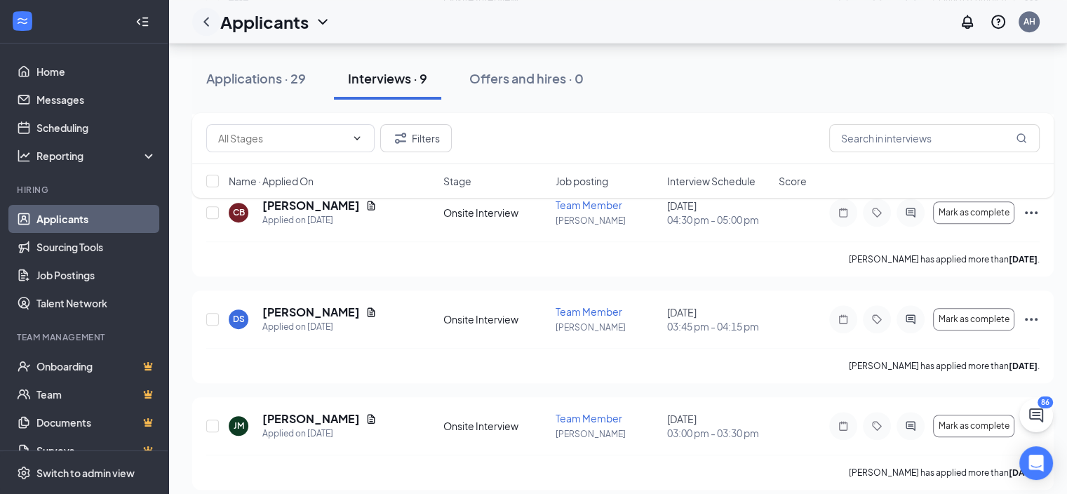
click at [205, 27] on icon "ChevronLeft" at bounding box center [206, 21] width 17 height 17
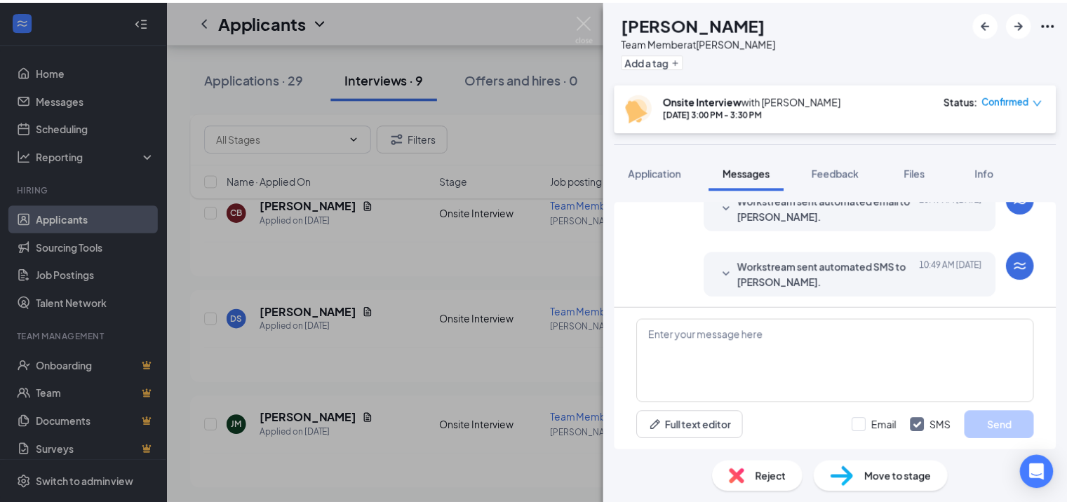
scroll to position [415, 0]
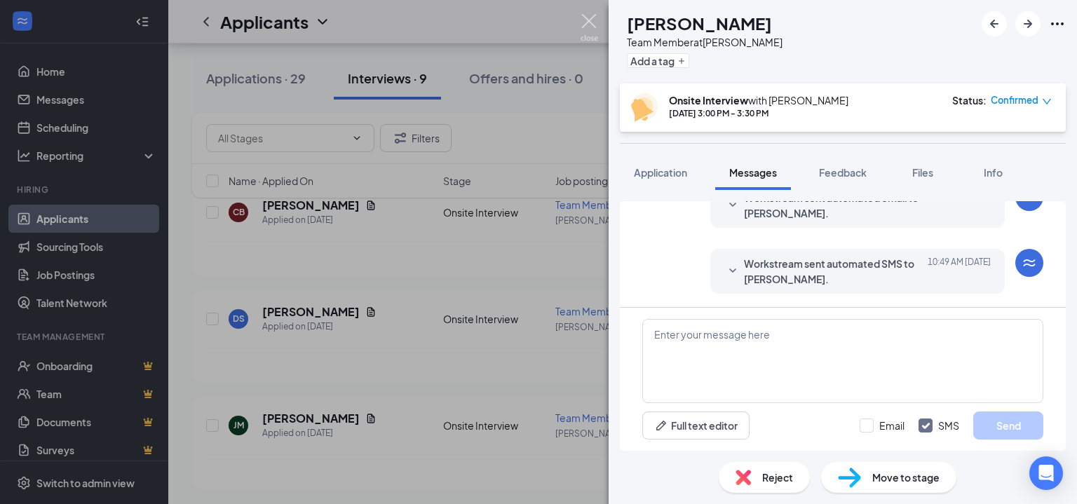
click at [589, 21] on img at bounding box center [590, 27] width 18 height 27
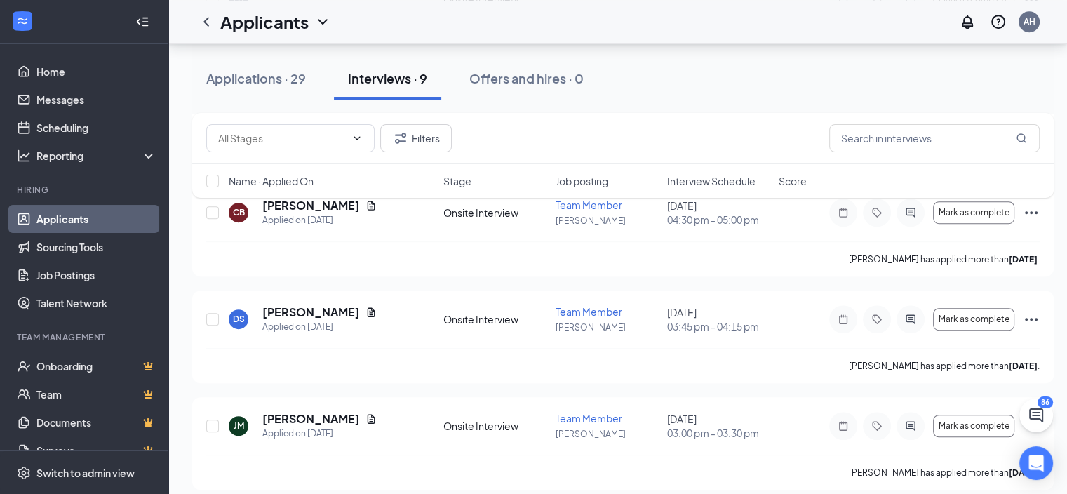
click at [84, 211] on link "Applicants" at bounding box center [96, 219] width 120 height 28
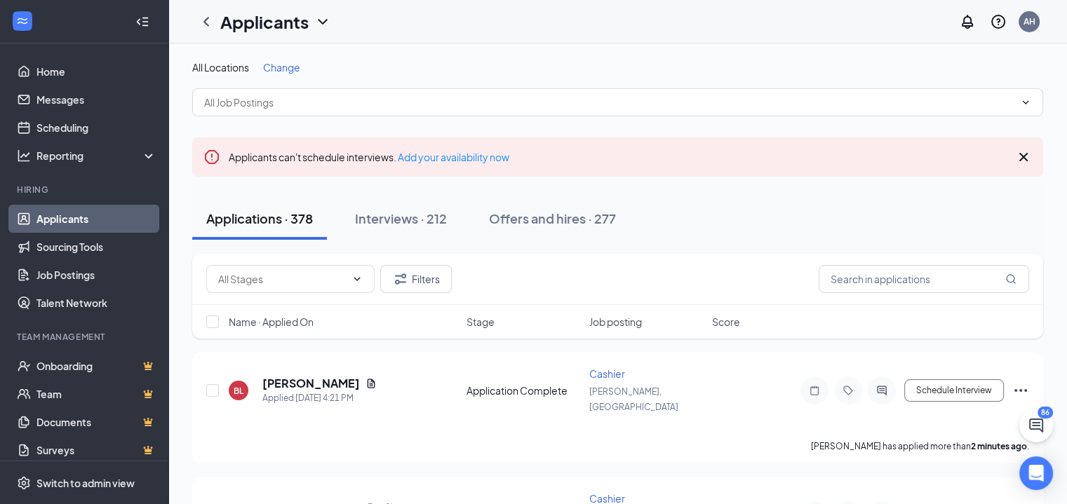
click at [289, 66] on span "Change" at bounding box center [281, 67] width 37 height 13
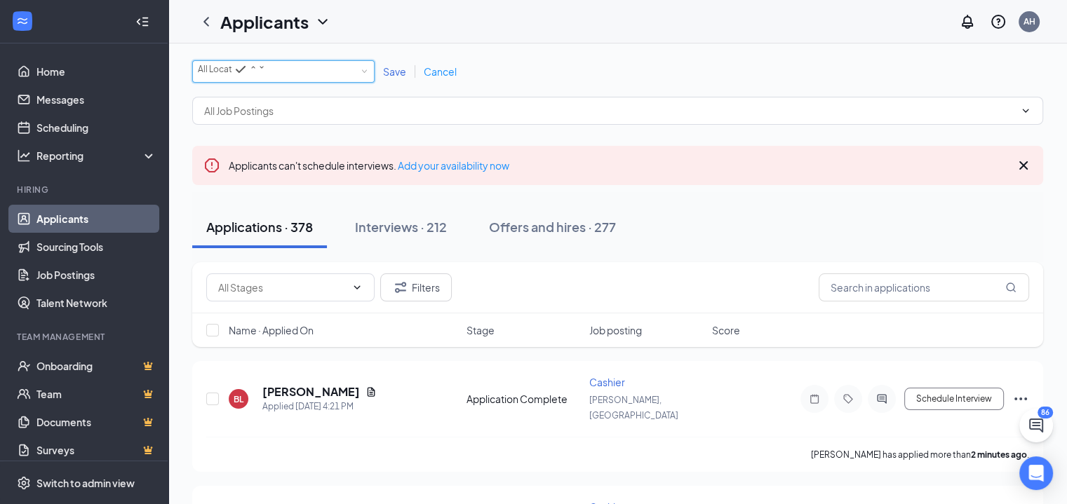
click at [257, 83] on div "All Locations All Locations" at bounding box center [283, 71] width 182 height 22
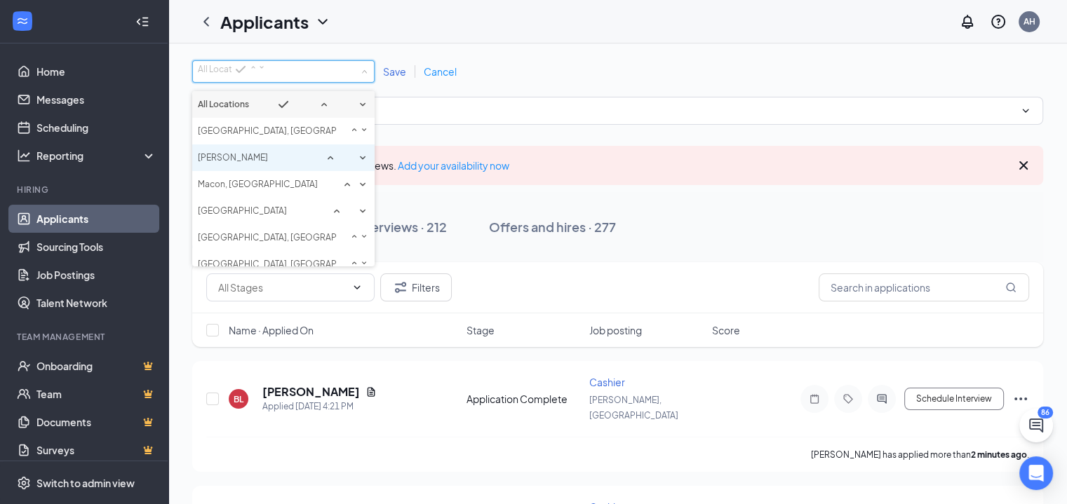
click at [234, 170] on li "[PERSON_NAME]" at bounding box center [283, 157] width 182 height 27
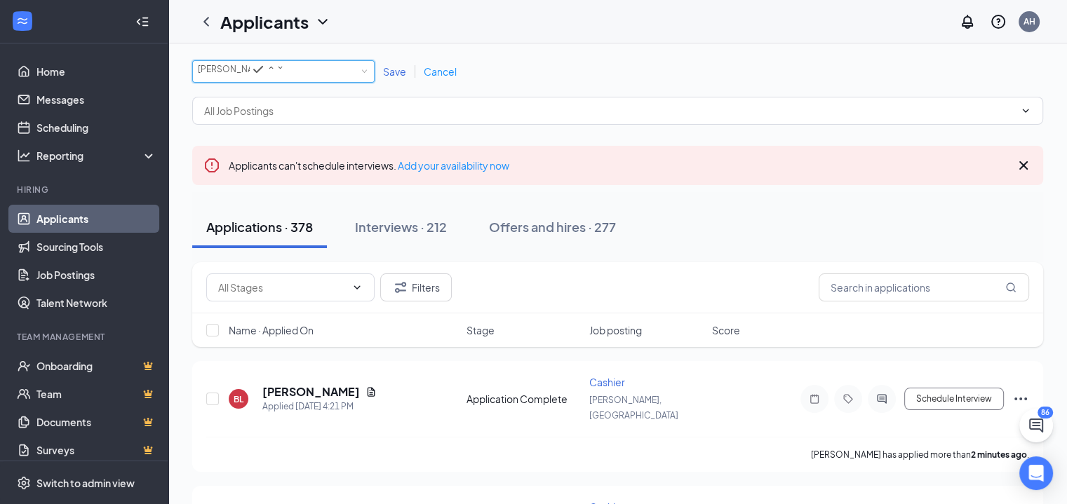
click at [393, 78] on span "Save" at bounding box center [394, 71] width 23 height 13
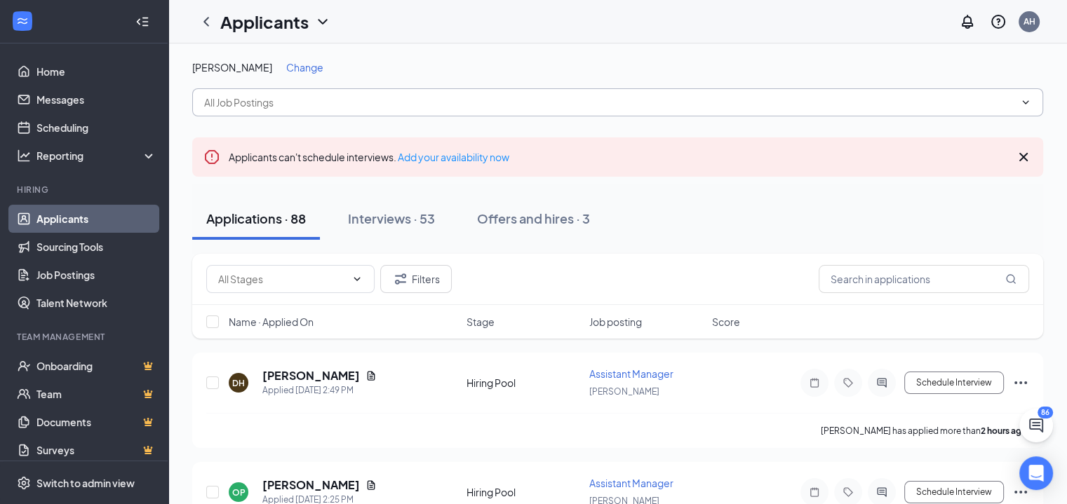
click at [322, 102] on input "text" at bounding box center [609, 102] width 810 height 15
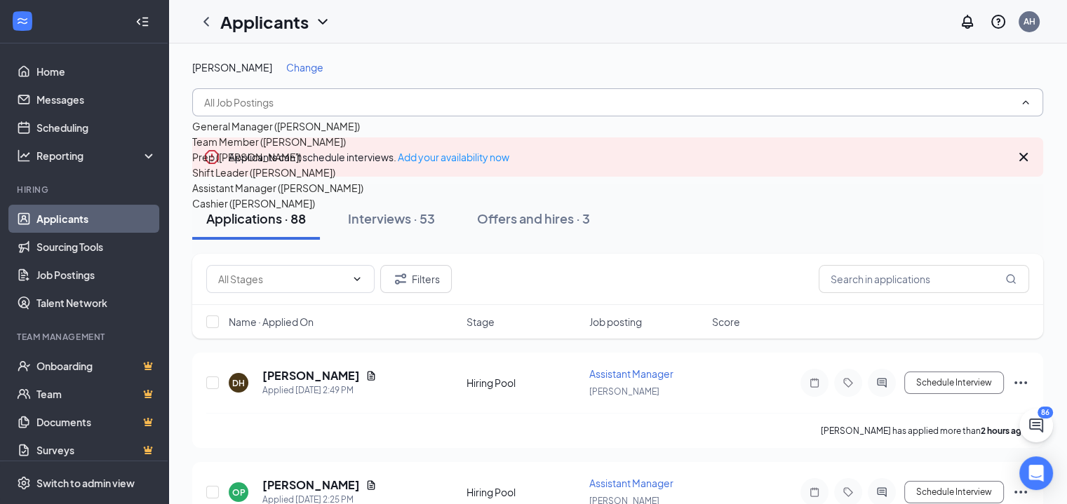
click at [269, 211] on div "Cashier ([PERSON_NAME])" at bounding box center [297, 203] width 210 height 15
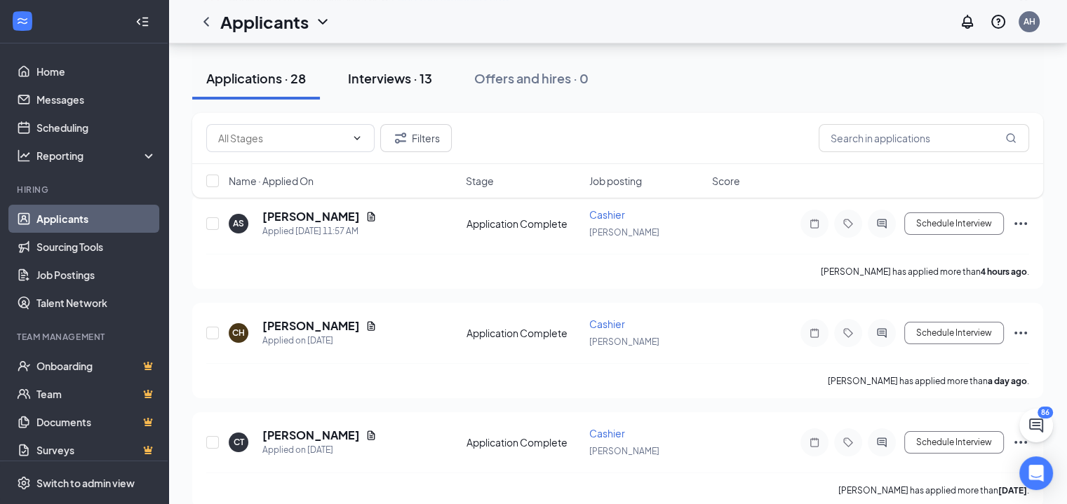
scroll to position [140, 0]
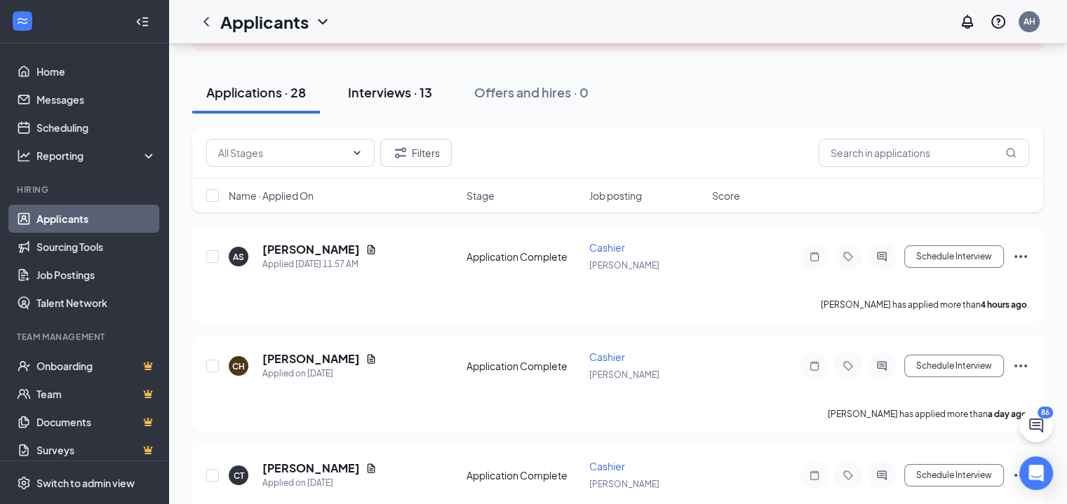
click at [401, 93] on div "Interviews · 13" at bounding box center [390, 92] width 84 height 18
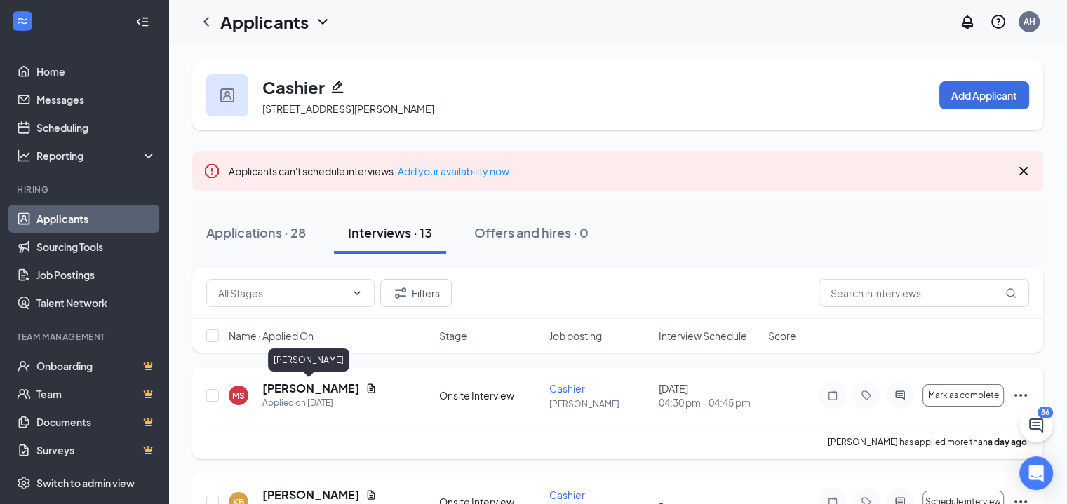
click at [306, 387] on h5 "[PERSON_NAME]" at bounding box center [310, 388] width 97 height 15
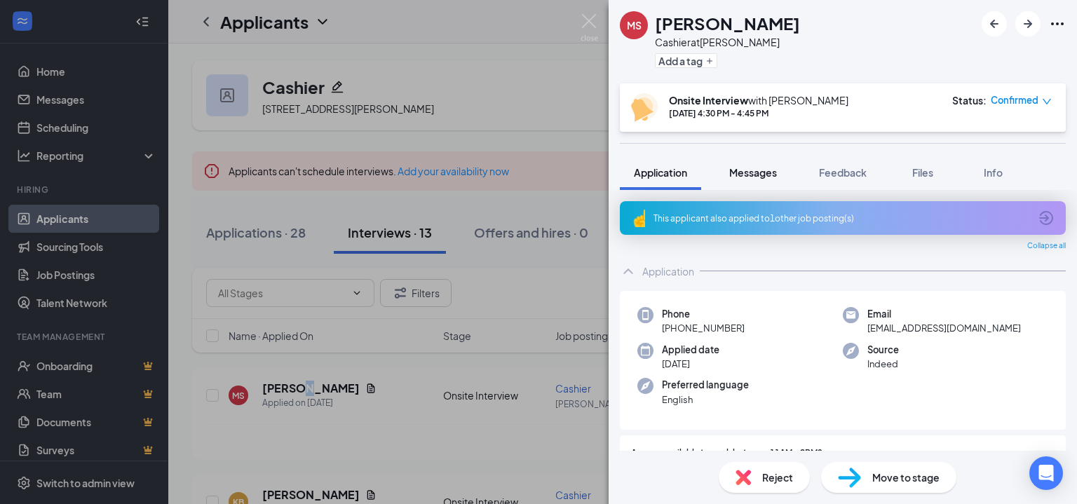
click at [749, 173] on span "Messages" at bounding box center [753, 172] width 48 height 13
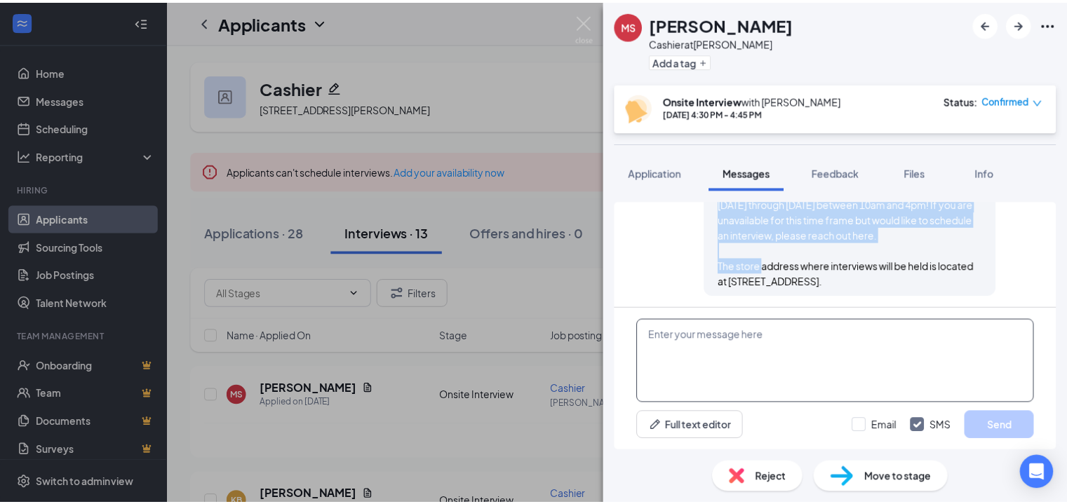
scroll to position [497, 0]
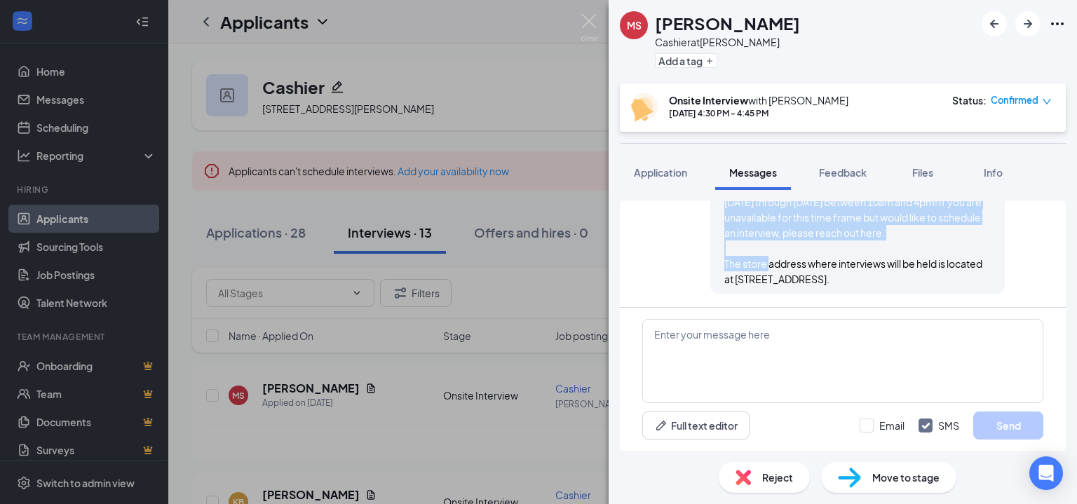
drag, startPoint x: 713, startPoint y: 223, endPoint x: 903, endPoint y: 282, distance: 199.6
click at [903, 282] on div "[PERSON_NAME] sent SMS to [PERSON_NAME]. [DATE] 4:18 PM Hi! You have been moved…" at bounding box center [857, 198] width 295 height 192
copy span "Hi! You have been moved into the interview process. You will see a specific tim…"
click at [586, 22] on img at bounding box center [590, 27] width 18 height 27
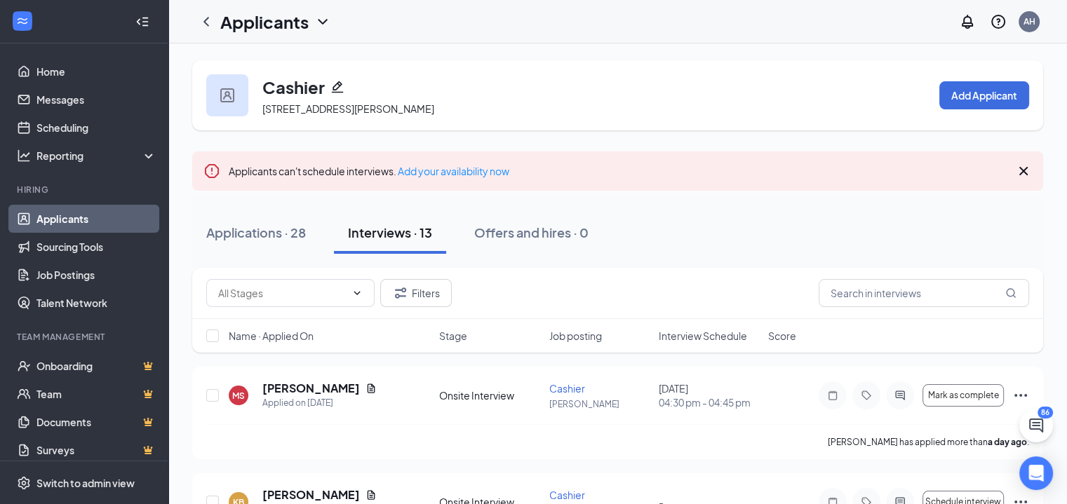
click at [73, 221] on link "Applicants" at bounding box center [96, 219] width 120 height 28
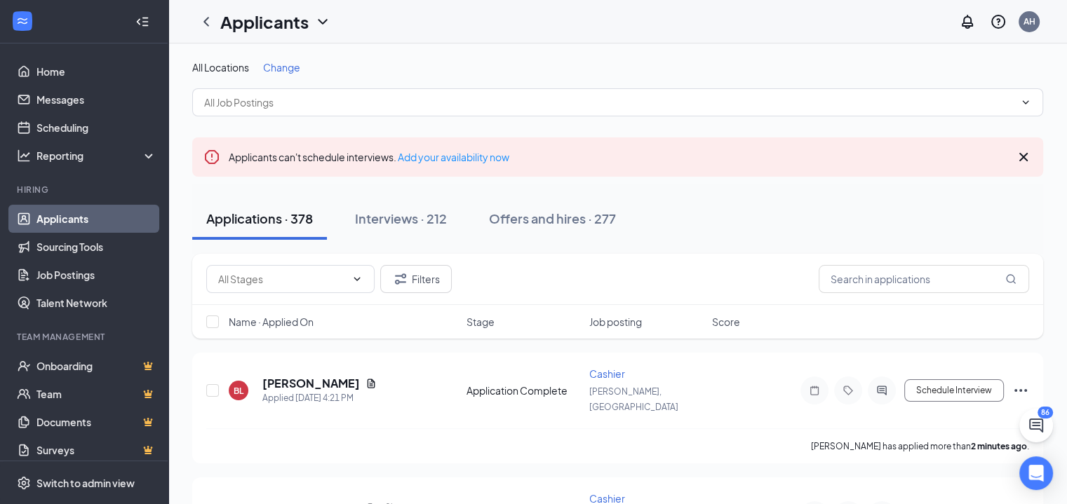
click at [285, 64] on span "Change" at bounding box center [281, 67] width 37 height 13
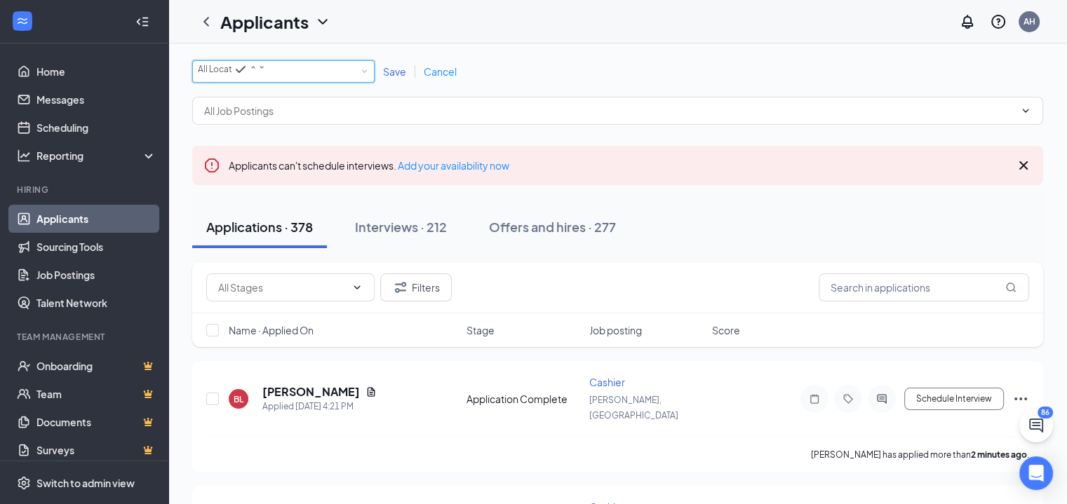
click at [249, 74] on span "All Locations" at bounding box center [223, 69] width 51 height 11
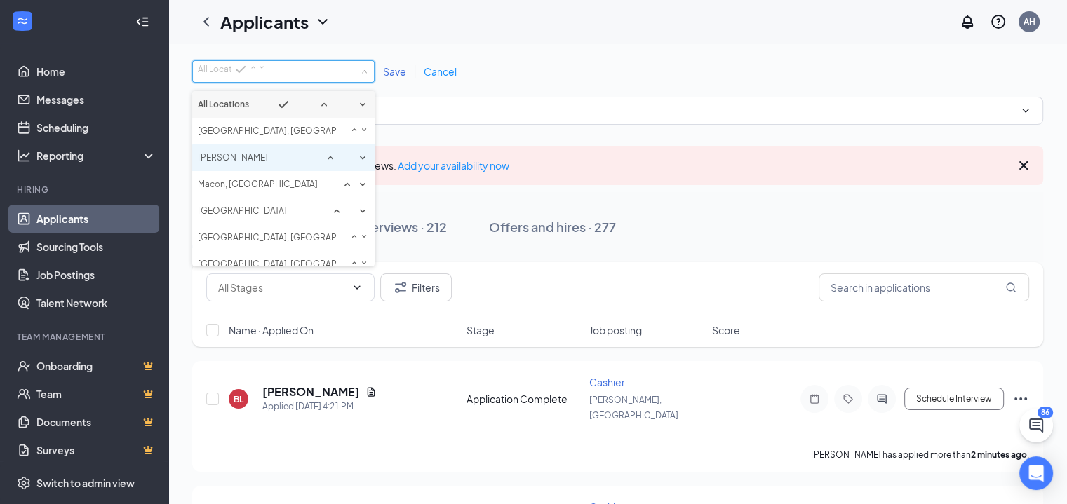
click at [231, 163] on span "[PERSON_NAME]" at bounding box center [233, 157] width 70 height 11
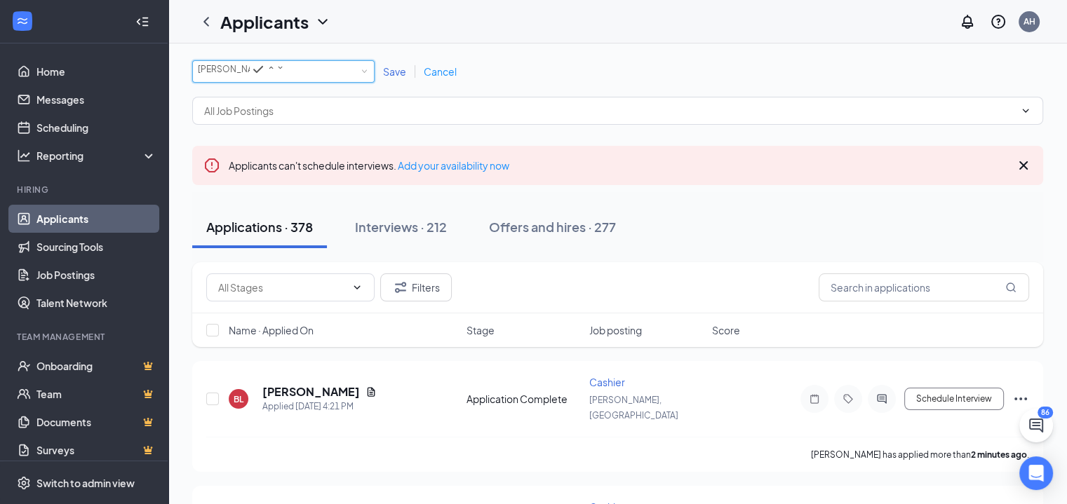
click at [400, 69] on span "Save" at bounding box center [394, 71] width 23 height 13
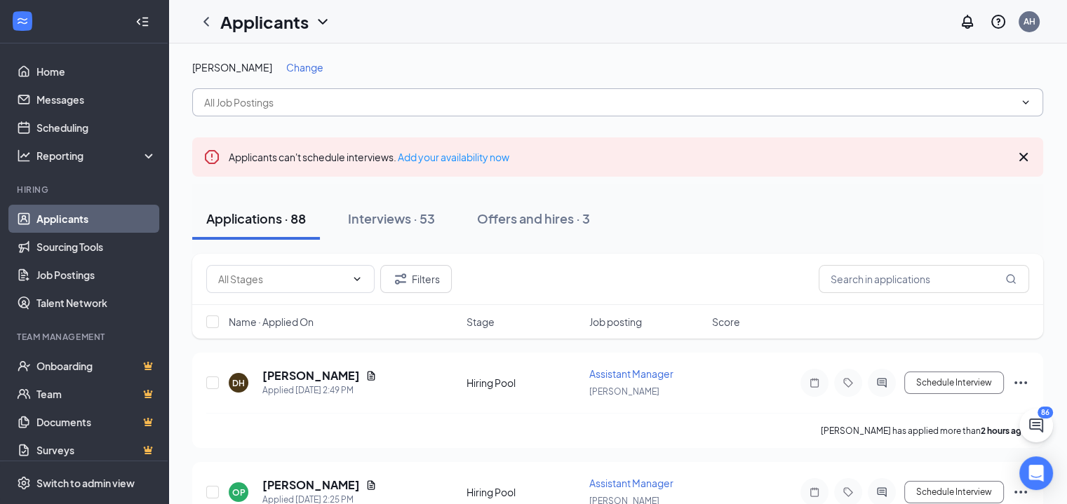
click at [325, 107] on input "text" at bounding box center [609, 102] width 810 height 15
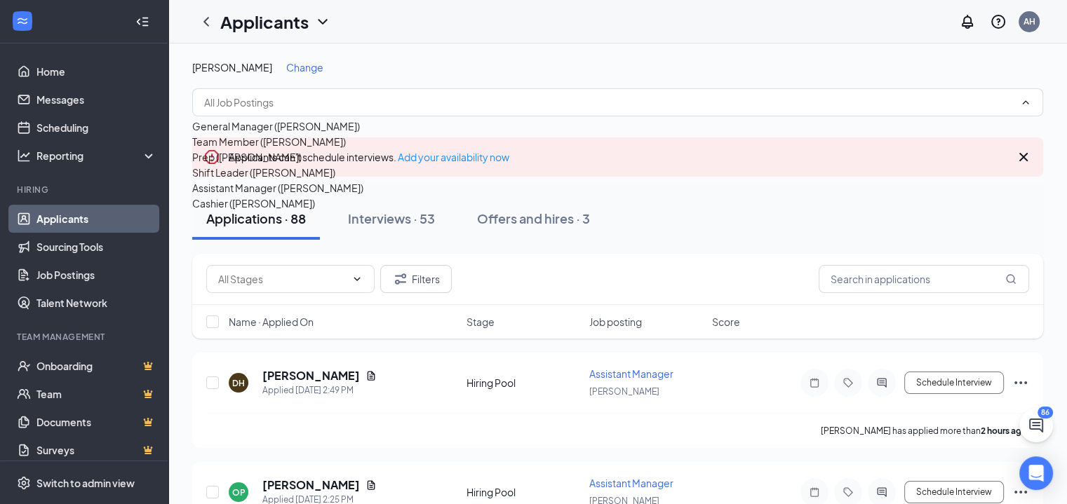
click at [236, 149] on div "Team Member ([PERSON_NAME])" at bounding box center [269, 141] width 154 height 15
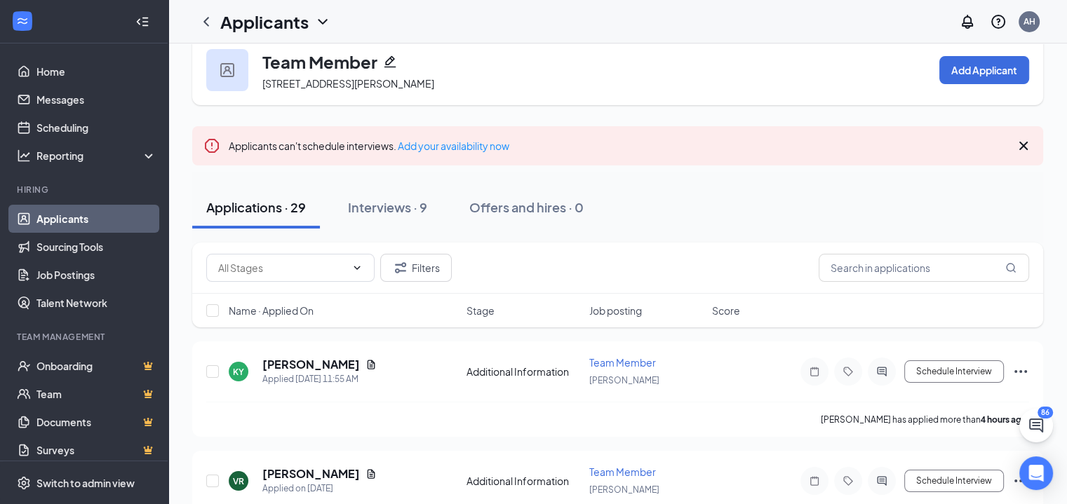
scroll to position [70, 0]
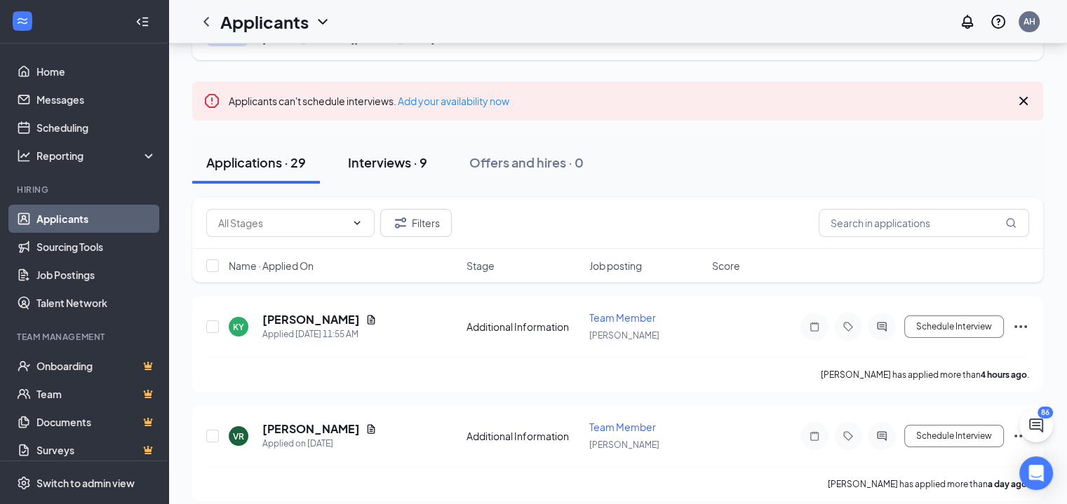
click at [380, 166] on div "Interviews · 9" at bounding box center [387, 163] width 79 height 18
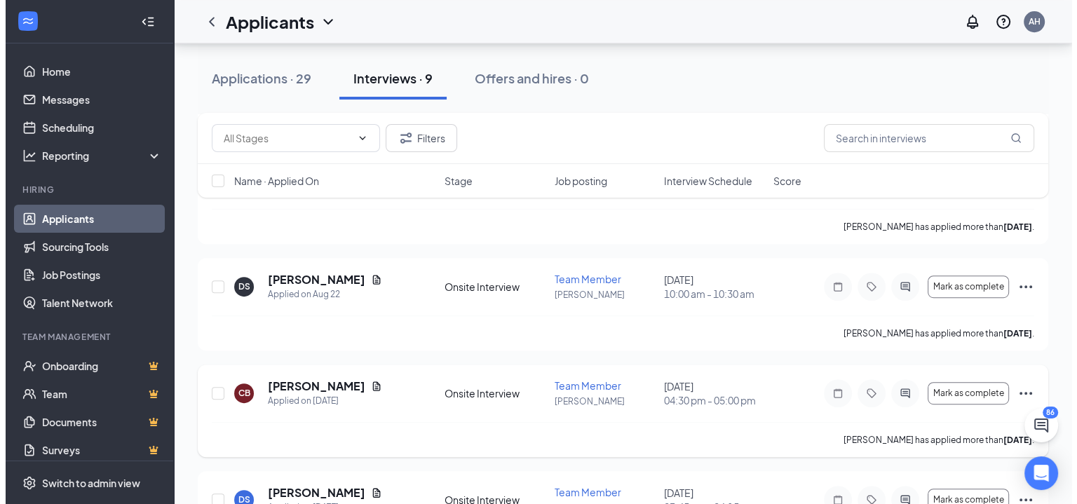
scroll to position [823, 0]
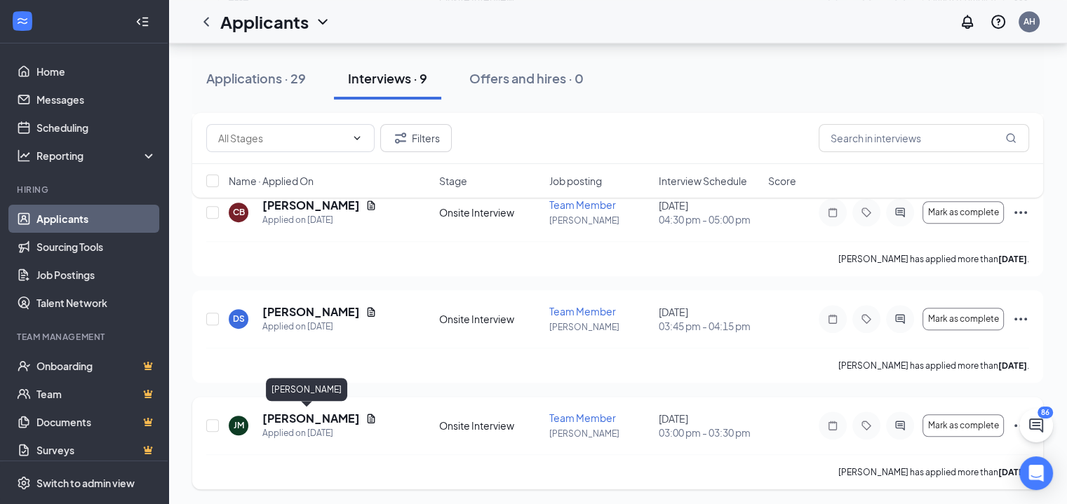
click at [317, 417] on h5 "[PERSON_NAME]" at bounding box center [310, 418] width 97 height 15
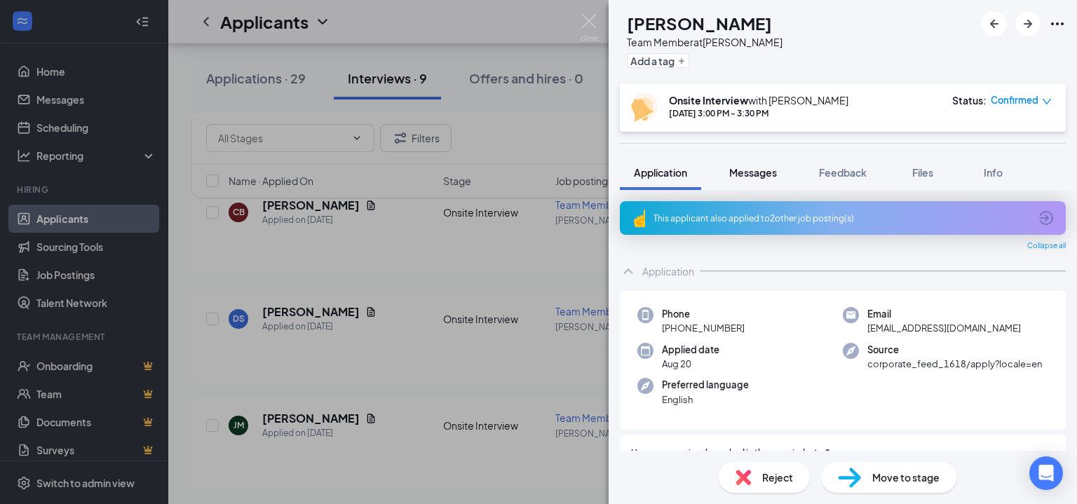
click at [752, 173] on span "Messages" at bounding box center [753, 172] width 48 height 13
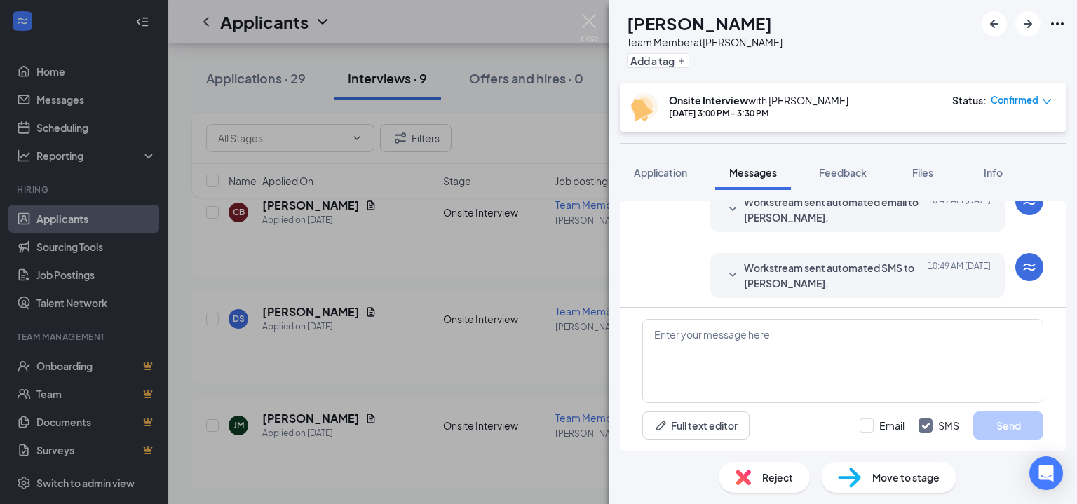
scroll to position [415, 0]
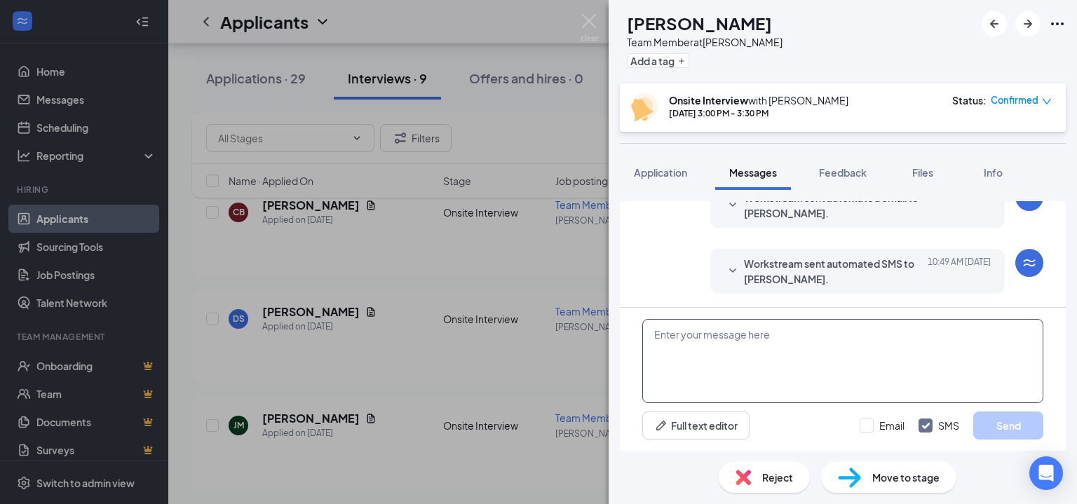
click at [780, 344] on textarea at bounding box center [842, 361] width 401 height 84
paste textarea "Hi! You have been moved into the interview process. You will see a specific tim…"
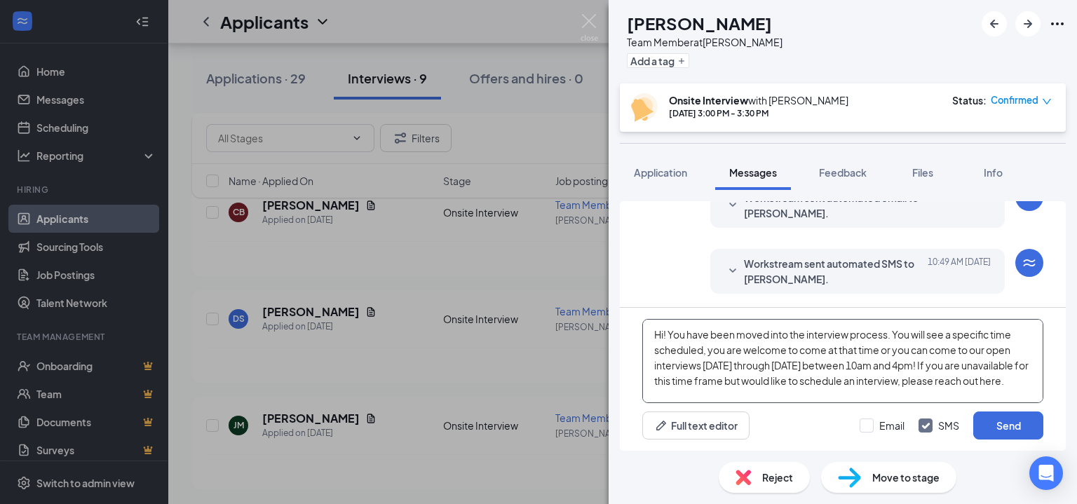
scroll to position [45, 0]
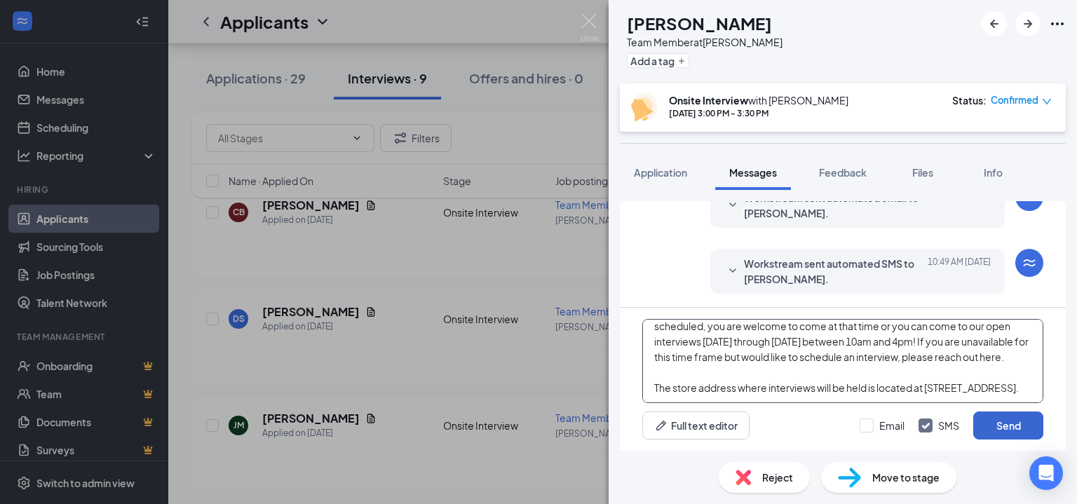
type textarea "Hi! You have been moved into the interview process. You will see a specific tim…"
click at [990, 429] on button "Send" at bounding box center [1008, 426] width 70 height 28
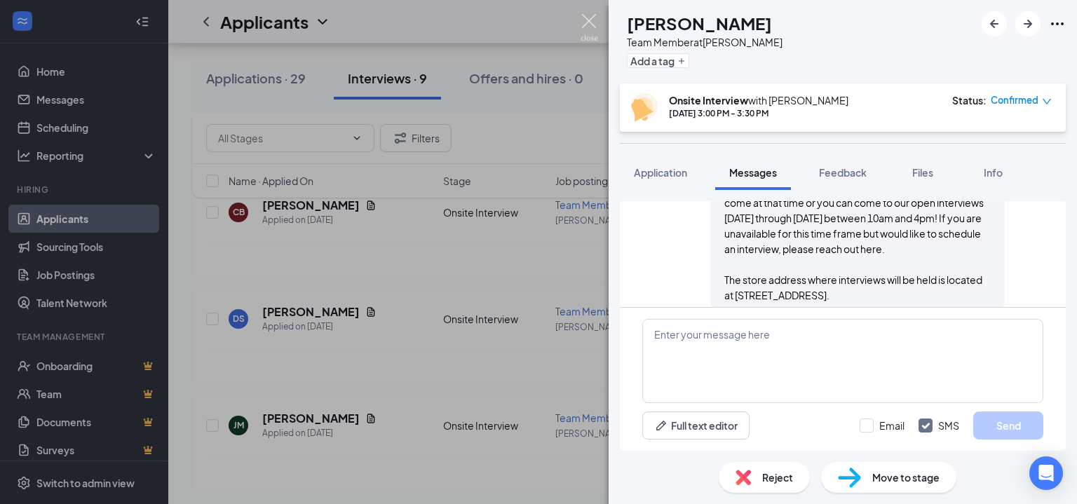
scroll to position [614, 0]
click at [590, 18] on img at bounding box center [590, 27] width 18 height 27
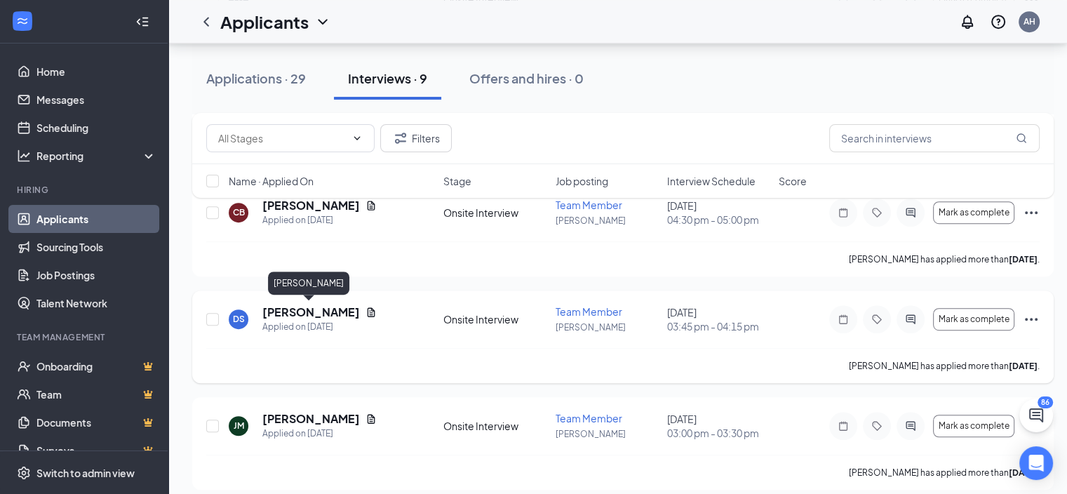
click at [313, 305] on h5 "[PERSON_NAME]" at bounding box center [310, 311] width 97 height 15
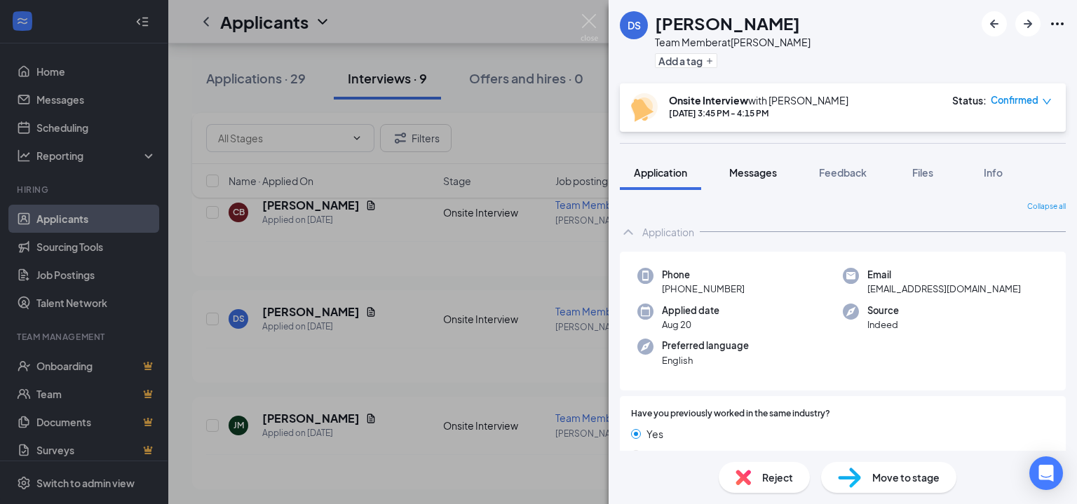
click at [745, 170] on span "Messages" at bounding box center [753, 172] width 48 height 13
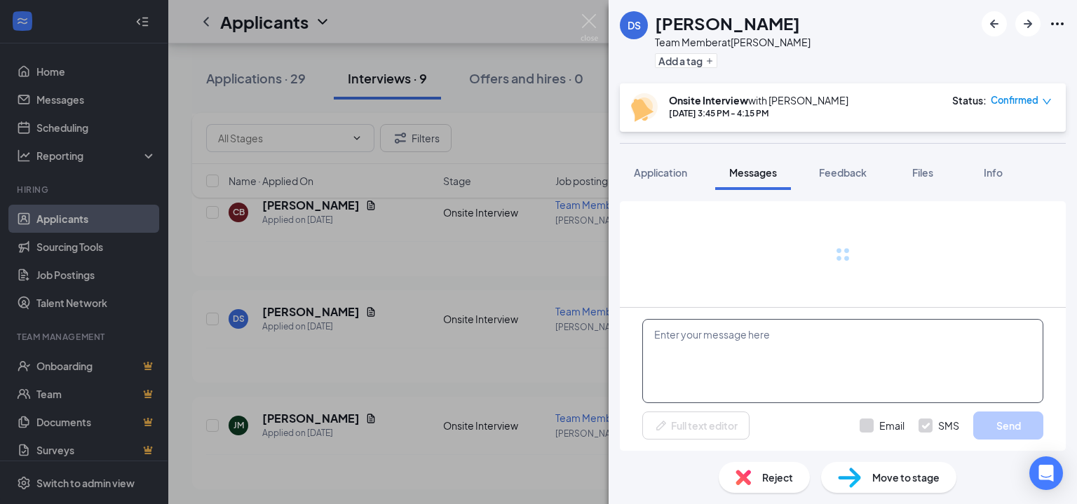
click at [743, 378] on textarea at bounding box center [842, 361] width 401 height 84
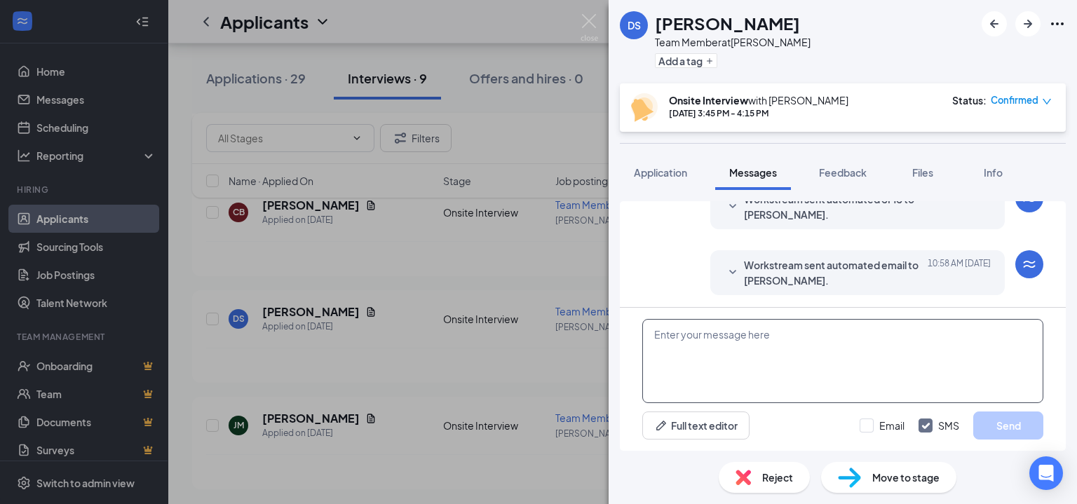
scroll to position [415, 0]
paste textarea "Hi! You have been moved into the interview process. You will see a specific tim…"
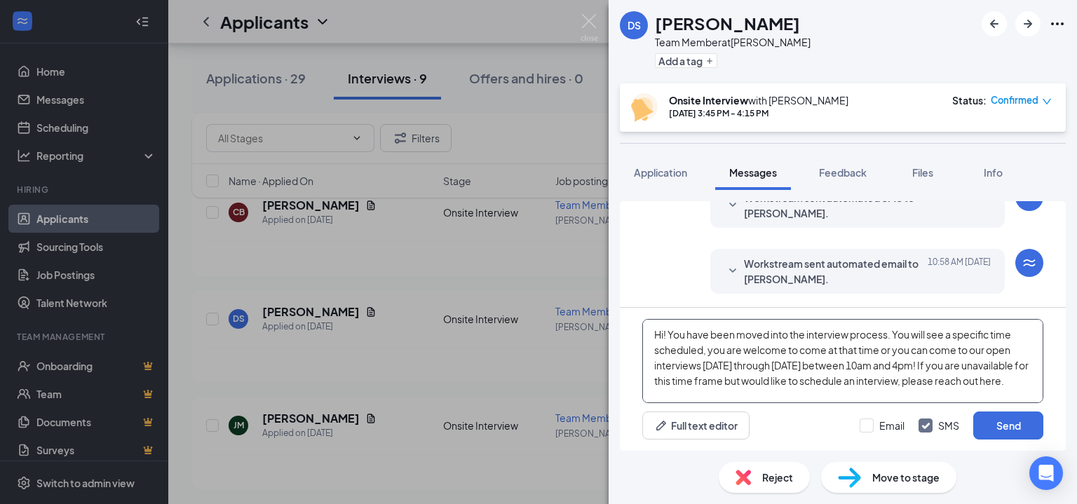
scroll to position [45, 0]
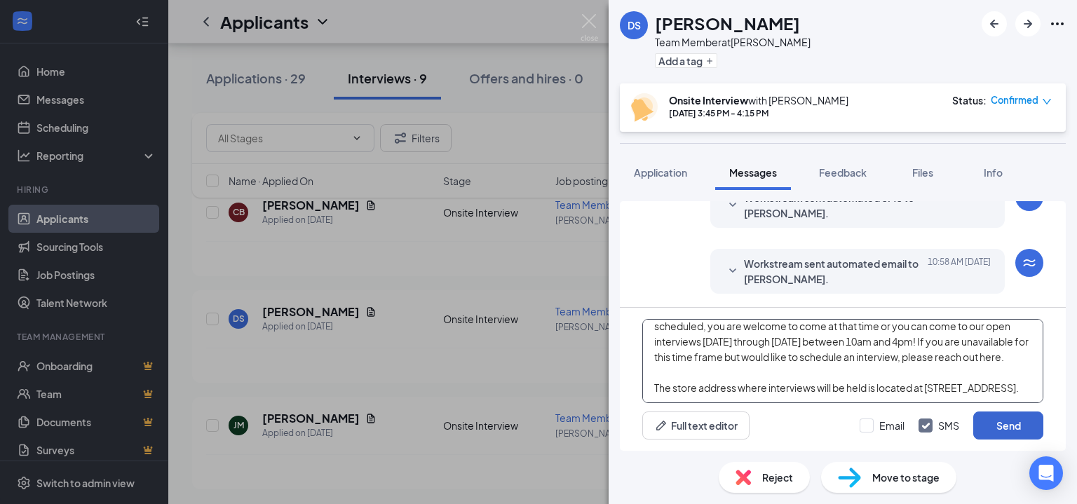
type textarea "Hi! You have been moved into the interview process. You will see a specific tim…"
click at [1001, 418] on button "Send" at bounding box center [1008, 426] width 70 height 28
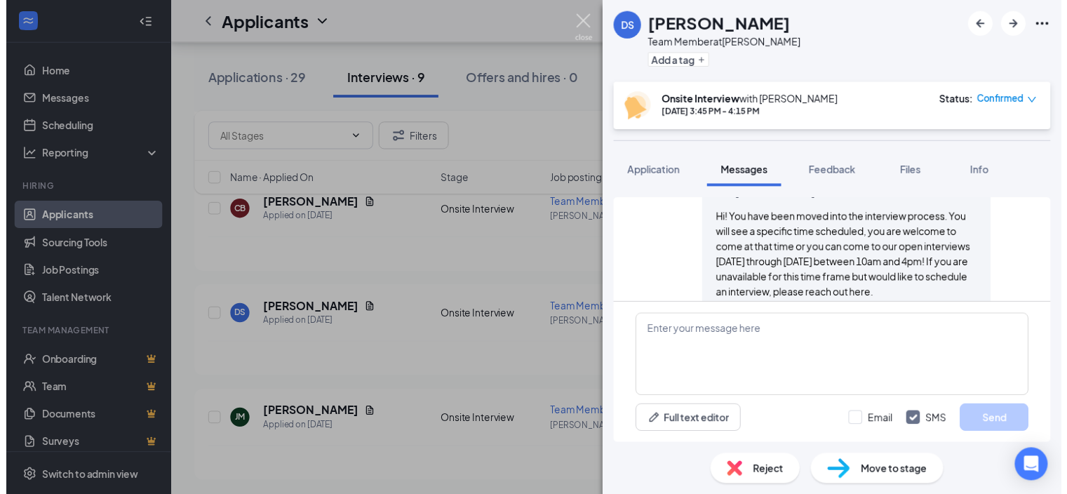
scroll to position [628, 0]
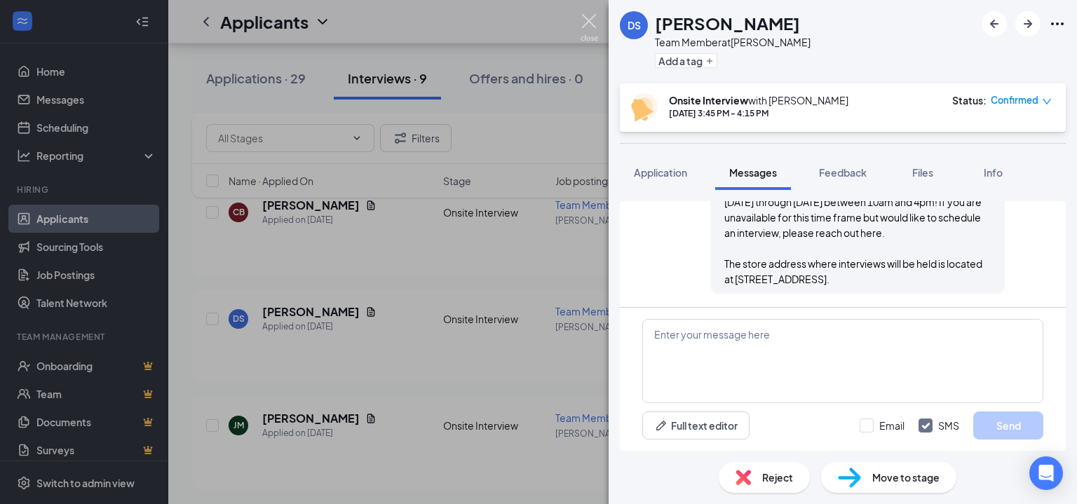
click at [586, 16] on img at bounding box center [590, 27] width 18 height 27
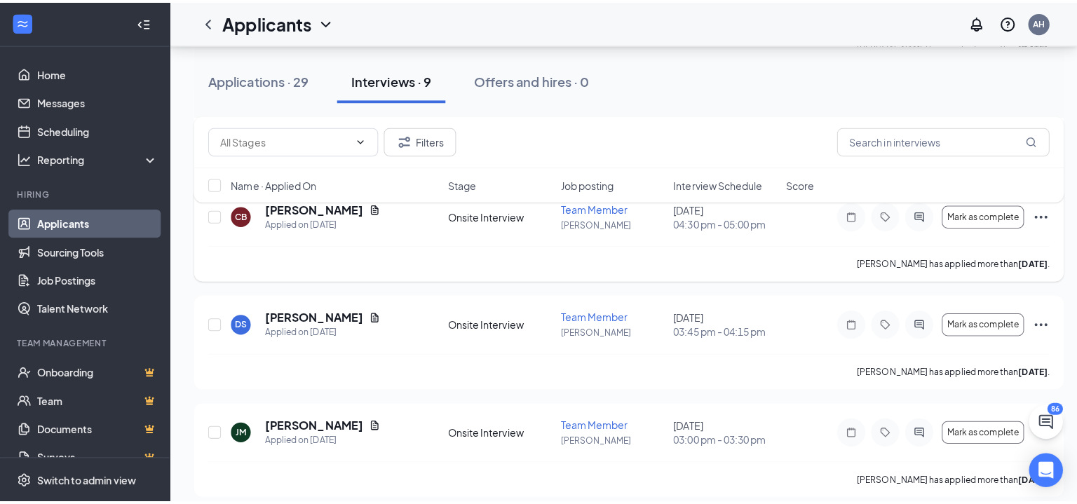
scroll to position [752, 0]
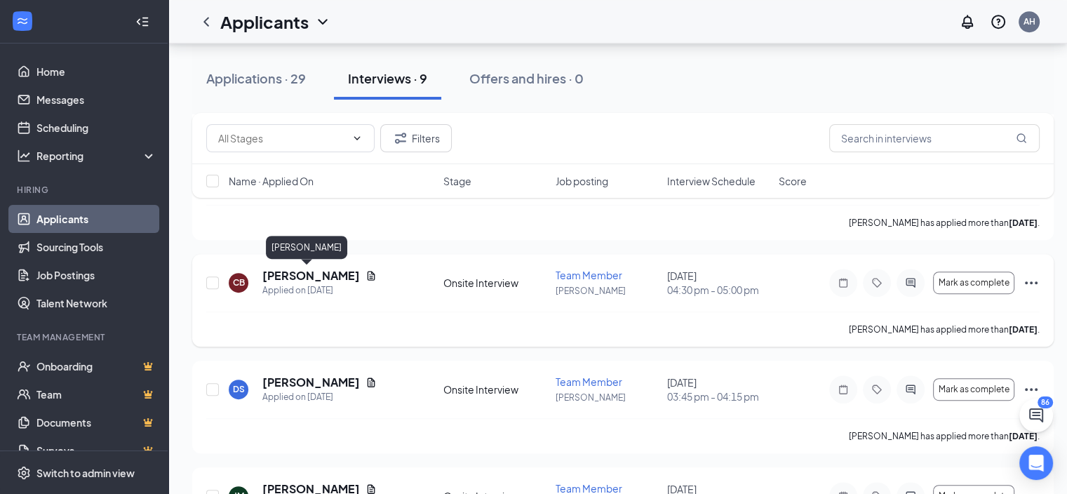
click at [278, 271] on h5 "[PERSON_NAME]" at bounding box center [310, 275] width 97 height 15
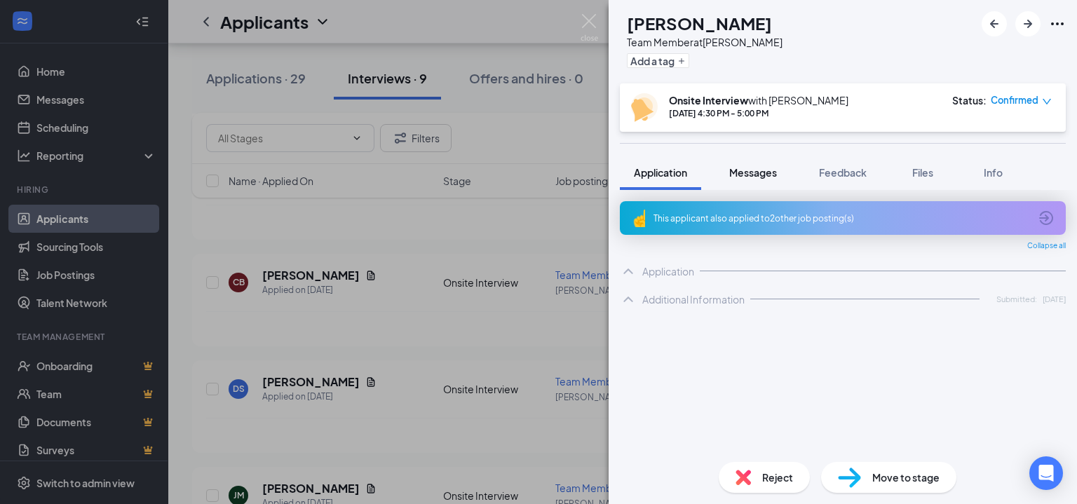
click at [750, 171] on span "Messages" at bounding box center [753, 172] width 48 height 13
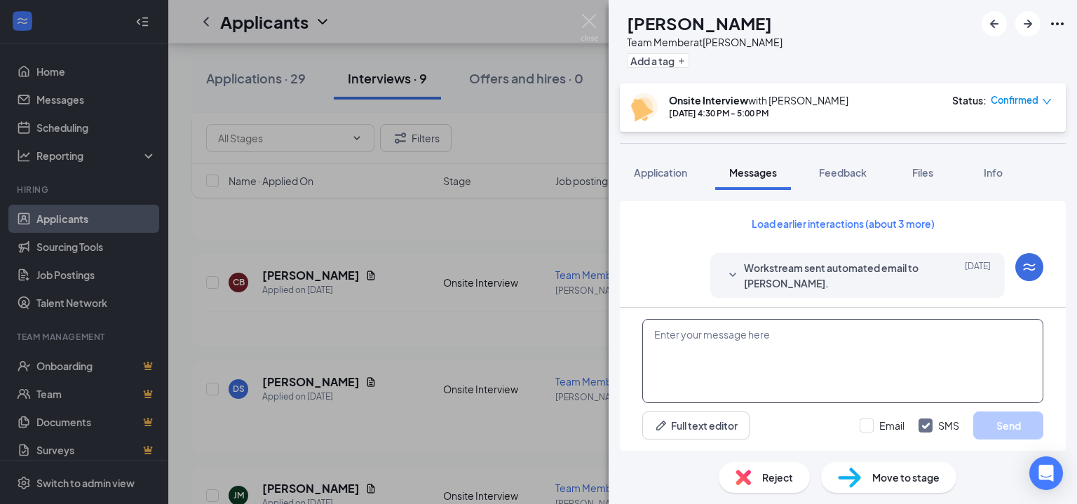
click at [780, 365] on textarea at bounding box center [842, 361] width 401 height 84
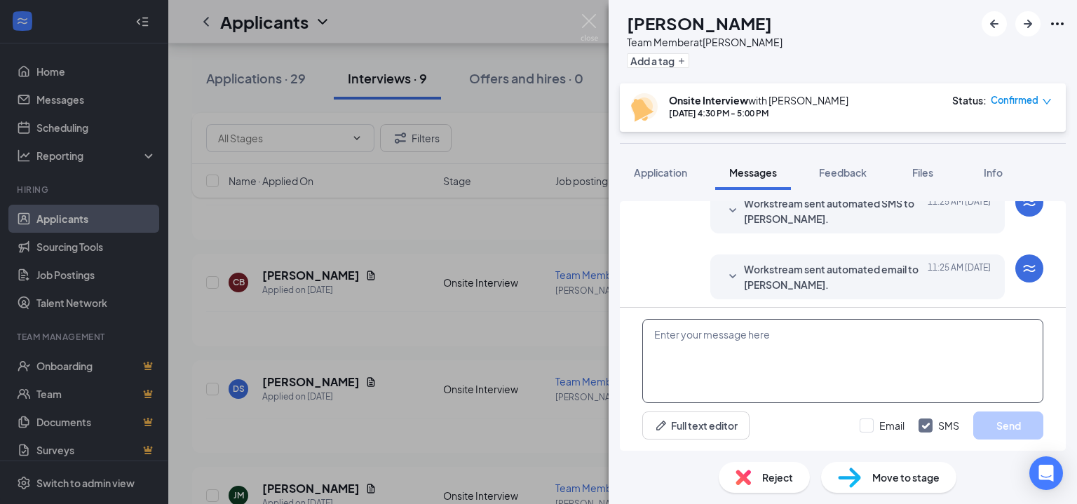
scroll to position [415, 0]
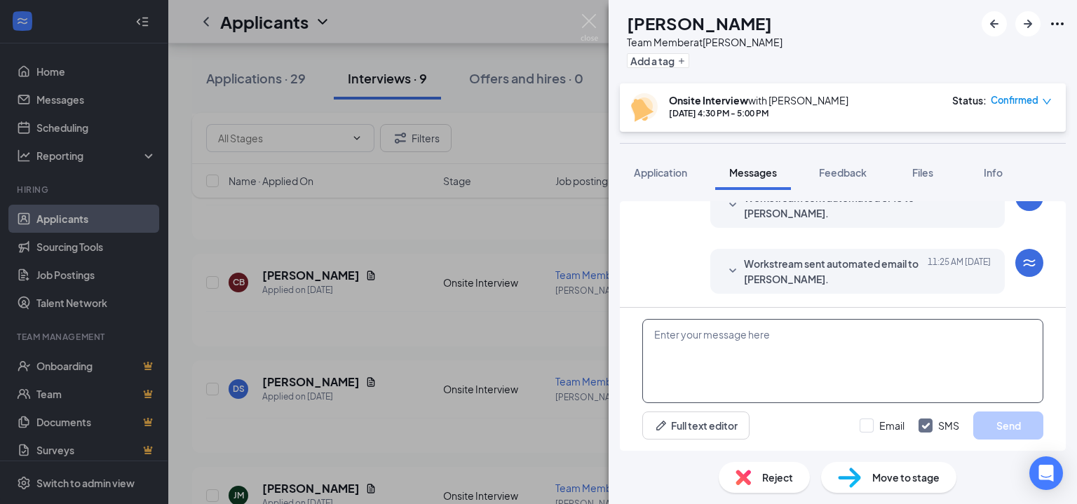
paste textarea "Hi! You have been moved into the interview process. You will see a specific tim…"
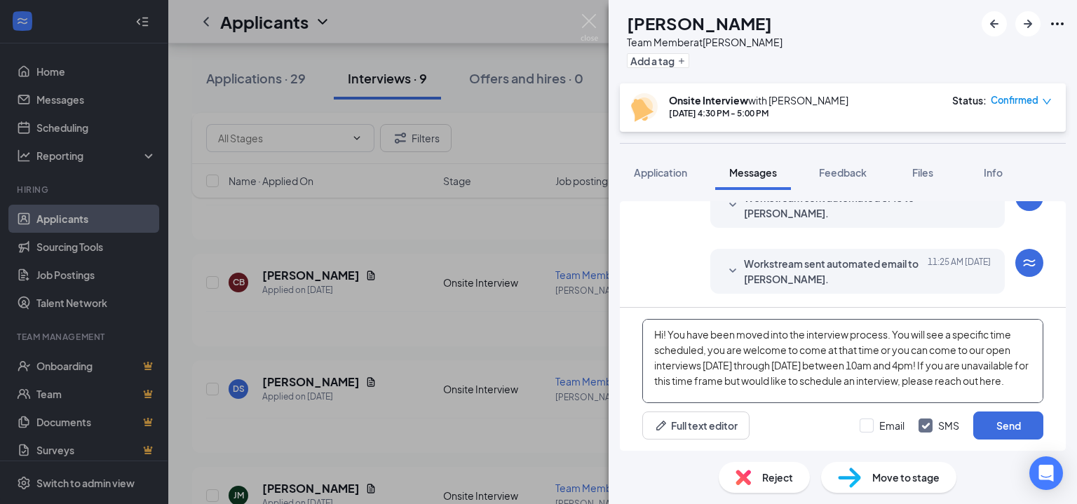
scroll to position [45, 0]
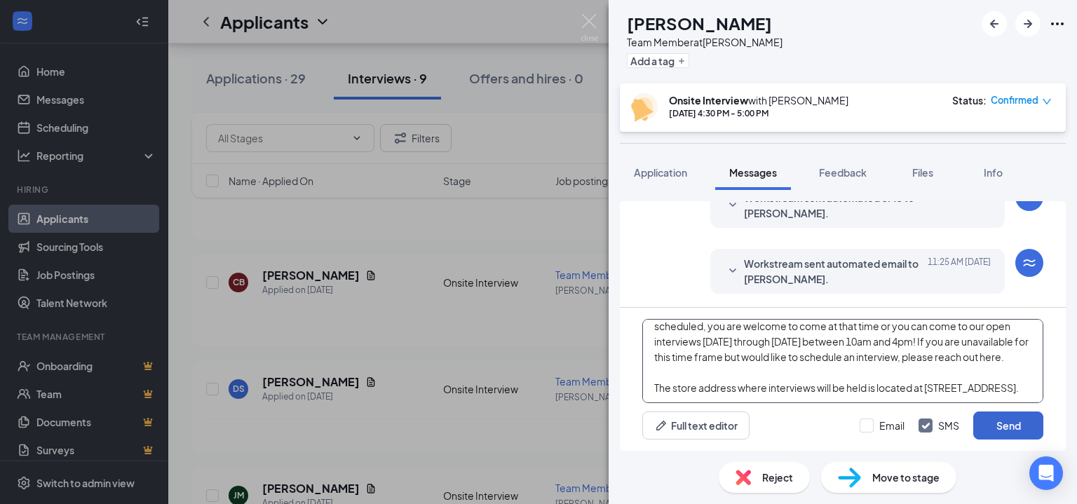
type textarea "Hi! You have been moved into the interview process. You will see a specific tim…"
click at [986, 426] on button "Send" at bounding box center [1008, 426] width 70 height 28
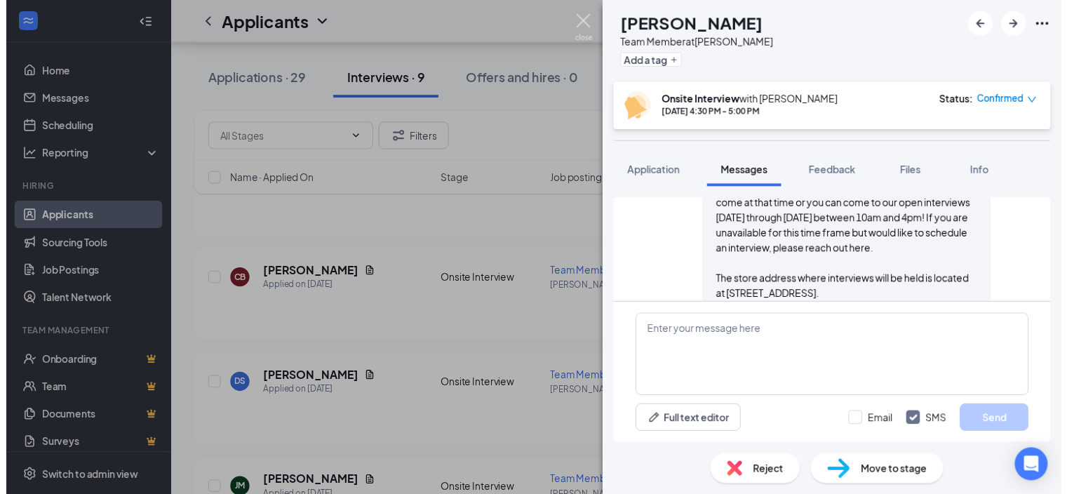
scroll to position [614, 0]
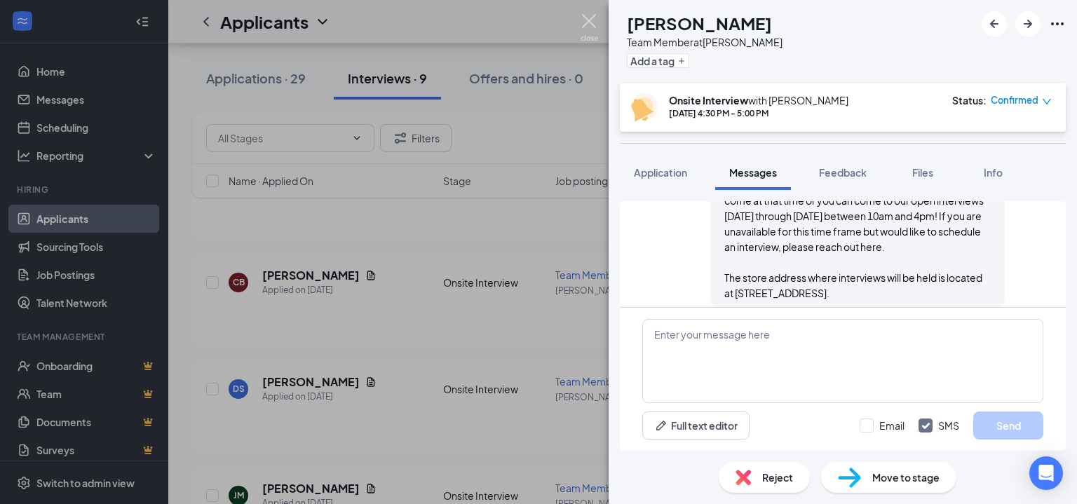
click at [592, 29] on img at bounding box center [590, 27] width 18 height 27
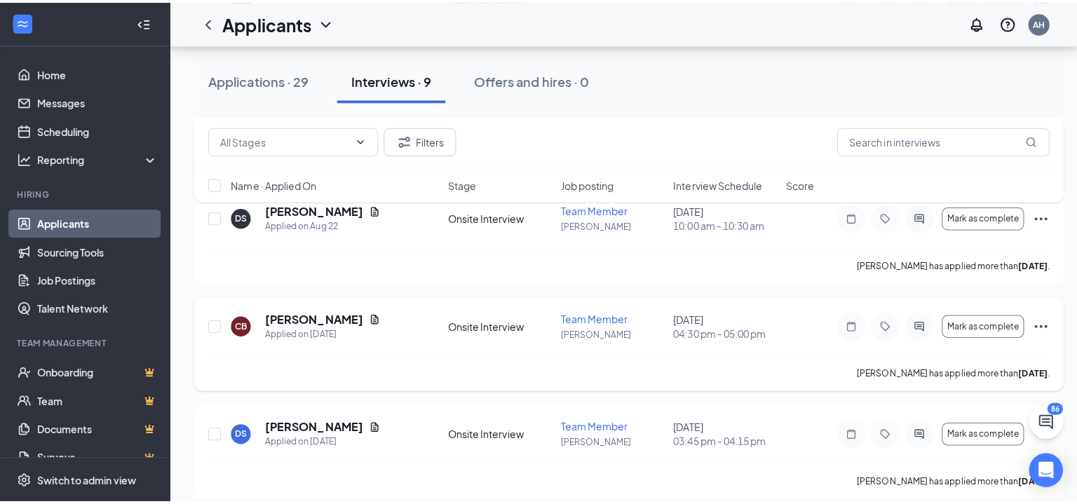
scroll to position [682, 0]
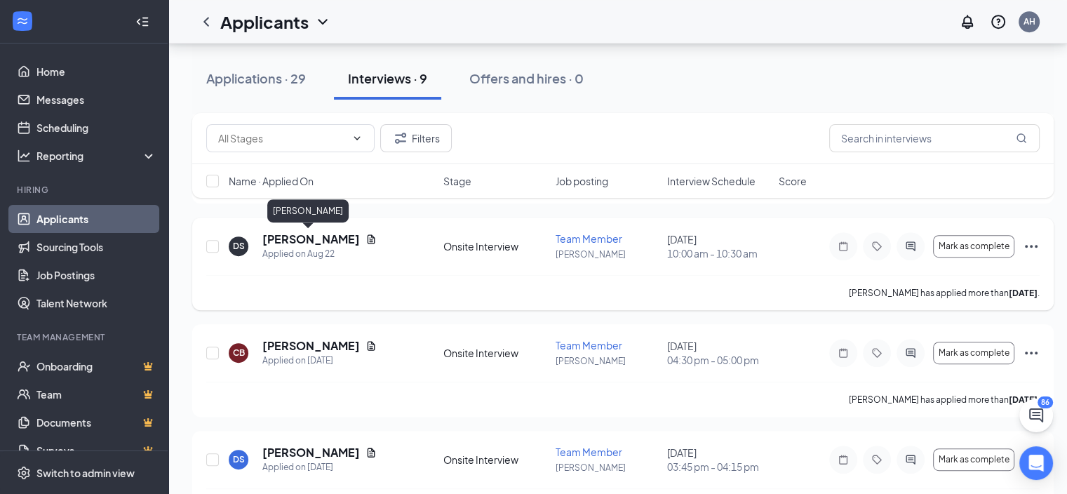
click at [286, 238] on h5 "[PERSON_NAME]" at bounding box center [310, 238] width 97 height 15
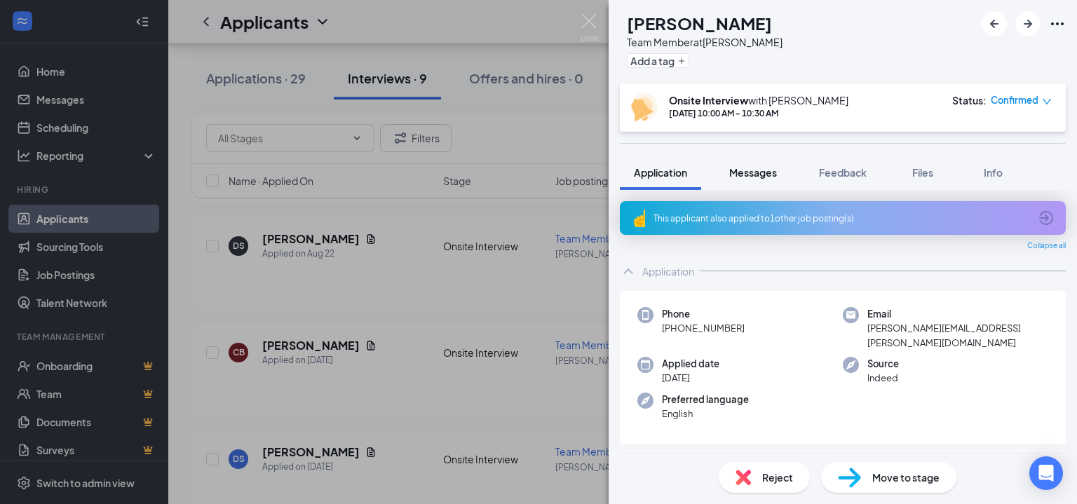
click at [749, 169] on span "Messages" at bounding box center [753, 172] width 48 height 13
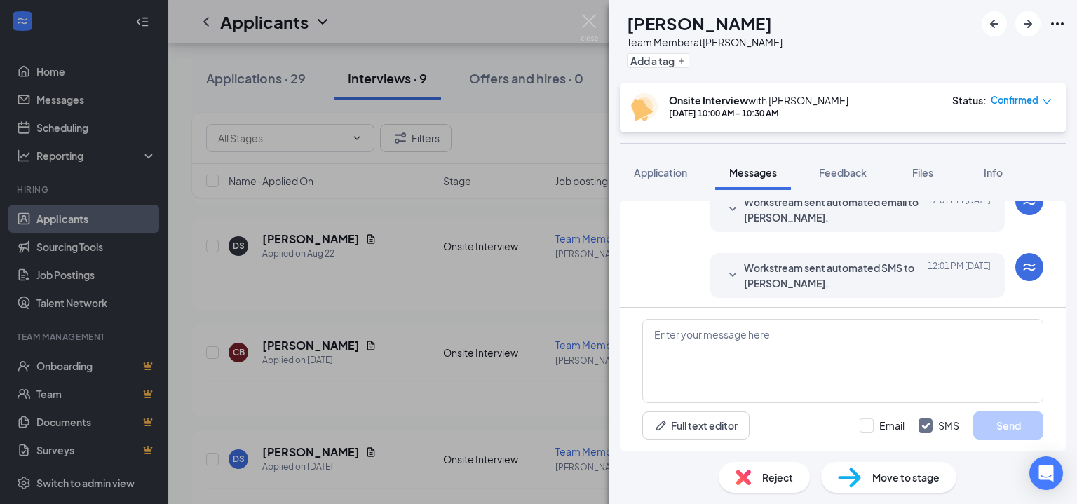
scroll to position [481, 0]
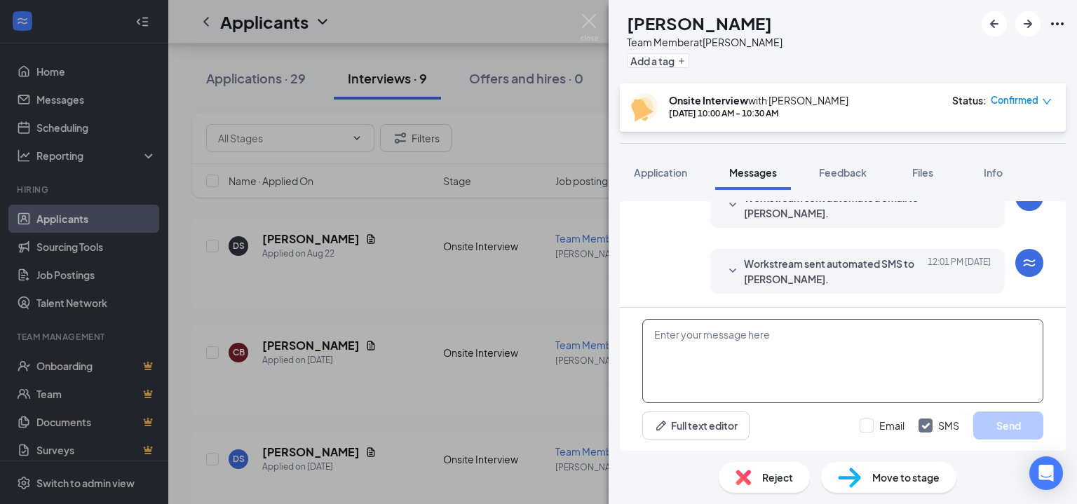
click at [901, 346] on textarea at bounding box center [842, 361] width 401 height 84
paste textarea "Hi! You have been moved into the interview process. You will see a specific tim…"
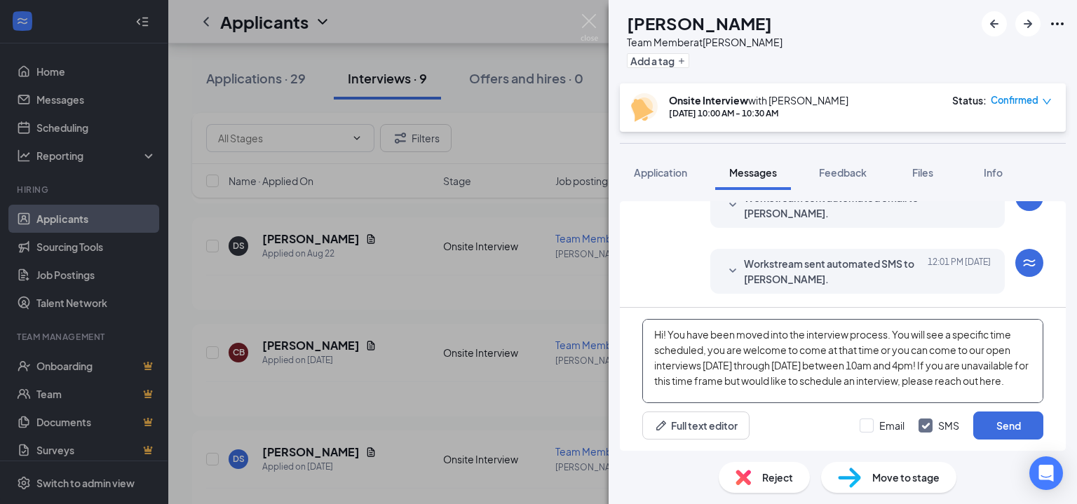
scroll to position [45, 0]
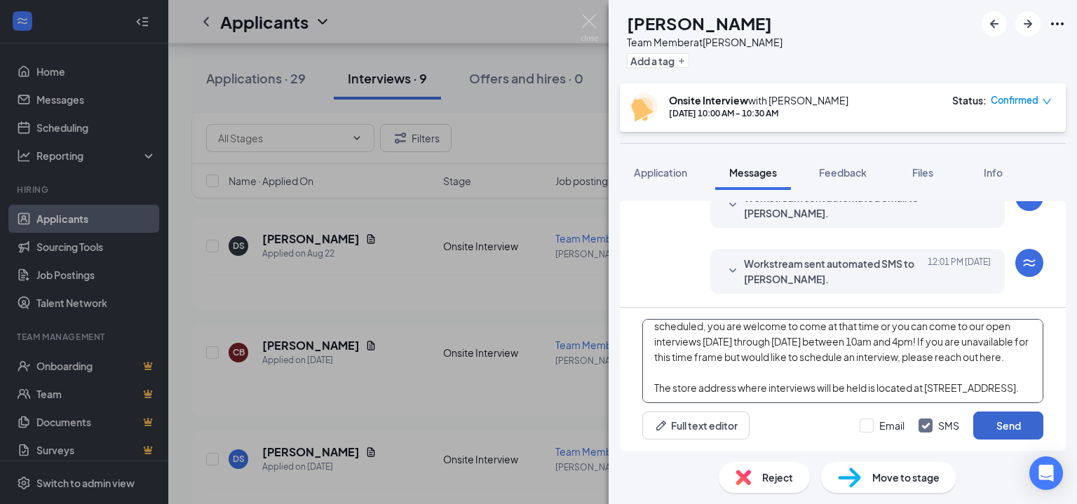
type textarea "Hi! You have been moved into the interview process. You will see a specific tim…"
click at [982, 423] on button "Send" at bounding box center [1008, 426] width 70 height 28
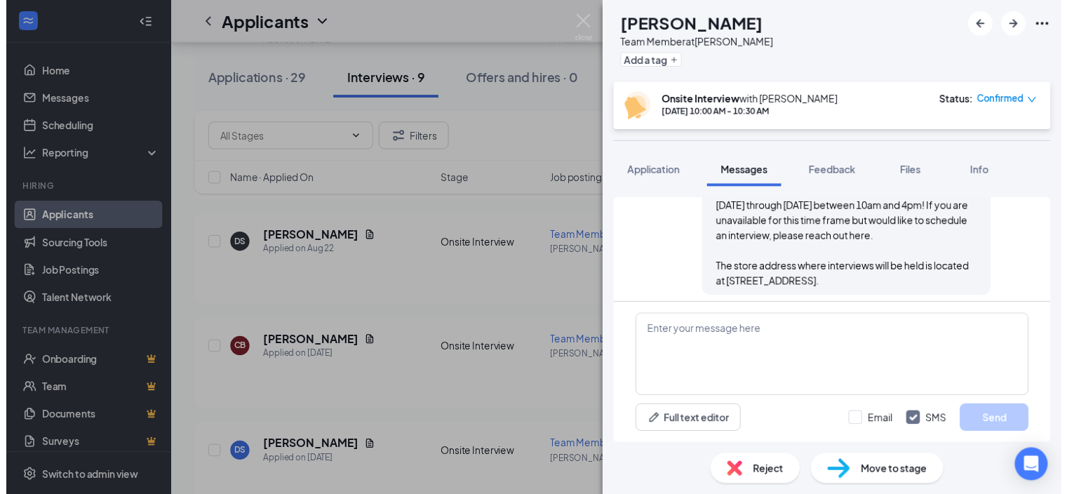
scroll to position [694, 0]
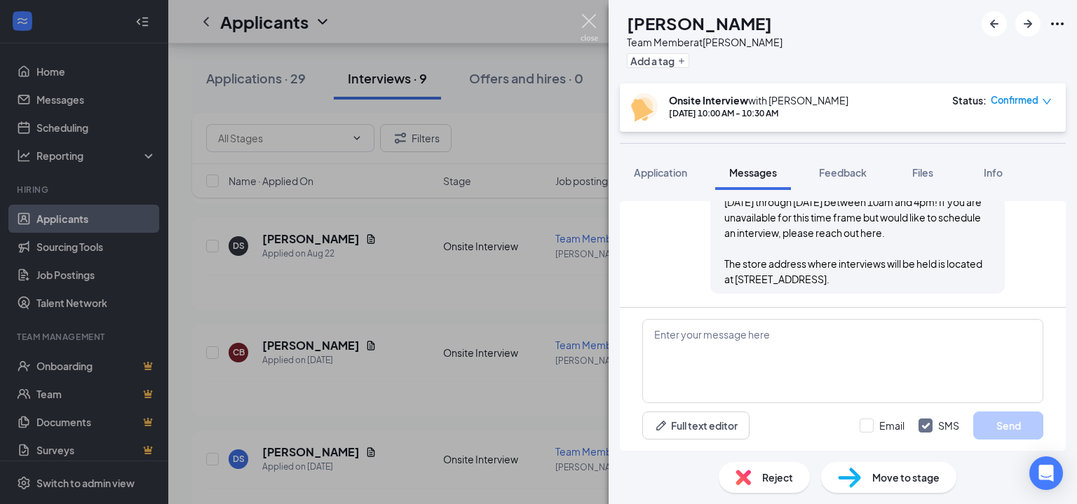
click at [587, 20] on img at bounding box center [590, 27] width 18 height 27
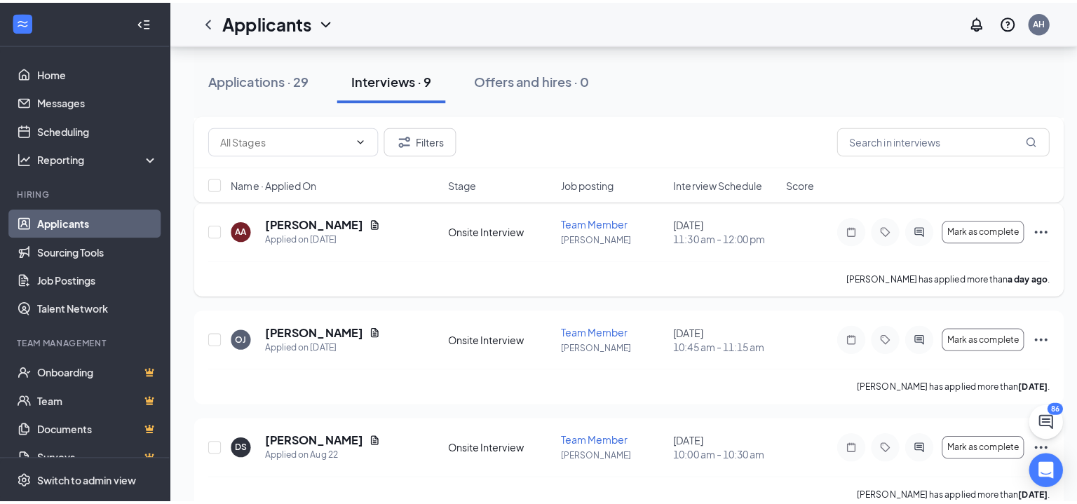
scroll to position [472, 0]
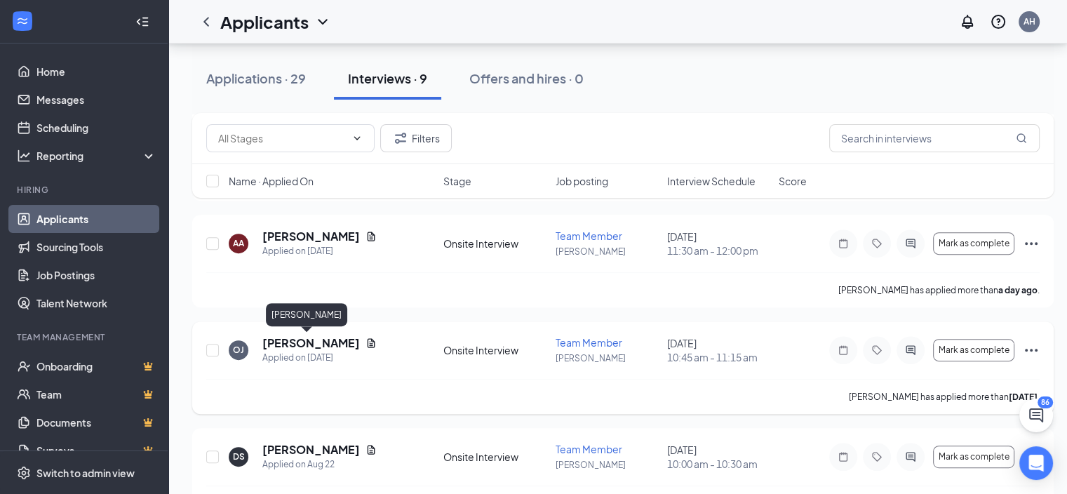
click at [302, 344] on h5 "[PERSON_NAME]" at bounding box center [310, 342] width 97 height 15
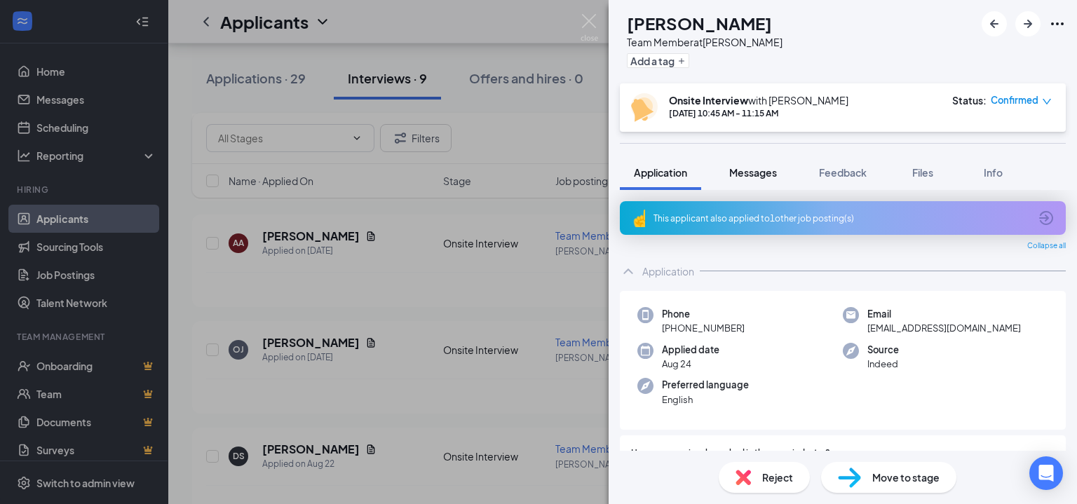
click at [759, 182] on button "Messages" at bounding box center [753, 172] width 76 height 35
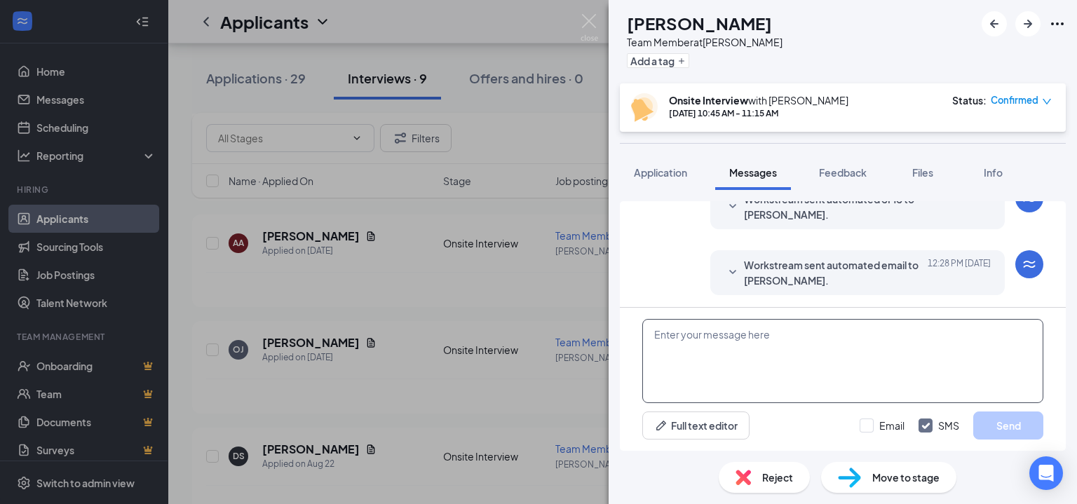
scroll to position [415, 0]
click at [802, 352] on textarea at bounding box center [842, 361] width 401 height 84
paste textarea "Hi! You have been moved into the interview process. You will see a specific tim…"
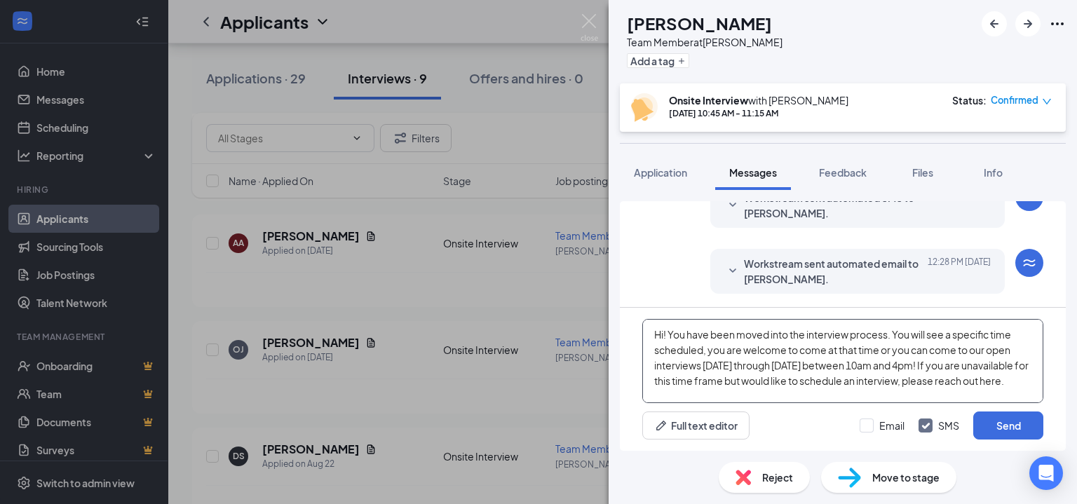
scroll to position [45, 0]
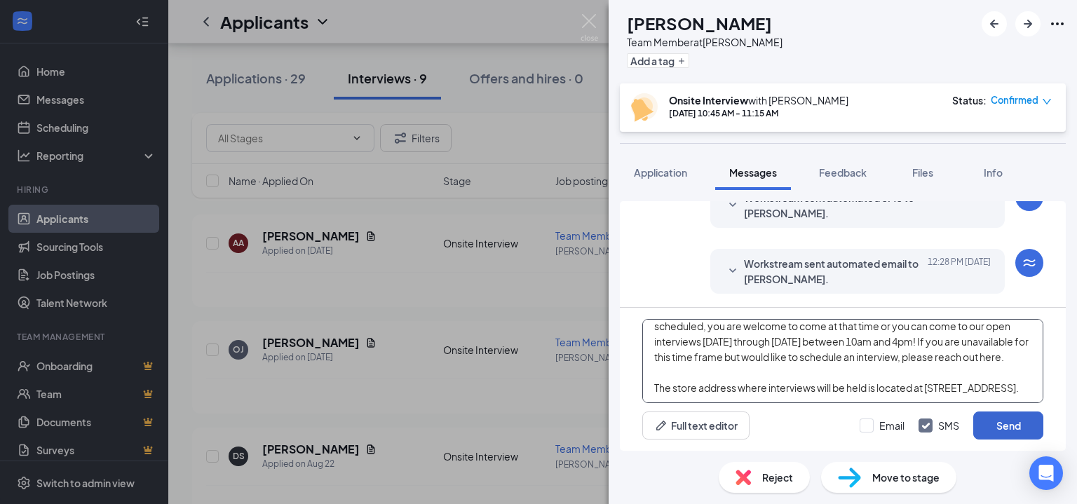
type textarea "Hi! You have been moved into the interview process. You will see a specific tim…"
click at [979, 416] on button "Send" at bounding box center [1008, 426] width 70 height 28
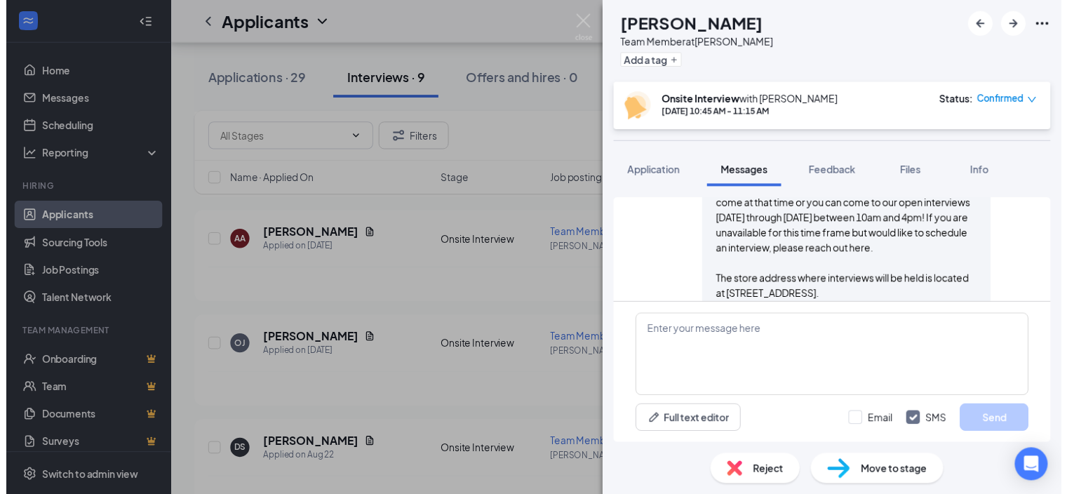
scroll to position [614, 0]
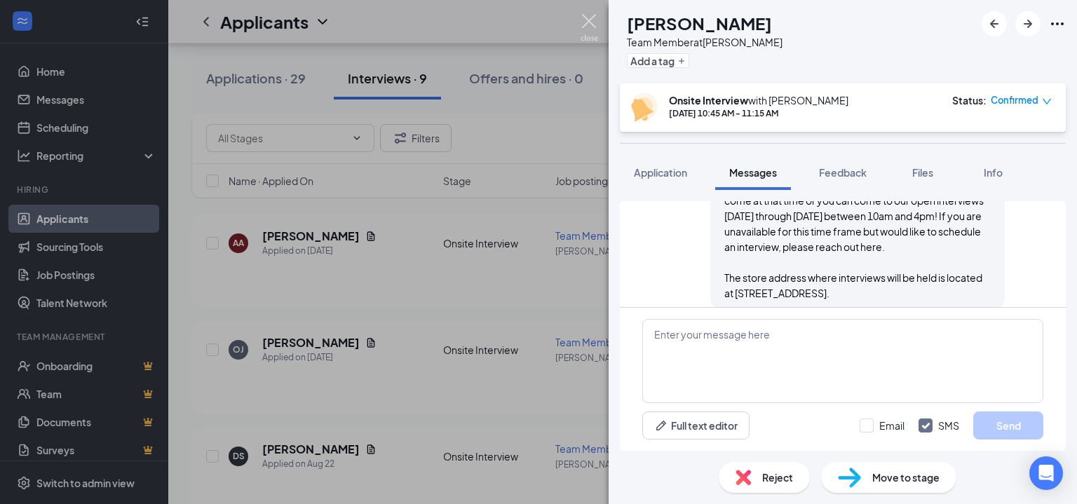
click at [586, 27] on img at bounding box center [590, 27] width 18 height 27
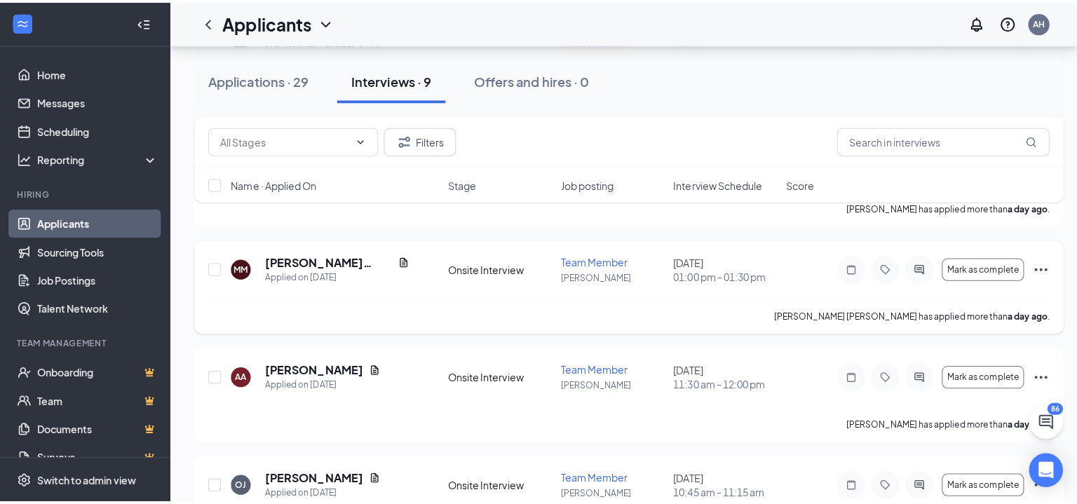
scroll to position [332, 0]
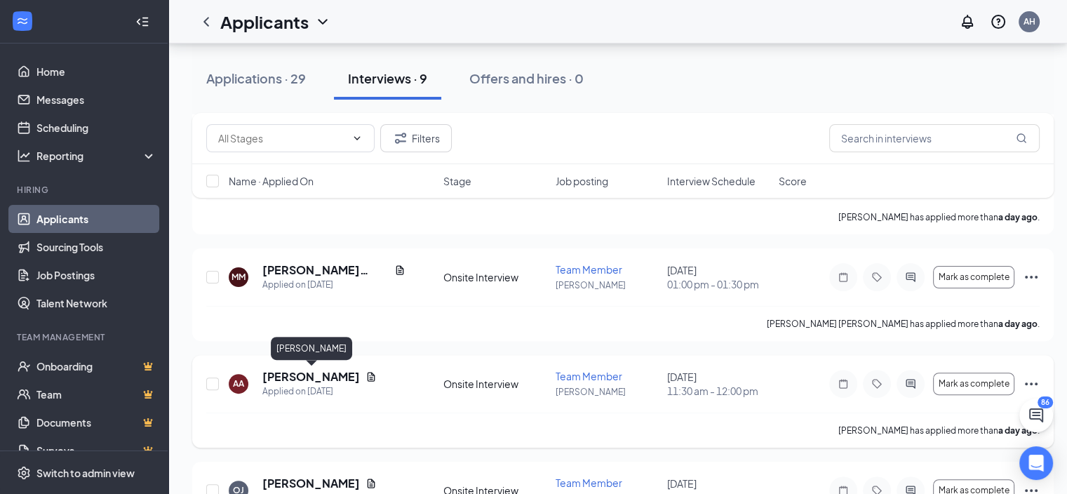
click at [342, 370] on h5 "[PERSON_NAME]" at bounding box center [310, 376] width 97 height 15
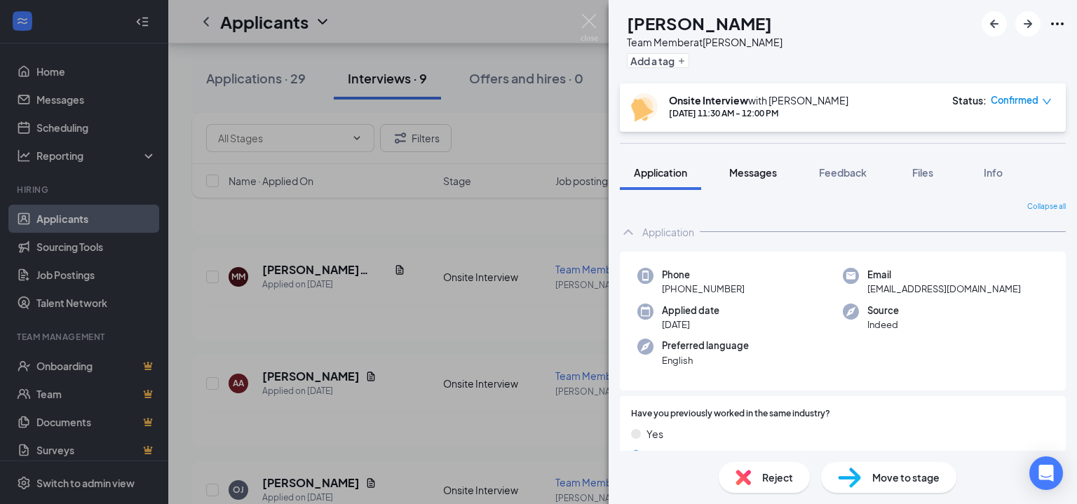
click at [766, 179] on button "Messages" at bounding box center [753, 172] width 76 height 35
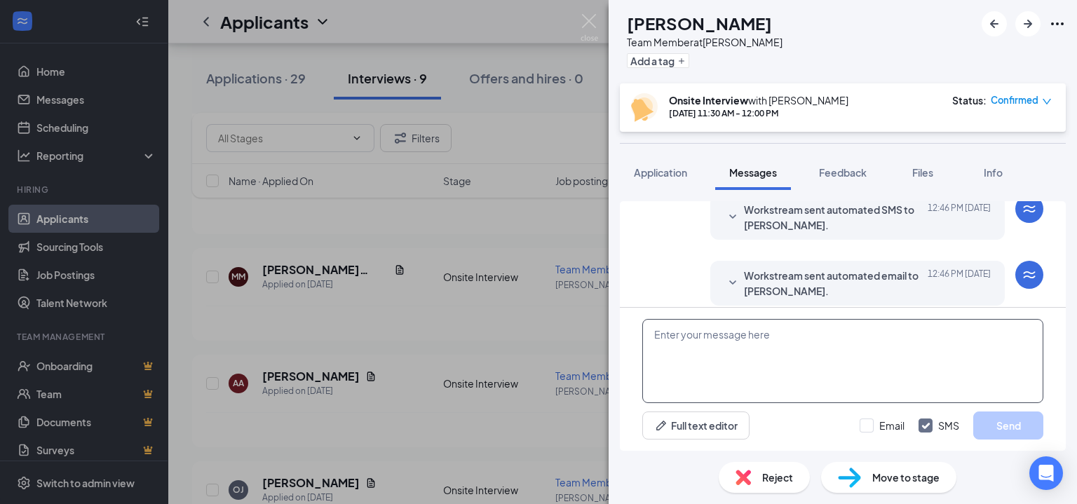
click at [749, 334] on textarea at bounding box center [842, 361] width 401 height 84
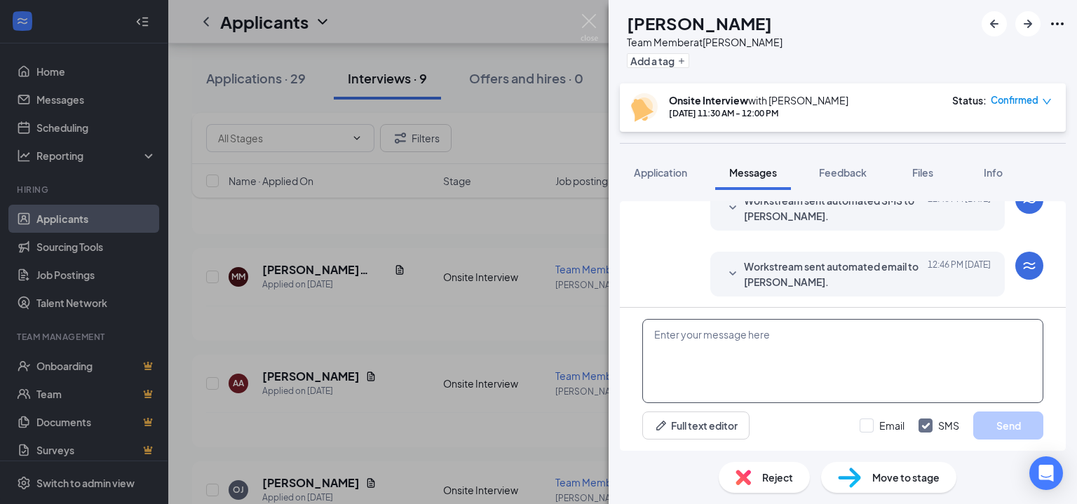
scroll to position [415, 0]
paste textarea "Hi! You have been moved into the interview process. You will see a specific tim…"
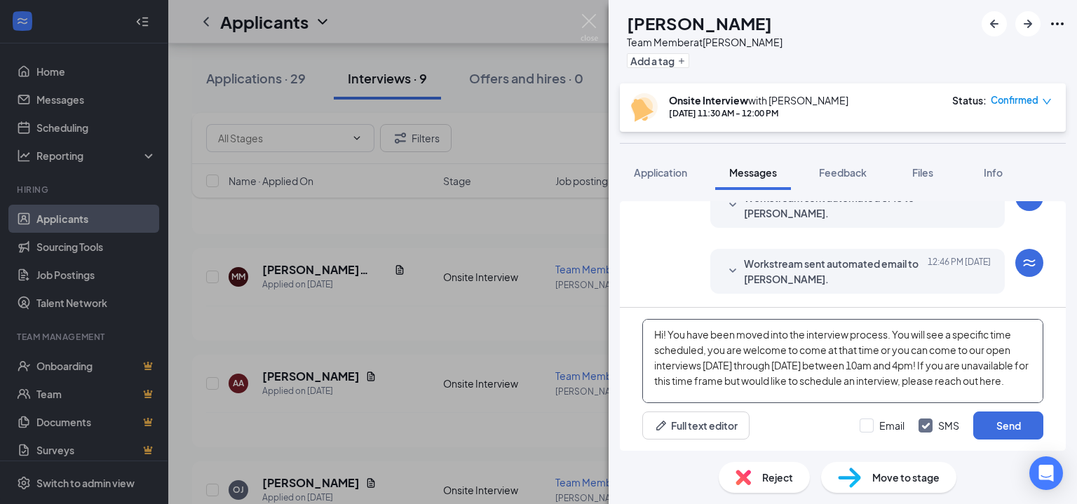
scroll to position [45, 0]
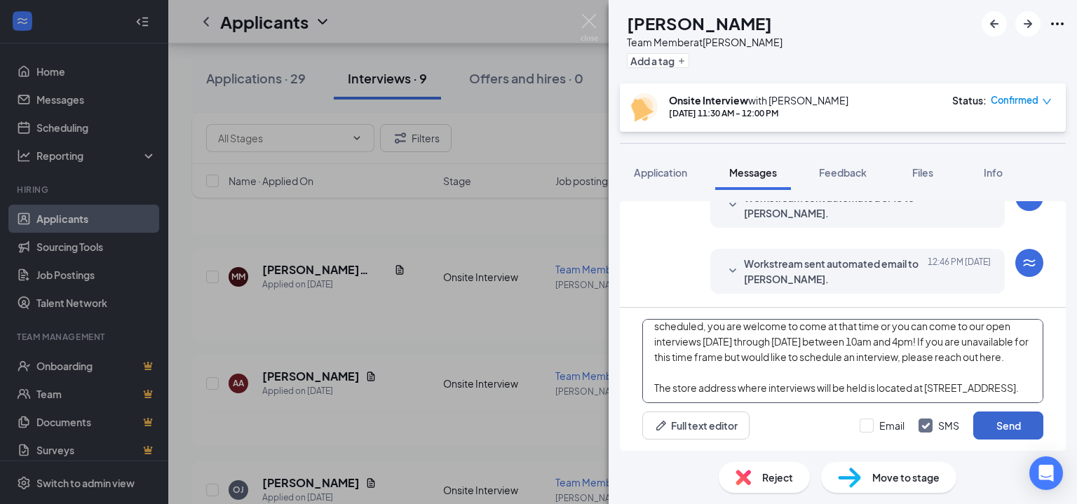
type textarea "Hi! You have been moved into the interview process. You will see a specific tim…"
click at [1002, 417] on button "Send" at bounding box center [1008, 426] width 70 height 28
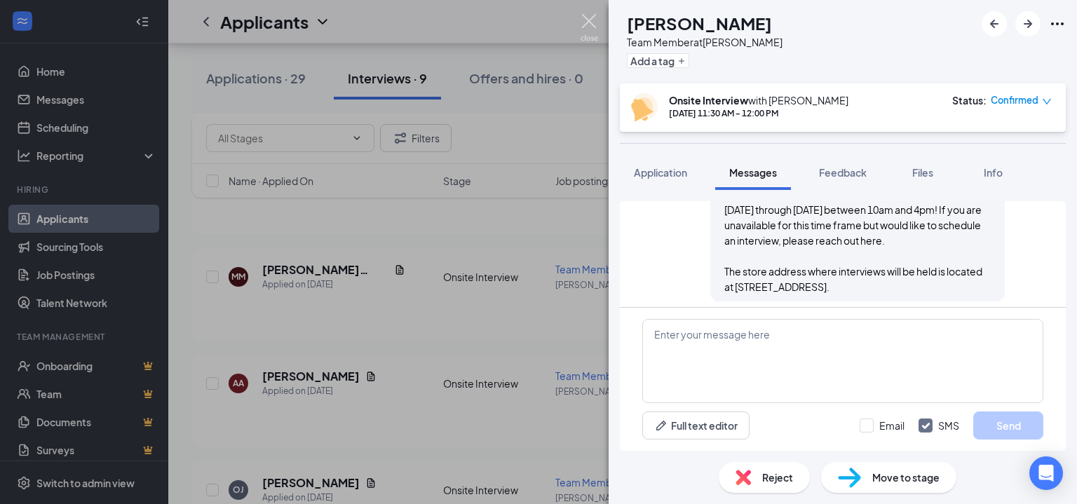
scroll to position [628, 0]
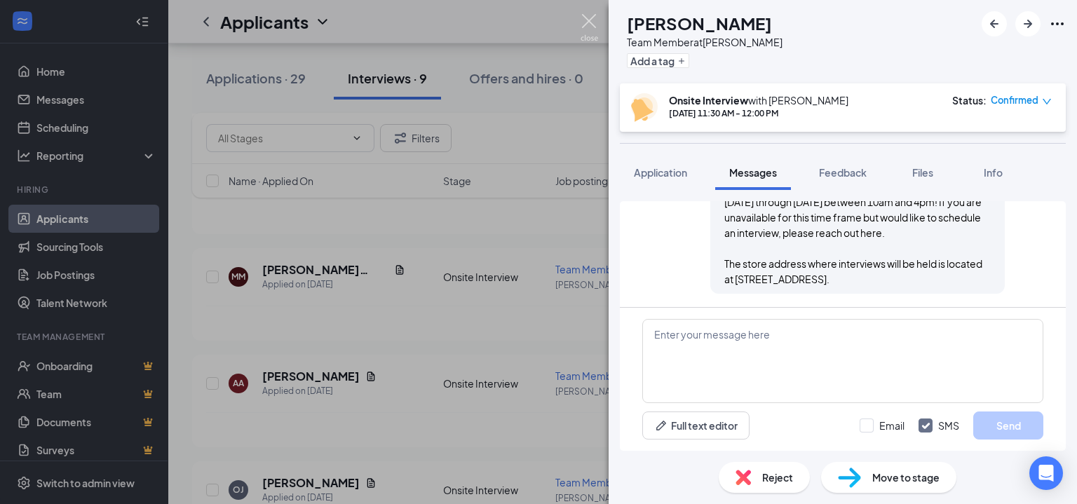
click at [590, 18] on img at bounding box center [590, 27] width 18 height 27
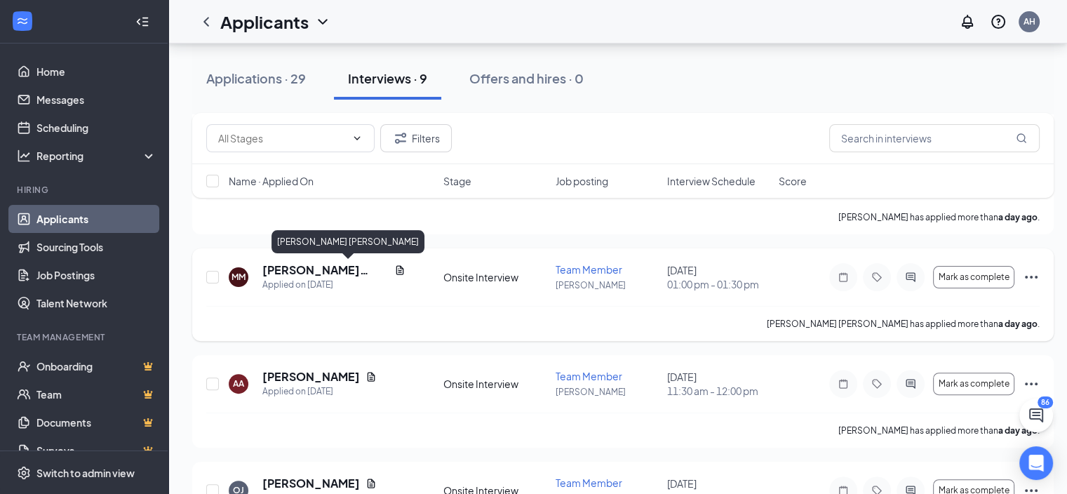
click at [290, 265] on h5 "[PERSON_NAME] [PERSON_NAME]" at bounding box center [325, 269] width 126 height 15
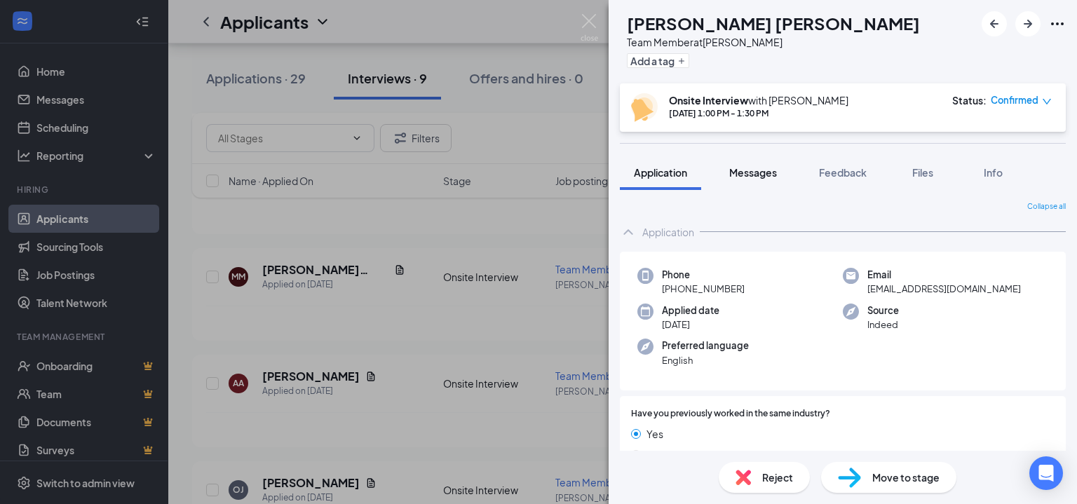
click at [761, 181] on button "Messages" at bounding box center [753, 172] width 76 height 35
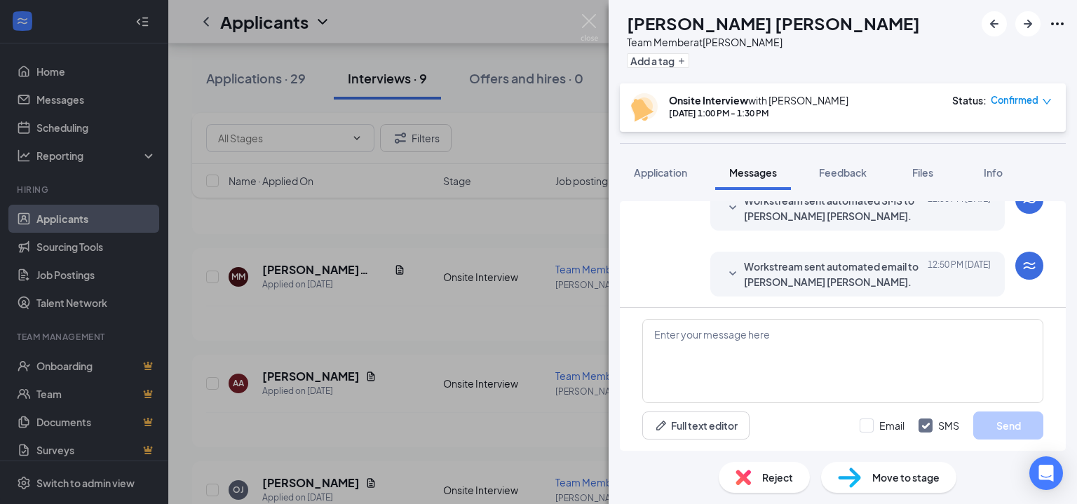
scroll to position [415, 0]
click at [783, 346] on textarea at bounding box center [842, 361] width 401 height 84
paste textarea "Hi! You have been moved into the interview process. You will see a specific tim…"
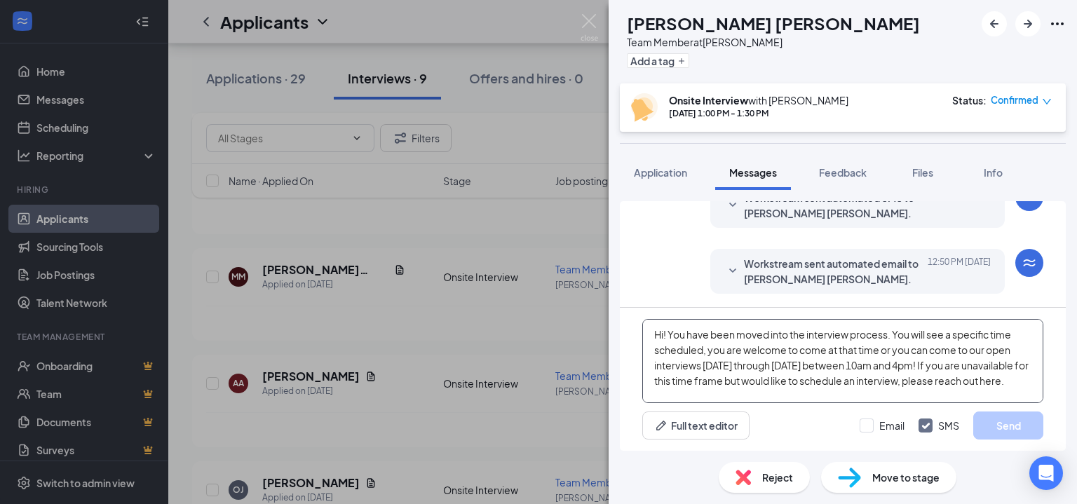
scroll to position [45, 0]
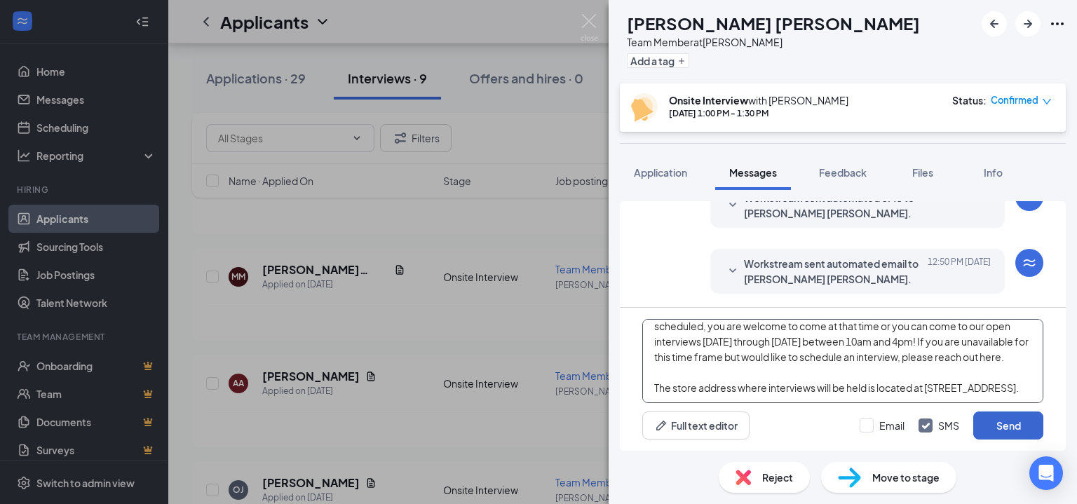
type textarea "Hi! You have been moved into the interview process. You will see a specific tim…"
click at [981, 416] on button "Send" at bounding box center [1008, 426] width 70 height 28
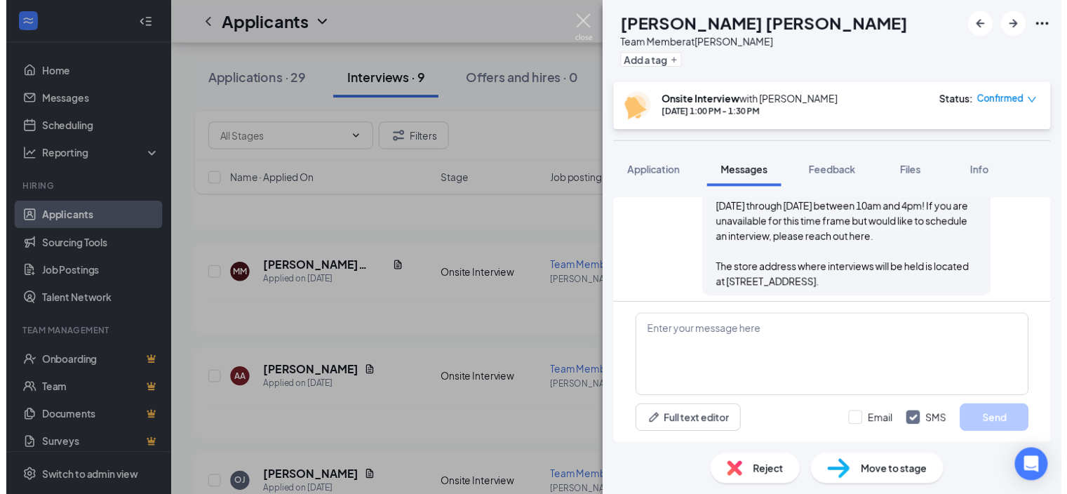
scroll to position [628, 0]
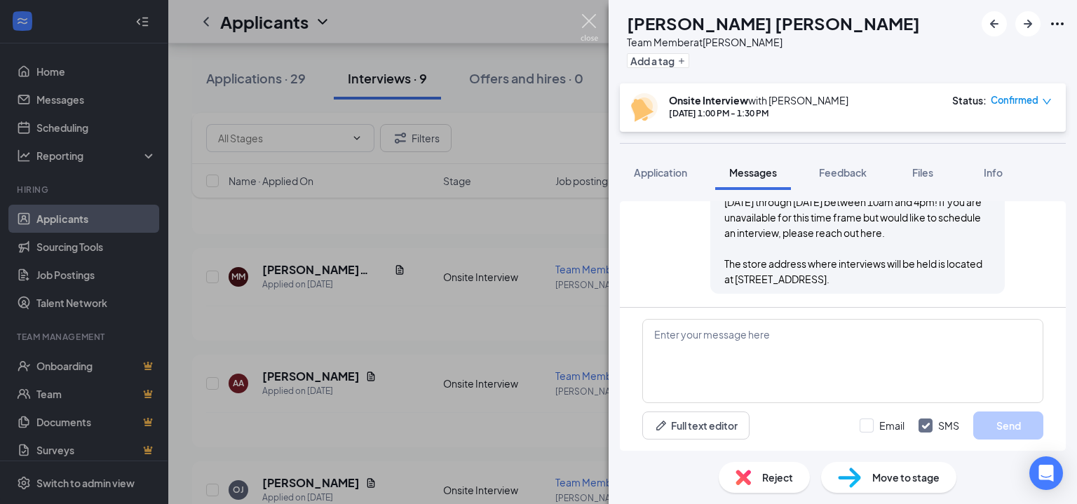
click at [583, 20] on img at bounding box center [590, 27] width 18 height 27
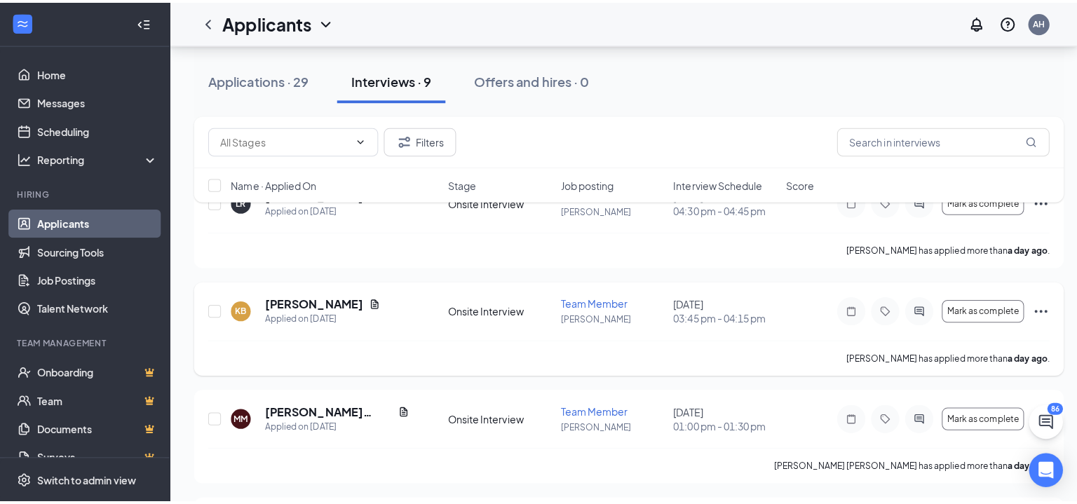
scroll to position [191, 0]
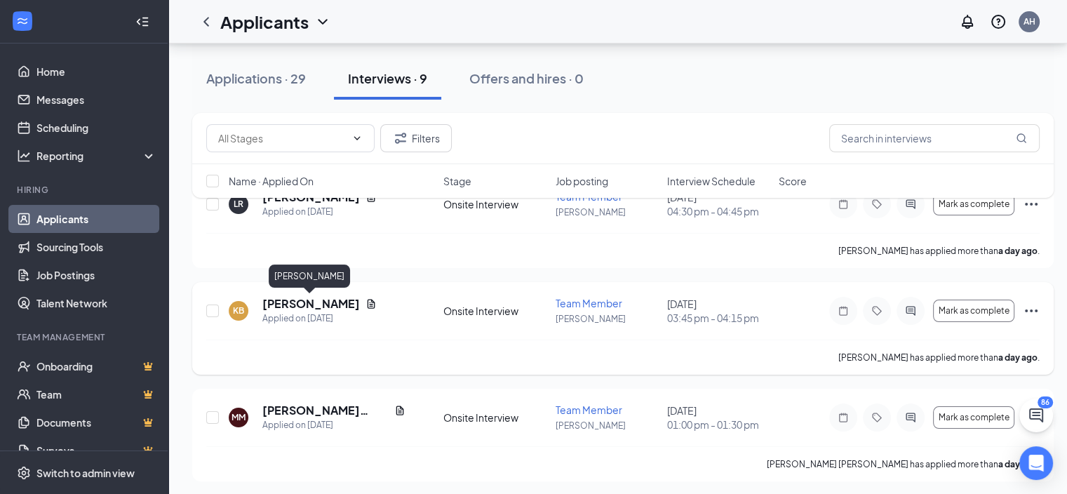
click at [292, 303] on h5 "[PERSON_NAME]" at bounding box center [310, 303] width 97 height 15
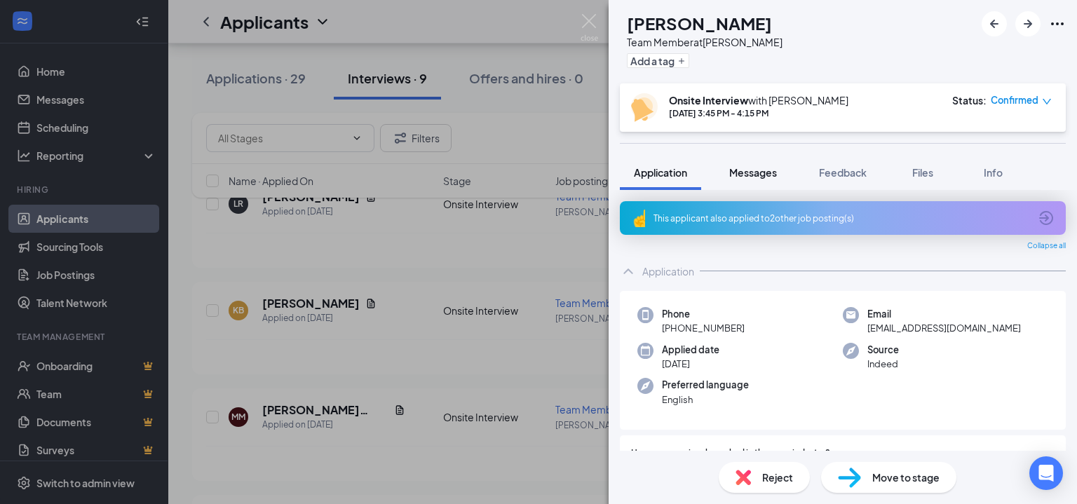
click at [766, 173] on span "Messages" at bounding box center [753, 172] width 48 height 13
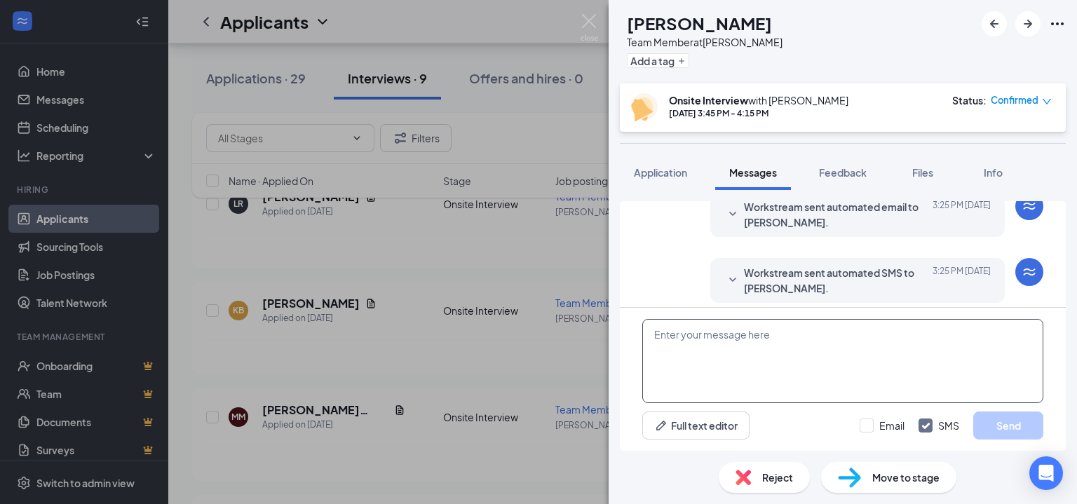
scroll to position [481, 0]
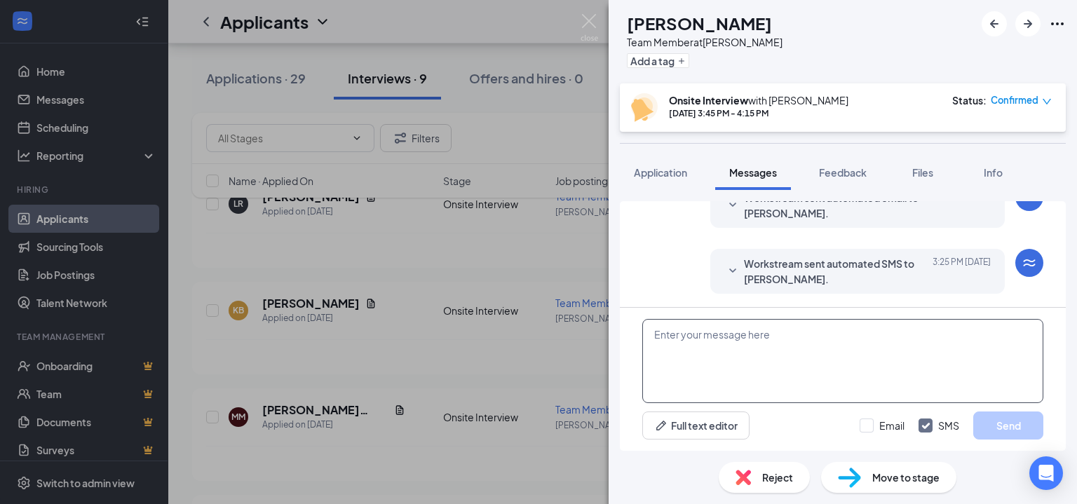
click at [776, 358] on textarea at bounding box center [842, 361] width 401 height 84
paste textarea "Hi! You have been moved into the interview process. You will see a specific tim…"
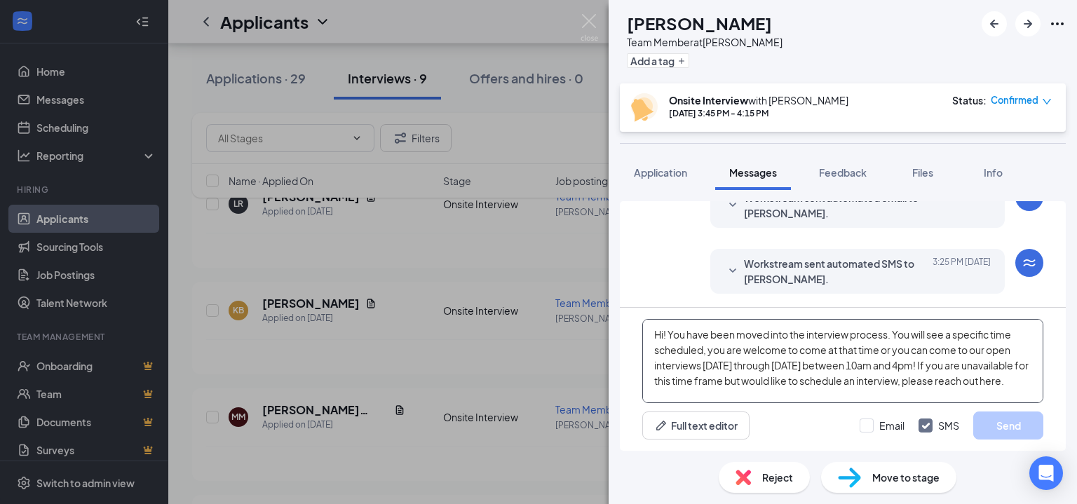
scroll to position [45, 0]
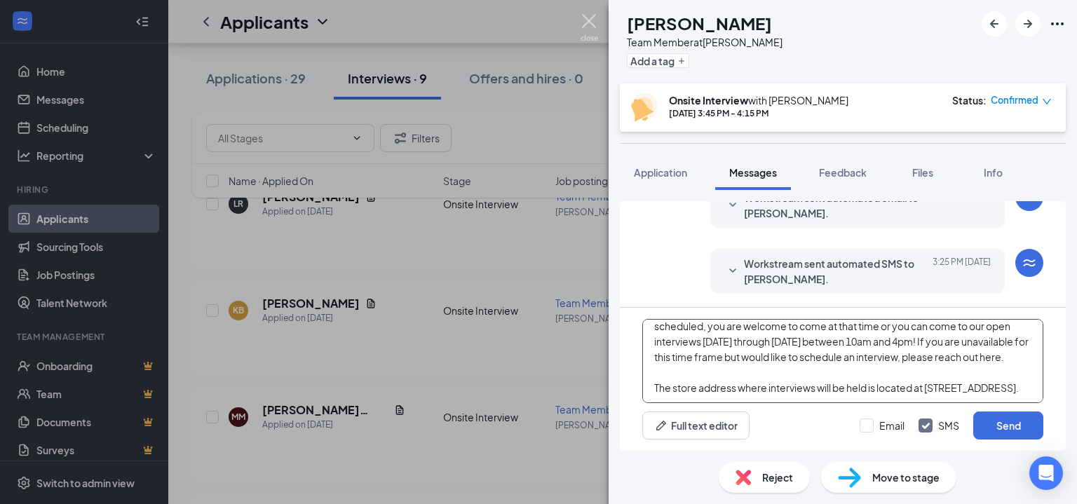
type textarea "Hi! You have been moved into the interview process. You will see a specific tim…"
click at [589, 15] on img at bounding box center [590, 27] width 18 height 27
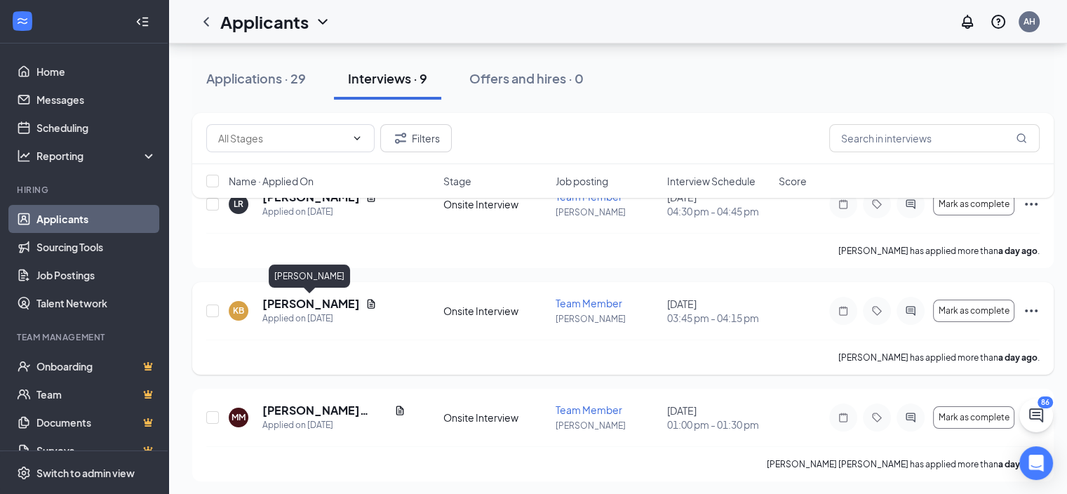
click at [300, 303] on h5 "[PERSON_NAME]" at bounding box center [310, 303] width 97 height 15
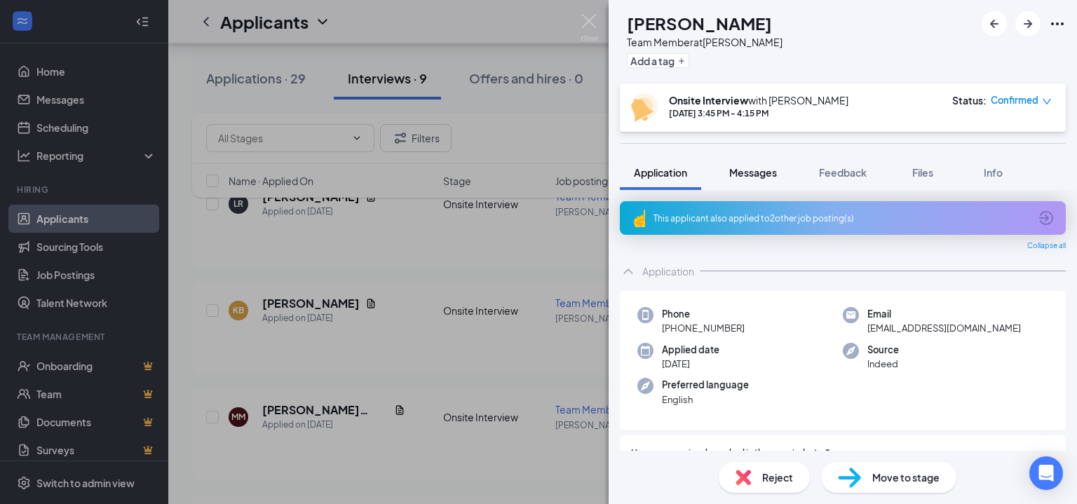
click at [752, 173] on span "Messages" at bounding box center [753, 172] width 48 height 13
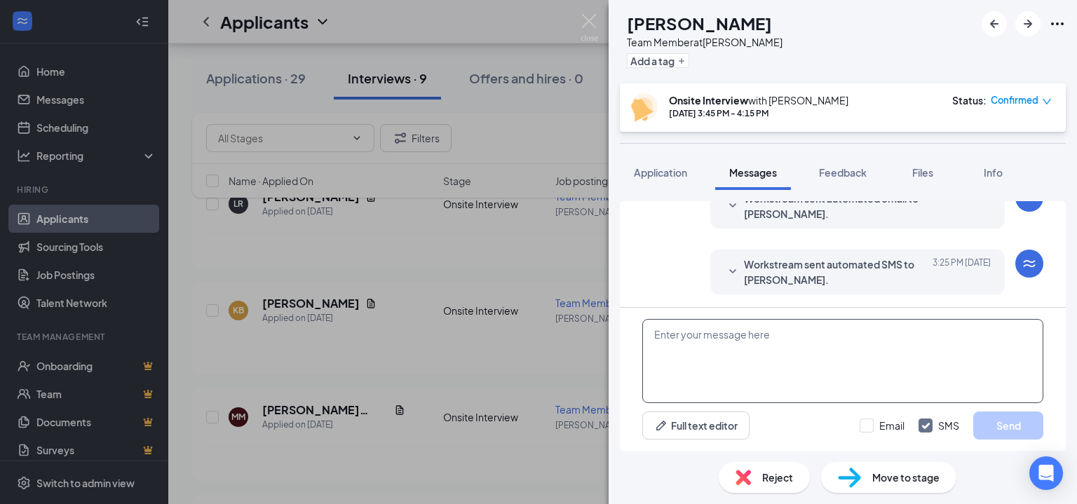
scroll to position [481, 0]
click at [857, 367] on textarea at bounding box center [842, 361] width 401 height 84
paste textarea "Hi! You have been moved into the interview process. You will see a specific tim…"
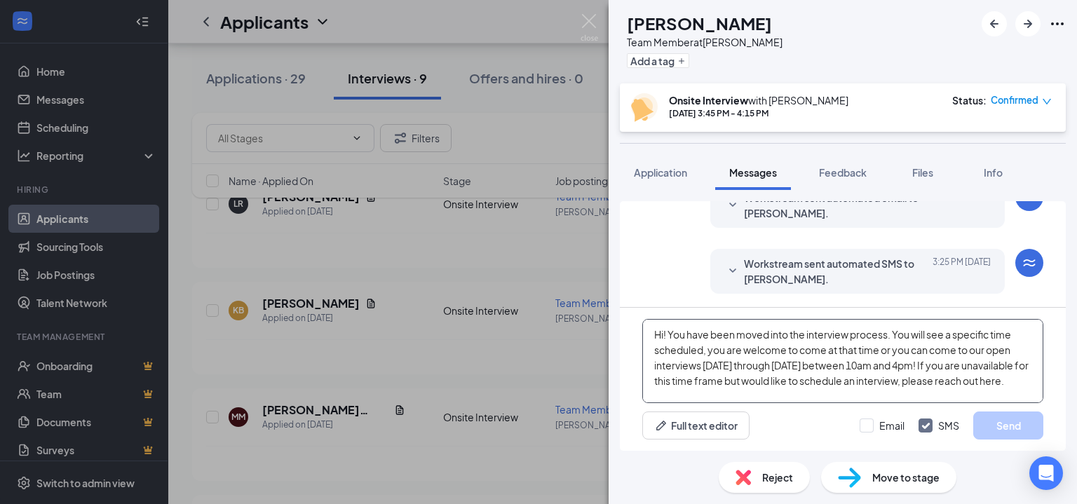
scroll to position [45, 0]
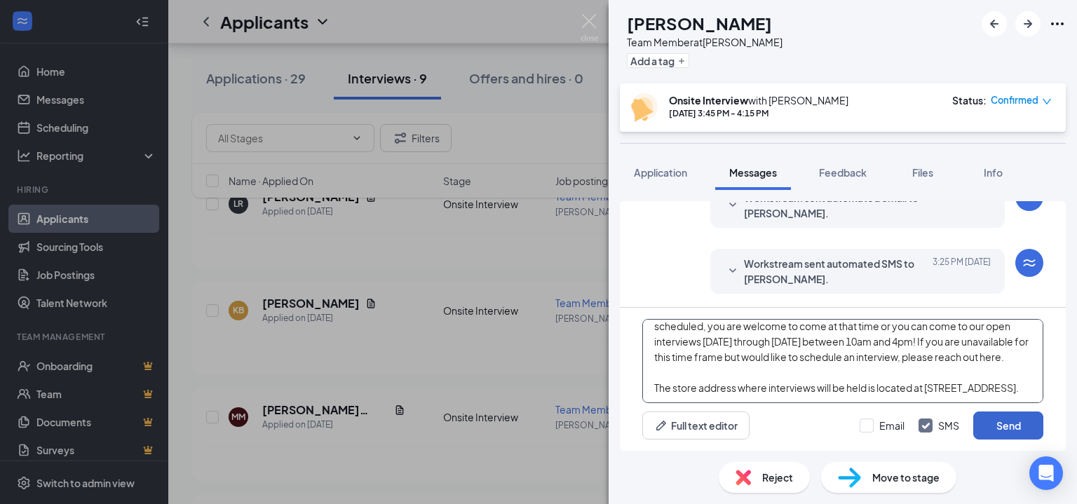
type textarea "Hi! You have been moved into the interview process. You will see a specific tim…"
click at [996, 426] on button "Send" at bounding box center [1008, 426] width 70 height 28
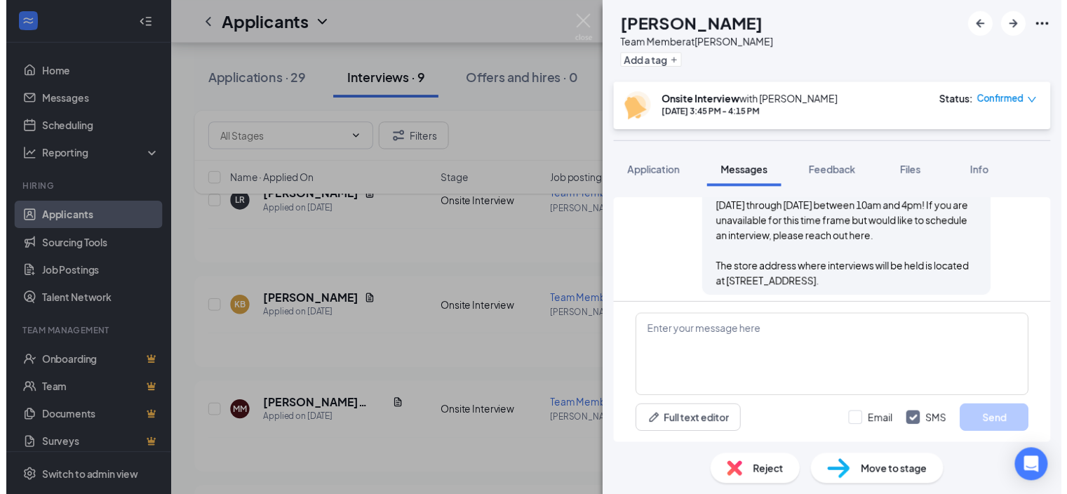
scroll to position [694, 0]
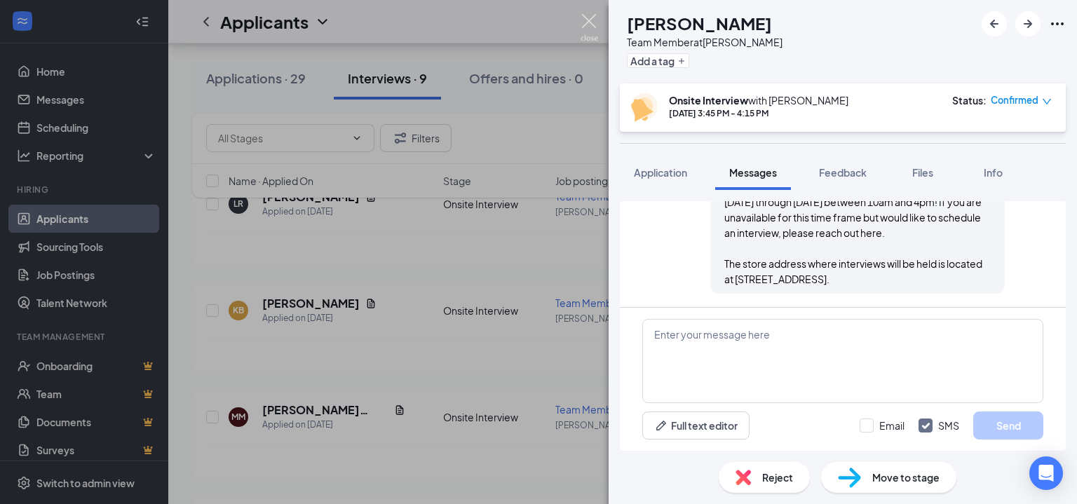
click at [590, 20] on img at bounding box center [590, 27] width 18 height 27
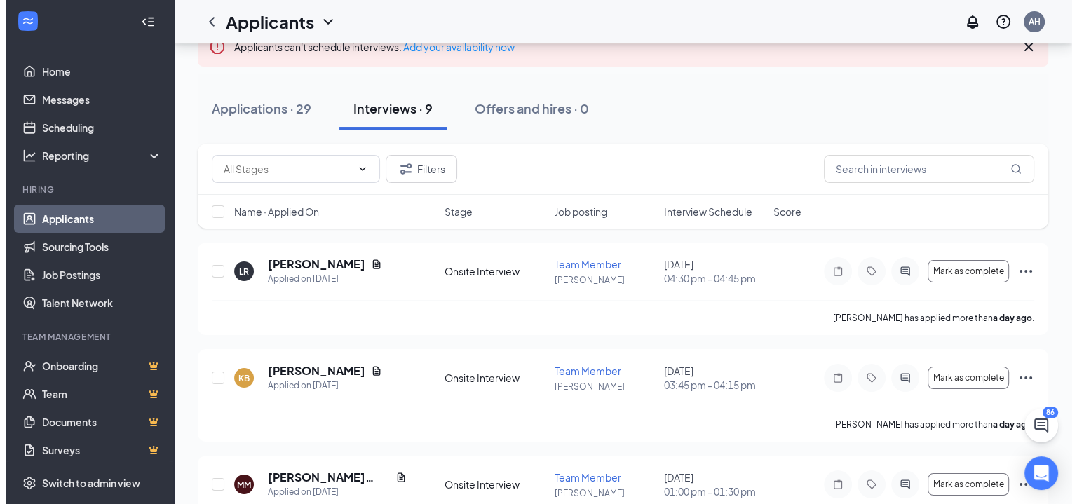
scroll to position [51, 0]
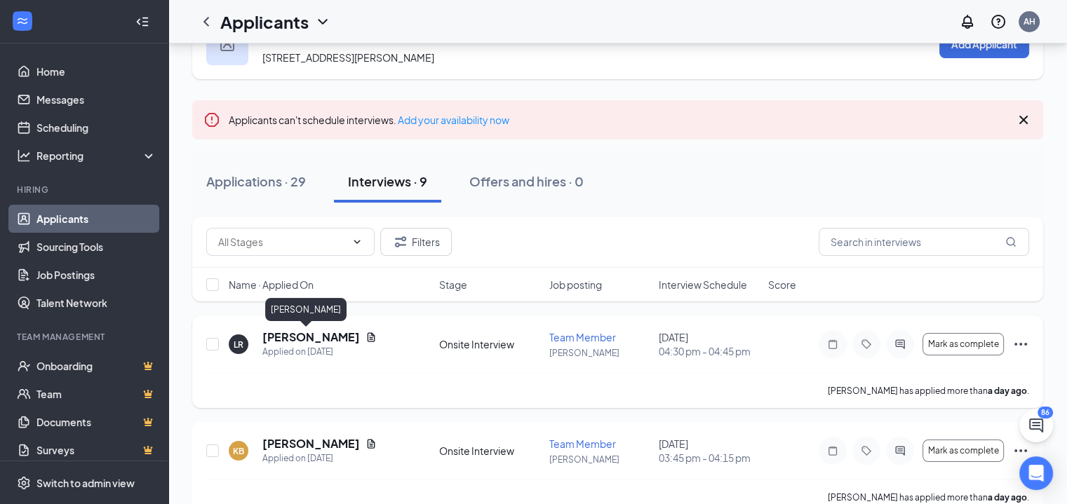
click at [301, 336] on h5 "[PERSON_NAME]" at bounding box center [310, 337] width 97 height 15
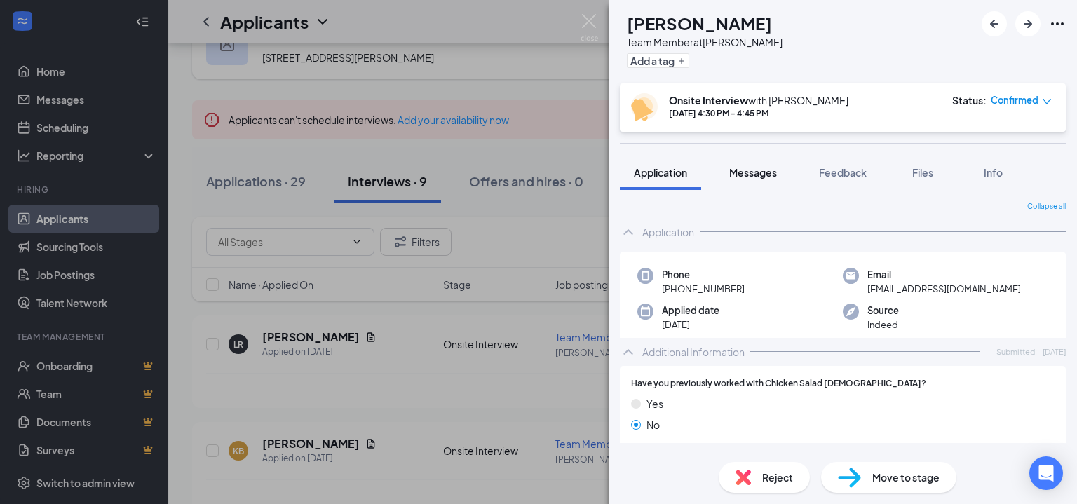
click at [749, 173] on span "Messages" at bounding box center [753, 172] width 48 height 13
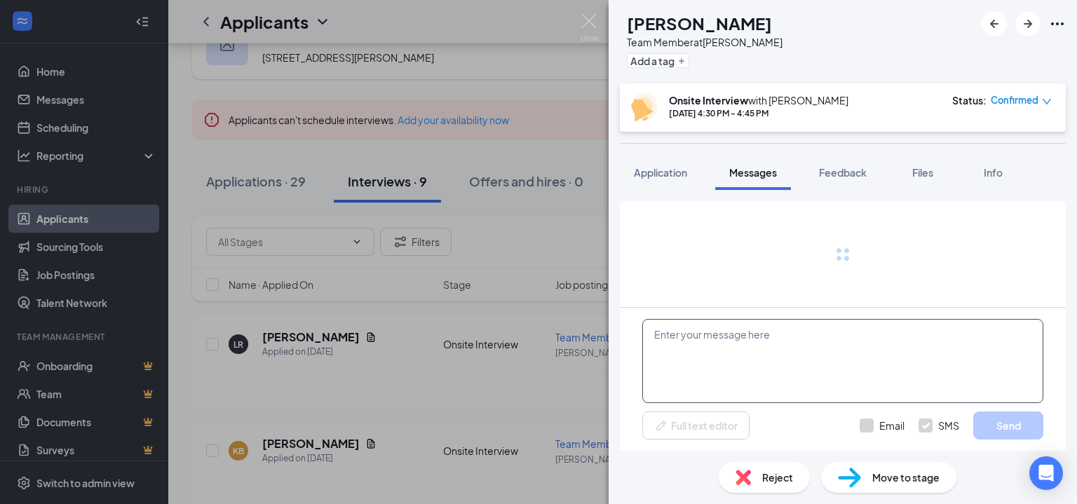
click at [789, 358] on textarea at bounding box center [842, 361] width 401 height 84
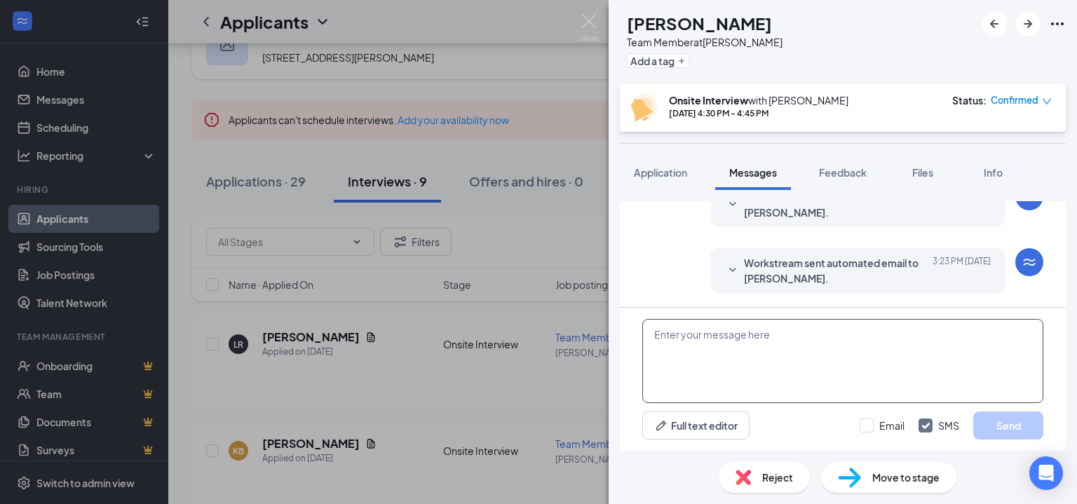
scroll to position [655, 0]
paste textarea "Hi! You have been moved into the interview process. You will see a specific tim…"
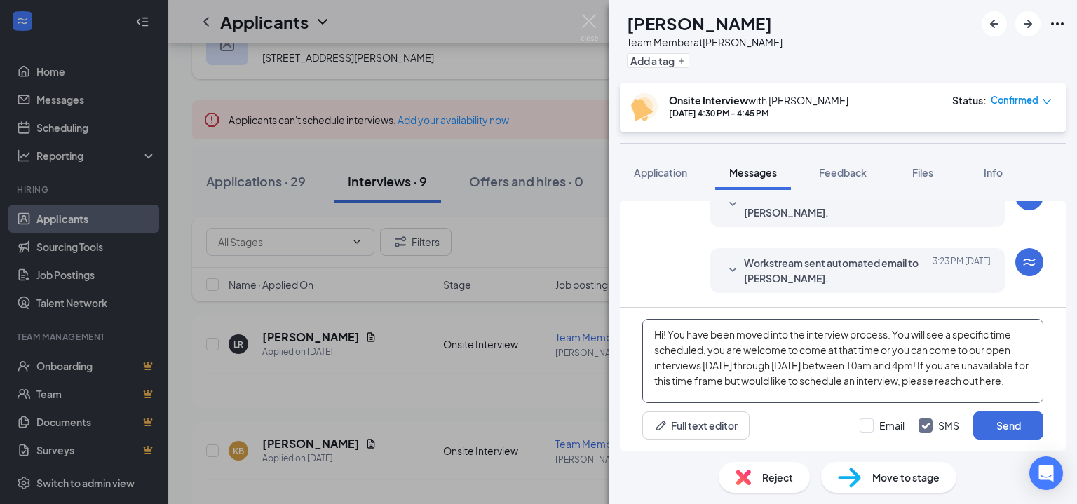
scroll to position [45, 0]
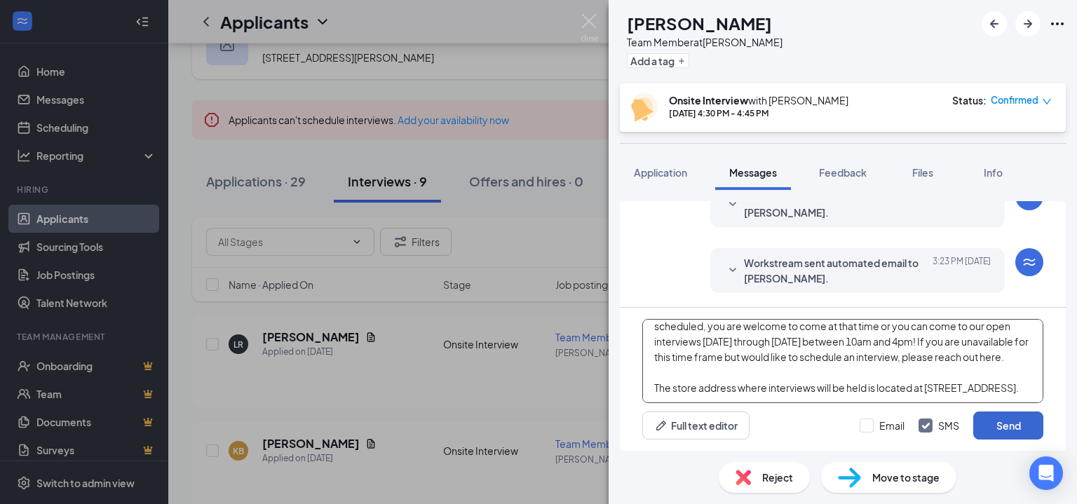
type textarea "Hi! You have been moved into the interview process. You will see a specific tim…"
click at [993, 428] on button "Send" at bounding box center [1008, 426] width 70 height 28
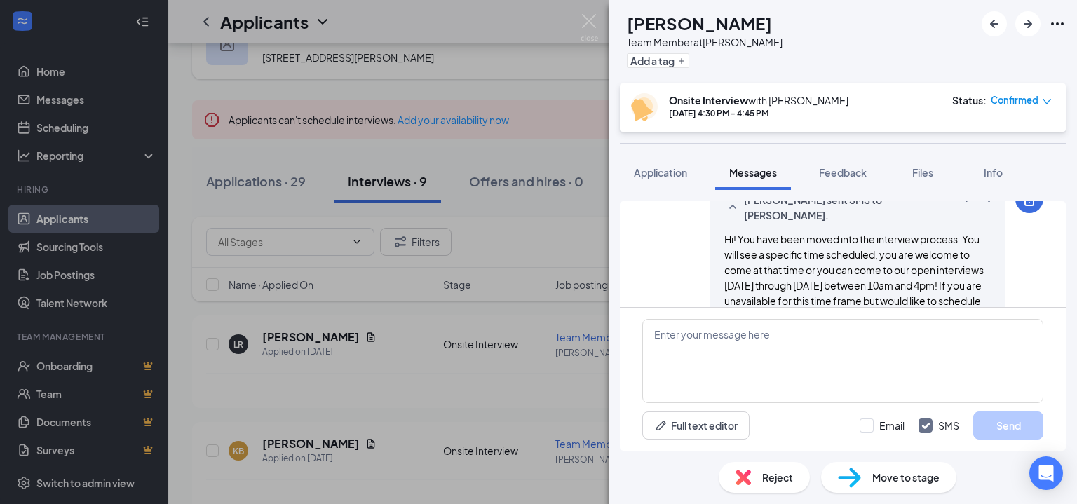
scroll to position [854, 0]
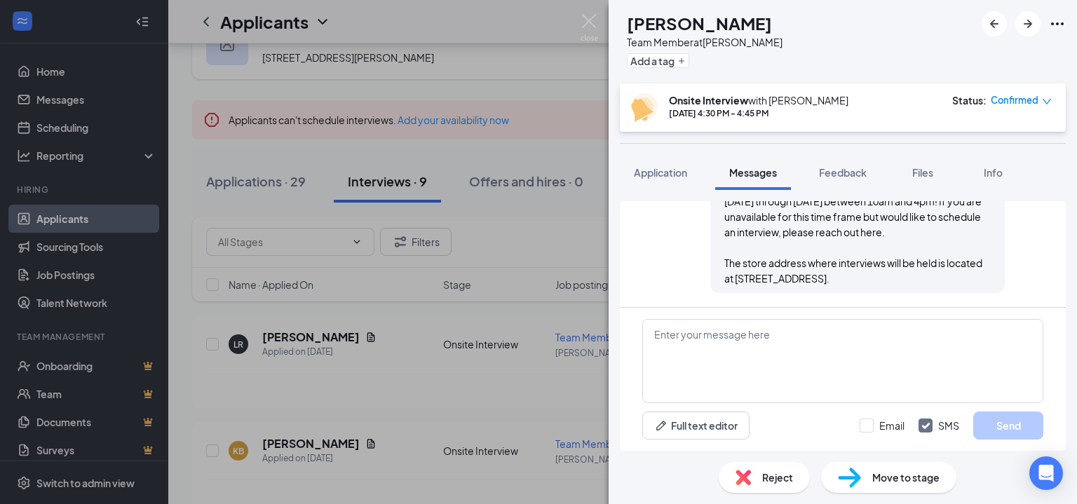
click at [679, 25] on h1 "[PERSON_NAME]" at bounding box center [699, 23] width 145 height 24
copy h1 "[PERSON_NAME]"
click at [825, 66] on div "[PERSON_NAME] Team Member at [PERSON_NAME] Add a tag" at bounding box center [843, 41] width 468 height 83
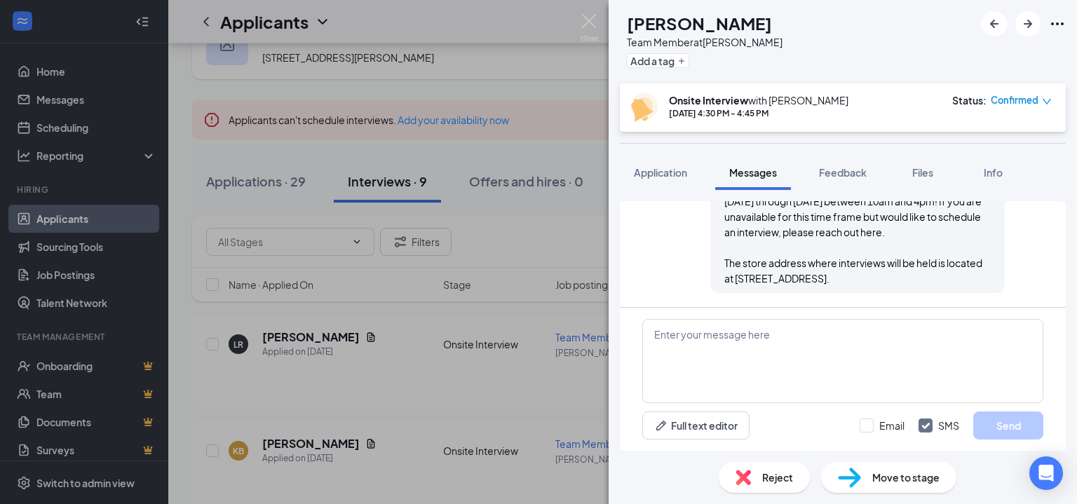
drag, startPoint x: 581, startPoint y: 19, endPoint x: 593, endPoint y: 117, distance: 98.9
click at [581, 18] on img at bounding box center [590, 27] width 18 height 27
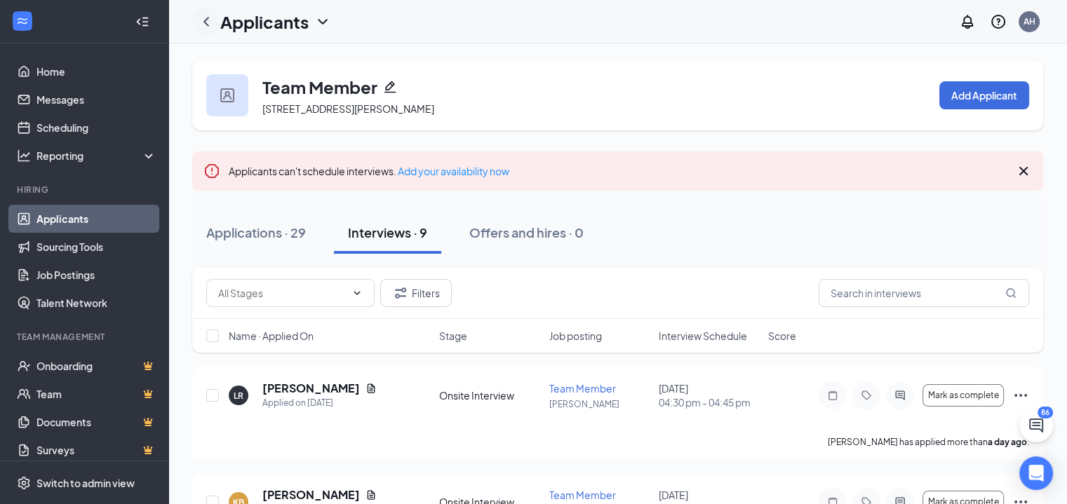
click at [201, 17] on icon "ChevronLeft" at bounding box center [206, 21] width 17 height 17
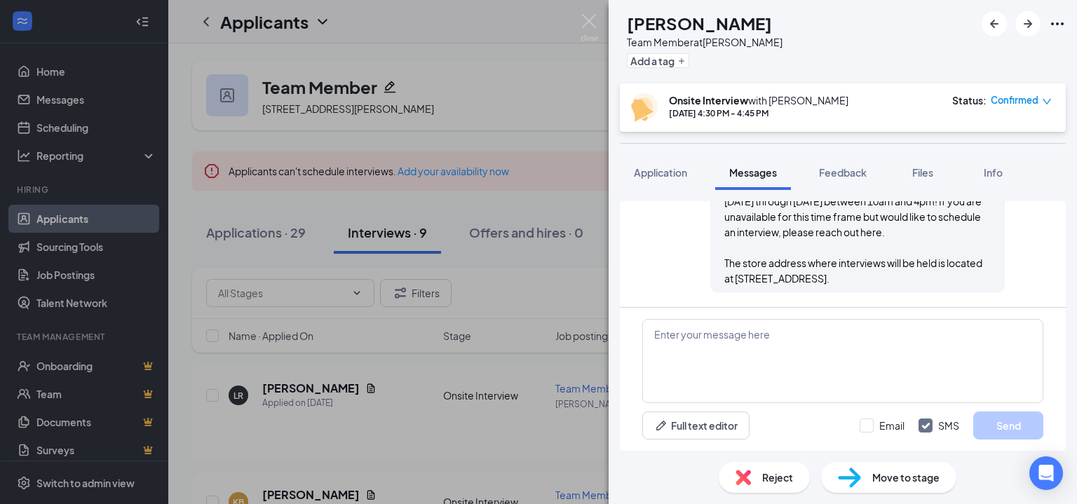
scroll to position [788, 0]
click at [590, 22] on img at bounding box center [590, 27] width 18 height 27
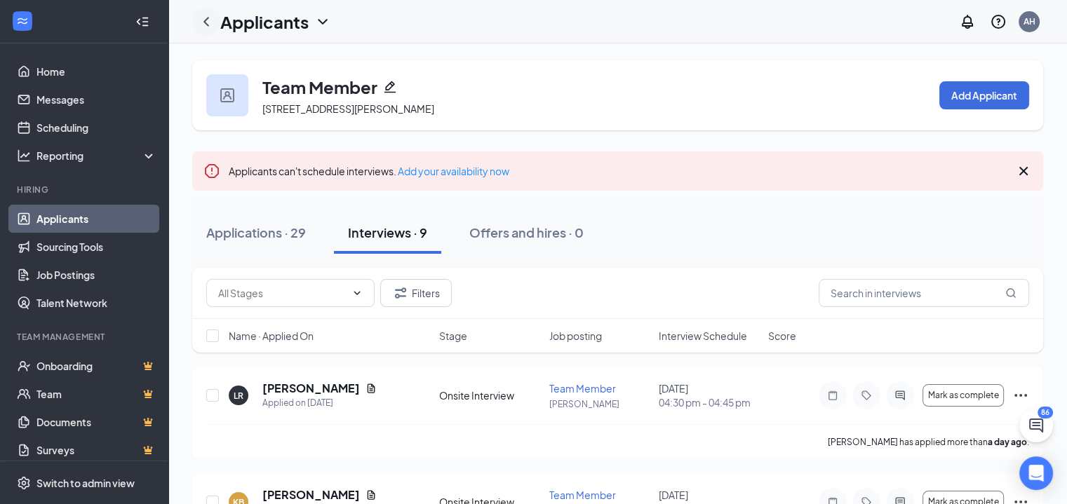
click at [208, 22] on icon "ChevronLeft" at bounding box center [206, 21] width 17 height 17
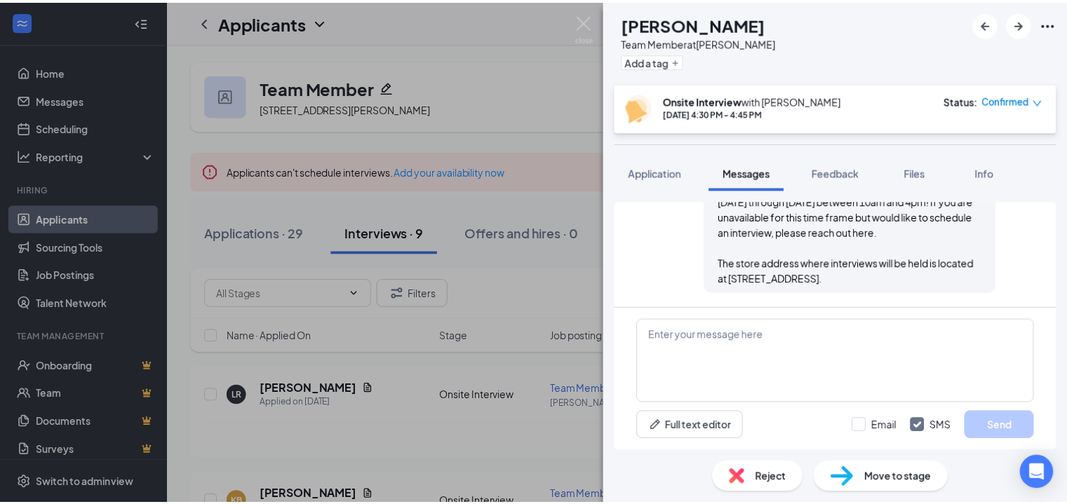
scroll to position [788, 0]
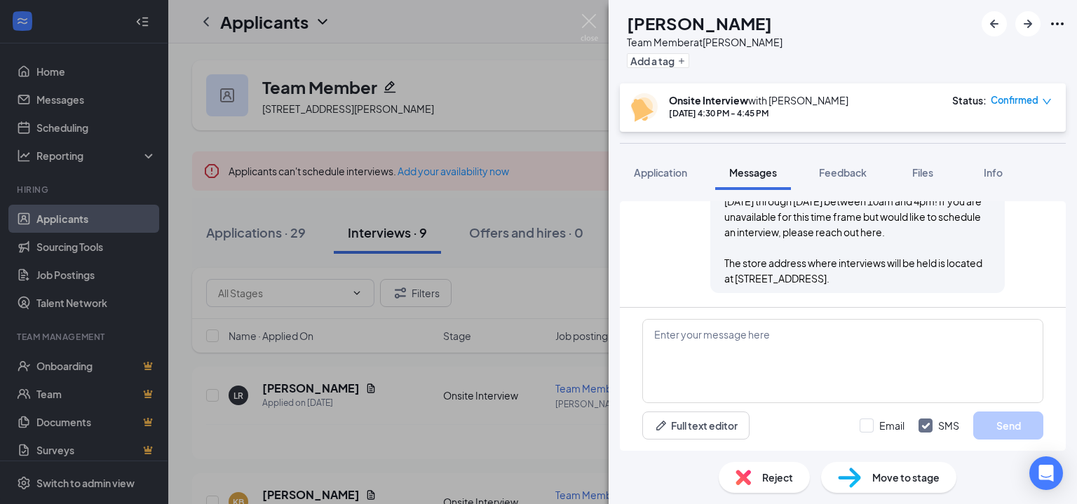
click at [65, 221] on div "[PERSON_NAME] Team Member at [PERSON_NAME] Add a tag Onsite Interview with [PER…" at bounding box center [538, 252] width 1077 height 504
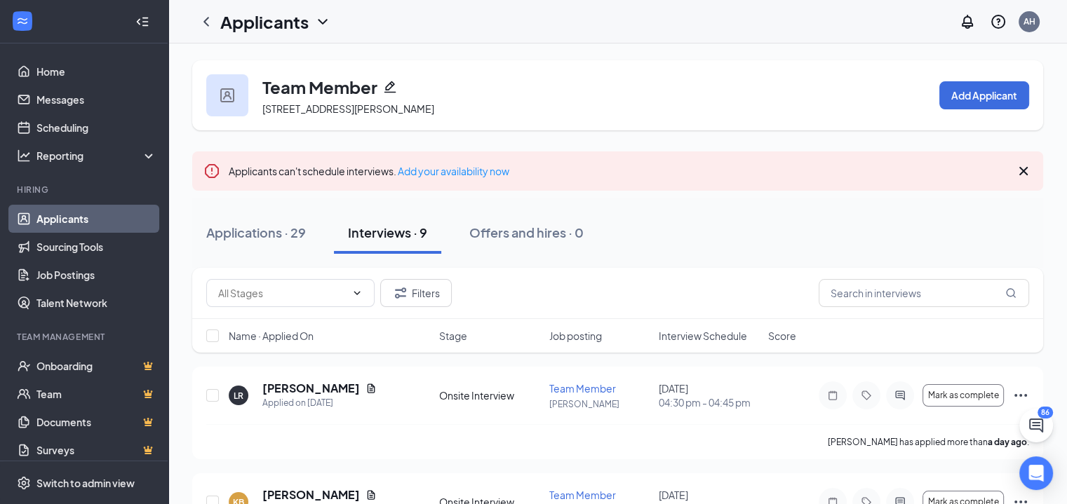
click at [66, 221] on link "Applicants" at bounding box center [96, 219] width 120 height 28
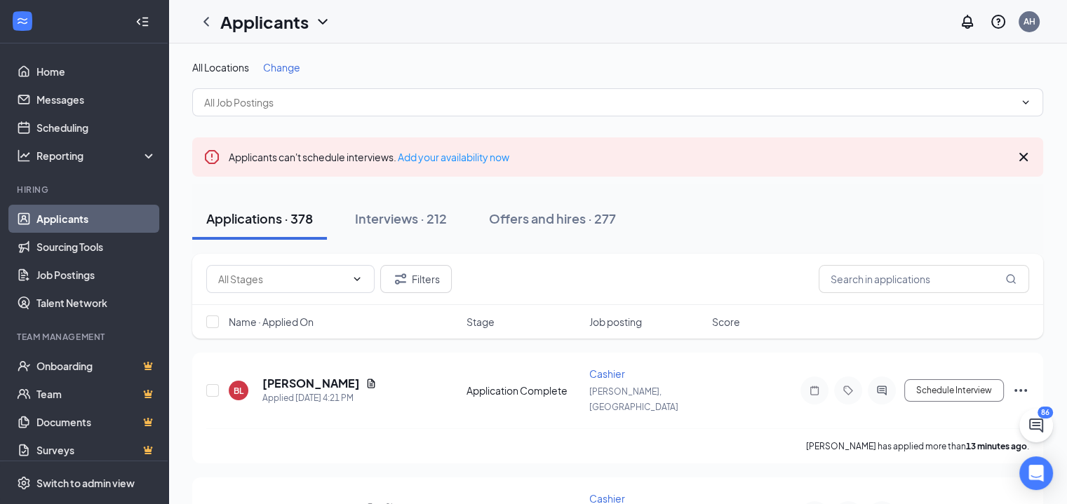
click at [299, 64] on span "Change" at bounding box center [281, 67] width 37 height 13
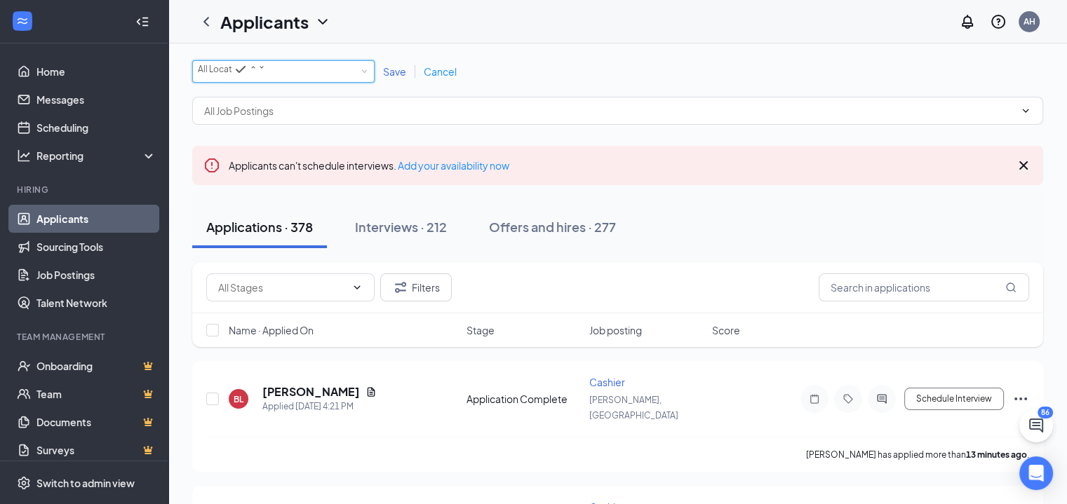
click at [266, 78] on div "All Locations" at bounding box center [232, 69] width 68 height 17
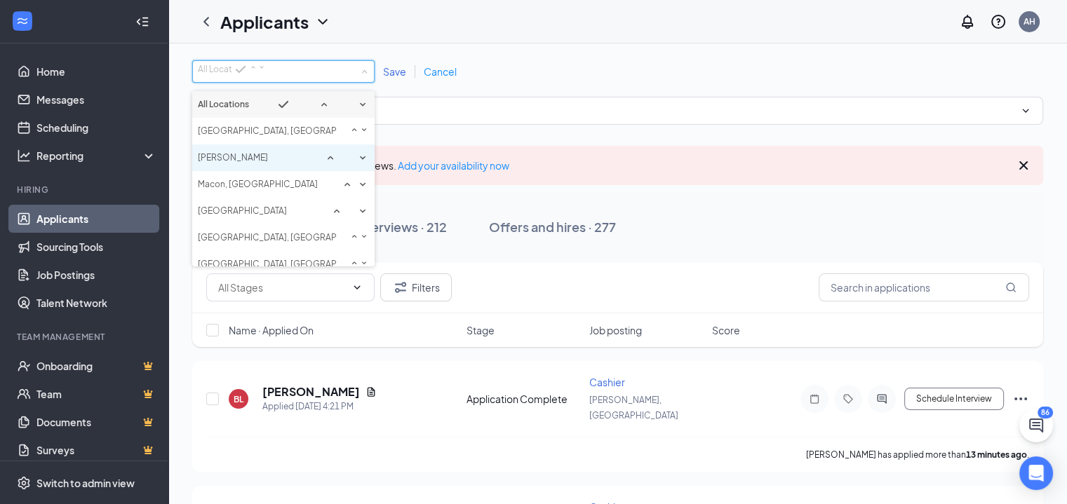
click at [240, 169] on li "[PERSON_NAME]" at bounding box center [283, 157] width 182 height 27
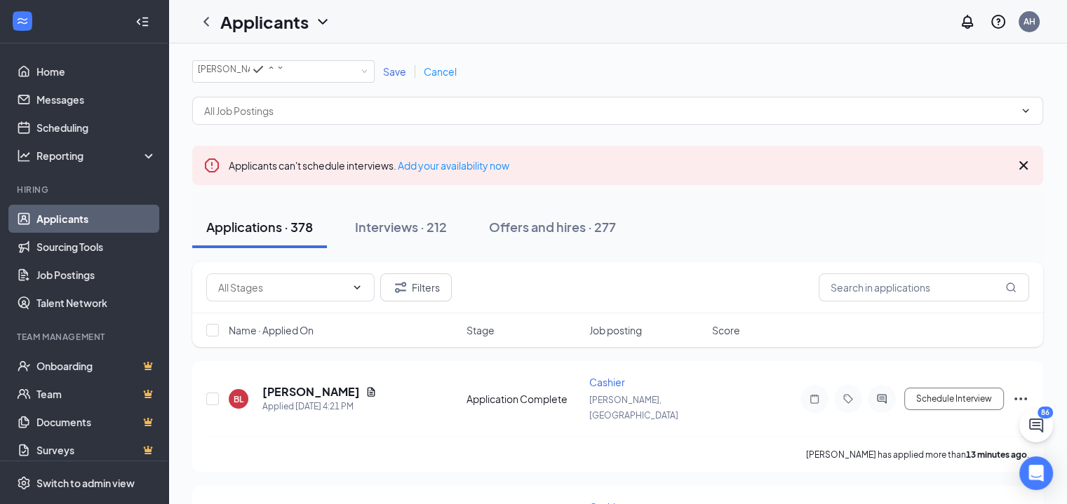
click at [398, 76] on span "Save" at bounding box center [394, 71] width 23 height 13
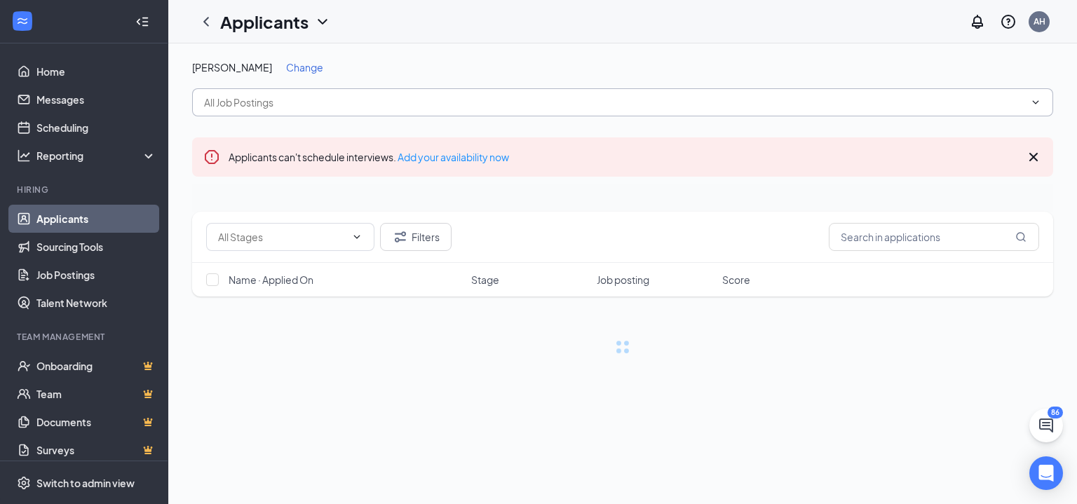
click at [370, 103] on input "text" at bounding box center [614, 102] width 821 height 15
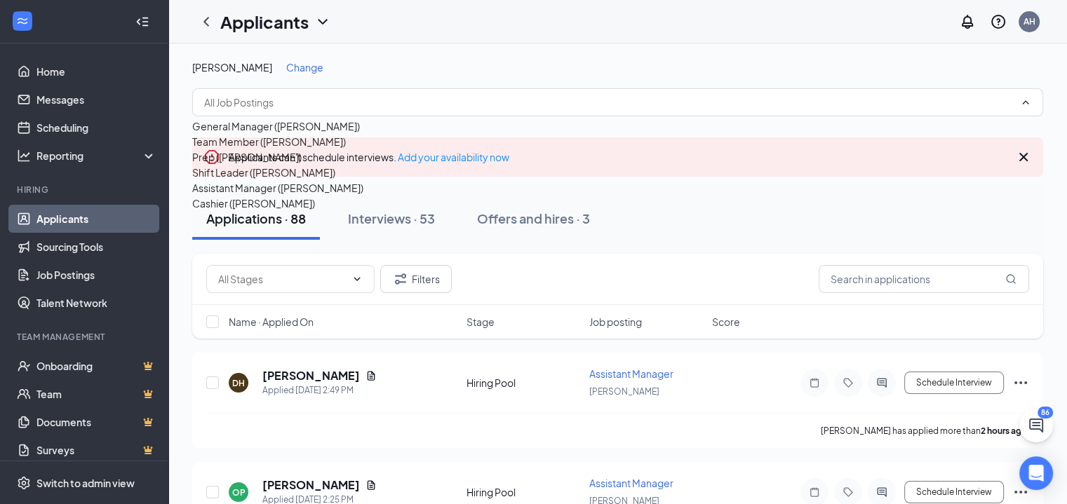
click at [250, 165] on div "Prep ([PERSON_NAME])" at bounding box center [246, 156] width 109 height 15
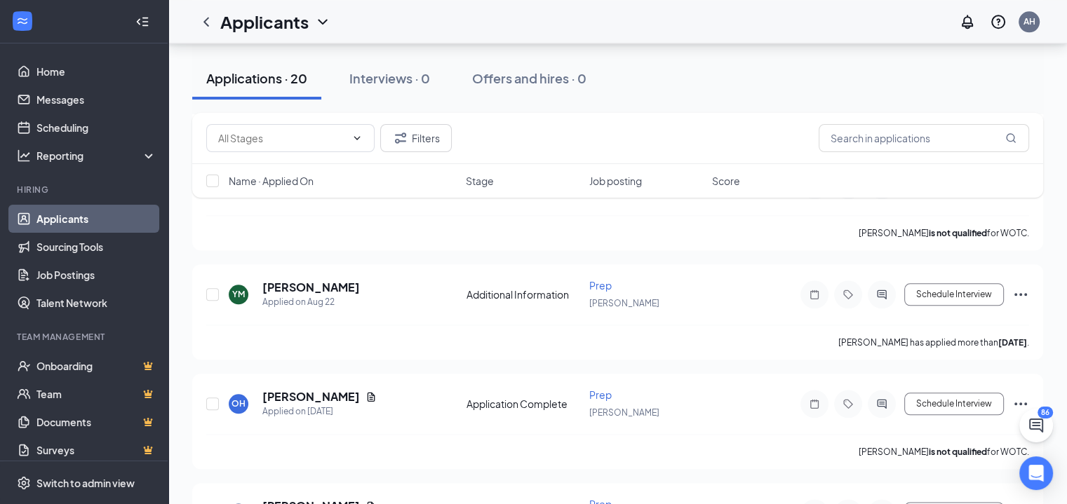
scroll to position [2023, 0]
